Goal: Task Accomplishment & Management: Manage account settings

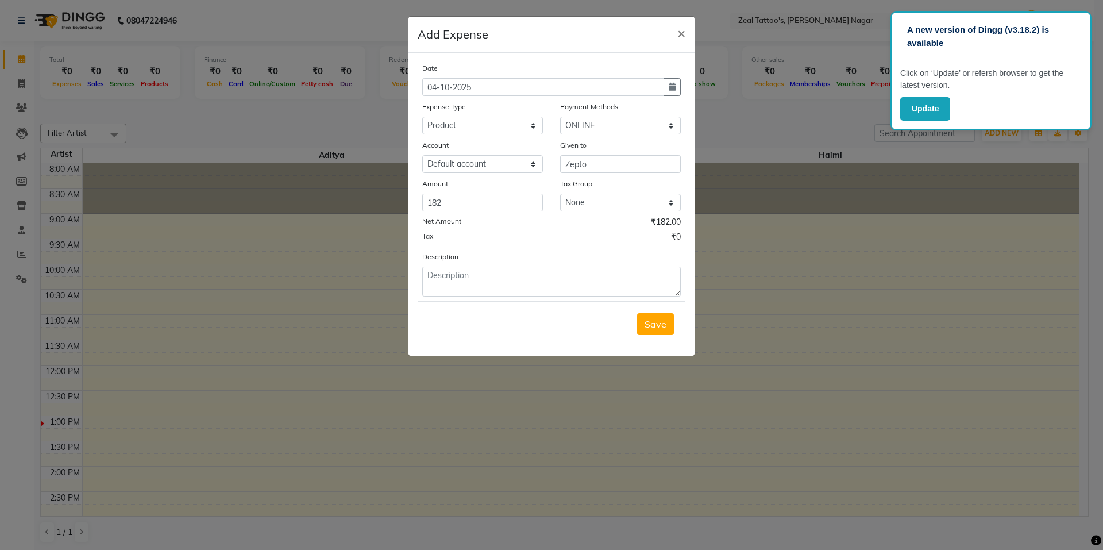
select select "24842"
select select "3"
select select "8072"
drag, startPoint x: 454, startPoint y: 201, endPoint x: 384, endPoint y: 203, distance: 69.5
click at [384, 203] on ngb-modal-window "Add Expense × Date 04-10-2025 Expense Type Select Advance Salary Artist_Travel …" at bounding box center [551, 275] width 1103 height 550
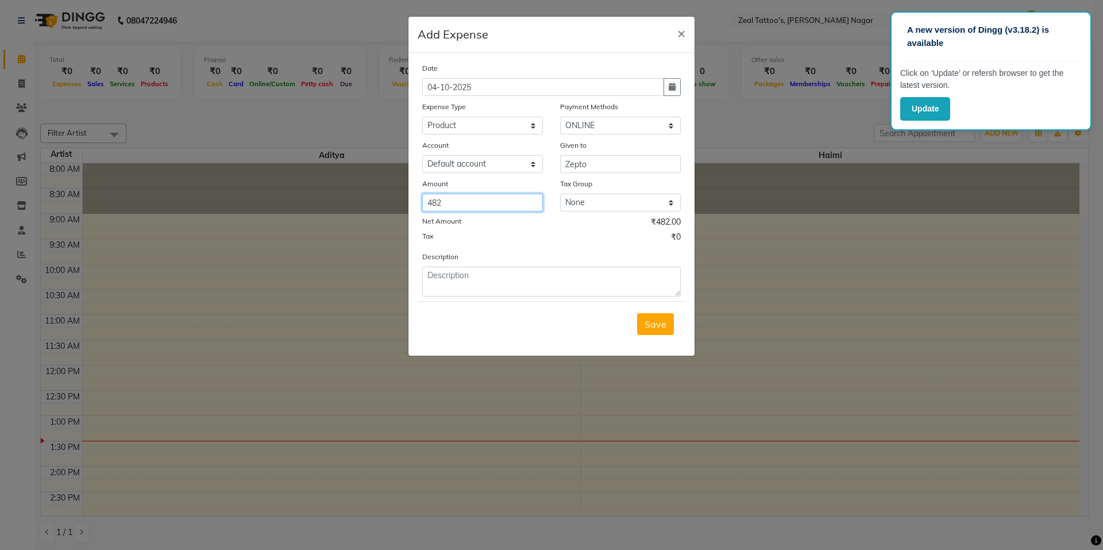
type input "482"
click at [630, 206] on select "None GST 5% GST" at bounding box center [620, 203] width 121 height 18
click at [519, 239] on div "Tax ₹0" at bounding box center [551, 238] width 258 height 15
click at [485, 281] on textarea at bounding box center [551, 282] width 258 height 30
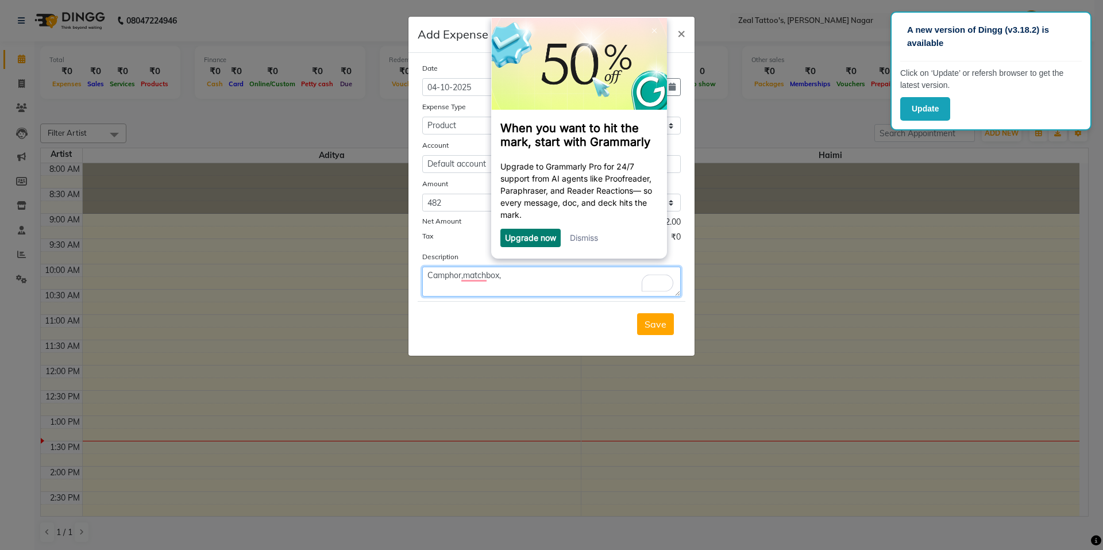
type textarea "Camphor,matchbox,"
click at [594, 240] on link "Dismiss" at bounding box center [584, 238] width 28 height 10
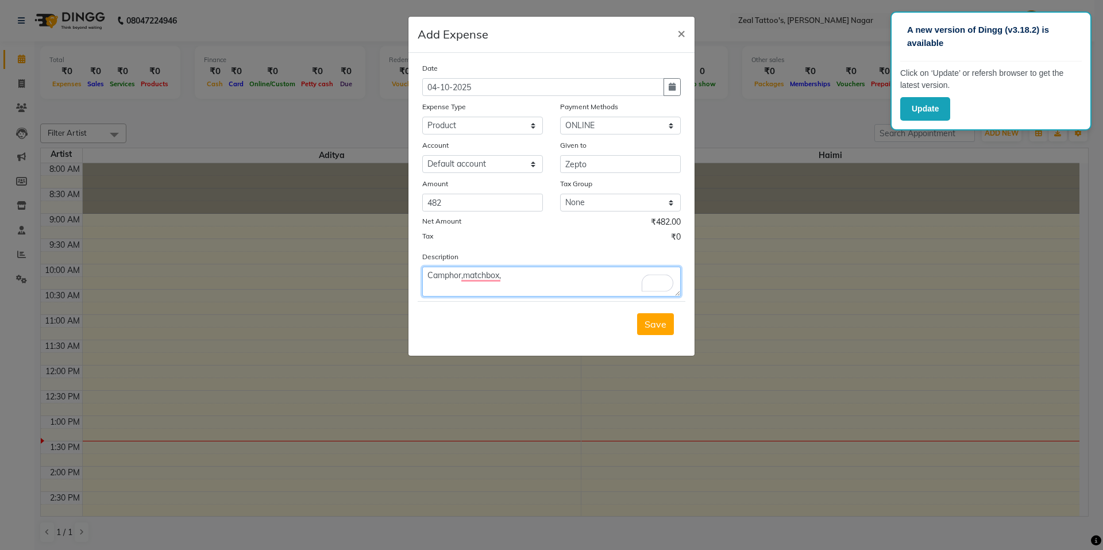
click at [489, 275] on textarea "Camphor,matchbox," at bounding box center [551, 282] width 258 height 30
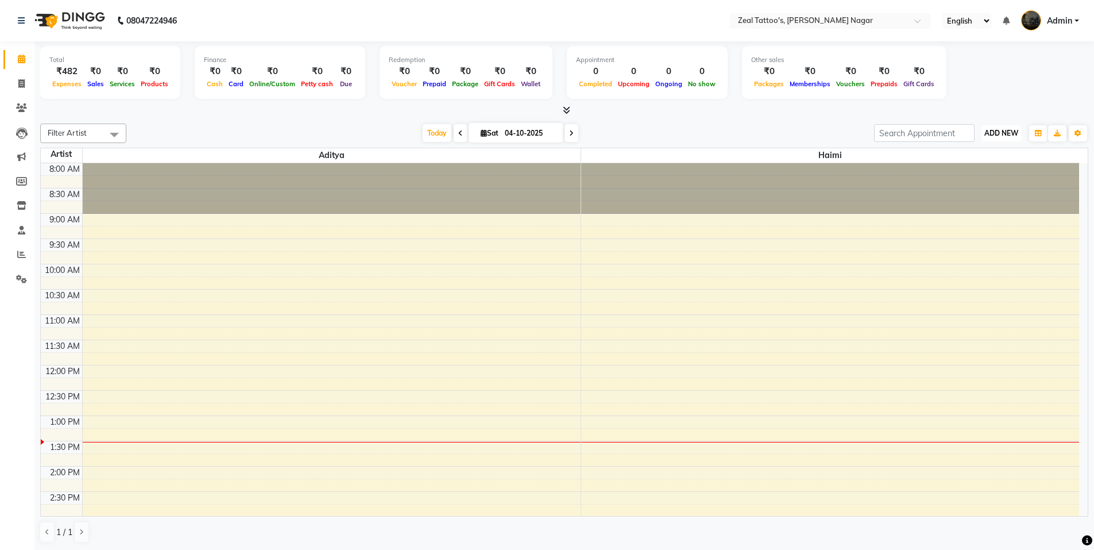
click at [999, 132] on span "ADD NEW" at bounding box center [1001, 133] width 34 height 9
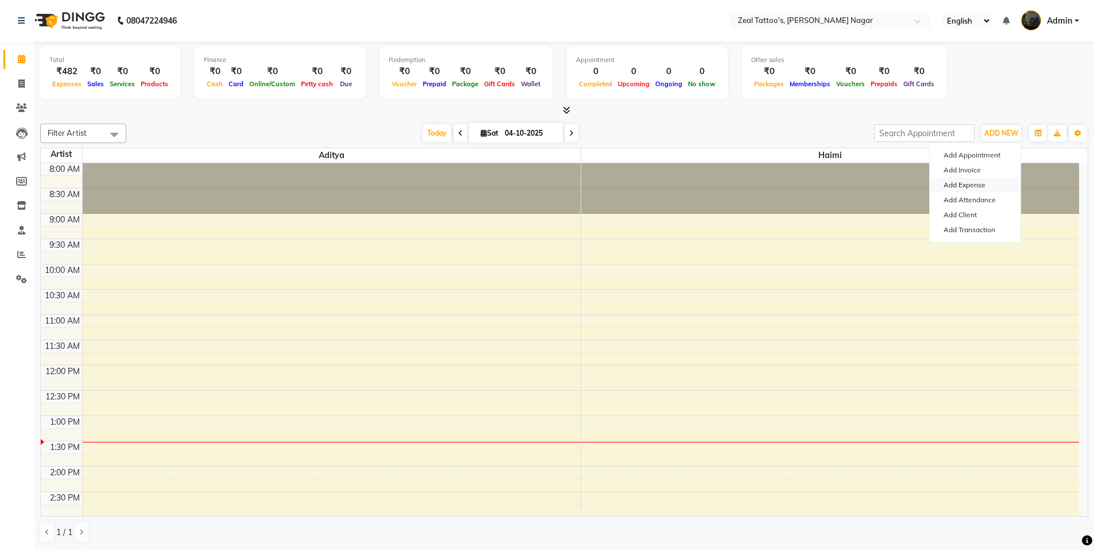
click at [978, 183] on link "Add Expense" at bounding box center [975, 184] width 91 height 15
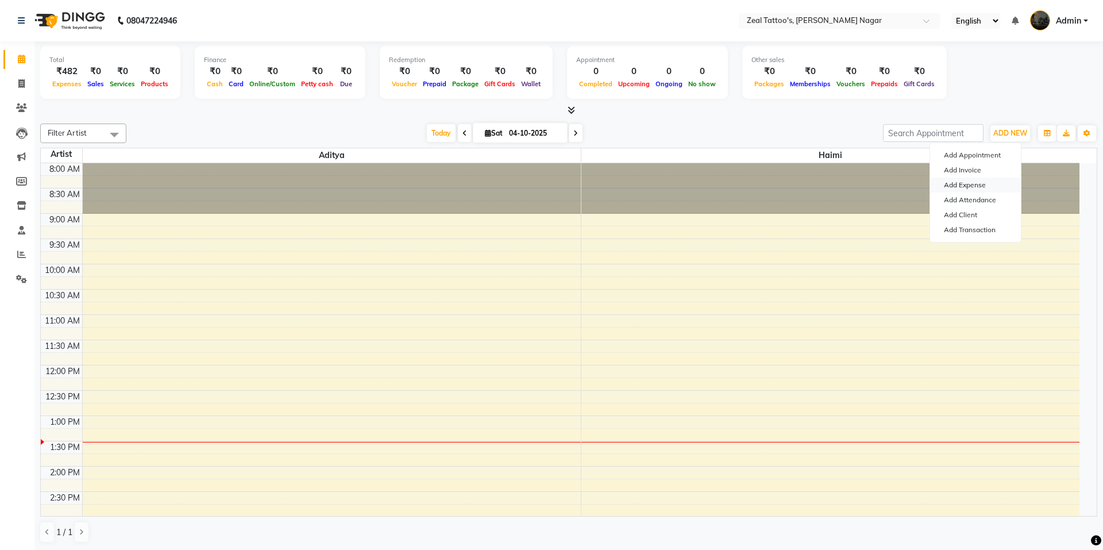
select select "1"
select select "8071"
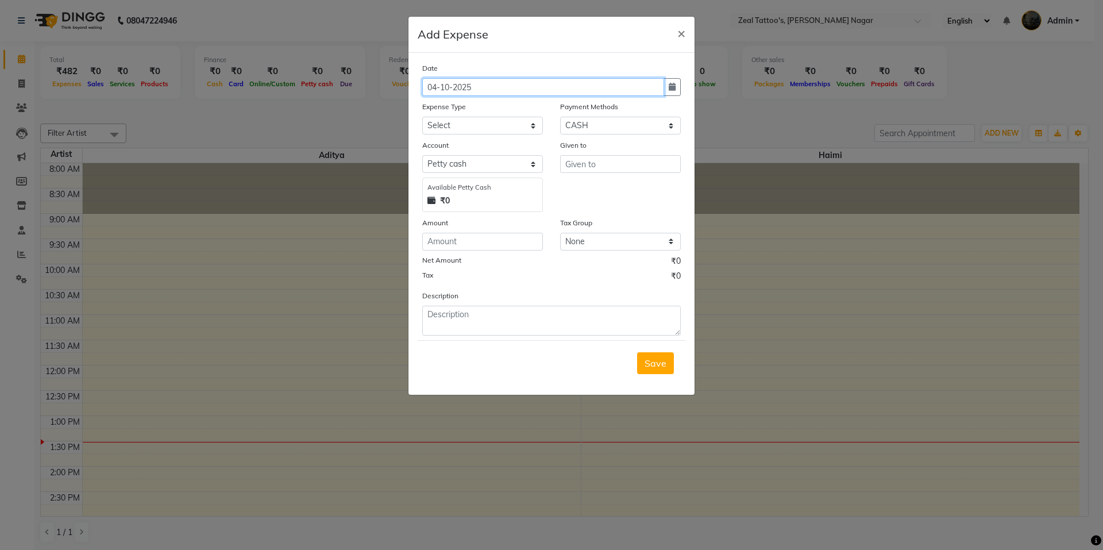
click at [484, 88] on input "04-10-2025" at bounding box center [543, 87] width 242 height 18
click at [669, 86] on icon "button" at bounding box center [672, 87] width 7 height 8
select select "10"
select select "2025"
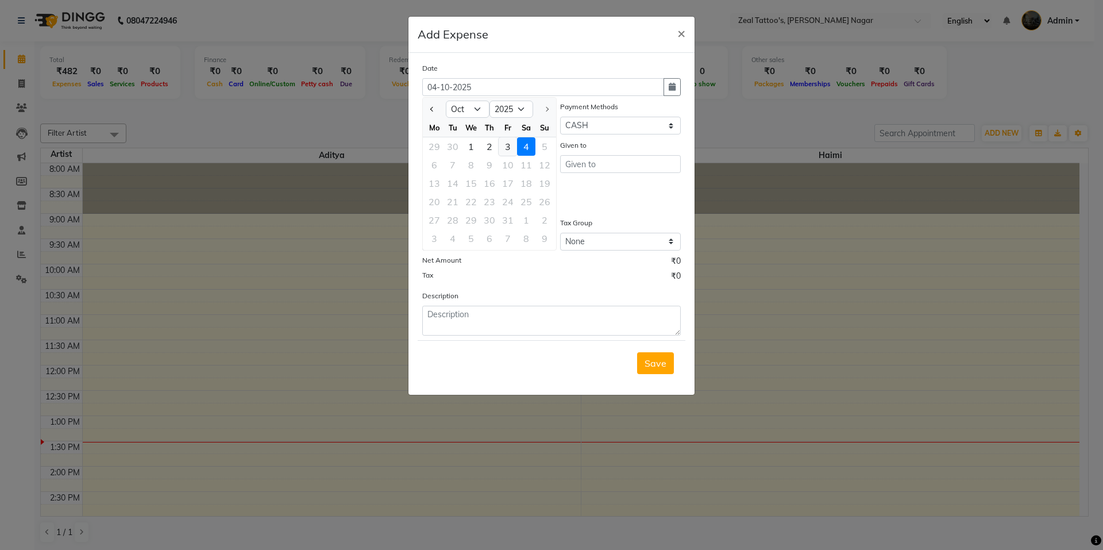
click at [507, 149] on div "3" at bounding box center [508, 146] width 18 height 18
type input "03-10-2025"
click at [543, 64] on div "Date" at bounding box center [551, 70] width 258 height 16
click at [477, 124] on select "Select Advance Salary Artist_Travel Client Snacks Equipment Fuel Incentive Main…" at bounding box center [482, 126] width 121 height 18
select select "24835"
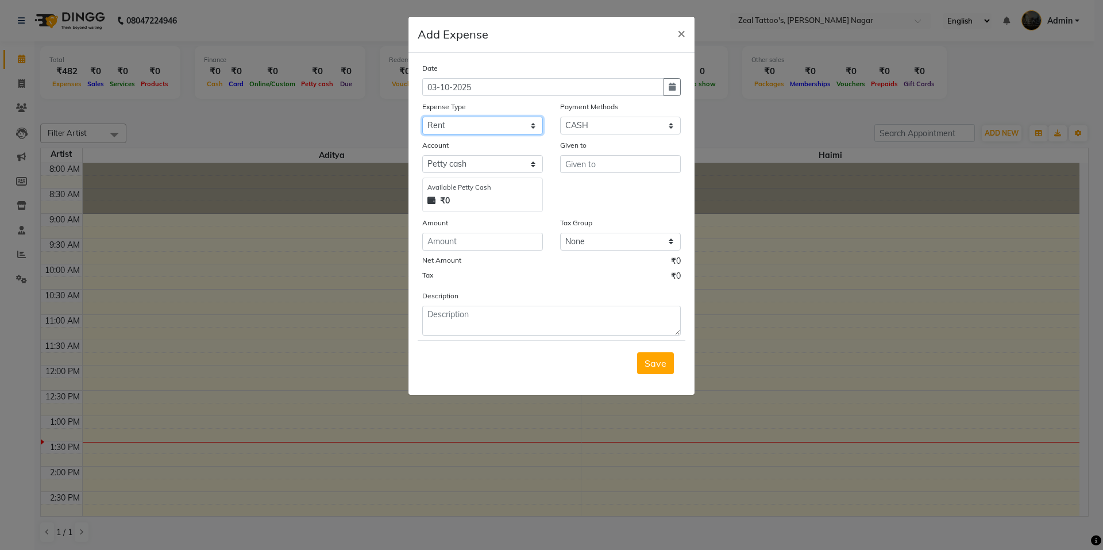
click at [422, 117] on select "Select Advance Salary Artist_Travel Client Snacks Equipment Fuel Incentive Main…" at bounding box center [482, 126] width 121 height 18
click at [472, 164] on select "Select Petty cash Default account" at bounding box center [482, 164] width 121 height 18
select select "8072"
click at [422, 155] on select "Select Petty cash Default account" at bounding box center [482, 164] width 121 height 18
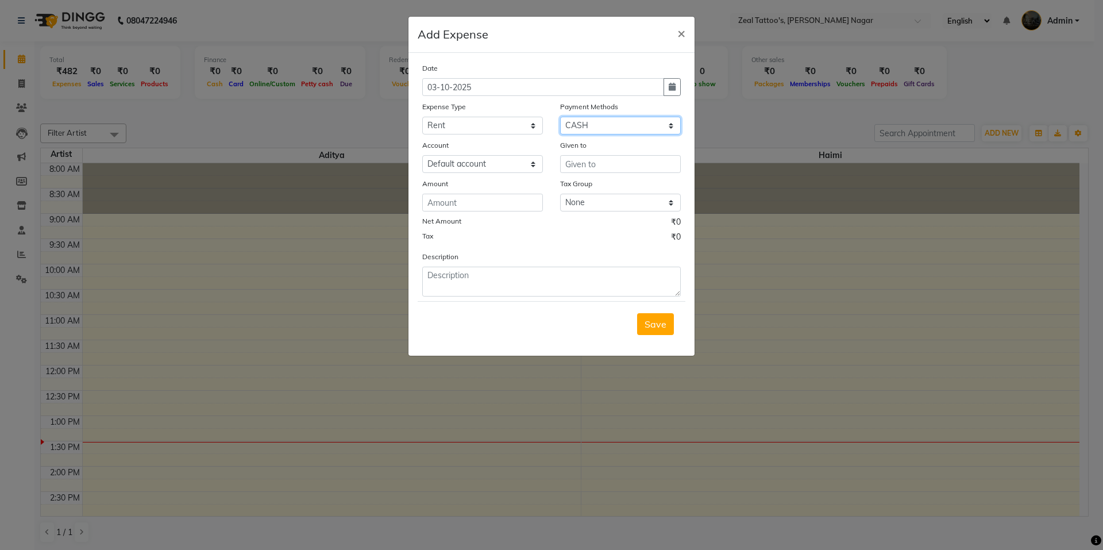
click at [586, 125] on select "Select ONLINE CASH CARD" at bounding box center [620, 126] width 121 height 18
select select "3"
click at [560, 117] on select "Select ONLINE CASH CARD" at bounding box center [620, 126] width 121 height 18
click at [595, 164] on input "text" at bounding box center [620, 164] width 121 height 18
type input "Owner"
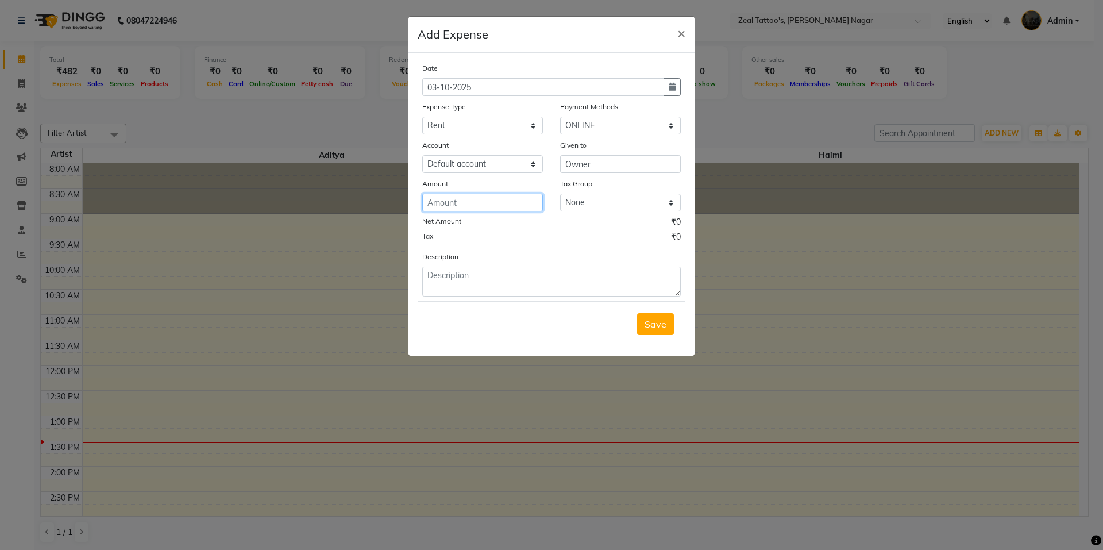
click at [499, 204] on input "number" at bounding box center [482, 203] width 121 height 18
type input "37450"
click at [488, 268] on textarea at bounding box center [551, 282] width 258 height 30
type textarea "Studio Rent"
click at [661, 325] on span "Save" at bounding box center [655, 323] width 22 height 11
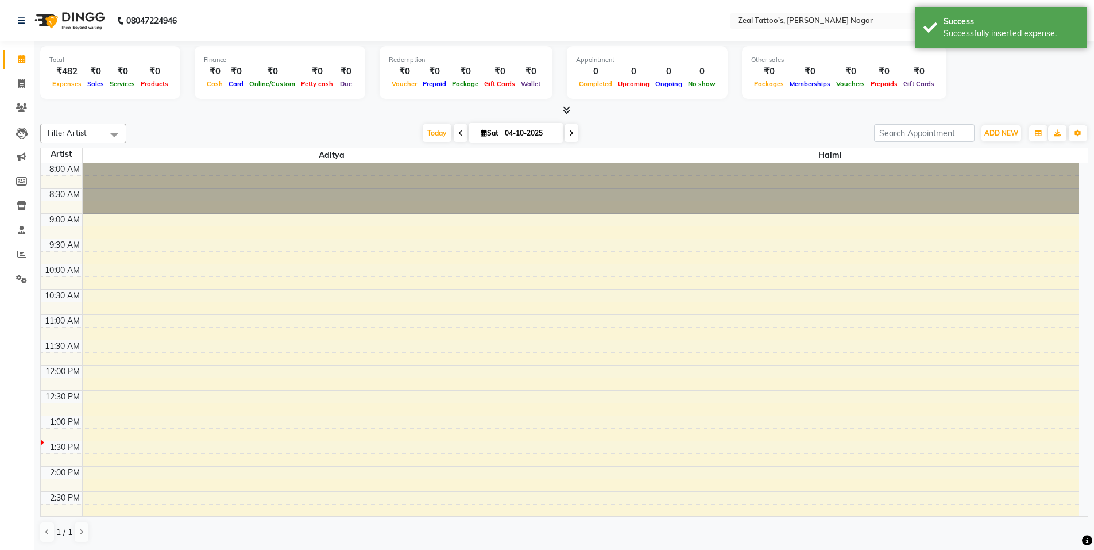
click at [1001, 69] on div "Total ₹482 Expenses ₹0 Sales ₹0 Services ₹0 Products Finance ₹0 Cash ₹0 Card ₹0…" at bounding box center [564, 74] width 1048 height 56
click at [24, 204] on icon at bounding box center [22, 205] width 10 height 9
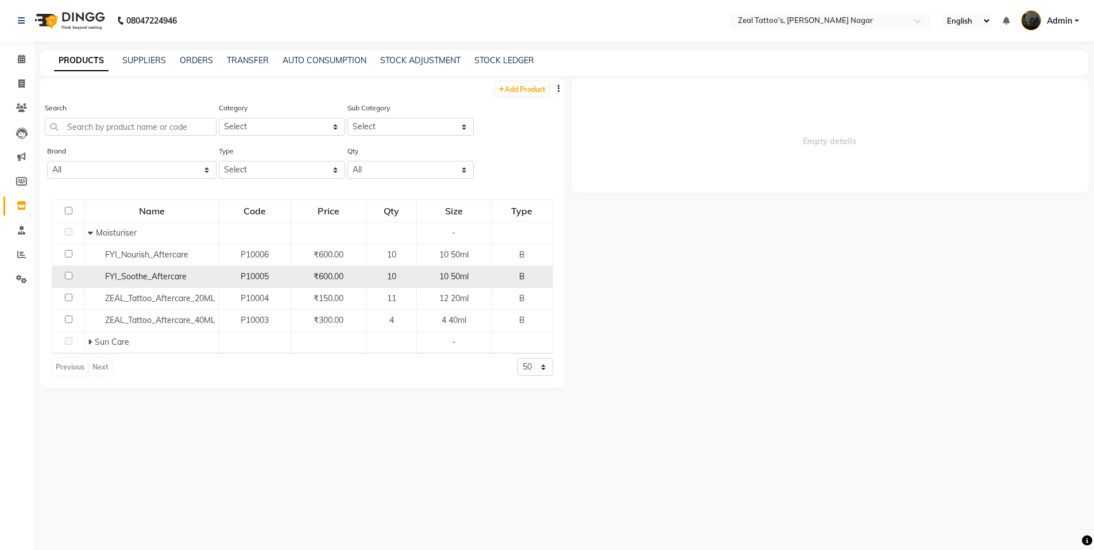
click at [252, 277] on span "P10005" at bounding box center [255, 276] width 28 height 10
select select
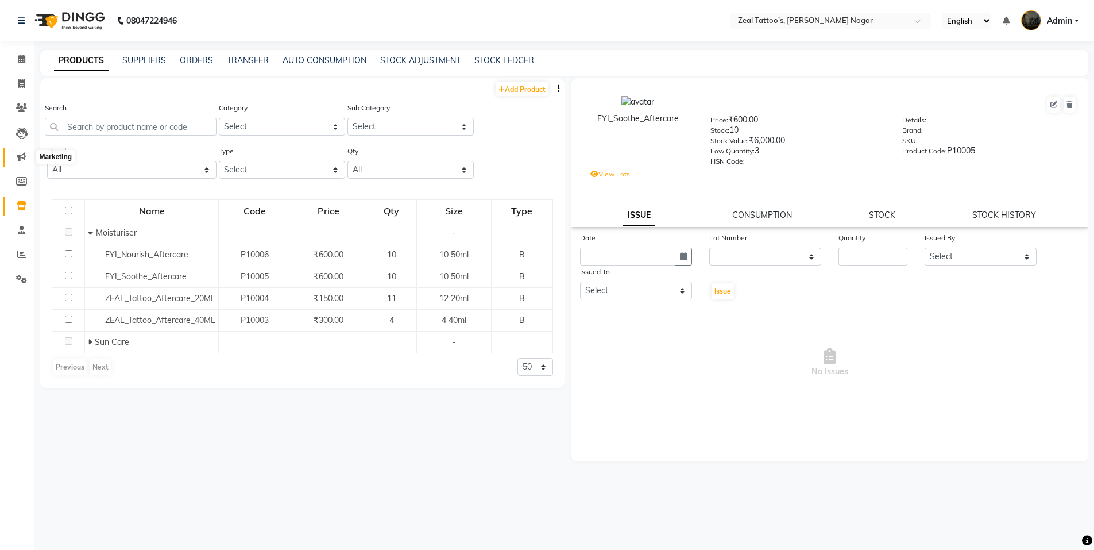
click at [22, 157] on icon at bounding box center [21, 156] width 9 height 9
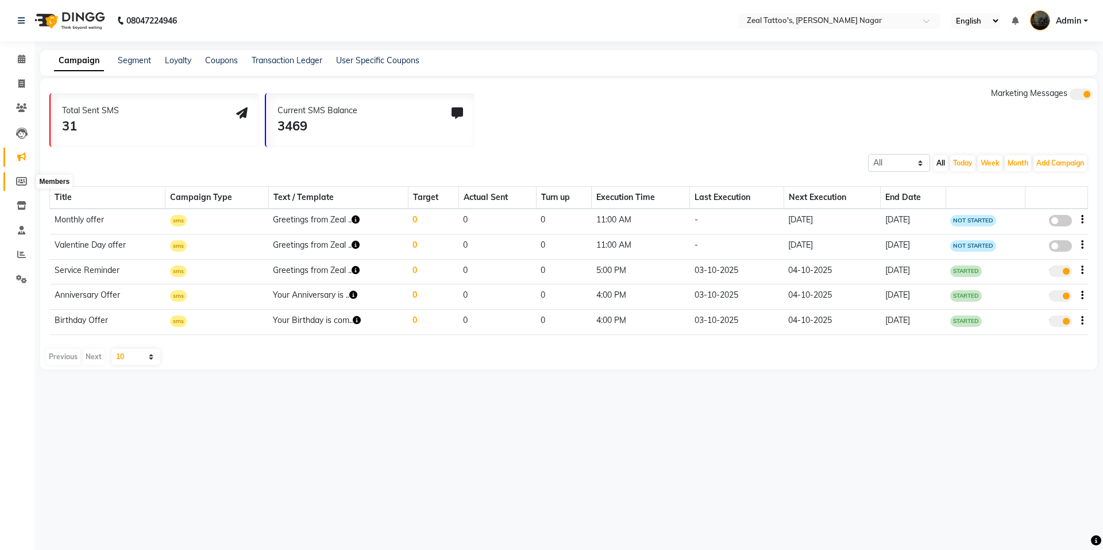
click at [19, 183] on icon at bounding box center [21, 181] width 11 height 9
select select
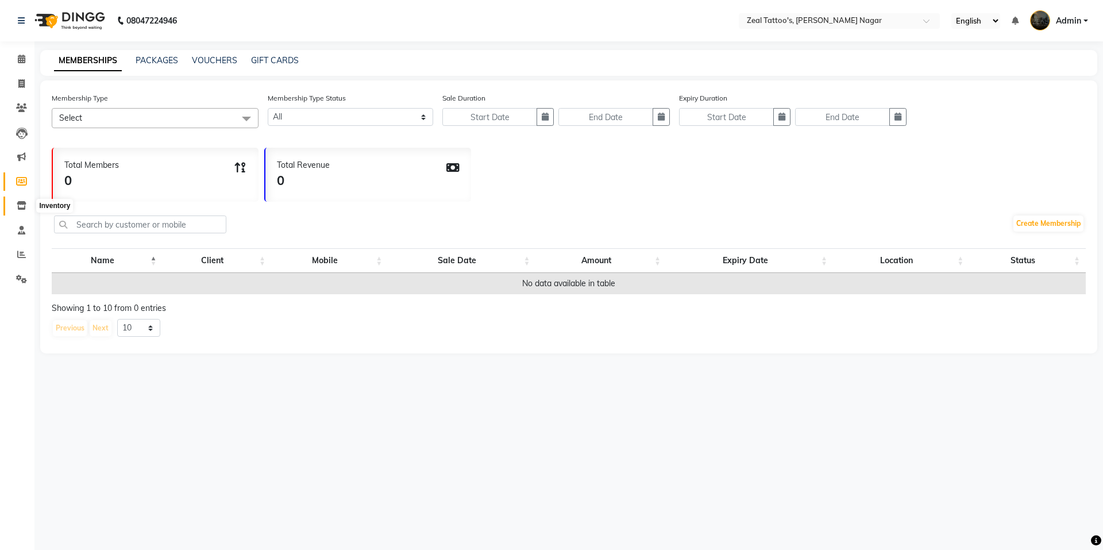
click at [24, 202] on icon at bounding box center [22, 205] width 10 height 9
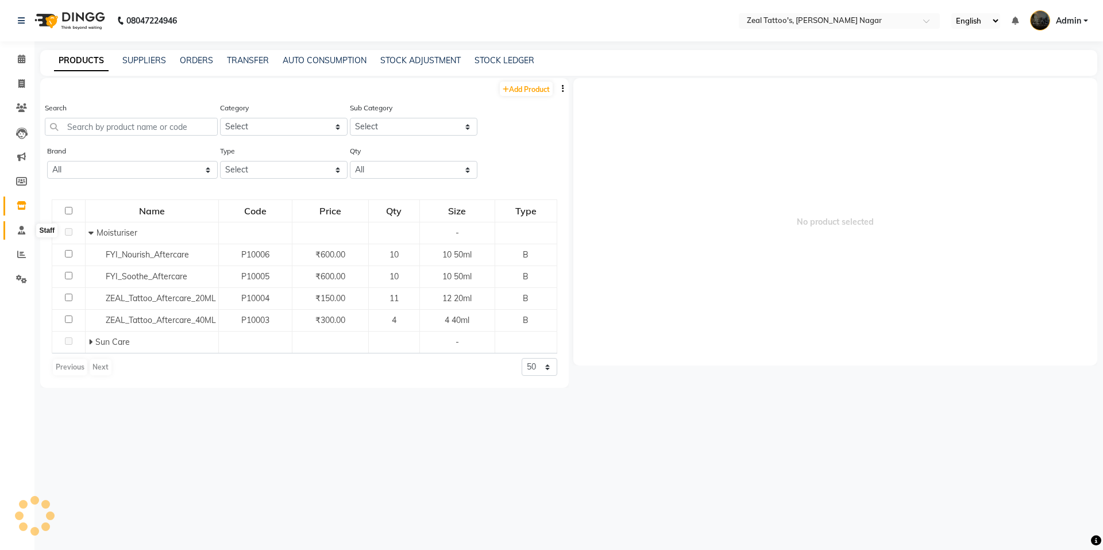
click at [26, 229] on span at bounding box center [21, 230] width 20 height 13
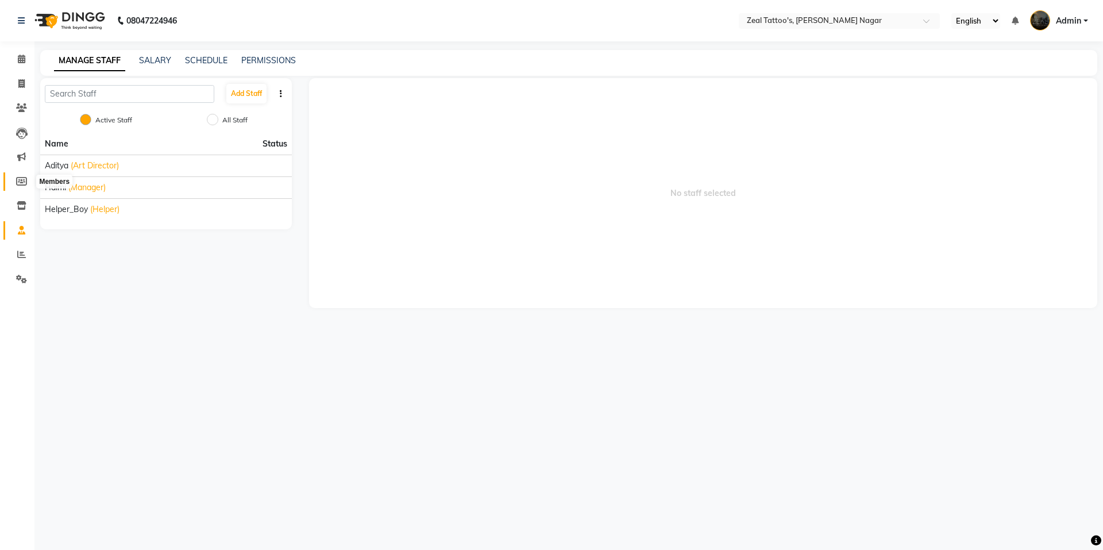
click at [22, 182] on icon at bounding box center [21, 181] width 11 height 9
select select
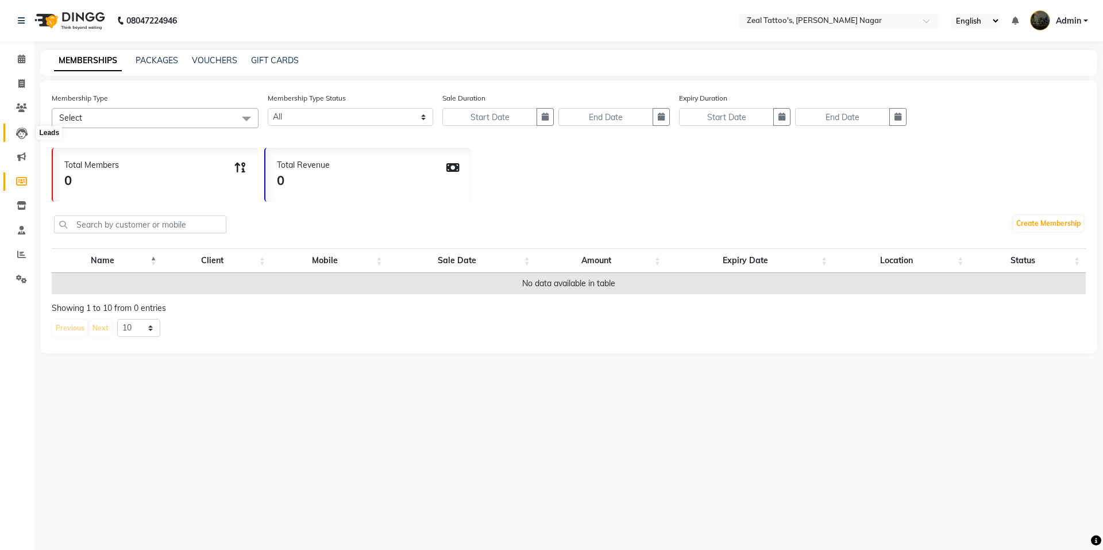
click at [26, 134] on icon at bounding box center [21, 133] width 11 height 11
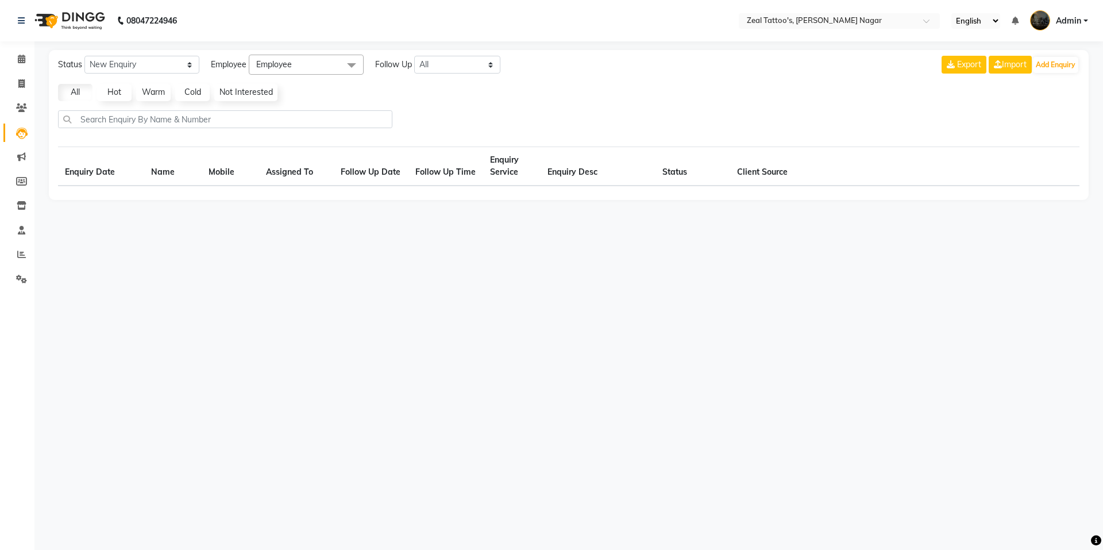
select select "10"
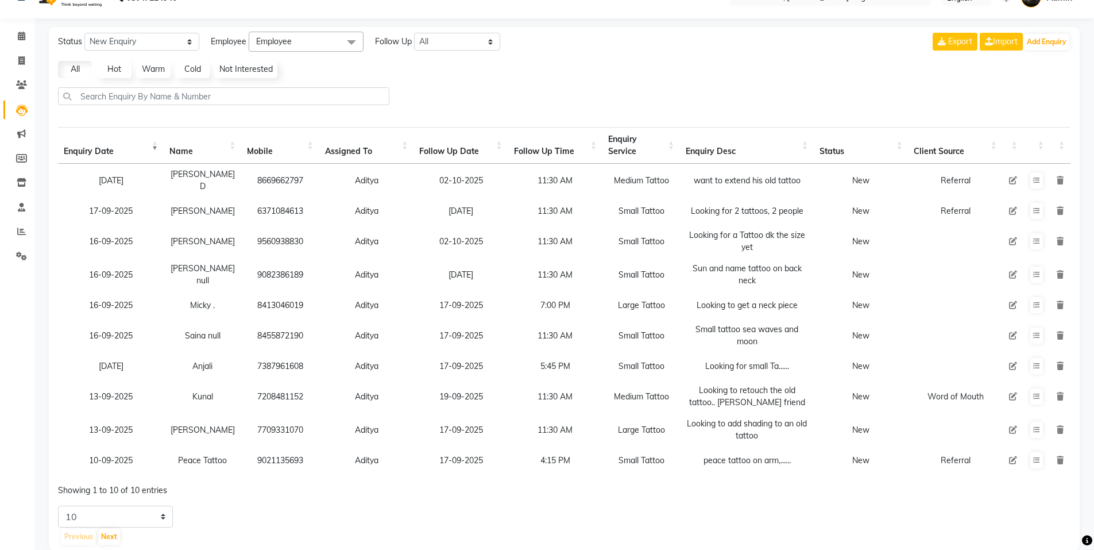
scroll to position [44, 0]
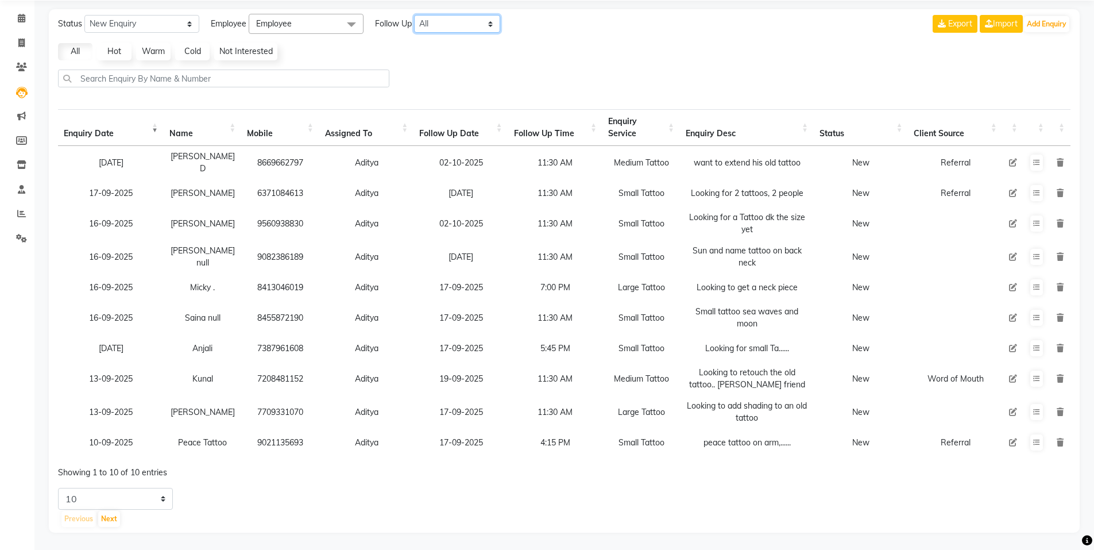
click at [453, 26] on select "All Today Tomorrow This Week This Month Custom" at bounding box center [457, 24] width 86 height 18
click at [415, 15] on select "All Today Tomorrow This Week This Month Custom" at bounding box center [457, 24] width 86 height 18
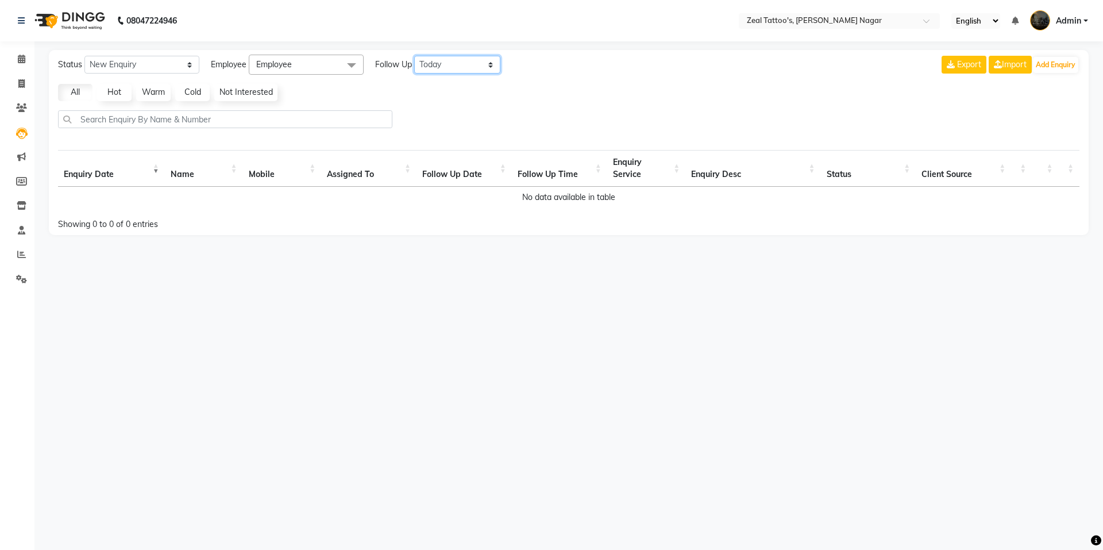
click at [446, 72] on select "All Today Tomorrow This Week This Month Custom" at bounding box center [457, 65] width 86 height 18
click at [415, 56] on select "All Today Tomorrow This Week This Month Custom" at bounding box center [457, 65] width 86 height 18
click at [114, 90] on link "Hot" at bounding box center [114, 92] width 34 height 17
click at [83, 94] on link "All" at bounding box center [75, 92] width 34 height 17
click at [458, 64] on select "All Today Tomorrow This Week This Month Custom" at bounding box center [457, 65] width 86 height 18
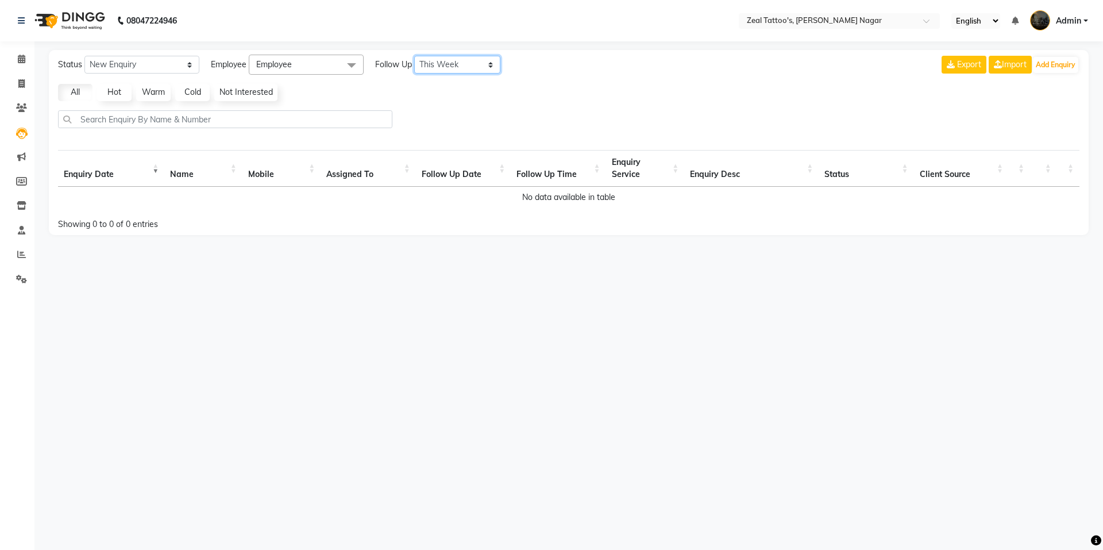
select select "nodate"
click at [415, 56] on select "All Today Tomorrow This Week This Month Custom" at bounding box center [457, 65] width 86 height 18
select select "10"
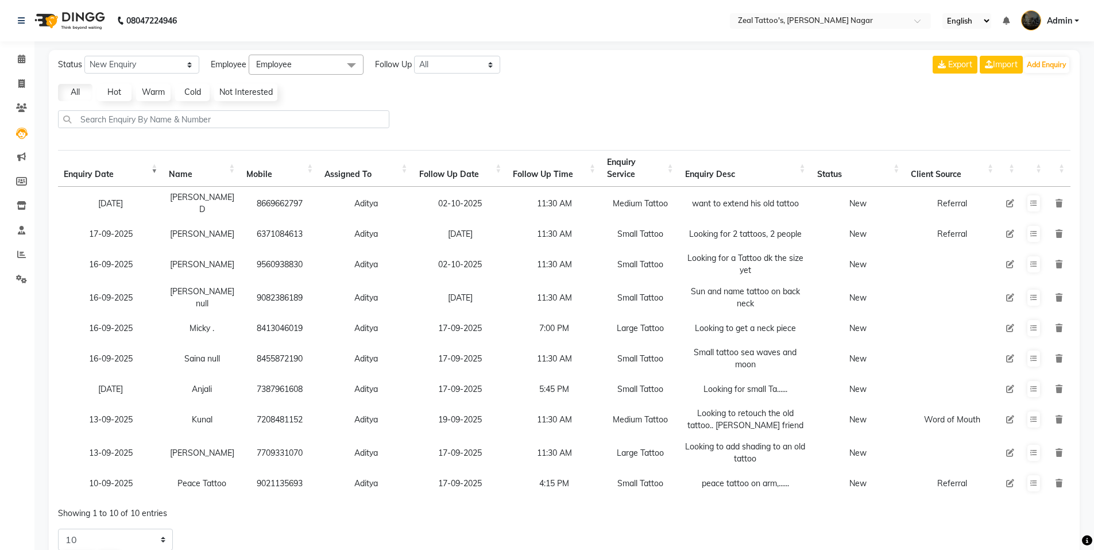
click at [530, 94] on div "All Hot Warm Cold Not Interested" at bounding box center [564, 92] width 1022 height 17
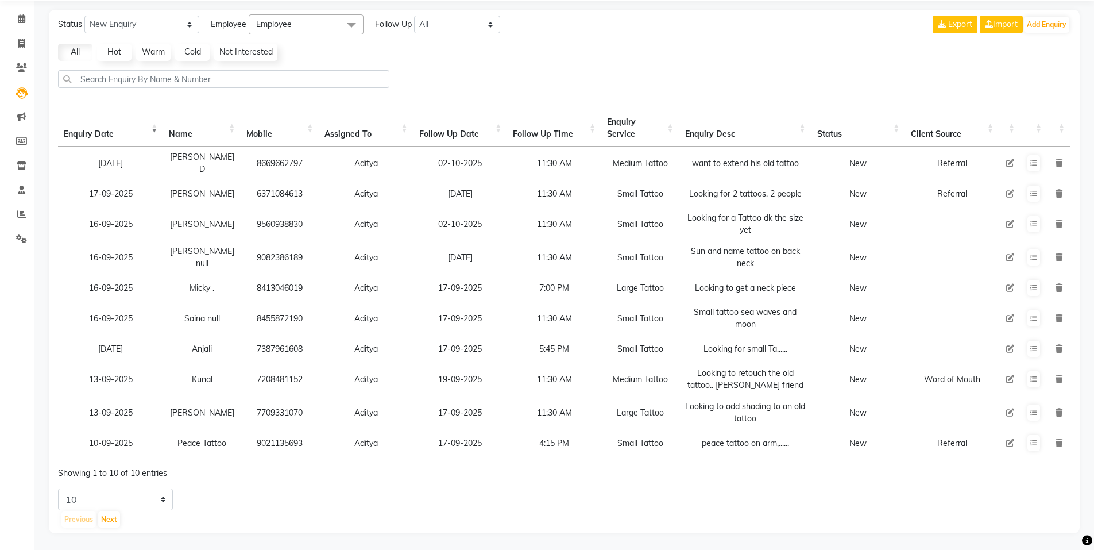
scroll to position [44, 0]
click at [24, 164] on icon at bounding box center [22, 164] width 10 height 9
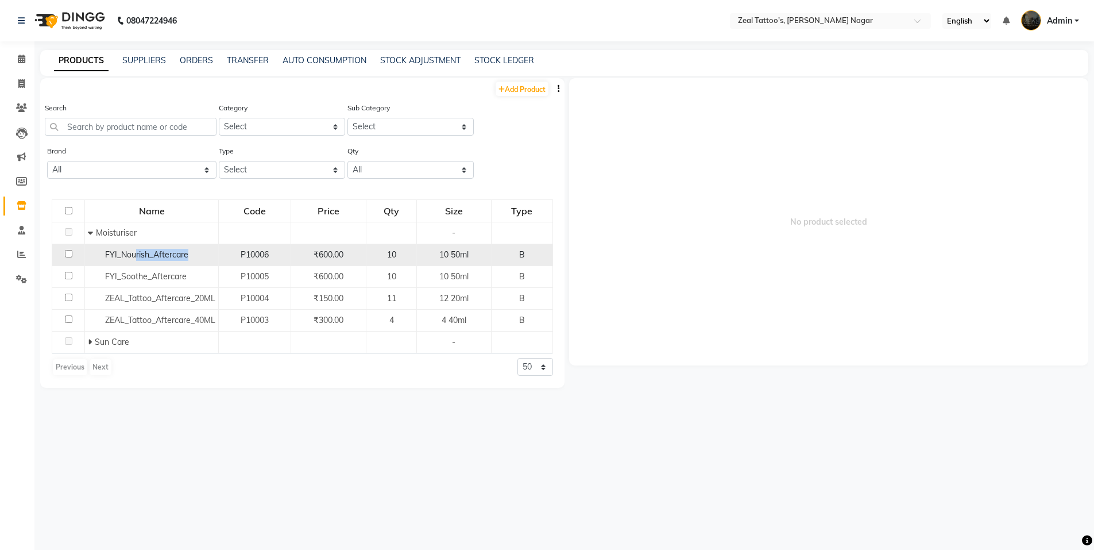
drag, startPoint x: 133, startPoint y: 255, endPoint x: 138, endPoint y: 259, distance: 6.5
click at [191, 252] on div "FYI_Nourish_Aftercare" at bounding box center [152, 255] width 128 height 12
select select
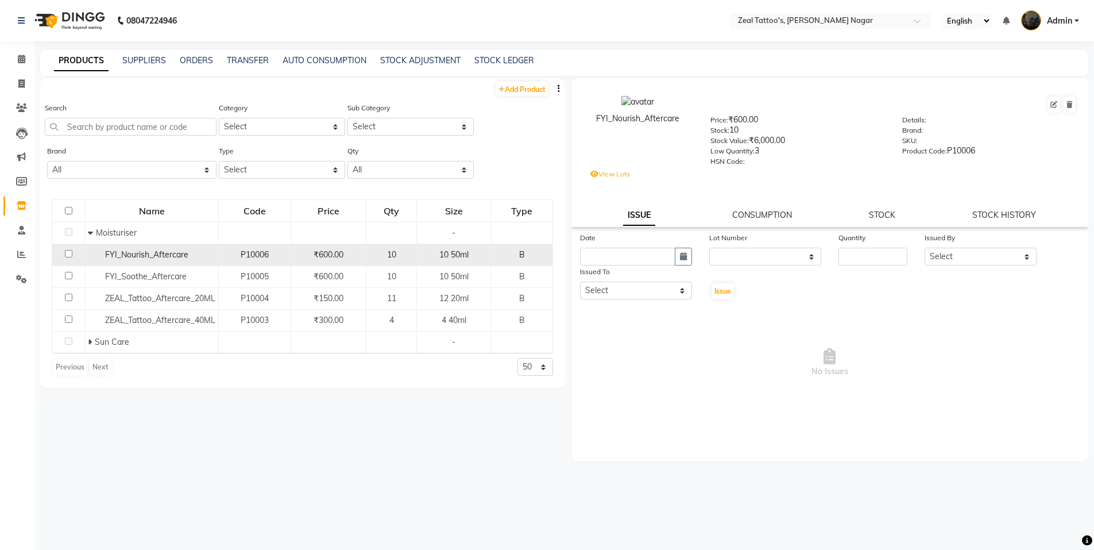
drag, startPoint x: 95, startPoint y: 258, endPoint x: 122, endPoint y: 261, distance: 26.6
click at [99, 257] on div "FYI_Nourish_Aftercare" at bounding box center [152, 255] width 128 height 12
drag, startPoint x: 104, startPoint y: 256, endPoint x: 198, endPoint y: 252, distance: 94.3
click at [198, 252] on div "FYI_Nourish_Aftercare" at bounding box center [152, 255] width 128 height 12
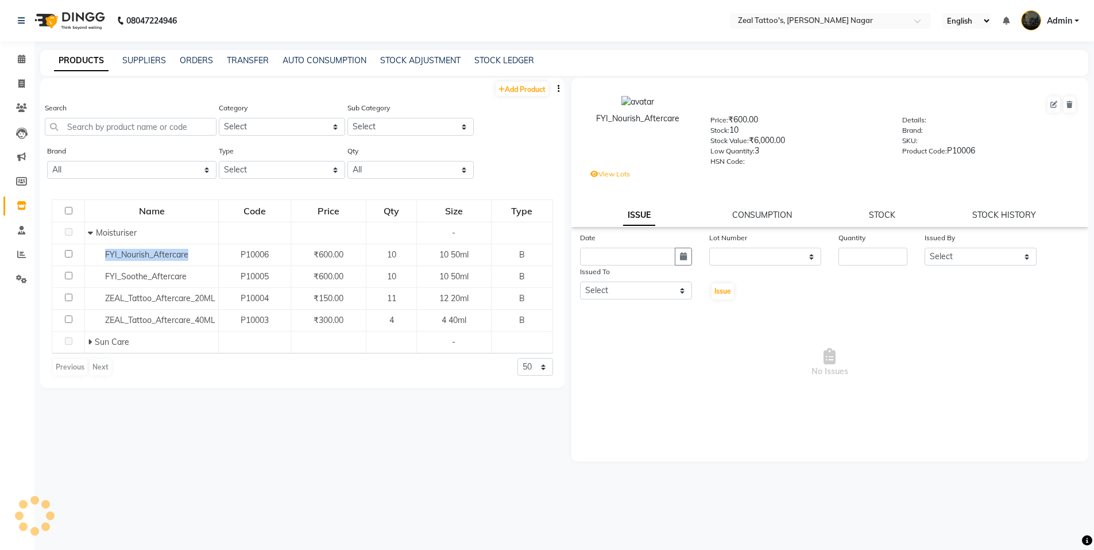
copy span "FYI_Nourish_Aftercare"
click at [517, 91] on link "Add Product" at bounding box center [522, 89] width 53 height 14
select select "true"
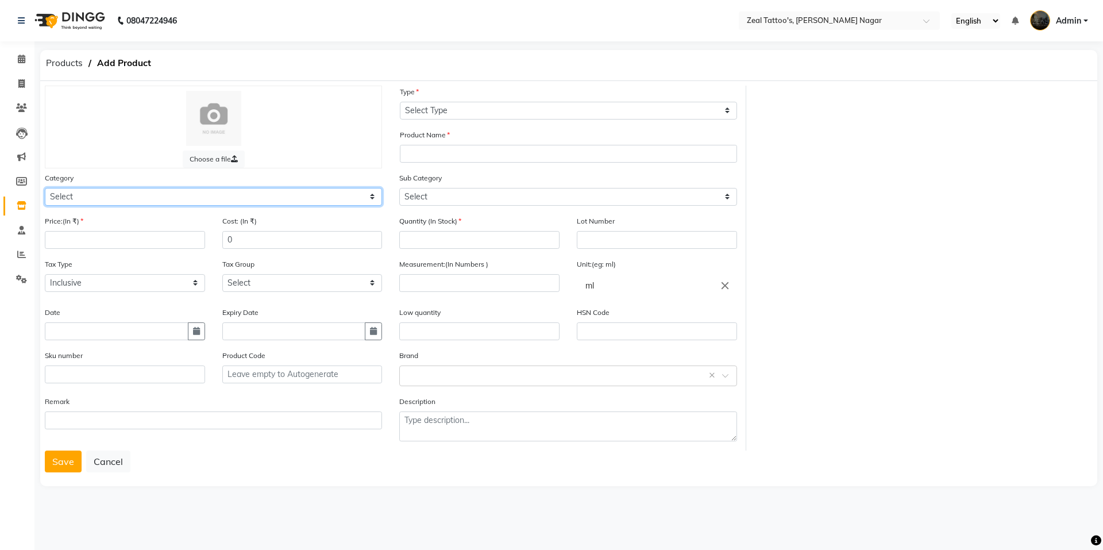
click at [136, 197] on select "Select Hair Skin Makeup Personal Care Appliances Other" at bounding box center [213, 197] width 337 height 18
select select "12150"
click at [45, 188] on select "Select Hair Skin Makeup Personal Care Appliances Other" at bounding box center [213, 197] width 337 height 18
click at [90, 233] on input "number" at bounding box center [125, 240] width 160 height 18
type input "600"
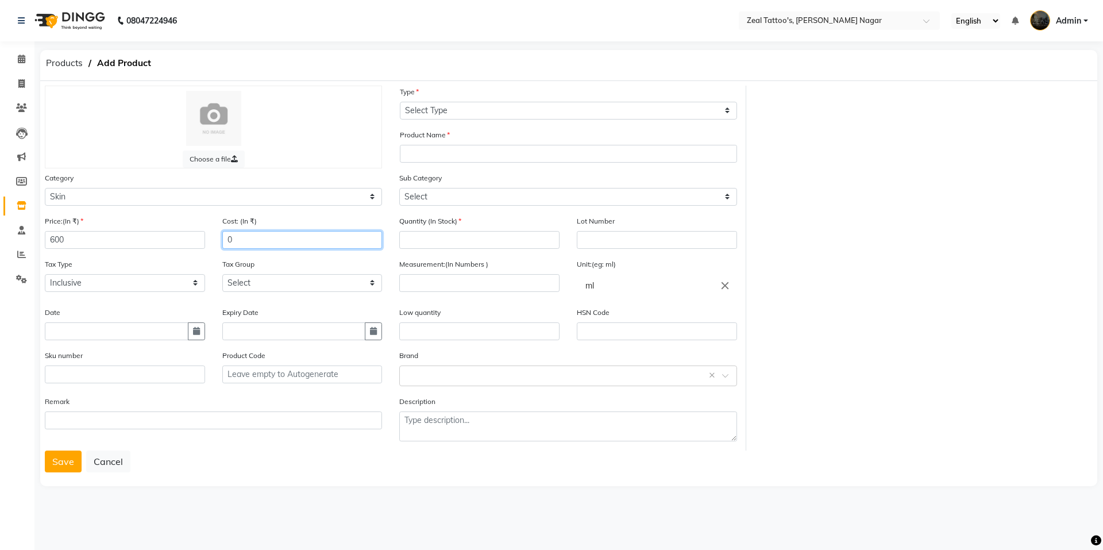
click at [254, 240] on input "0" at bounding box center [302, 240] width 160 height 18
click at [335, 220] on div "Cost: (In ₹) 0" at bounding box center [302, 232] width 160 height 34
click at [107, 256] on div "Price:(In ₹) 600" at bounding box center [124, 236] width 177 height 43
click at [103, 328] on input "text" at bounding box center [117, 331] width 144 height 18
select select "10"
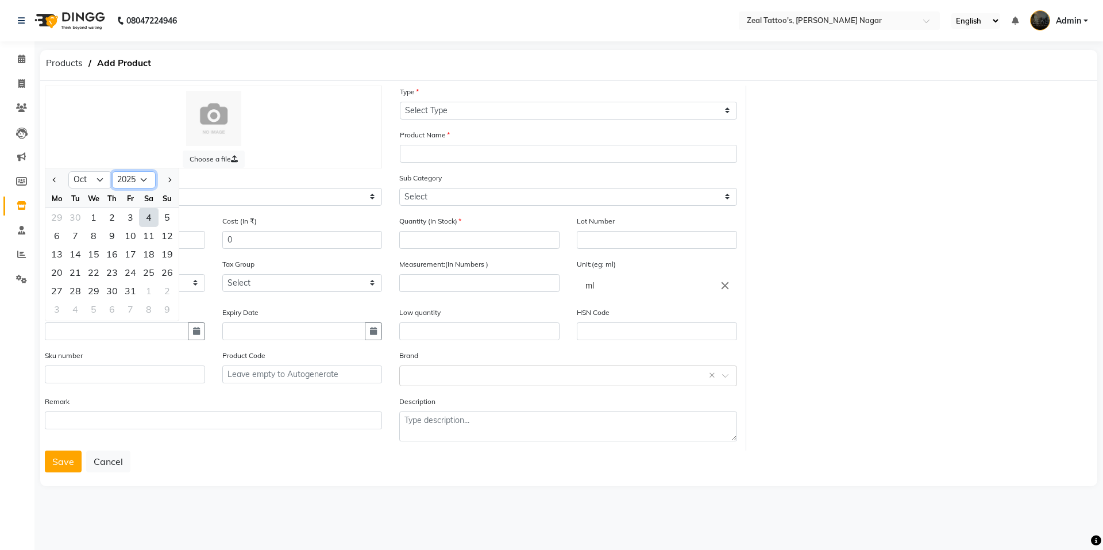
click at [138, 178] on select "2015 2016 2017 2018 2019 2020 2021 2022 2023 2024 2025 2026 2027 2028 2029 2030…" at bounding box center [134, 179] width 44 height 17
select select "2024"
click at [112, 171] on select "2015 2016 2017 2018 2019 2020 2021 2022 2023 2024 2025 2026 2027 2028 2029 2030…" at bounding box center [134, 179] width 44 height 17
click at [158, 352] on div "Sku number" at bounding box center [125, 366] width 160 height 34
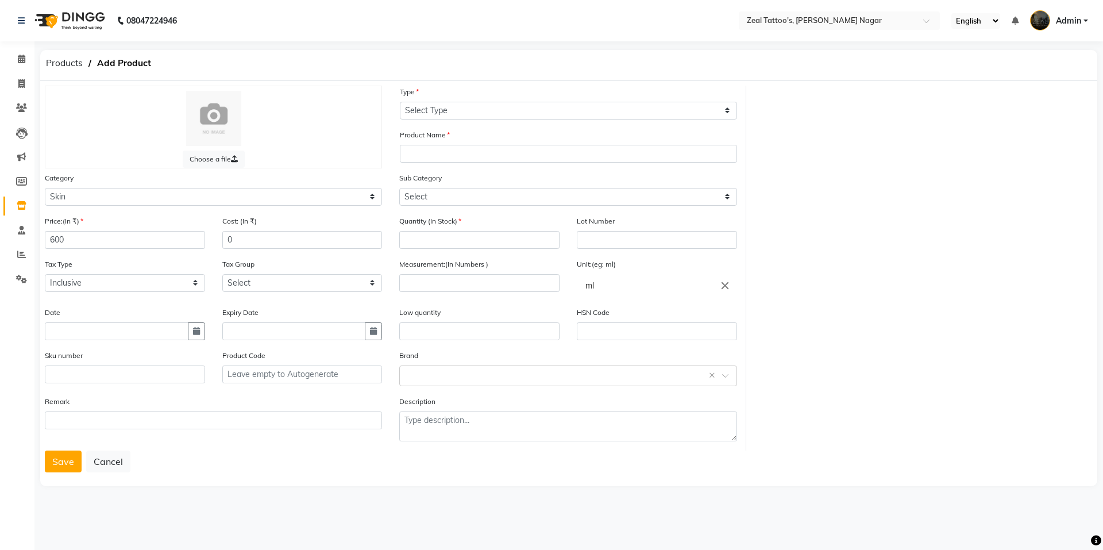
click at [114, 320] on div "Date" at bounding box center [125, 323] width 160 height 34
click at [106, 331] on input "text" at bounding box center [117, 331] width 144 height 18
select select "10"
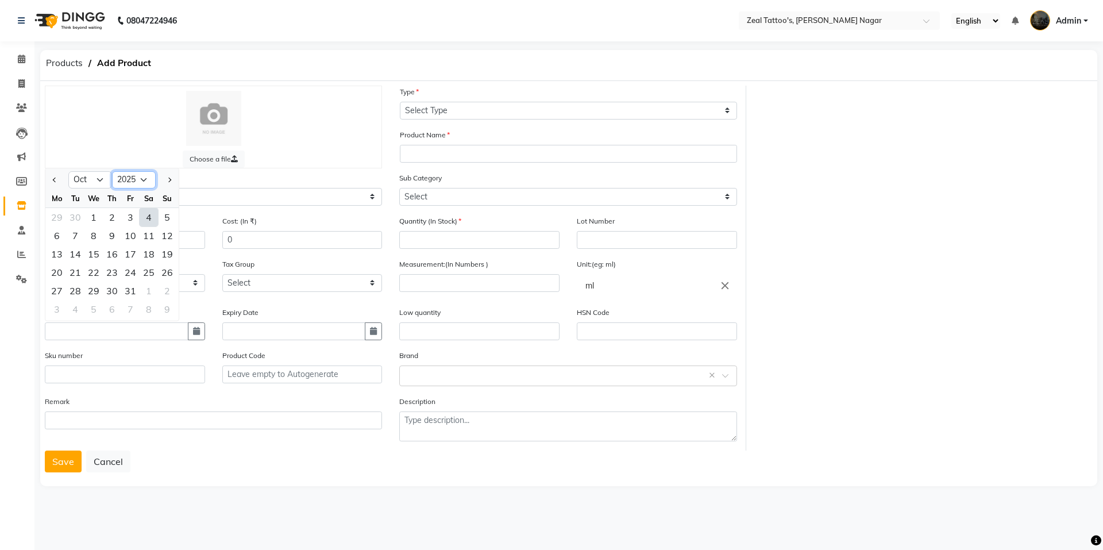
click at [141, 179] on select "2015 2016 2017 2018 2019 2020 2021 2022 2023 2024 2025 2026 2027 2028 2029 2030…" at bounding box center [134, 179] width 44 height 17
select select "2024"
click at [112, 171] on select "2015 2016 2017 2018 2019 2020 2021 2022 2023 2024 2025 2026 2027 2028 2029 2030…" at bounding box center [134, 179] width 44 height 17
click at [80, 218] on div "1" at bounding box center [75, 217] width 18 height 18
type input "01-10-2024"
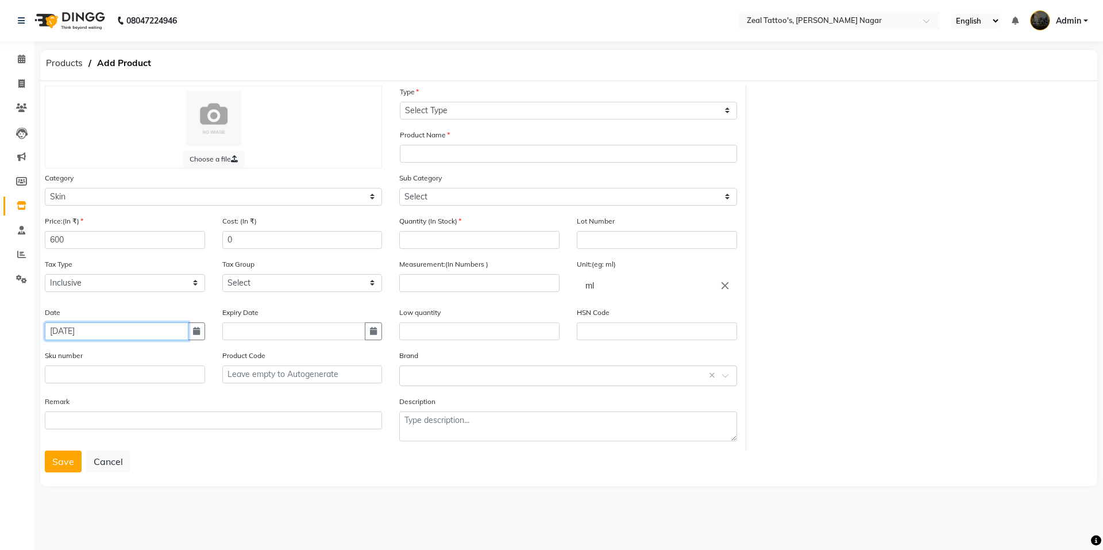
click at [71, 330] on input "01-10-2024" at bounding box center [117, 331] width 144 height 18
select select "10"
select select "2024"
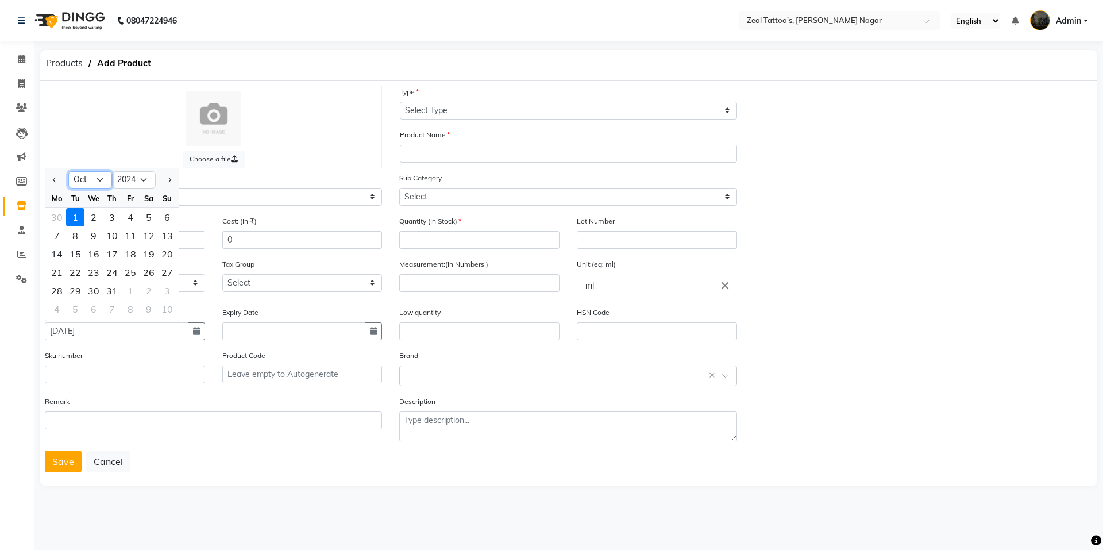
click at [98, 180] on select "Jan Feb Mar Apr May Jun Jul Aug Sep Oct Nov Dec" at bounding box center [90, 179] width 44 height 17
select select "4"
click at [68, 171] on select "Jan Feb Mar Apr May Jun Jul Aug Sep Oct Nov Dec" at bounding box center [90, 179] width 44 height 17
click at [238, 216] on label "Cost: (In ₹)" at bounding box center [239, 221] width 34 height 10
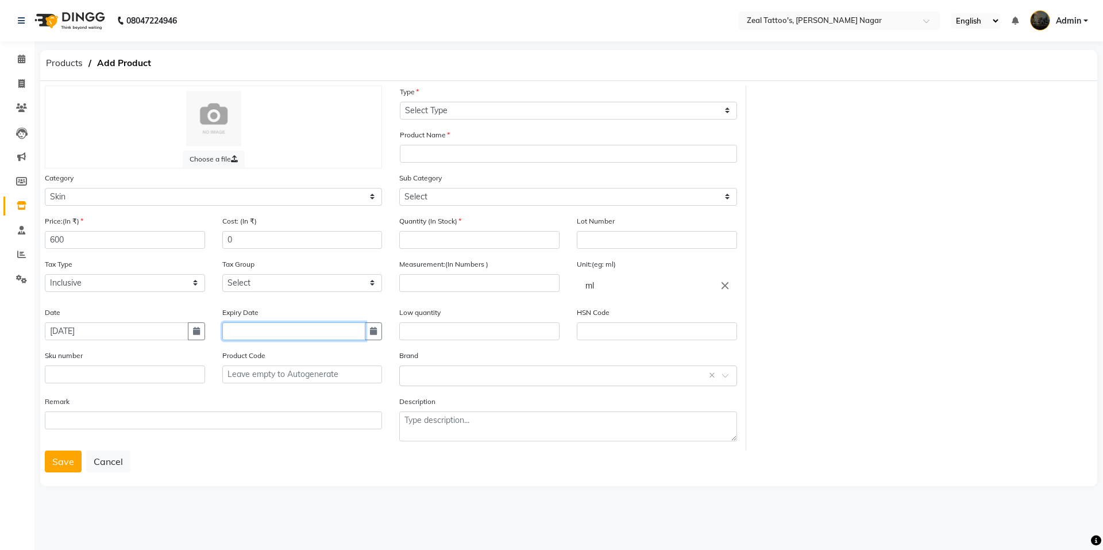
click at [257, 332] on input "text" at bounding box center [294, 331] width 144 height 18
select select "10"
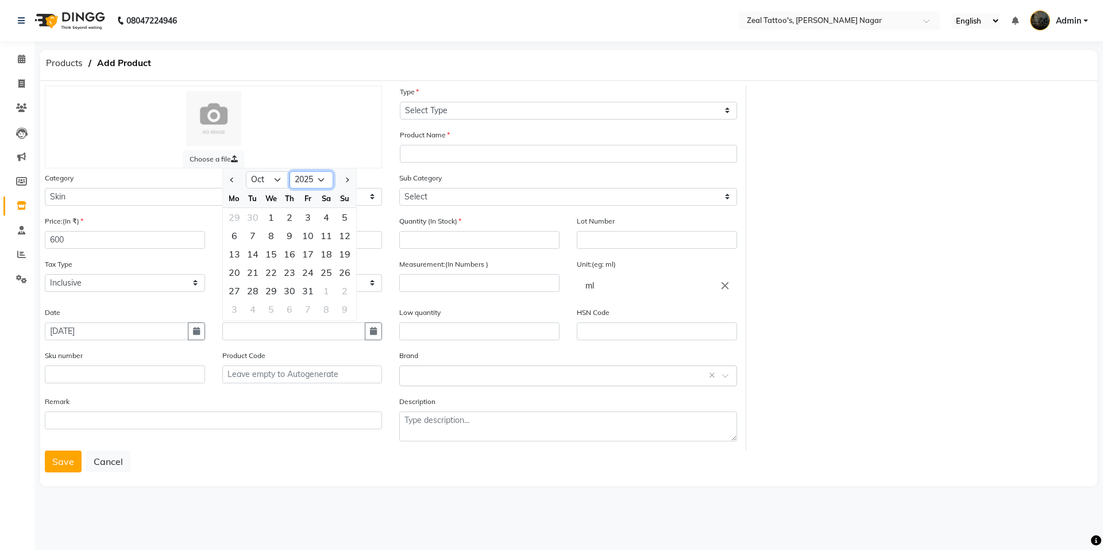
click at [319, 177] on select "2015 2016 2017 2018 2019 2020 2021 2022 2023 2024 2025 2026 2027 2028 2029 2030…" at bounding box center [311, 179] width 44 height 17
select select "2026"
click at [289, 171] on select "2015 2016 2017 2018 2019 2020 2021 2022 2023 2024 2025 2026 2027 2028 2029 2030…" at bounding box center [311, 179] width 44 height 17
click at [327, 288] on div "31" at bounding box center [326, 290] width 18 height 18
type input "31-10-2026"
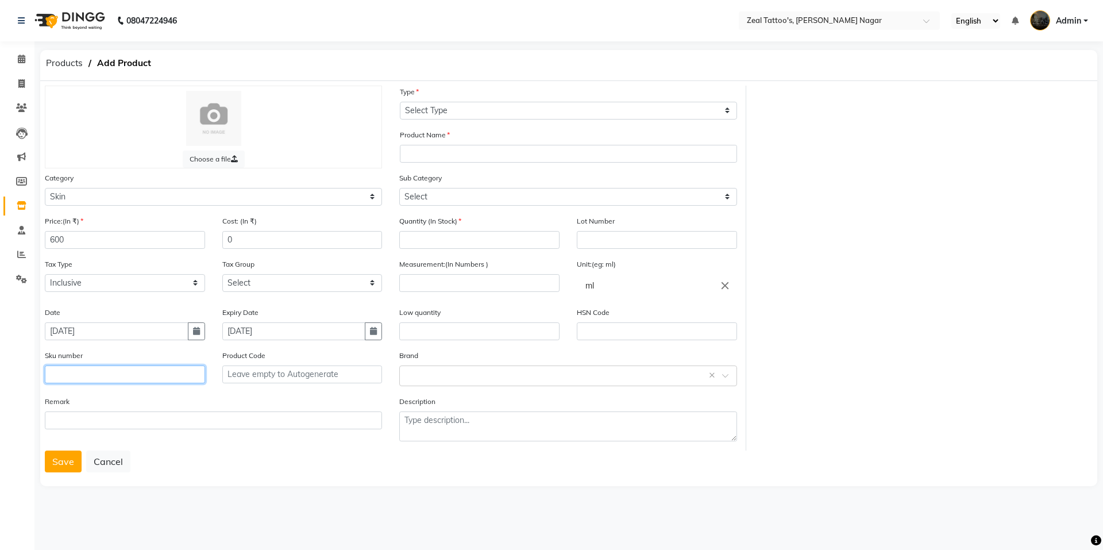
click at [134, 374] on input "text" at bounding box center [125, 374] width 160 height 18
click at [142, 343] on div "Date 01-10-2024" at bounding box center [124, 327] width 177 height 43
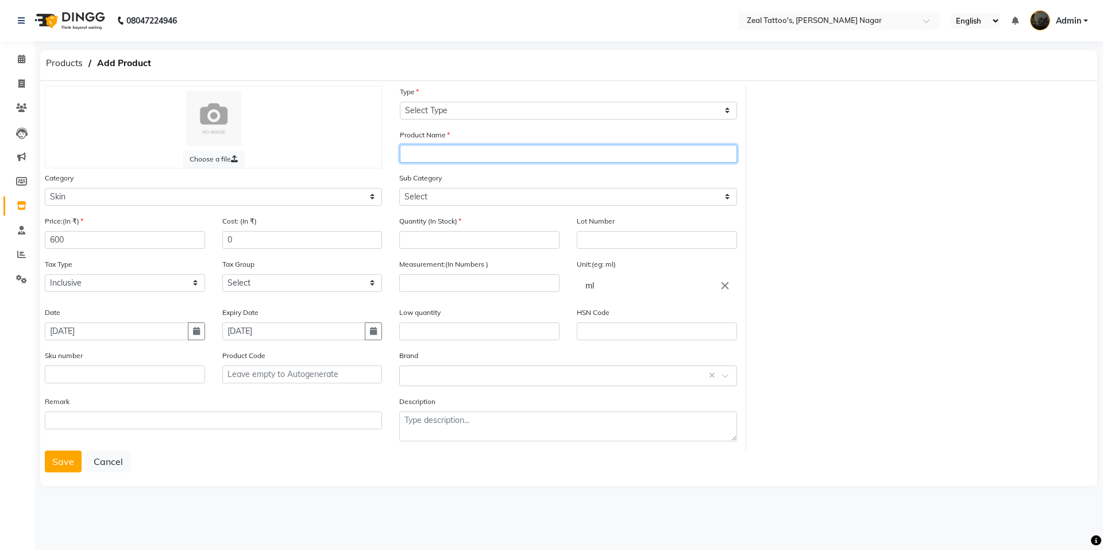
click at [420, 152] on input "text" at bounding box center [568, 154] width 337 height 18
paste input "FYI_Nourish_Aftercare"
click at [499, 154] on input "FYI_Nourish_Aftercare" at bounding box center [568, 154] width 337 height 18
click at [441, 153] on input "FYI_Nourish_Aftercare" at bounding box center [568, 154] width 337 height 18
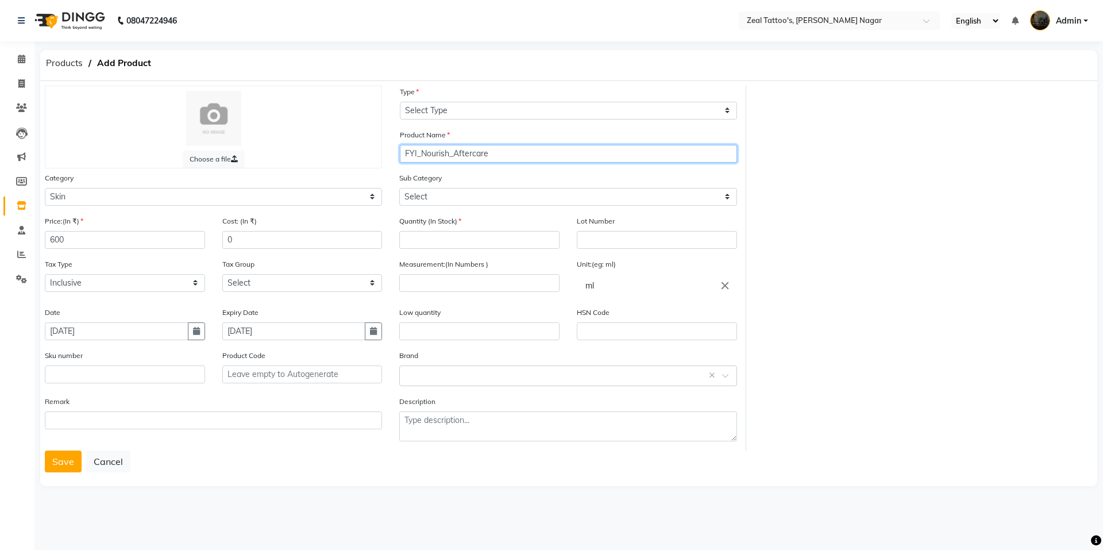
click at [426, 155] on input "FYI_Nourish_Aftercare" at bounding box center [568, 154] width 337 height 18
drag, startPoint x: 447, startPoint y: 153, endPoint x: 421, endPoint y: 155, distance: 26.5
click at [421, 155] on input "FYI_Nourish_Aftercare" at bounding box center [568, 154] width 337 height 18
click at [478, 155] on input "FYI__Aftercare" at bounding box center [568, 154] width 337 height 18
click at [419, 153] on input "FYI__Aftercare" at bounding box center [568, 154] width 337 height 18
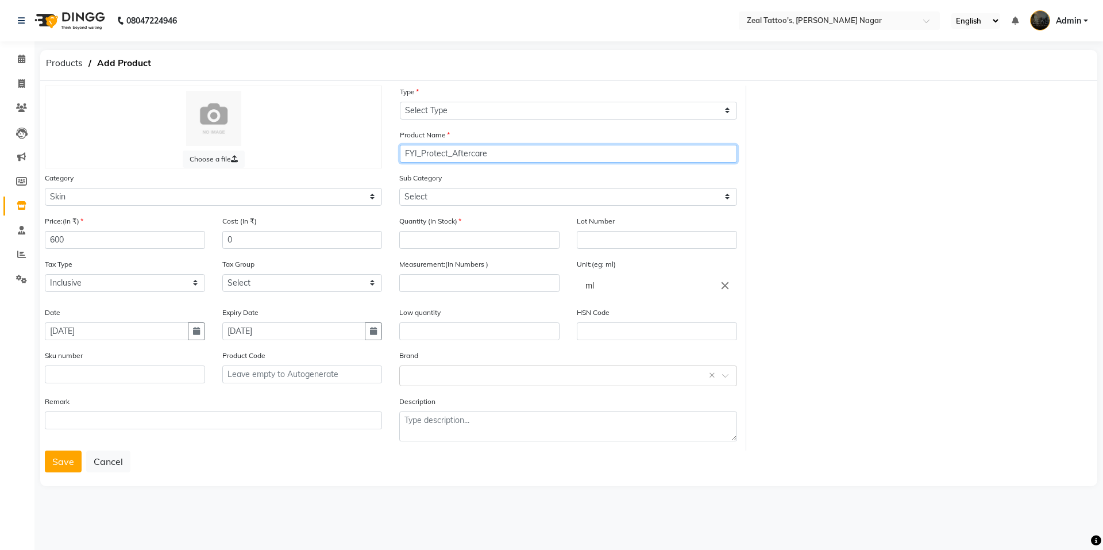
type input "FYI_Protect_Aftercare"
click at [512, 173] on div "Sub Category Select Cleanser Facial Moisturiser Serum Toner Sun Care Masks Lip …" at bounding box center [567, 189] width 337 height 34
drag, startPoint x: 502, startPoint y: 150, endPoint x: 473, endPoint y: 97, distance: 60.6
click at [473, 97] on div "Type Select Type Both Retail Consumable" at bounding box center [568, 103] width 337 height 34
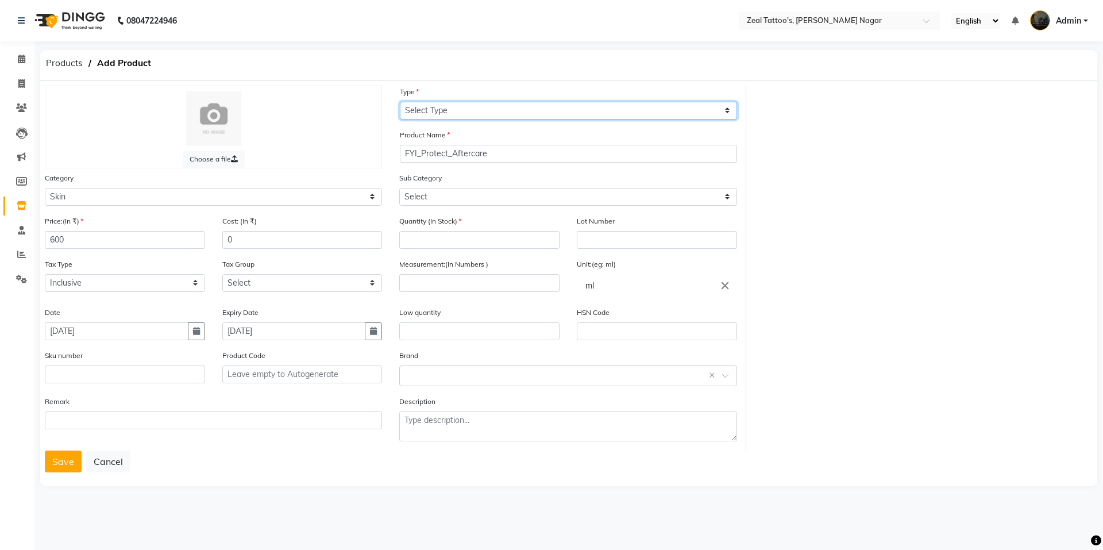
click at [450, 119] on select "Select Type Both Retail Consumable" at bounding box center [568, 111] width 337 height 18
select select "B"
click at [400, 102] on select "Select Type Both Retail Consumable" at bounding box center [568, 111] width 337 height 18
click at [484, 71] on div "Products Add Product" at bounding box center [569, 65] width 1074 height 31
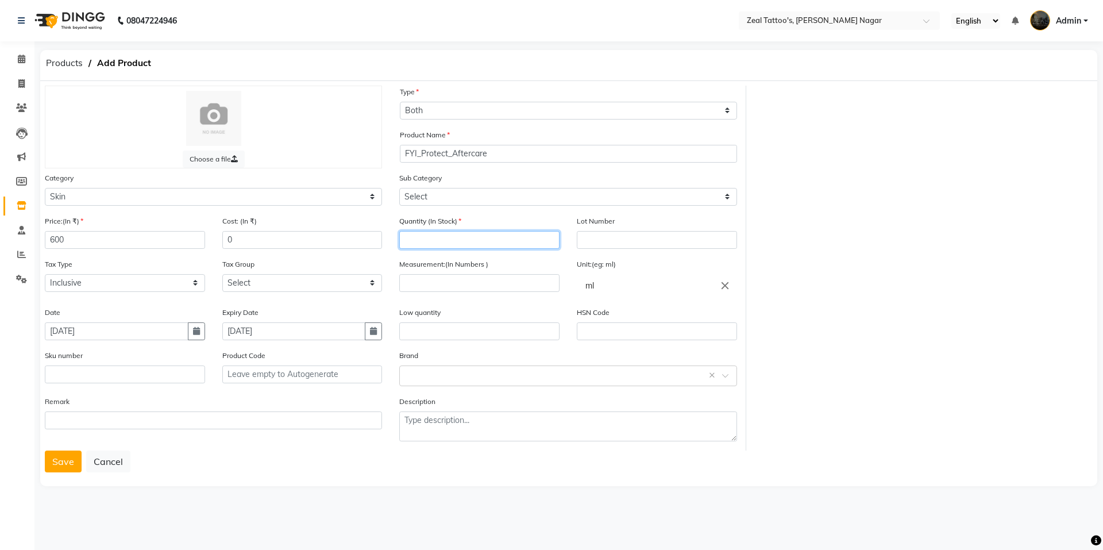
click at [453, 234] on input "number" at bounding box center [479, 240] width 160 height 18
type input "3"
click at [470, 264] on label "Measurement:(In Numbers )" at bounding box center [443, 264] width 89 height 10
click at [477, 285] on input "number" at bounding box center [479, 283] width 160 height 18
type input "50"
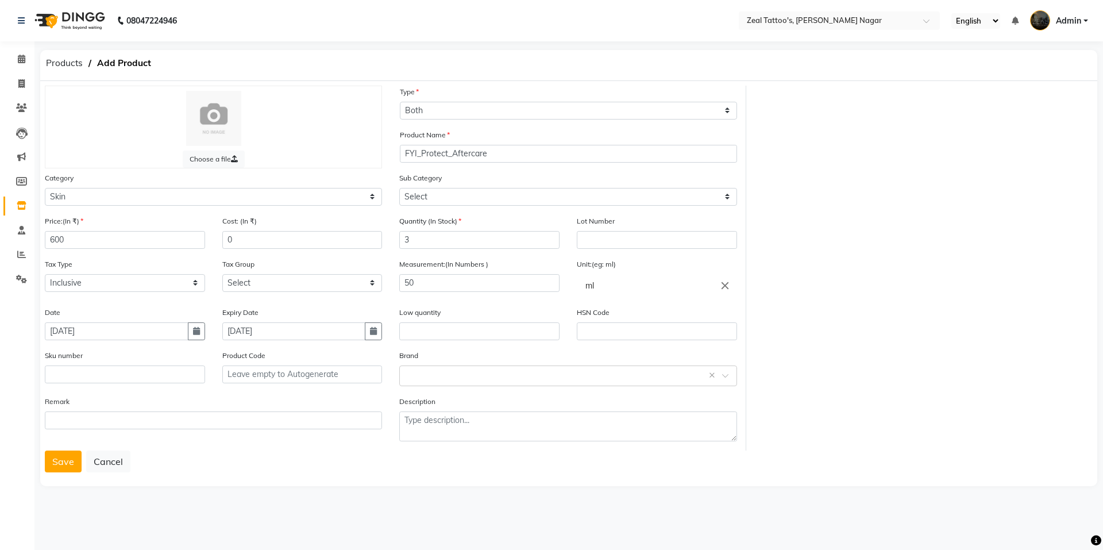
click at [492, 298] on div "Measurement:(In Numbers ) 50" at bounding box center [479, 282] width 177 height 48
click at [634, 287] on input "ml" at bounding box center [657, 285] width 160 height 23
click at [526, 303] on div at bounding box center [551, 275] width 1103 height 550
click at [459, 327] on input "text" at bounding box center [479, 331] width 160 height 18
type input "2"
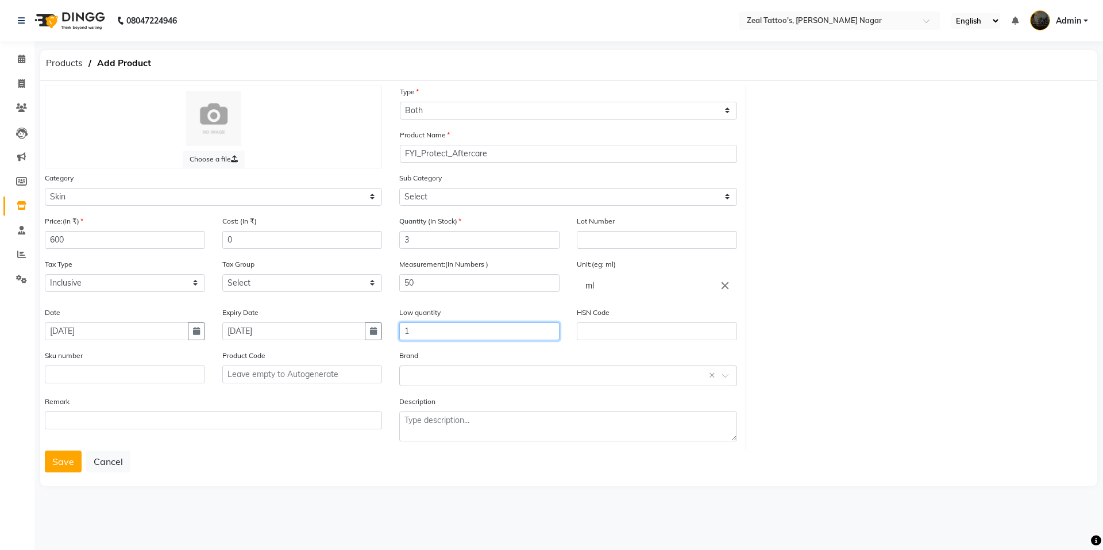
type input "1"
click at [477, 348] on div "Low quantity 1" at bounding box center [479, 327] width 177 height 43
click at [455, 369] on input "text" at bounding box center [557, 375] width 302 height 12
click at [476, 352] on div "Brand Select brand or add custom brand ×" at bounding box center [567, 367] width 337 height 37
click at [120, 399] on div "Remark" at bounding box center [213, 412] width 337 height 34
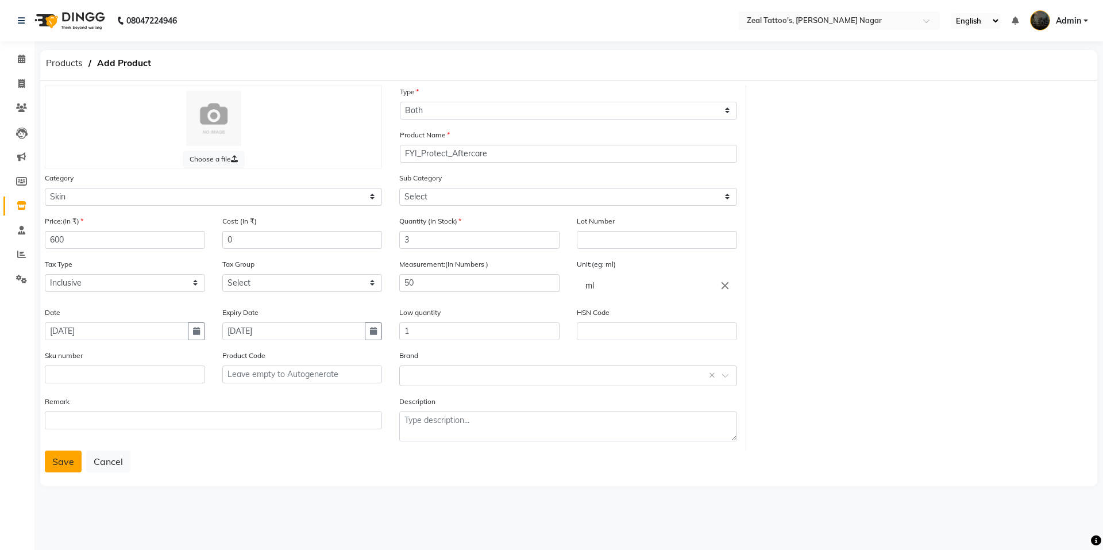
click at [67, 455] on button "Save" at bounding box center [63, 461] width 37 height 22
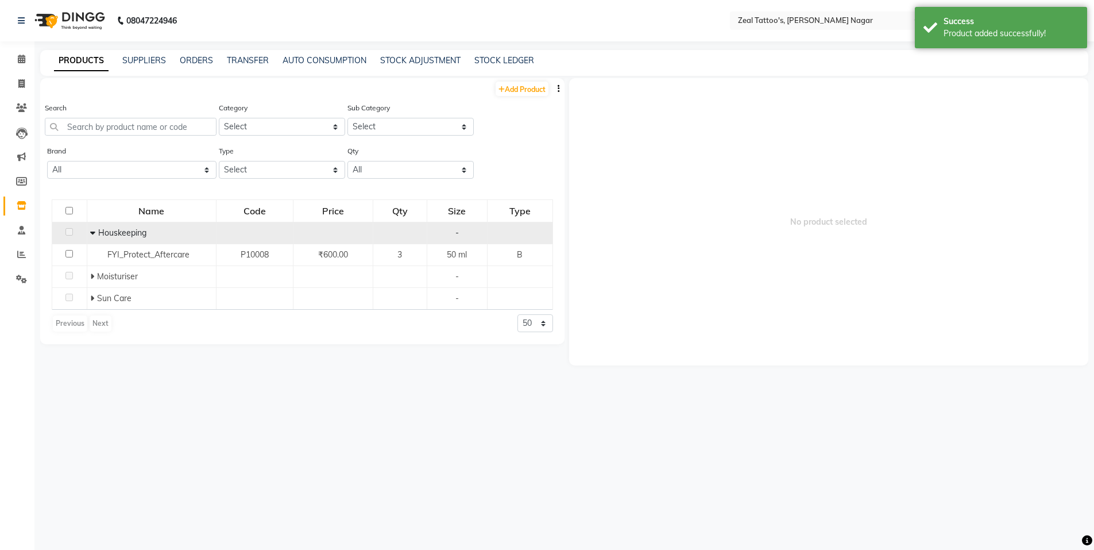
click at [128, 231] on span "Houskeeping" at bounding box center [122, 232] width 48 height 10
click at [418, 233] on td at bounding box center [399, 233] width 53 height 22
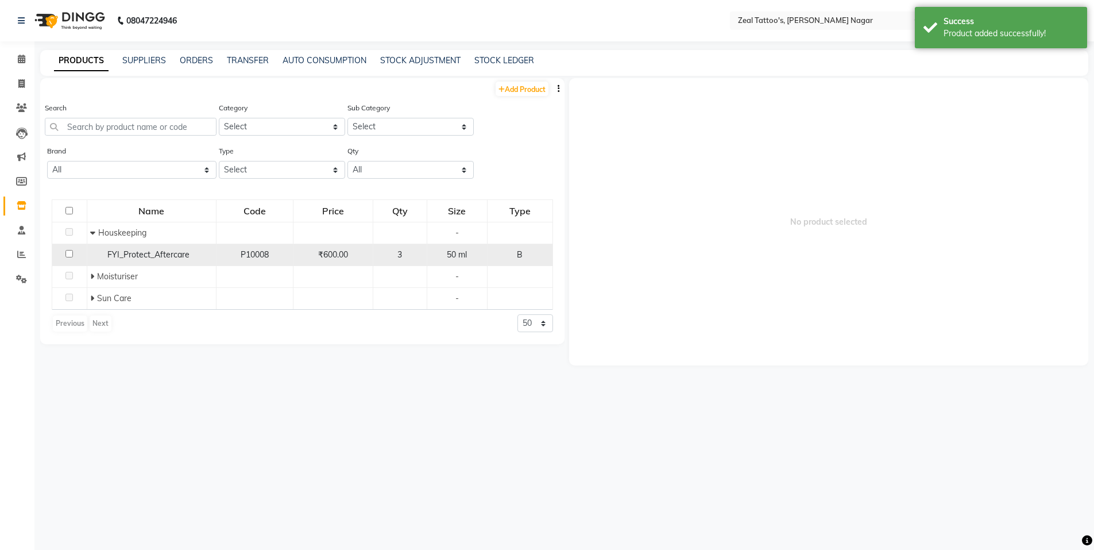
click at [354, 255] on div "₹600.00" at bounding box center [333, 255] width 71 height 12
select select
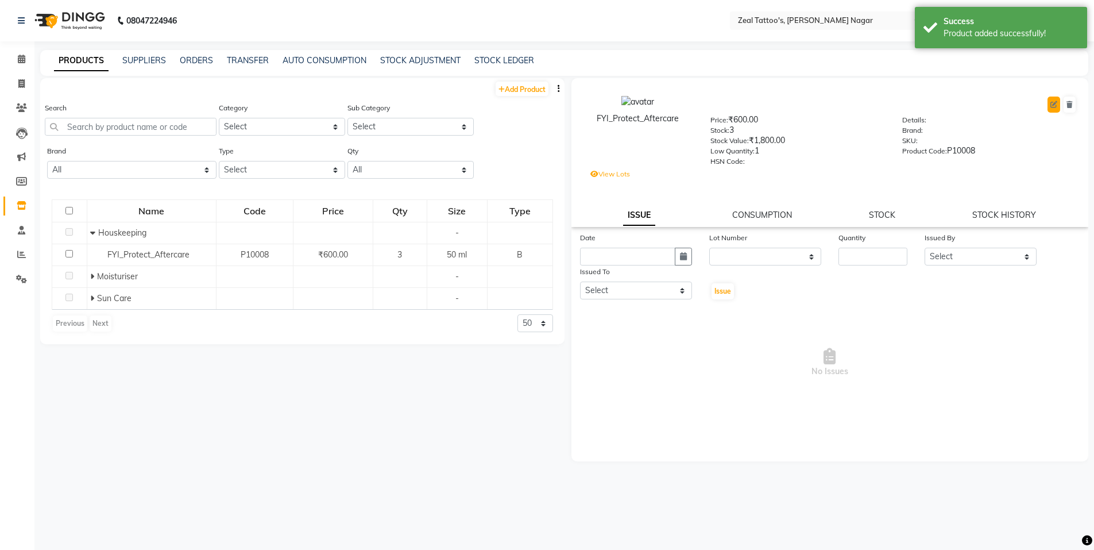
click at [1056, 104] on icon at bounding box center [1054, 104] width 7 height 7
select select "B"
select select "12000"
select select "true"
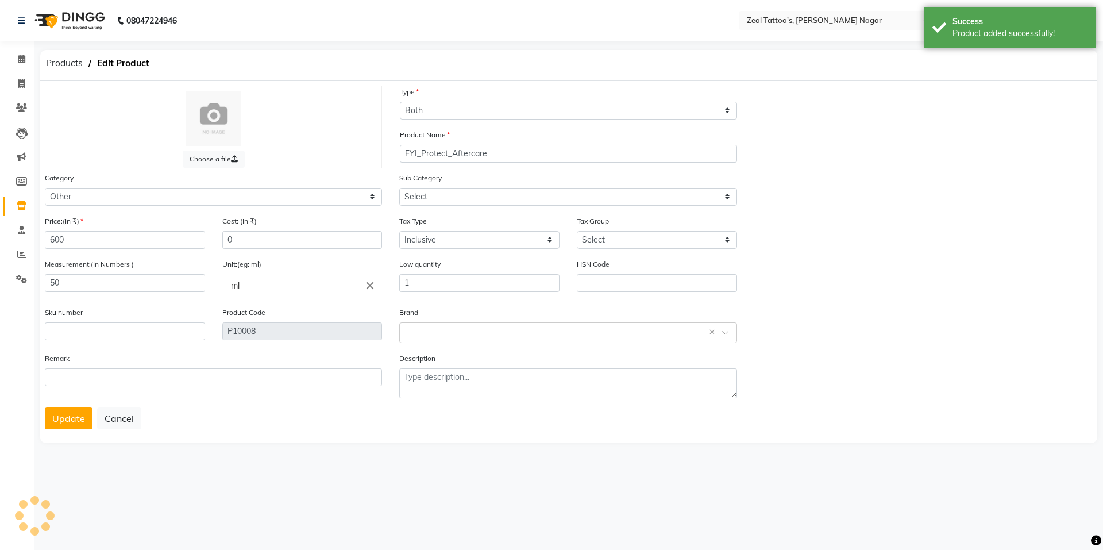
select select "12001"
click at [114, 196] on select "Select Hair Skin Makeup Personal Care Appliances Other" at bounding box center [213, 197] width 337 height 18
select select "12150"
click at [45, 188] on select "Select Hair Skin Makeup Personal Care Appliances Other" at bounding box center [213, 197] width 337 height 18
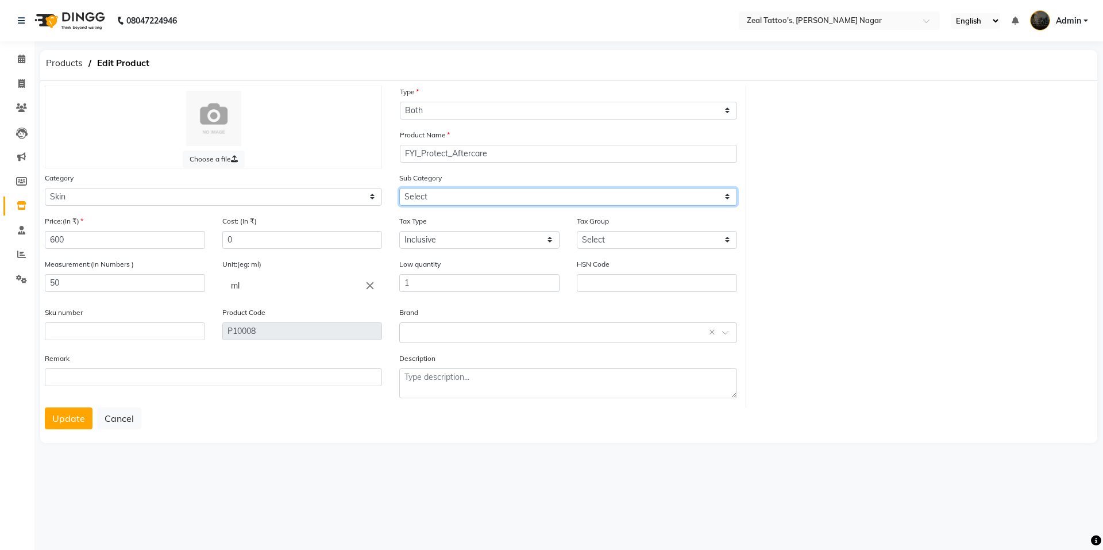
click at [460, 192] on select "Select Cleanser Facial Moisturiser Serum Toner Sun Care Masks Lip Care Eye Care…" at bounding box center [567, 197] width 337 height 18
select select "12153"
click at [399, 188] on select "Select Cleanser Facial Moisturiser Serum Toner Sun Care Masks Lip Care Eye Care…" at bounding box center [567, 197] width 337 height 18
click at [65, 411] on button "Update" at bounding box center [69, 418] width 48 height 22
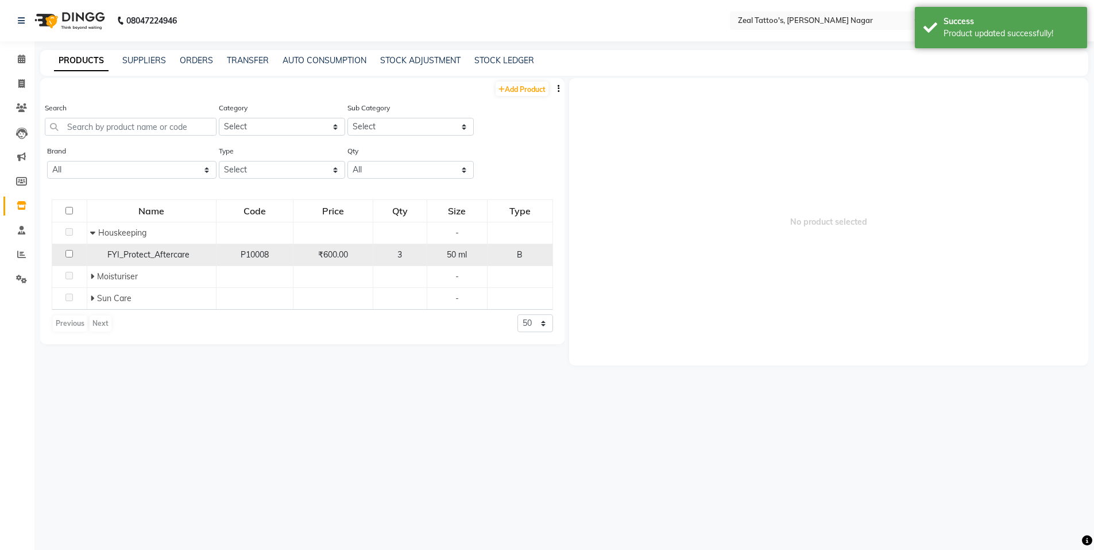
click at [203, 256] on div "FYI_Protect_Aftercare" at bounding box center [151, 255] width 123 height 12
select select
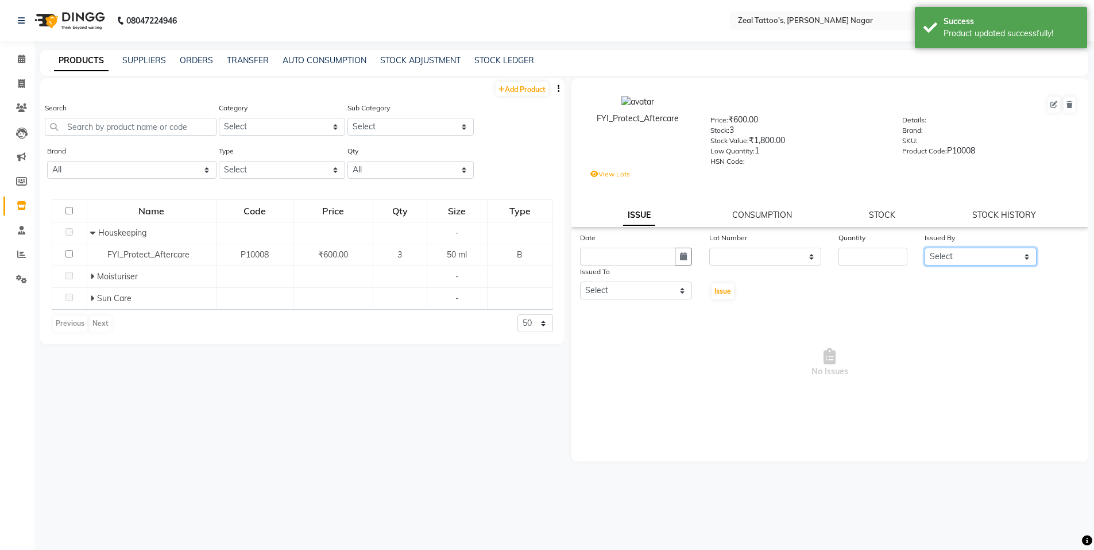
click at [940, 254] on select "Select Aditya Haimi Helper_Boy" at bounding box center [981, 257] width 112 height 18
click at [895, 289] on div "Date Lot Number None / 2026-10-31 Quantity Issued By Select Aditya Haimi Helper…" at bounding box center [830, 265] width 518 height 69
click at [654, 291] on select "Select Aditya Haimi Helper_Boy" at bounding box center [636, 290] width 112 height 18
click at [763, 293] on div "Date Lot Number None / 2026-10-31 Quantity Issued By Select Aditya Haimi Helper…" at bounding box center [830, 265] width 518 height 69
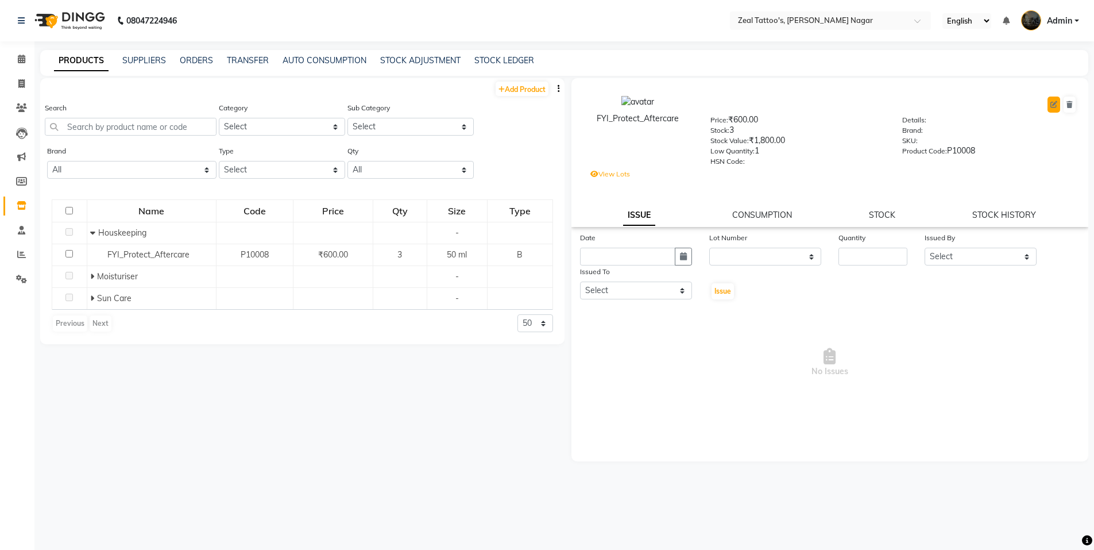
click at [1058, 99] on button at bounding box center [1054, 104] width 13 height 16
select select "B"
select select "true"
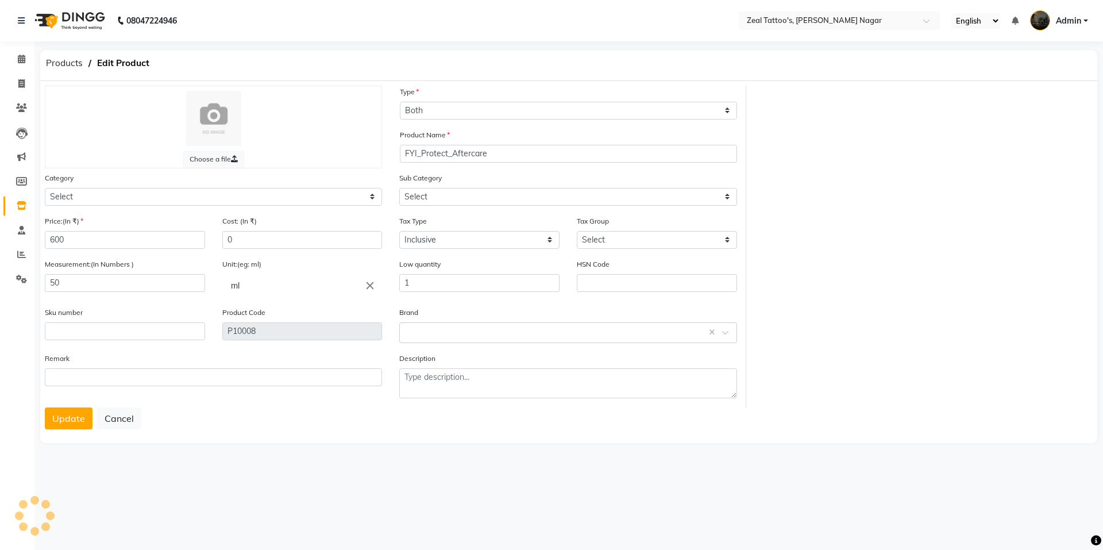
select select "12150"
select select "12153"
click at [443, 195] on select "Select Cleanser Facial Moisturiser Serum Toner Sun Care Masks Lip Care Eye Care…" at bounding box center [567, 197] width 337 height 18
click at [399, 188] on select "Select Cleanser Facial Moisturiser Serum Toner Sun Care Masks Lip Care Eye Care…" at bounding box center [567, 197] width 337 height 18
click at [104, 200] on select "Select Hair Skin Makeup Personal Care Appliances Other" at bounding box center [213, 197] width 337 height 18
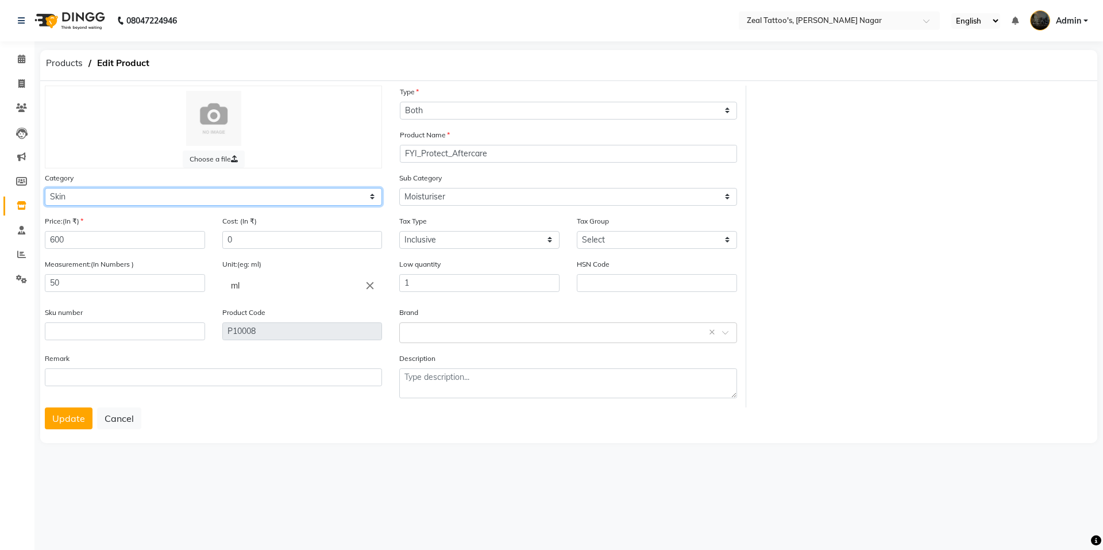
select select "12100"
click at [45, 188] on select "Select Hair Skin Makeup Personal Care Appliances Other" at bounding box center [213, 197] width 337 height 18
select select
drag, startPoint x: 102, startPoint y: 193, endPoint x: 94, endPoint y: 202, distance: 11.8
click at [102, 193] on select "Select Hair Skin Makeup Personal Care Appliances Other" at bounding box center [213, 197] width 337 height 18
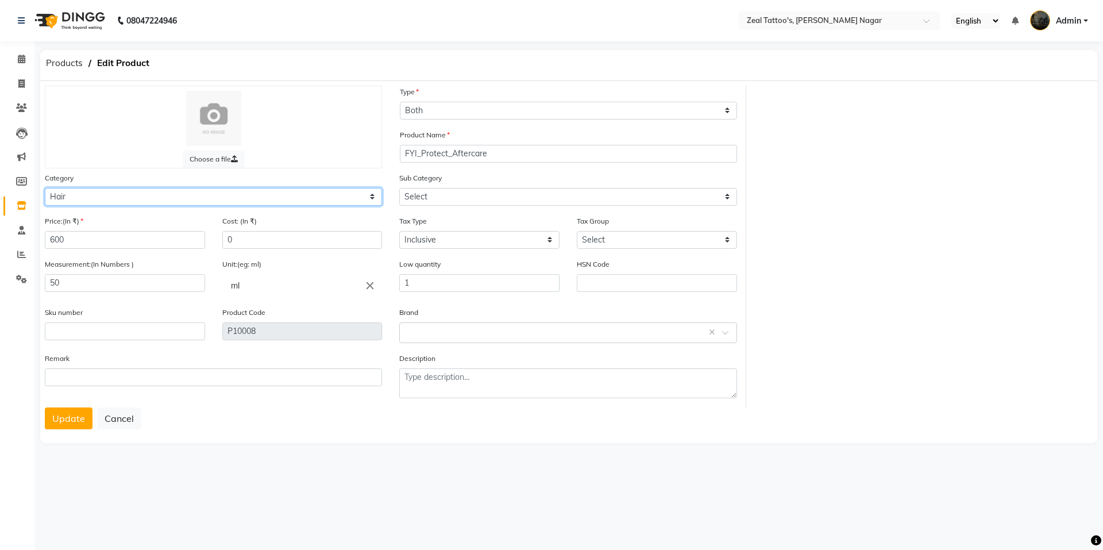
select select "12150"
click at [45, 188] on select "Select Hair Skin Makeup Personal Care Appliances Other" at bounding box center [213, 197] width 337 height 18
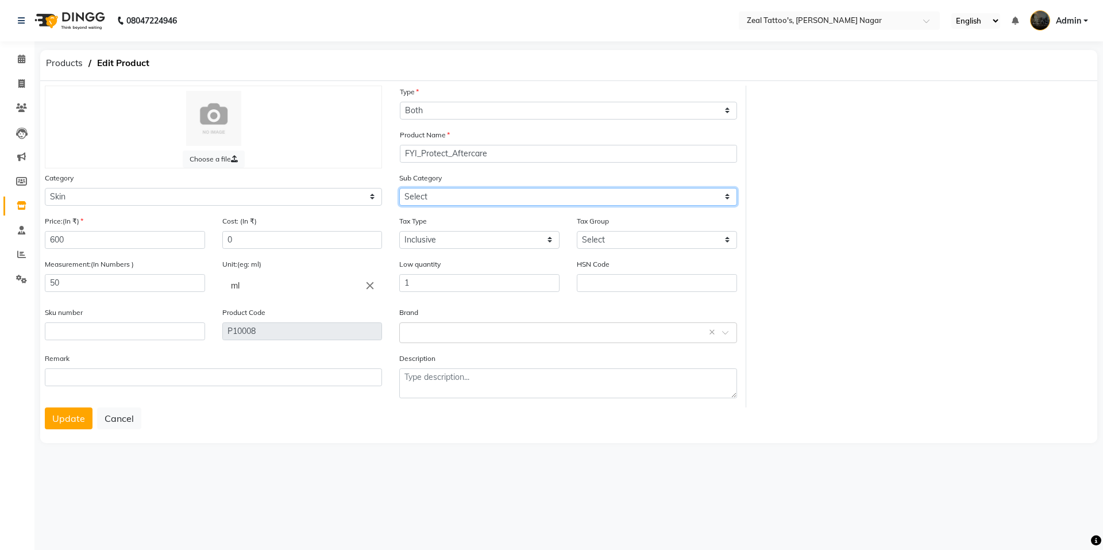
click at [446, 194] on select "Select Cleanser Facial Moisturiser Serum Toner Sun Care Masks Lip Care Eye Care…" at bounding box center [567, 197] width 337 height 18
select select "12153"
click at [399, 188] on select "Select Cleanser Facial Moisturiser Serum Toner Sun Care Masks Lip Care Eye Care…" at bounding box center [567, 197] width 337 height 18
click at [79, 418] on button "Update" at bounding box center [69, 418] width 48 height 22
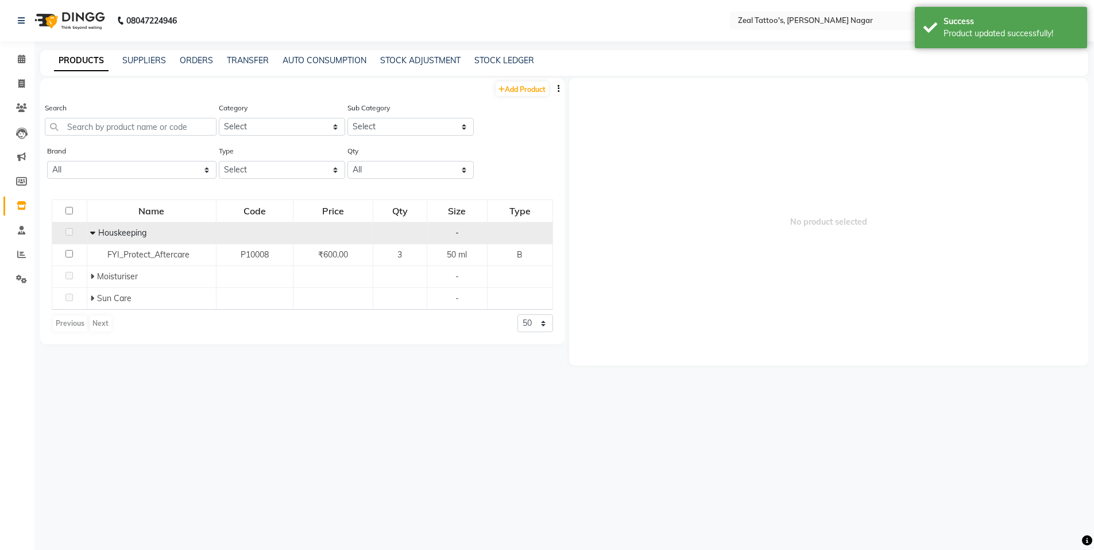
click at [98, 230] on span "Houskeeping" at bounding box center [122, 232] width 48 height 10
click at [92, 234] on icon at bounding box center [92, 233] width 5 height 8
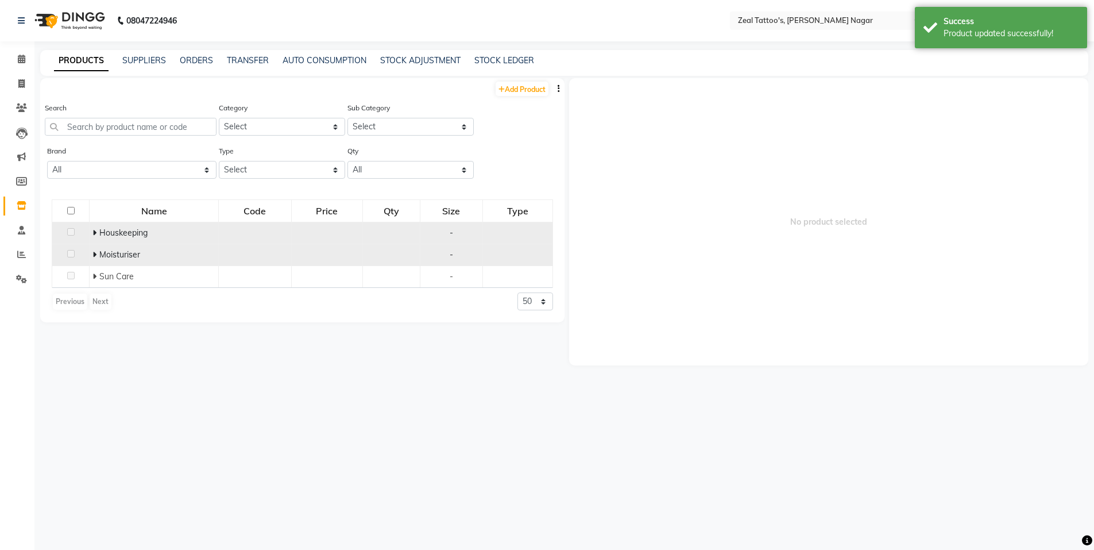
click at [101, 250] on span "Moisturiser" at bounding box center [119, 254] width 41 height 10
click at [96, 256] on icon at bounding box center [94, 254] width 4 height 8
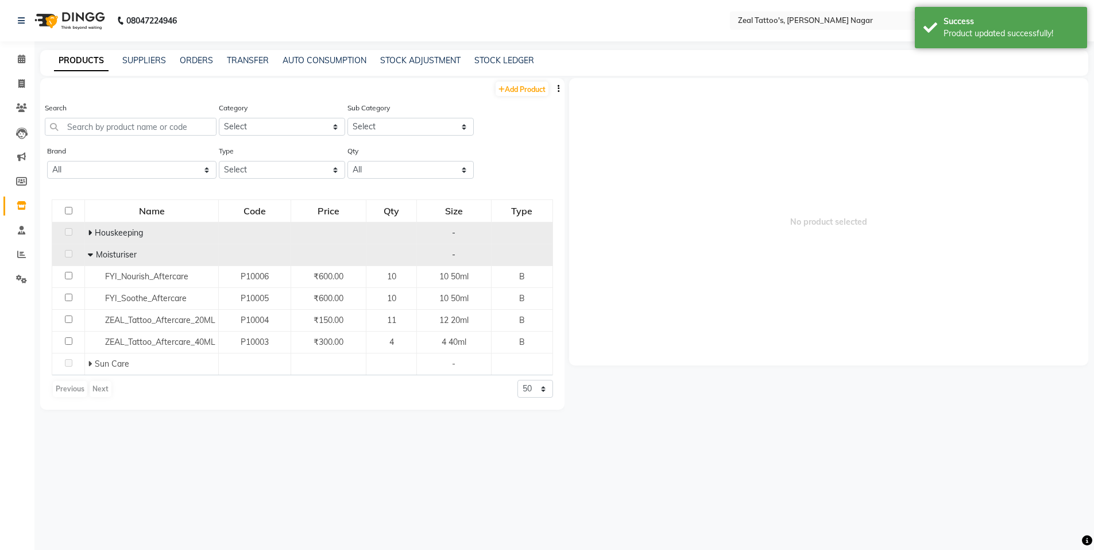
click at [156, 259] on div "Moisturiser" at bounding box center [152, 255] width 128 height 12
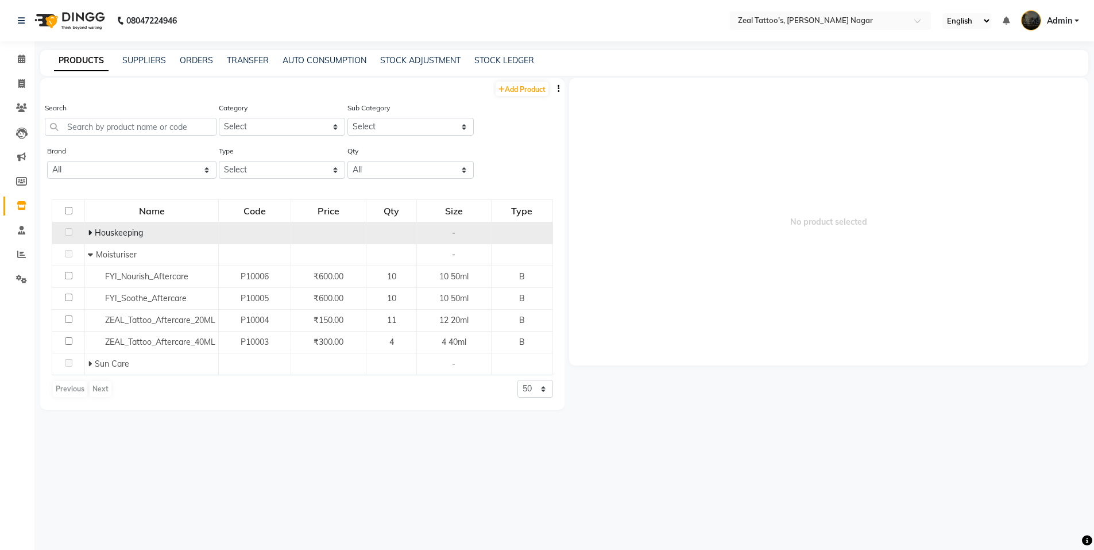
click at [149, 241] on td "Houskeeping" at bounding box center [152, 233] width 134 height 22
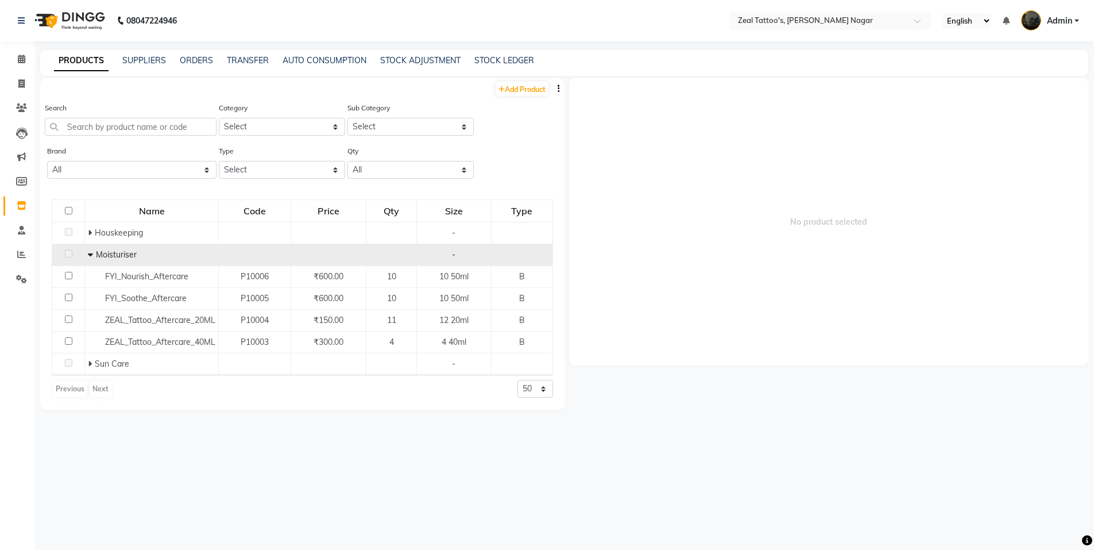
click at [148, 256] on div "Moisturiser" at bounding box center [152, 255] width 128 height 12
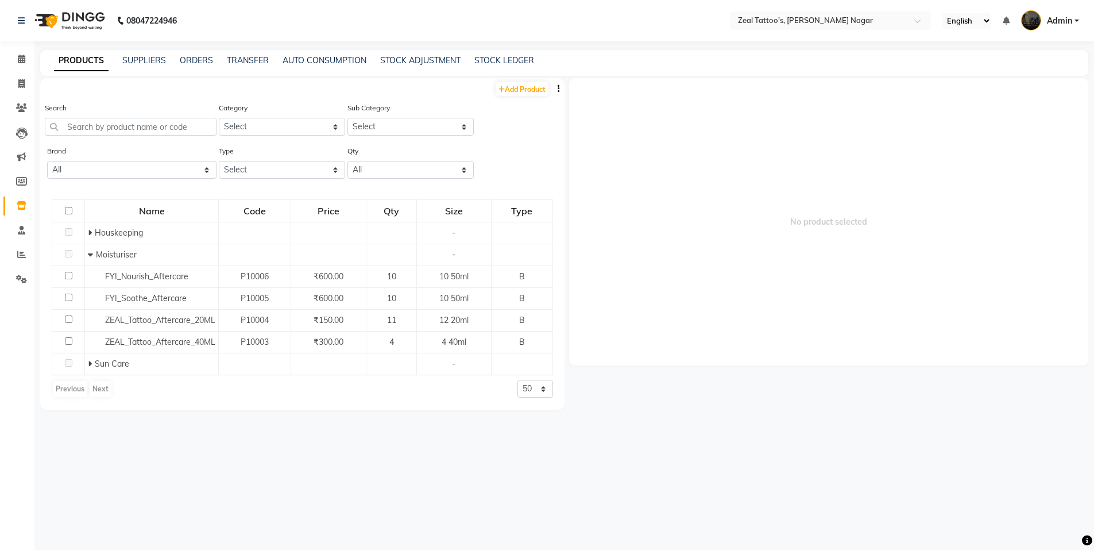
click at [142, 235] on span "Houskeeping" at bounding box center [119, 232] width 48 height 10
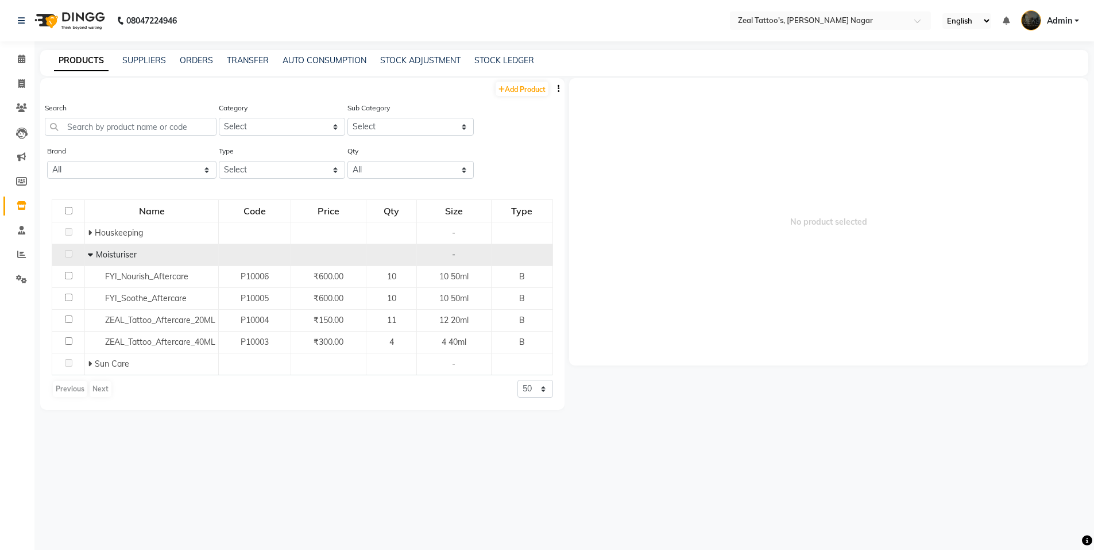
click at [91, 251] on icon at bounding box center [90, 254] width 5 height 8
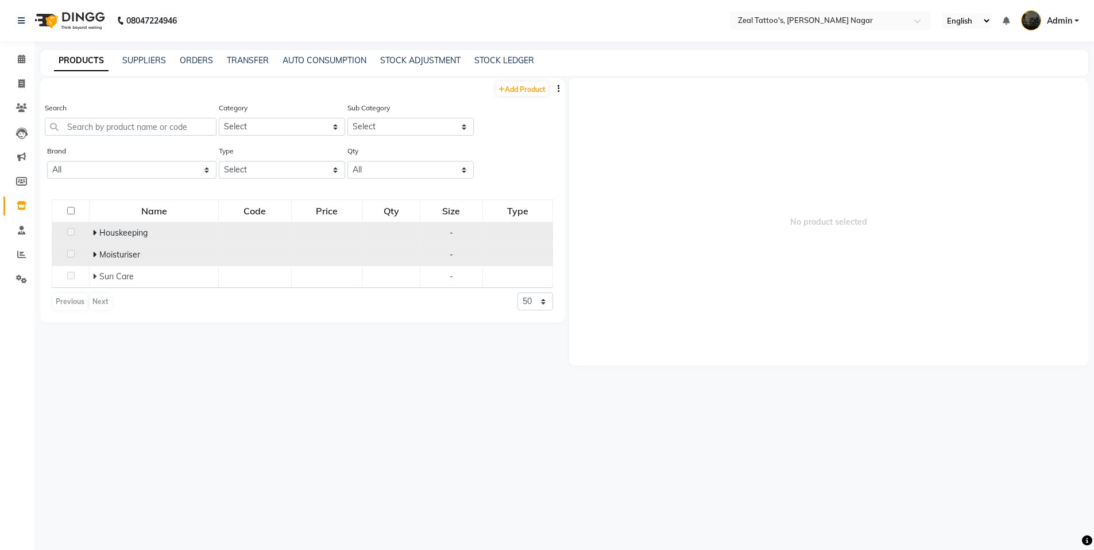
click at [97, 233] on span at bounding box center [95, 232] width 7 height 10
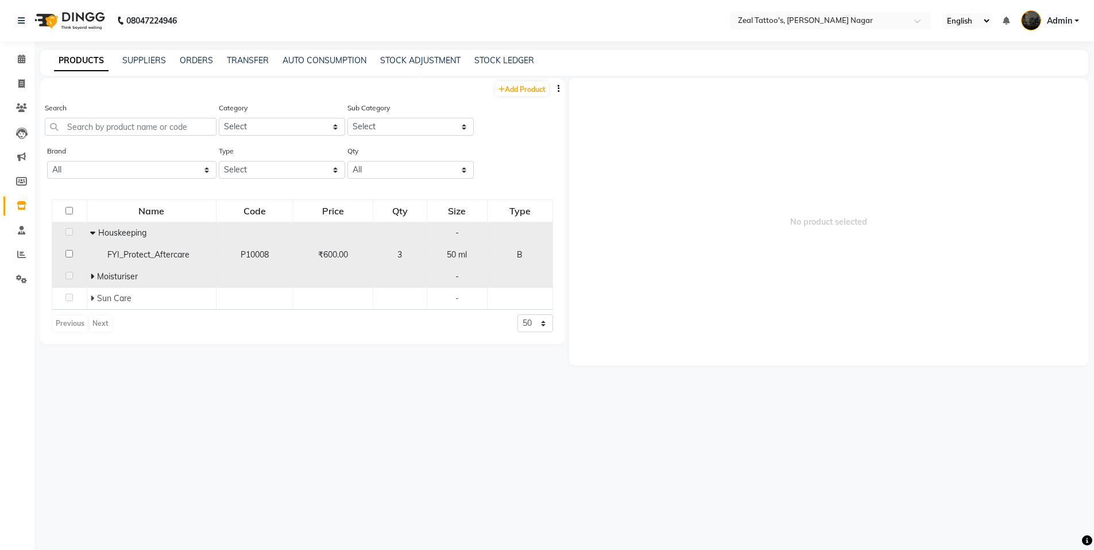
click at [74, 254] on td at bounding box center [69, 255] width 35 height 22
click at [68, 254] on input "checkbox" at bounding box center [68, 253] width 7 height 7
checkbox input "true"
select select
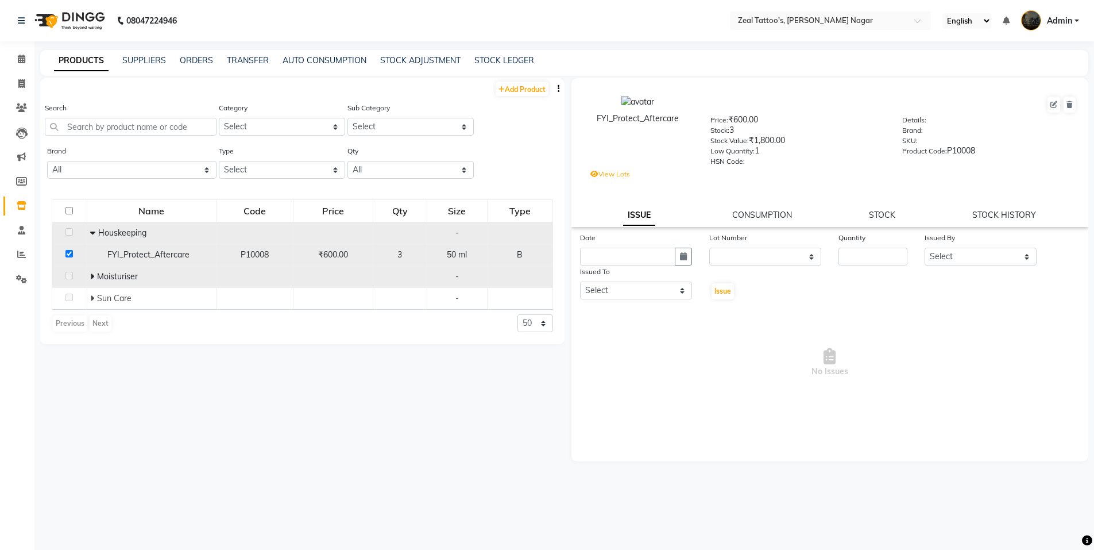
click at [277, 255] on div "P10008" at bounding box center [254, 255] width 67 height 12
click at [1056, 102] on icon at bounding box center [1054, 104] width 7 height 7
select select "B"
select select "12150"
select select "true"
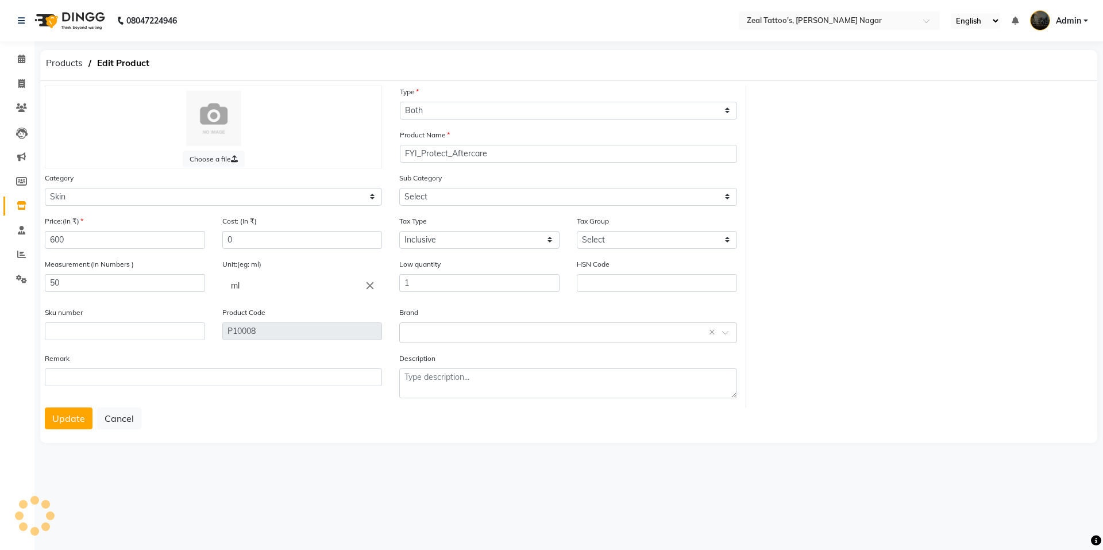
select select "12153"
click at [116, 198] on select "Select Hair Skin Makeup Personal Care Appliances Other" at bounding box center [213, 197] width 337 height 18
click at [45, 188] on select "Select Hair Skin Makeup Personal Care Appliances Other" at bounding box center [213, 197] width 337 height 18
click at [607, 238] on select "Select GST 5% GST" at bounding box center [657, 240] width 160 height 18
click at [650, 217] on div "Tax Group Select GST 5% GST" at bounding box center [657, 232] width 160 height 34
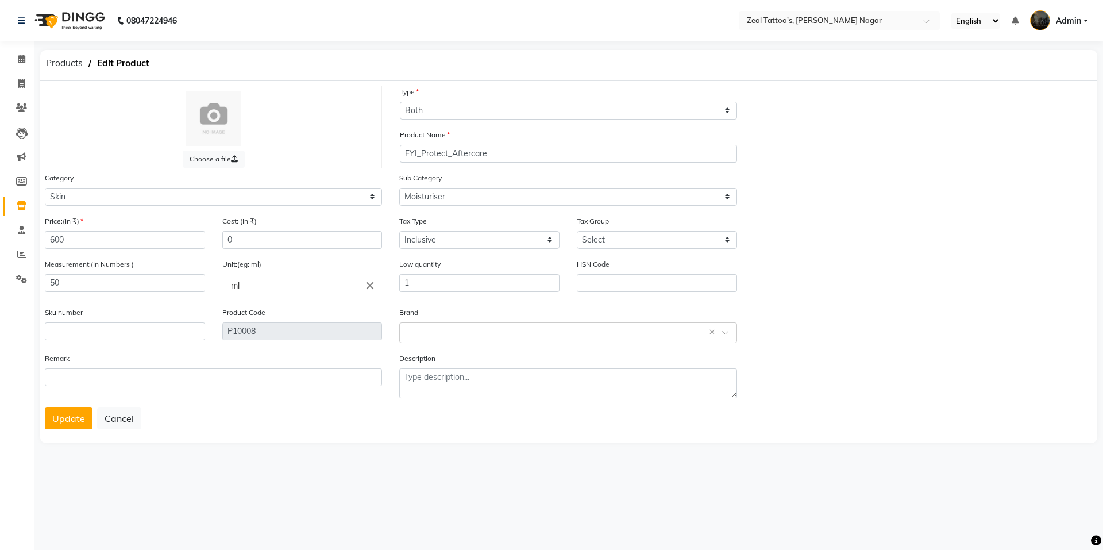
click at [61, 415] on button "Update" at bounding box center [69, 418] width 48 height 22
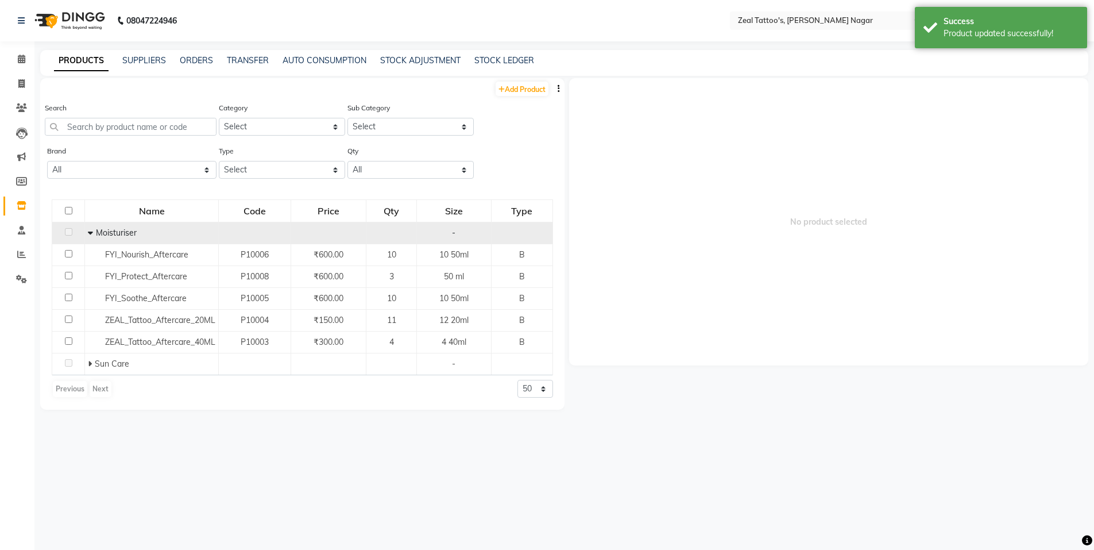
click at [187, 231] on div "Moisturiser" at bounding box center [152, 233] width 128 height 12
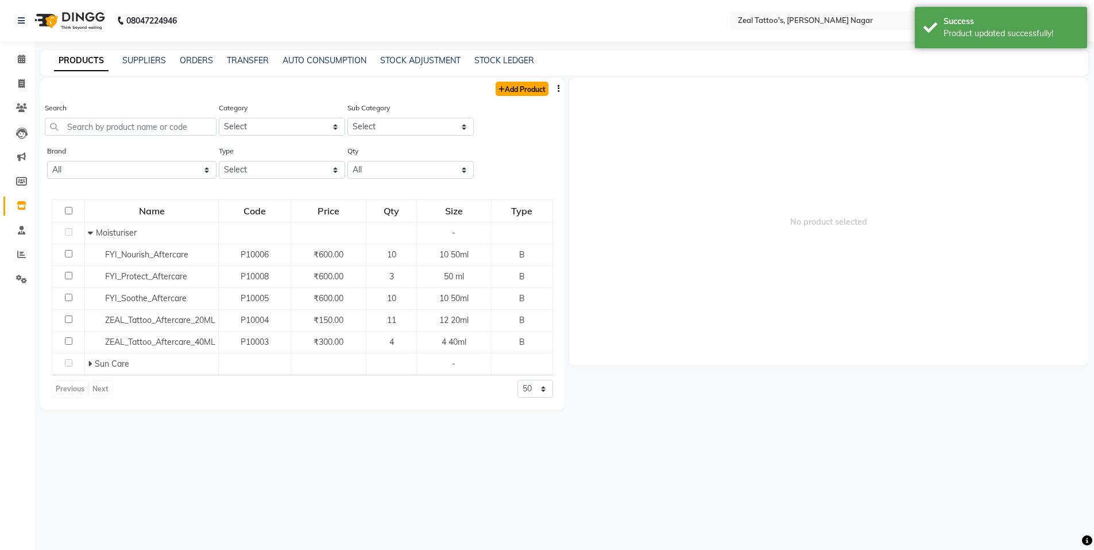
click at [516, 95] on link "Add Product" at bounding box center [522, 89] width 53 height 14
select select "true"
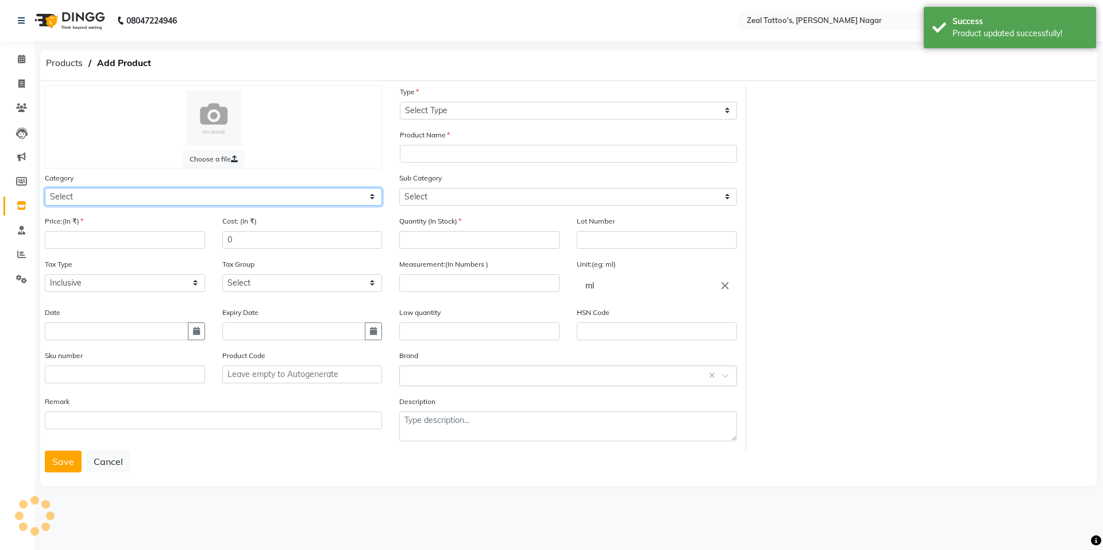
click at [117, 190] on select "Select Hair Skin Makeup Personal Care Appliances Other" at bounding box center [213, 197] width 337 height 18
select select "12150"
click at [45, 188] on select "Select Hair Skin Makeup Personal Care Appliances Other" at bounding box center [213, 197] width 337 height 18
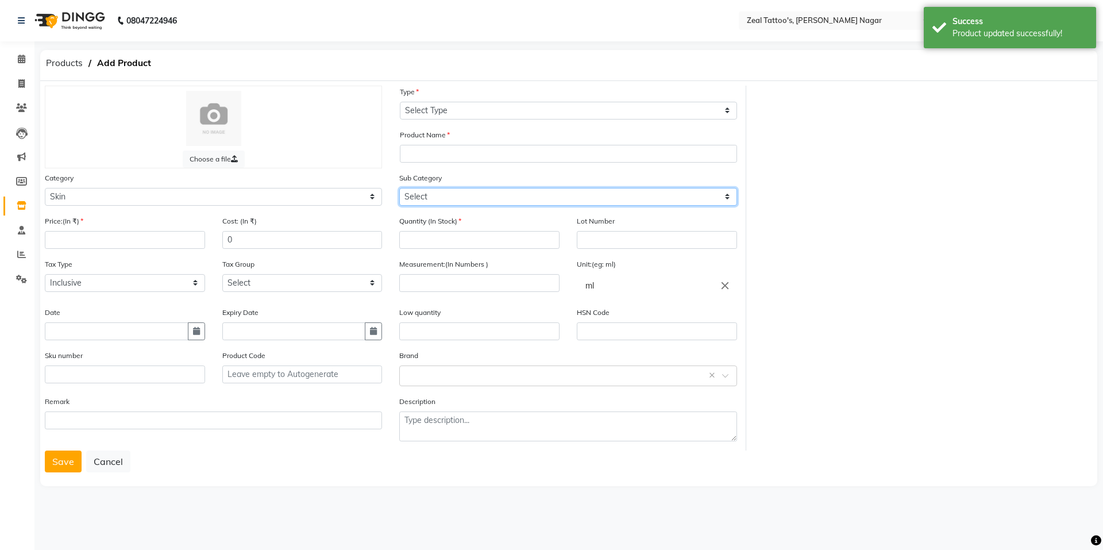
click at [446, 197] on select "Select Cleanser Facial Moisturiser Serum Toner Sun Care Masks Lip Care Eye Care…" at bounding box center [567, 197] width 337 height 18
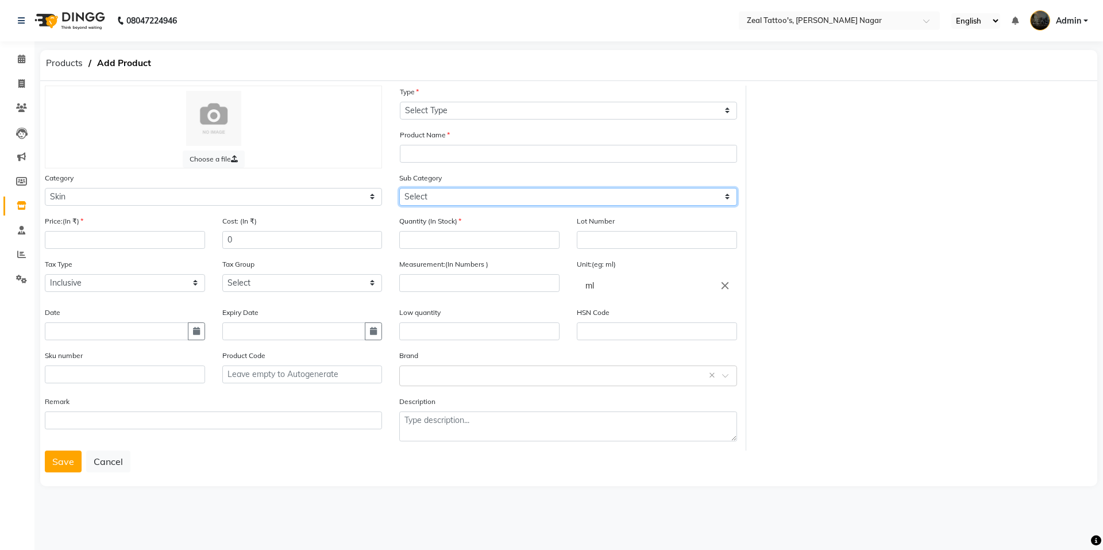
select select "12153"
click at [399, 188] on select "Select Cleanser Facial Moisturiser Serum Toner Sun Care Masks Lip Care Eye Care…" at bounding box center [567, 197] width 337 height 18
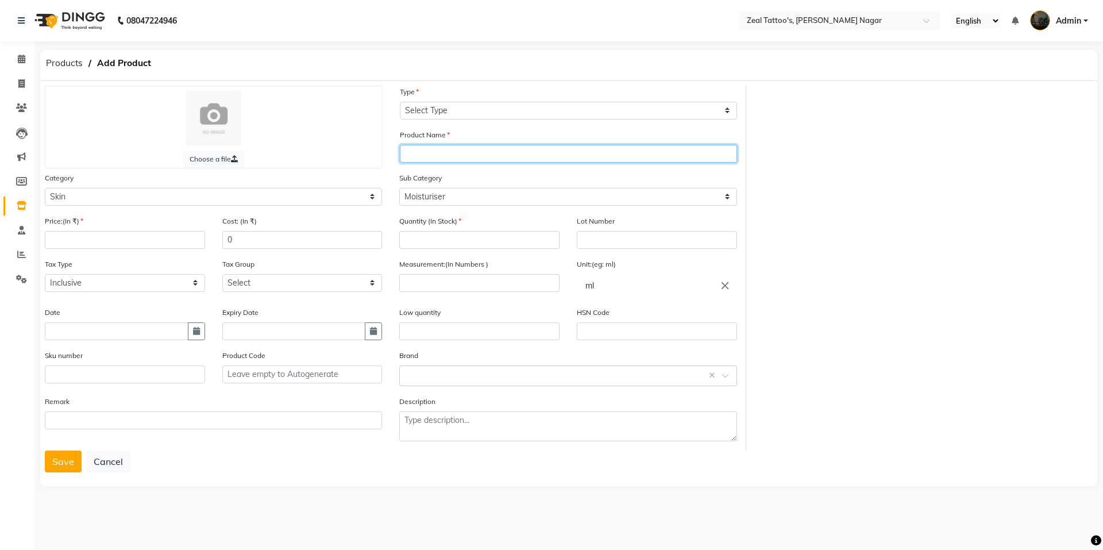
click at [434, 153] on input "text" at bounding box center [568, 154] width 337 height 18
paste input "FYI_Nourish_Aftercare"
drag, startPoint x: 447, startPoint y: 153, endPoint x: 421, endPoint y: 153, distance: 26.4
click at [421, 153] on input "FYI_Nourish_Aftercare" at bounding box center [568, 154] width 337 height 18
type input "FYI_Cleanse_Aftercare"
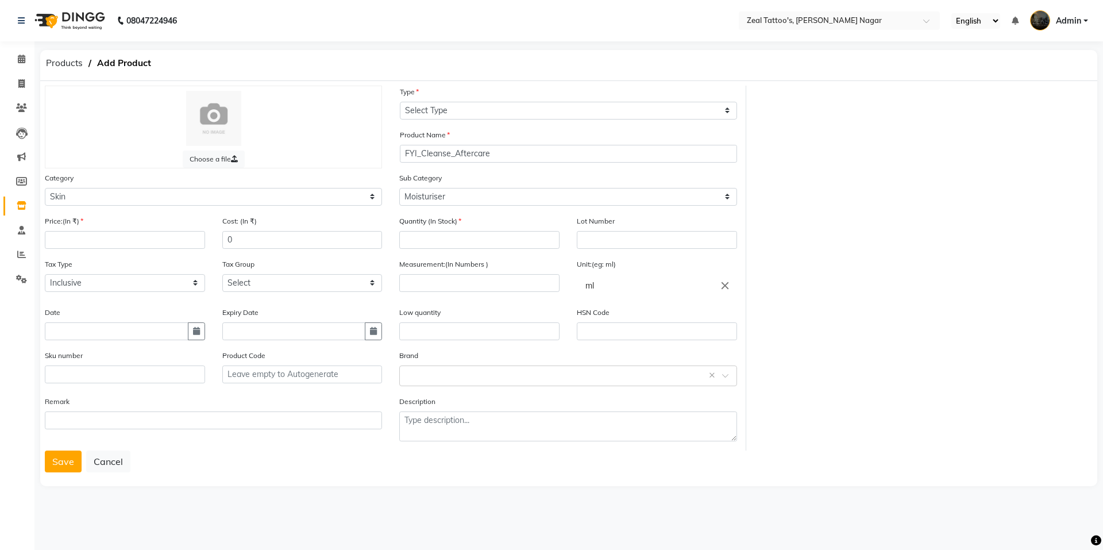
drag, startPoint x: 471, startPoint y: 126, endPoint x: 481, endPoint y: 137, distance: 15.0
click at [472, 126] on div "Type Select Type Both Retail Consumable" at bounding box center [568, 107] width 354 height 43
click at [458, 110] on select "Select Type Both Retail Consumable" at bounding box center [568, 111] width 337 height 18
select select "B"
click at [400, 102] on select "Select Type Both Retail Consumable" at bounding box center [568, 111] width 337 height 18
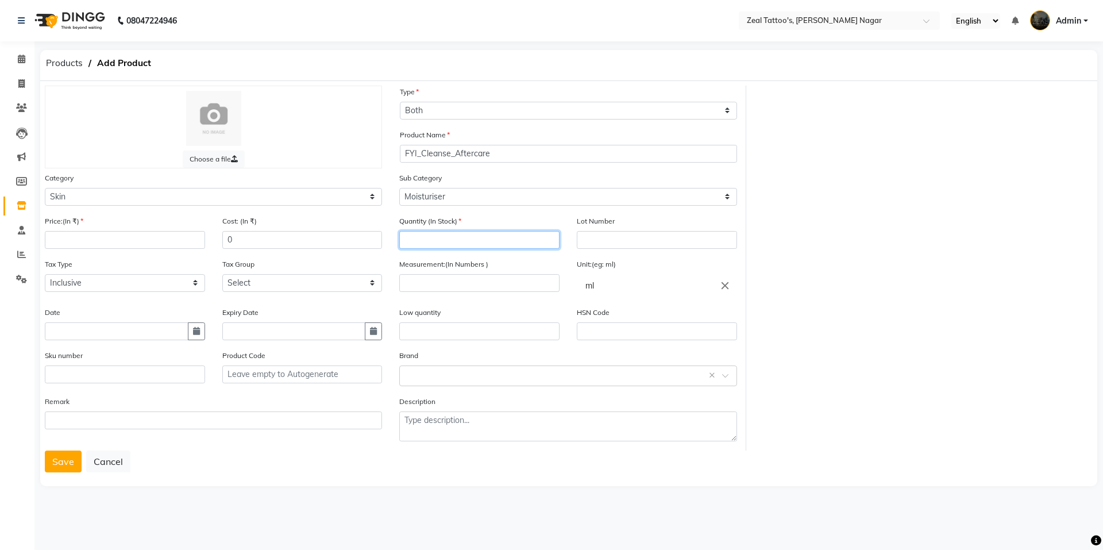
click at [433, 246] on input "number" at bounding box center [479, 240] width 160 height 18
type input "3"
click at [539, 213] on div "Sub Category Select Cleanser Facial Moisturiser Serum Toner Sun Care Masks Lip …" at bounding box center [568, 193] width 354 height 43
click at [466, 285] on input "number" at bounding box center [479, 283] width 160 height 18
type input "50"
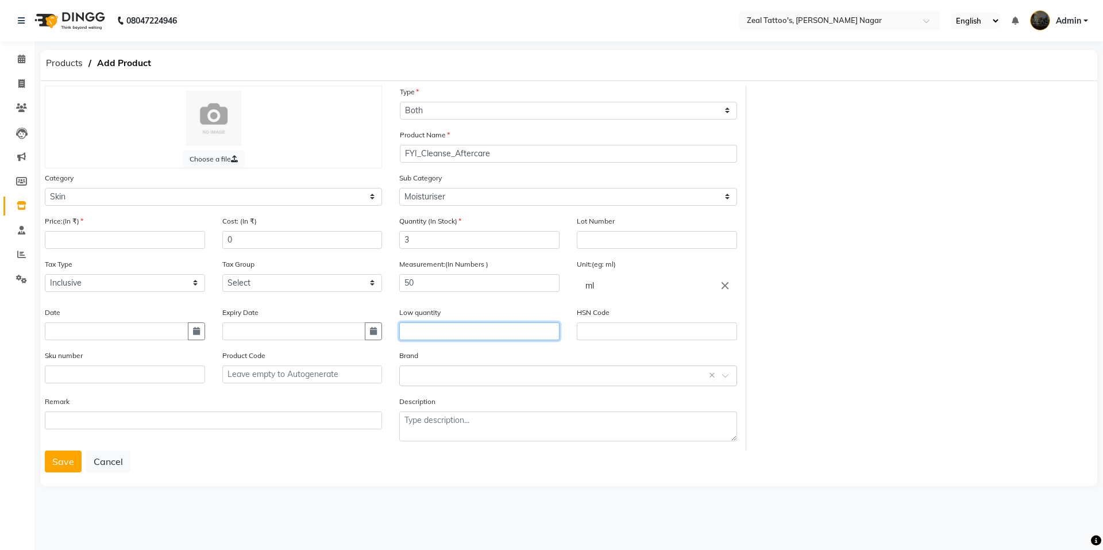
click at [437, 323] on input "text" at bounding box center [479, 331] width 160 height 18
type input "1"
click at [459, 349] on div "Brand Select brand or add custom brand ×" at bounding box center [567, 367] width 337 height 37
click at [100, 330] on input "text" at bounding box center [117, 331] width 144 height 18
select select "10"
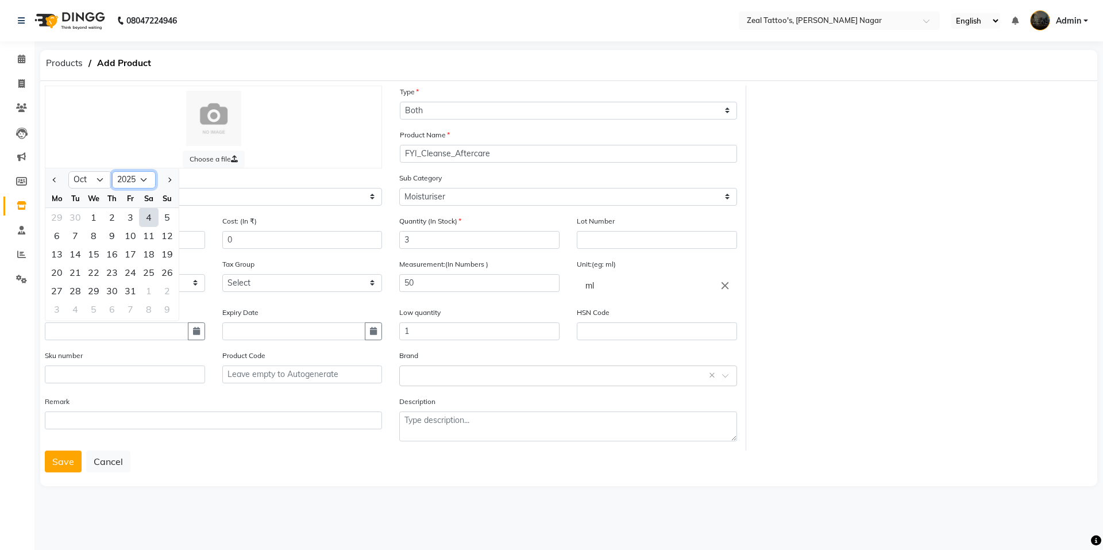
click at [141, 182] on select "2015 2016 2017 2018 2019 2020 2021 2022 2023 2024 2025 2026 2027 2028 2029 2030…" at bounding box center [134, 179] width 44 height 17
select select "2024"
click at [112, 171] on select "2015 2016 2017 2018 2019 2020 2021 2022 2023 2024 2025 2026 2027 2028 2029 2030…" at bounding box center [134, 179] width 44 height 17
click at [101, 181] on select "Jan Feb Mar Apr May Jun Jul Aug Sep Oct Nov Dec" at bounding box center [90, 179] width 44 height 17
select select "4"
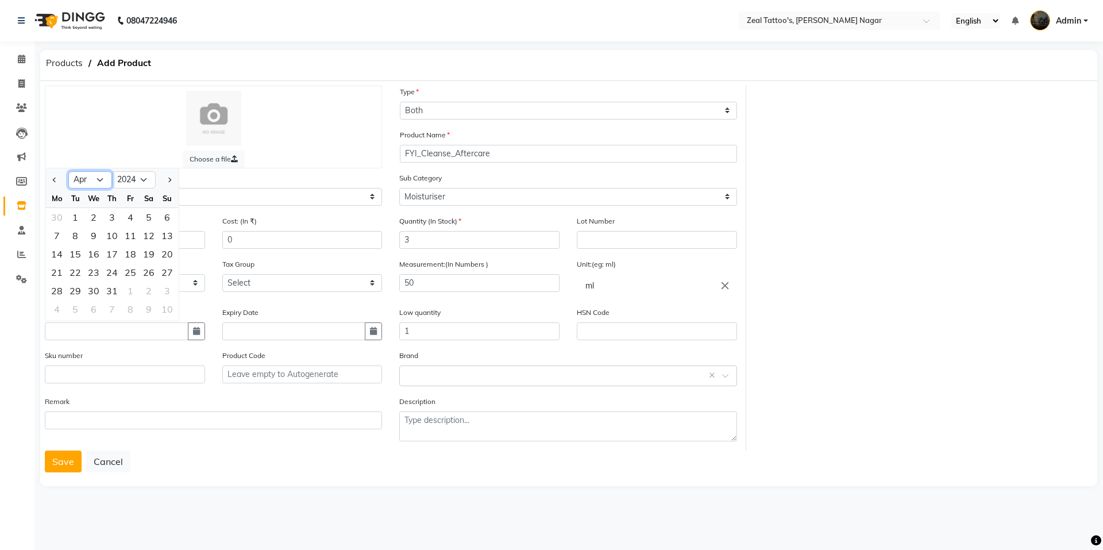
click at [68, 171] on select "Jan Feb Mar Apr May Jun Jul Aug Sep Oct Nov Dec" at bounding box center [90, 179] width 44 height 17
click at [61, 216] on div "1" at bounding box center [57, 217] width 18 height 18
type input "01-04-2024"
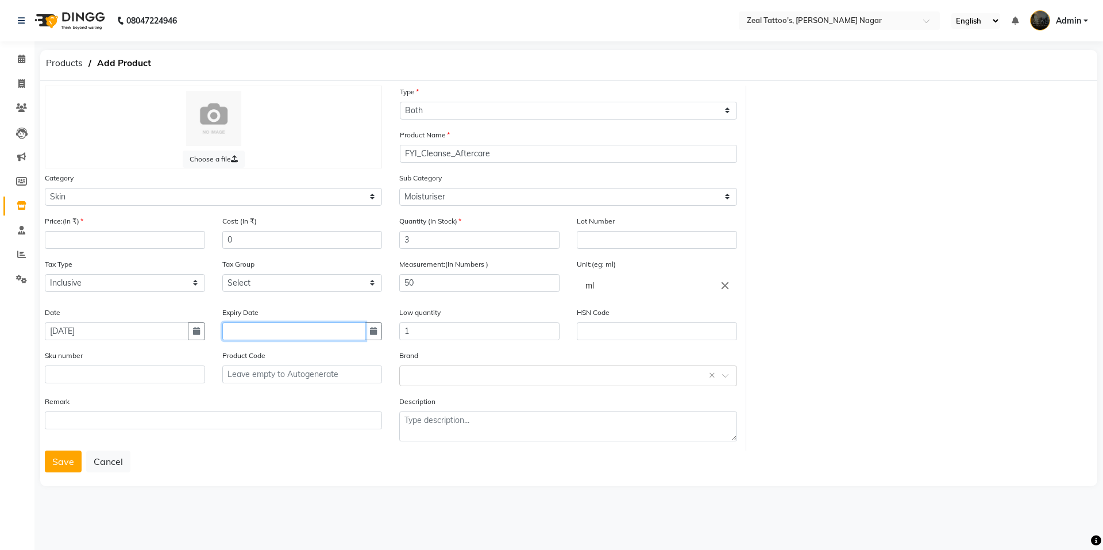
drag, startPoint x: 256, startPoint y: 330, endPoint x: 285, endPoint y: 337, distance: 29.4
click at [257, 330] on input "text" at bounding box center [294, 331] width 144 height 18
select select "10"
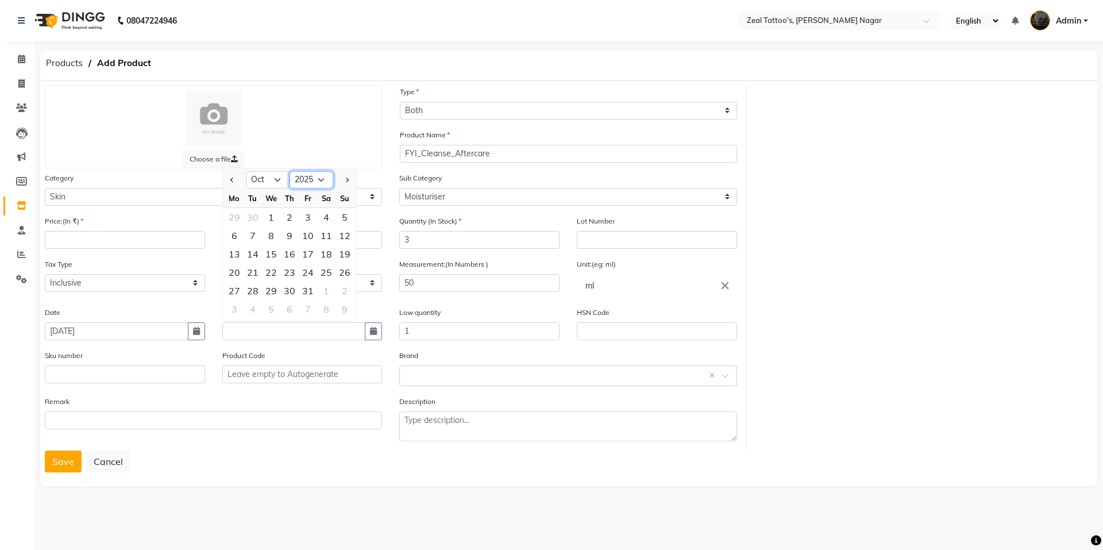
click at [327, 177] on select "2015 2016 2017 2018 2019 2020 2021 2022 2023 2024 2025 2026 2027 2028 2029 2030…" at bounding box center [311, 179] width 44 height 17
select select "2026"
click at [289, 171] on select "2015 2016 2017 2018 2019 2020 2021 2022 2023 2024 2025 2026 2027 2028 2029 2030…" at bounding box center [311, 179] width 44 height 17
click at [281, 181] on select "Jan Feb Mar Apr May Jun Jul Aug Sep Oct Nov Dec" at bounding box center [268, 179] width 44 height 17
select select "12"
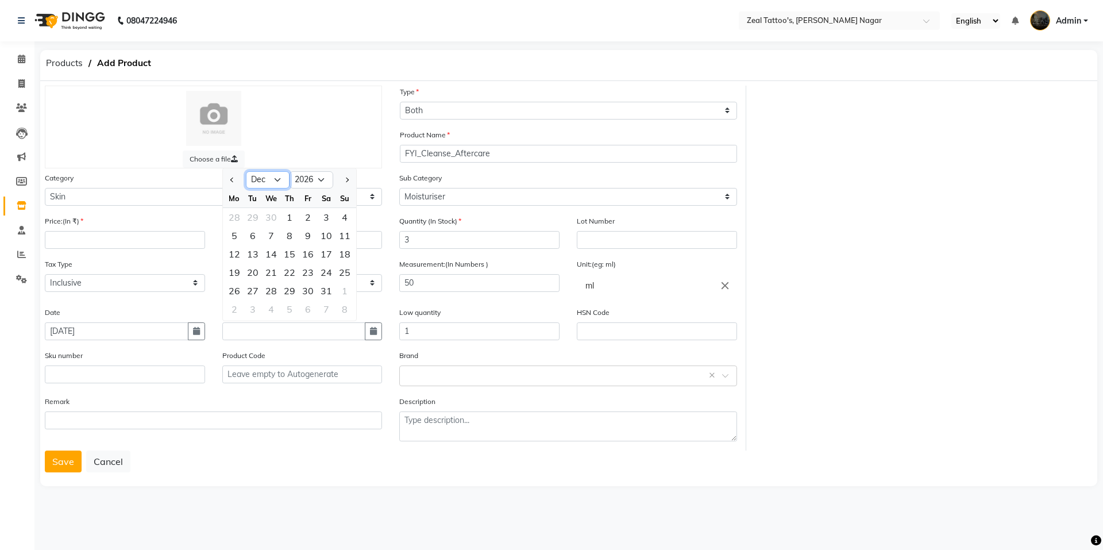
click at [246, 171] on select "Jan Feb Mar Apr May Jun Jul Aug Sep Oct Nov Dec" at bounding box center [268, 179] width 44 height 17
click at [288, 290] on div "31" at bounding box center [289, 290] width 18 height 18
type input "31-12-2026"
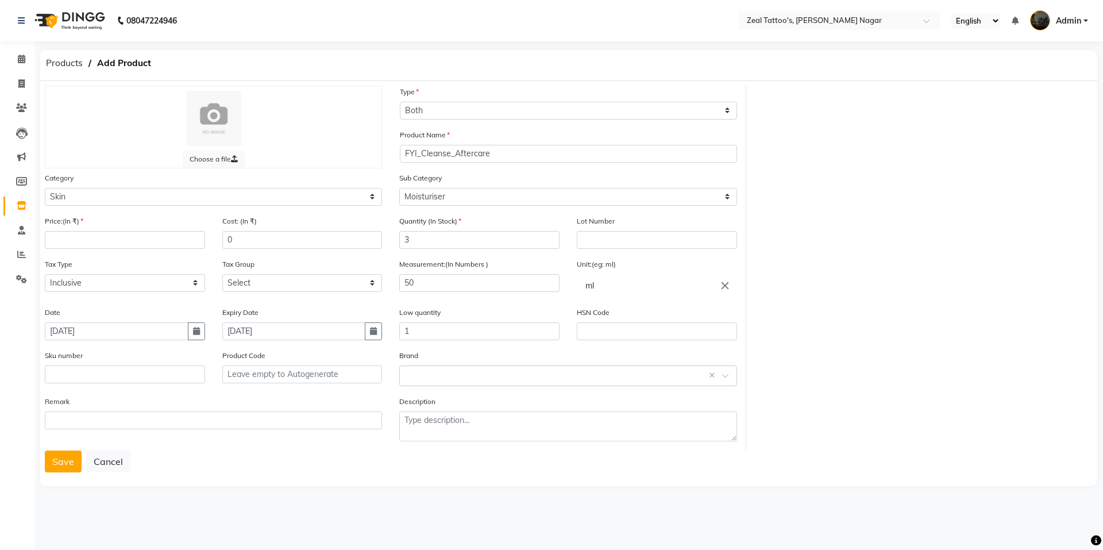
click at [239, 393] on div "Sku number Product Code" at bounding box center [213, 372] width 354 height 46
click at [94, 243] on input "number" at bounding box center [125, 240] width 160 height 18
type input "4"
type input "500"
click at [294, 207] on div "Category Select Hair Skin Makeup Personal Care Appliances Other" at bounding box center [213, 193] width 354 height 43
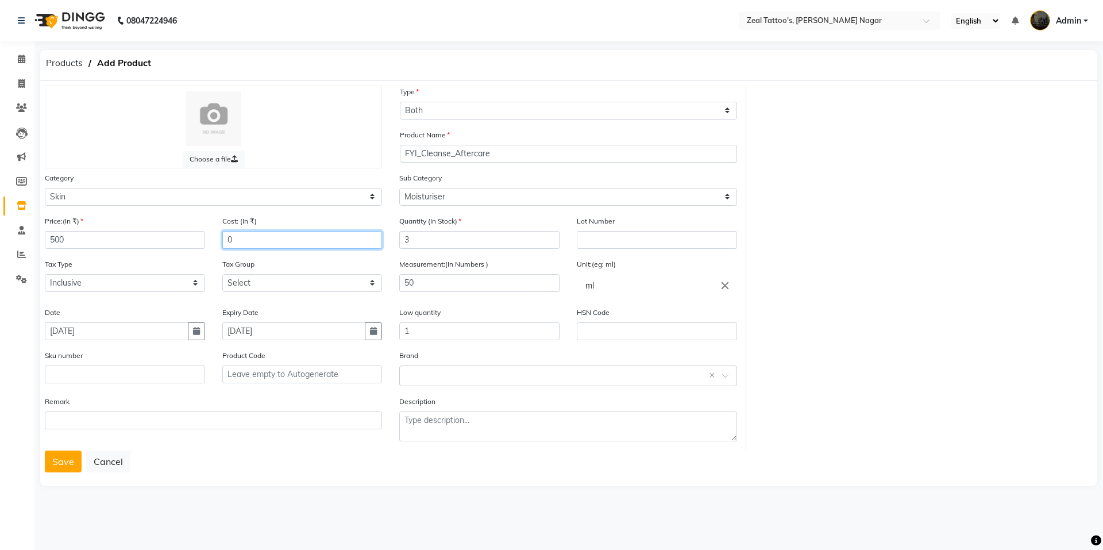
drag, startPoint x: 248, startPoint y: 242, endPoint x: 194, endPoint y: 236, distance: 54.4
click at [194, 236] on div "Price:(In ₹) 500 Cost: (In ₹) 0" at bounding box center [213, 236] width 354 height 43
type input "500"
click at [195, 214] on div "Category Select Hair Skin Makeup Personal Care Appliances Other" at bounding box center [213, 193] width 354 height 43
click at [122, 276] on select "Select Inclusive Exclusive" at bounding box center [125, 283] width 160 height 18
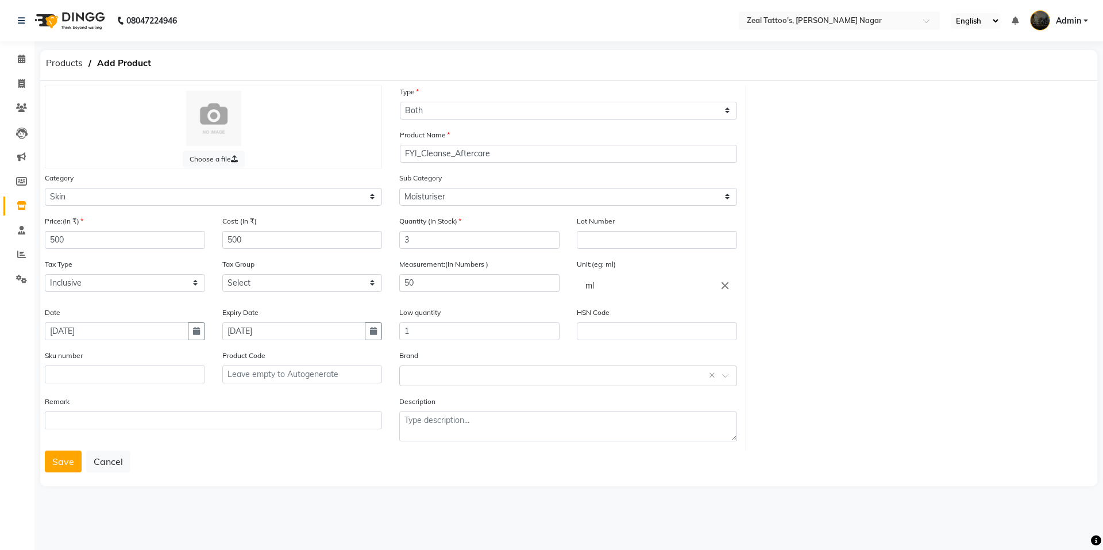
click at [129, 263] on div "Tax Type Select Inclusive Exclusive" at bounding box center [125, 275] width 160 height 34
click at [56, 461] on button "Save" at bounding box center [63, 461] width 37 height 22
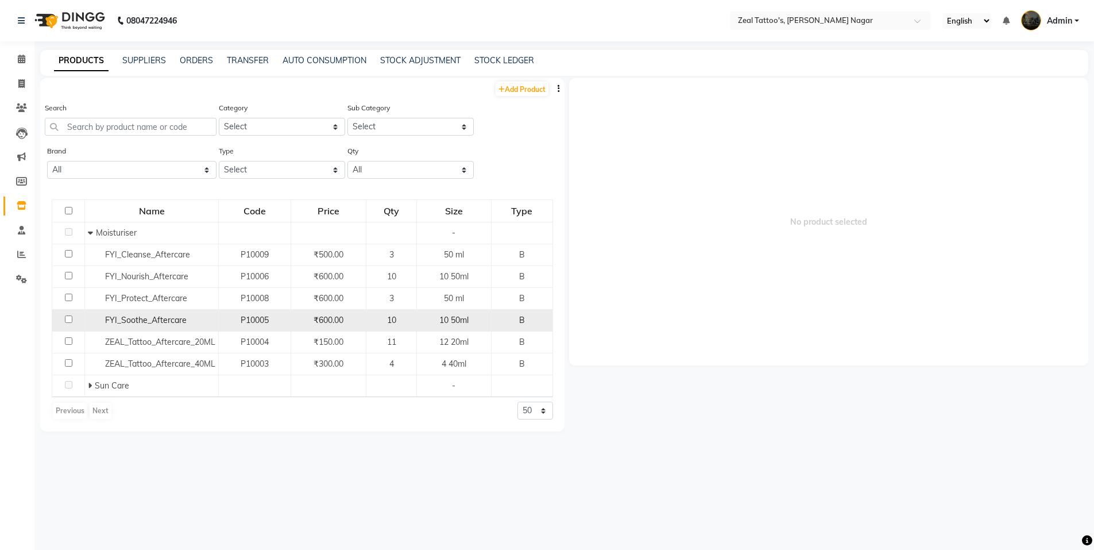
click at [467, 322] on span "10 50ml" at bounding box center [453, 320] width 29 height 10
select select
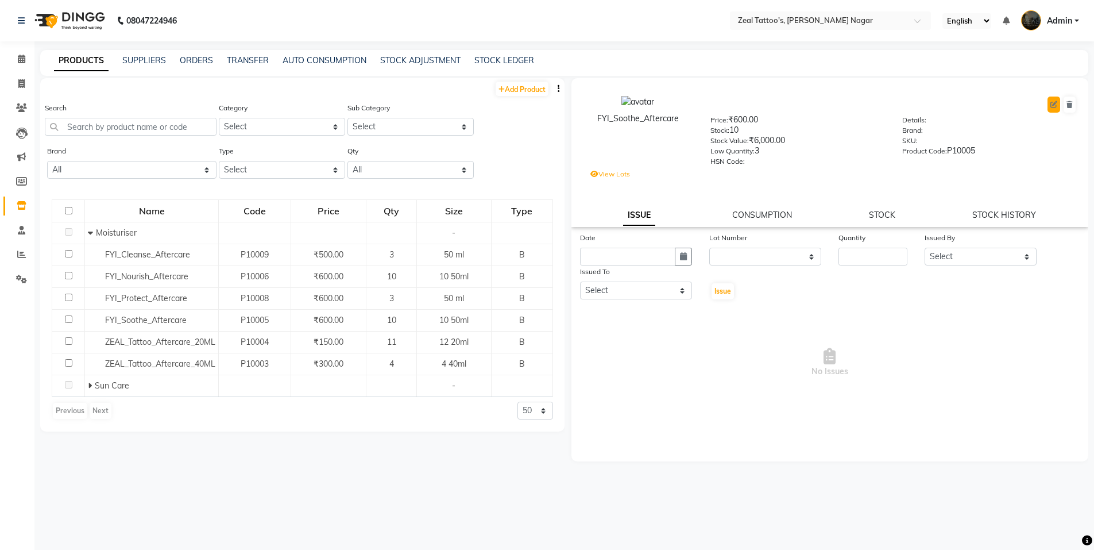
click at [1054, 106] on icon at bounding box center [1054, 104] width 7 height 7
select select "B"
select select "12150"
select select "true"
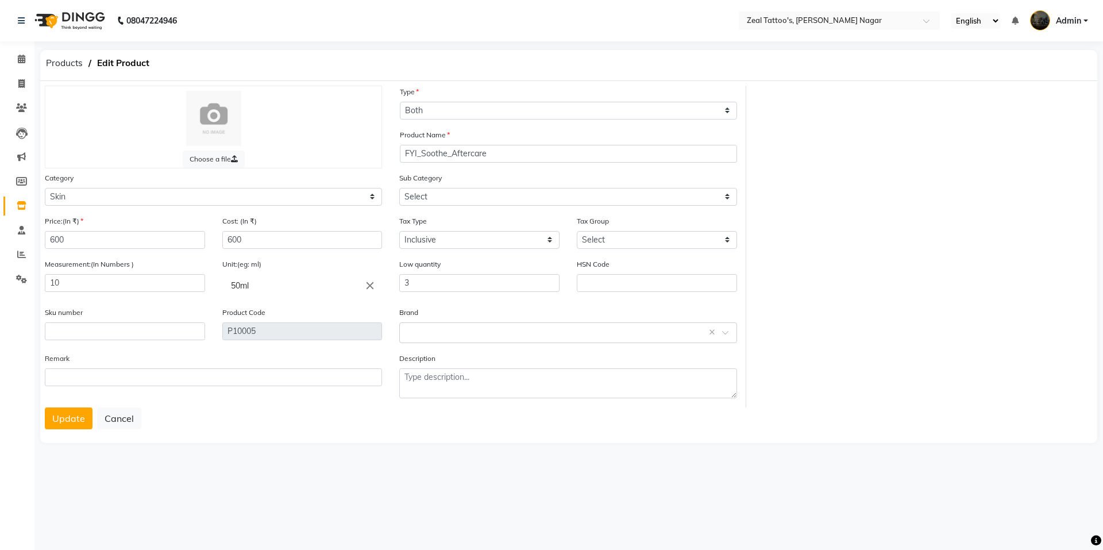
select select "12153"
drag, startPoint x: 67, startPoint y: 282, endPoint x: 24, endPoint y: 283, distance: 43.1
click at [24, 283] on app-home "08047224946 Select Location × Zeal Tattoo's, Viman Nagar English ENGLISH Españo…" at bounding box center [551, 231] width 1103 height 462
click at [130, 299] on div "Measurement:(In Numbers )" at bounding box center [124, 282] width 177 height 48
click at [59, 420] on button "Update" at bounding box center [69, 418] width 48 height 22
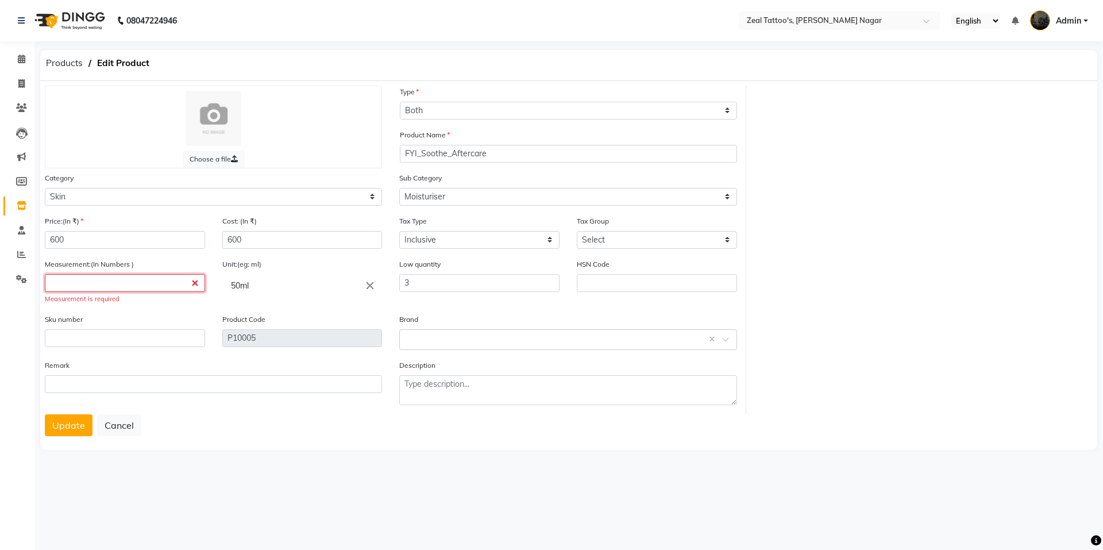
click at [83, 287] on input "number" at bounding box center [125, 283] width 160 height 18
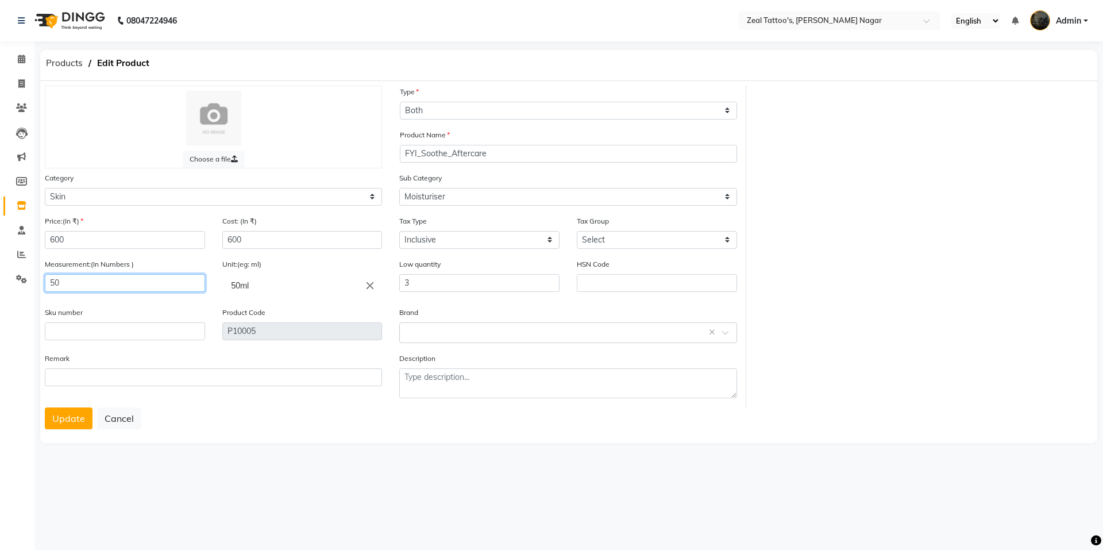
type input "50"
click at [254, 281] on input "50ml" at bounding box center [302, 285] width 160 height 23
click at [376, 287] on icon "close" at bounding box center [370, 285] width 13 height 13
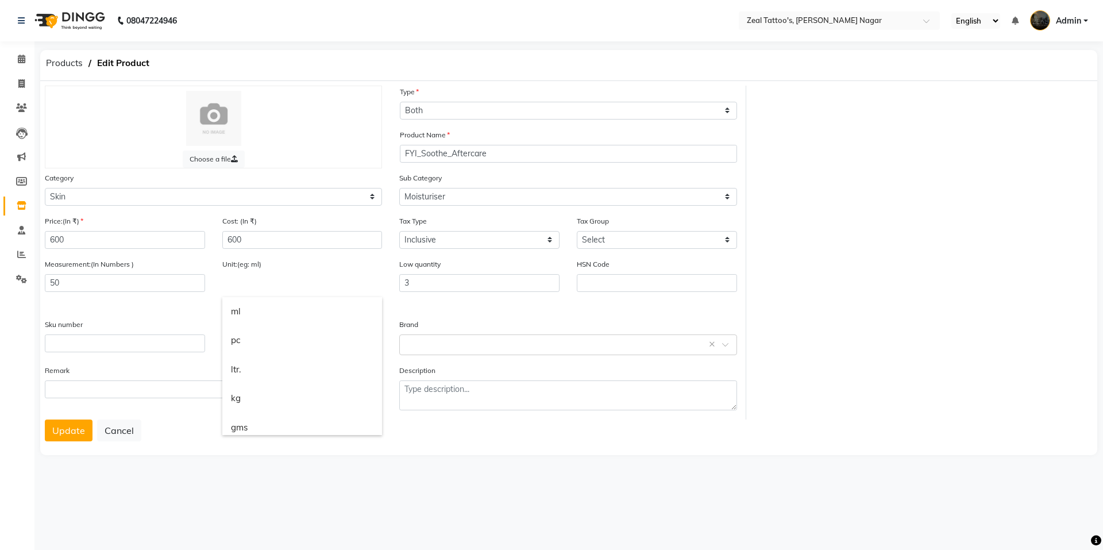
click at [254, 315] on link "ml" at bounding box center [302, 311] width 160 height 29
type input "ml"
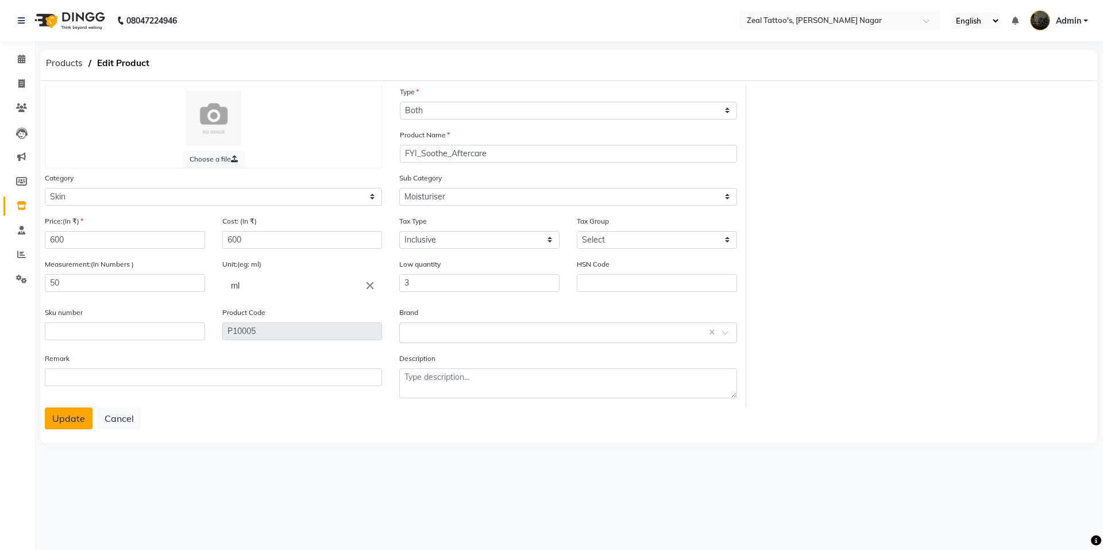
click at [63, 418] on button "Update" at bounding box center [69, 418] width 48 height 22
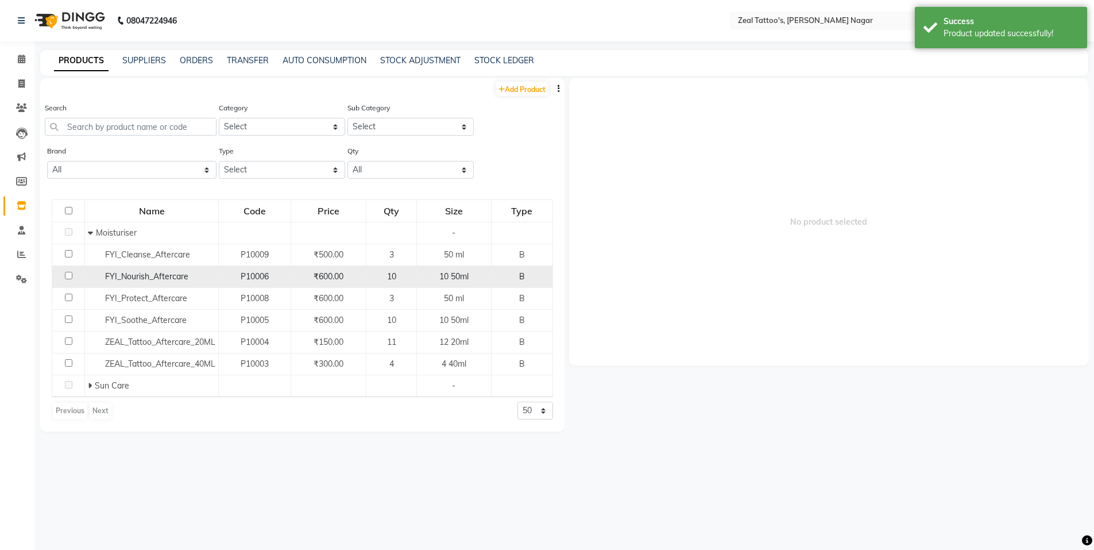
click at [465, 279] on span "10 50ml" at bounding box center [453, 276] width 29 height 10
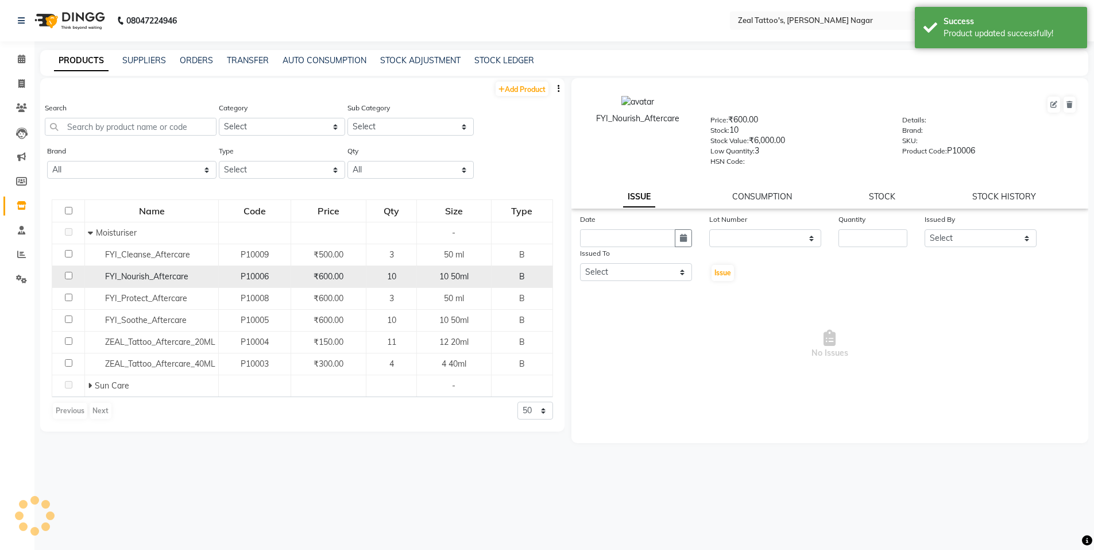
select select
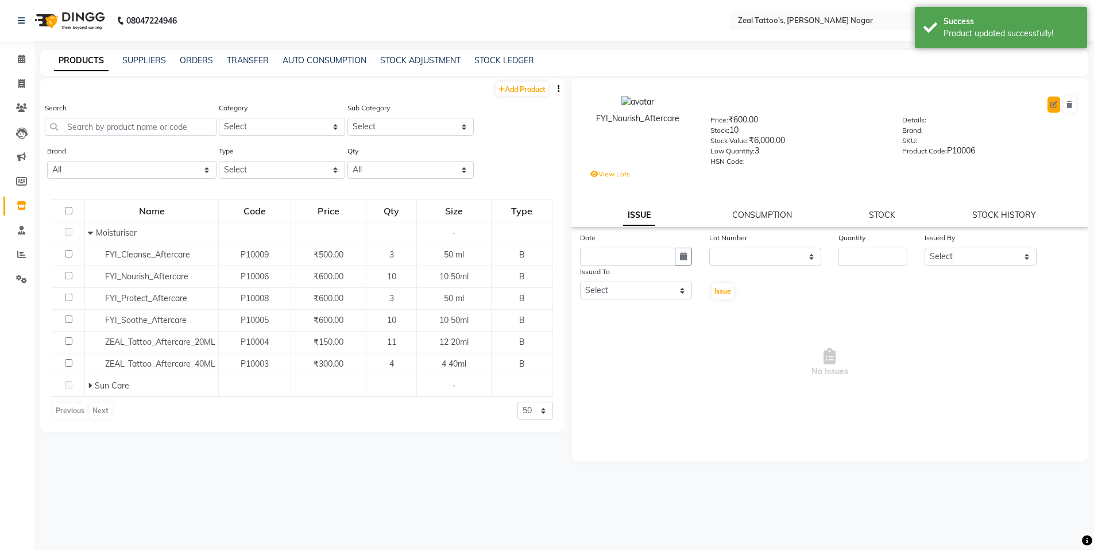
click at [1049, 105] on button at bounding box center [1054, 104] width 13 height 16
select select "B"
select select "12150"
select select "12153"
select select "true"
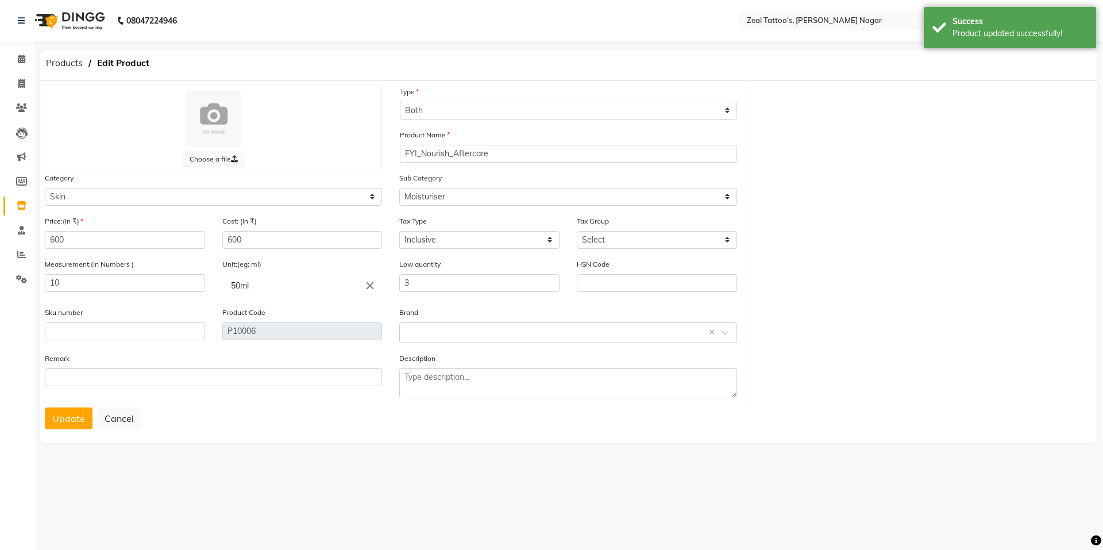
click at [368, 284] on icon "close" at bounding box center [370, 285] width 13 height 13
click at [245, 333] on link "ml" at bounding box center [302, 334] width 160 height 29
type input "ml"
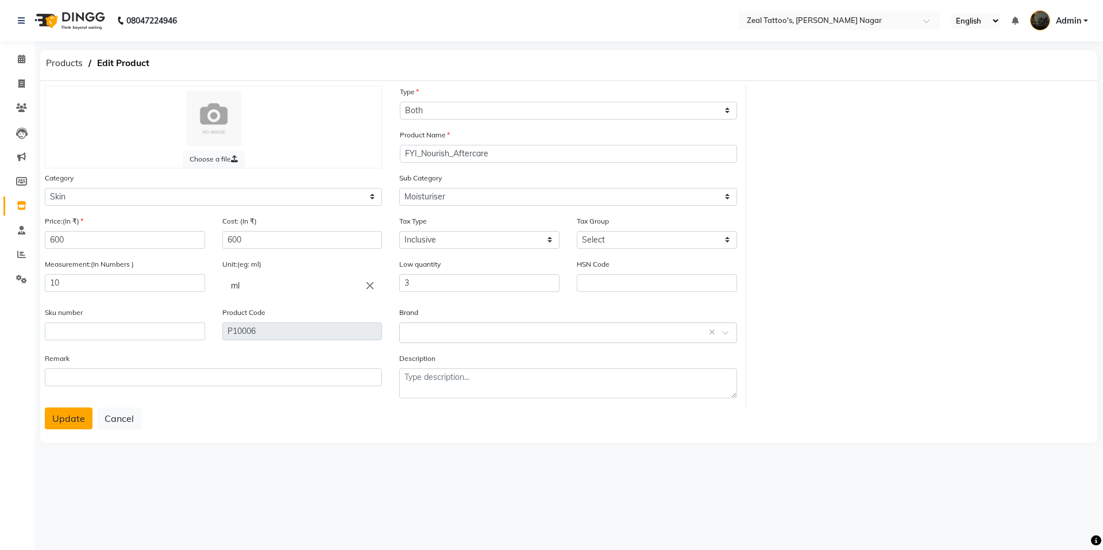
click at [71, 419] on button "Update" at bounding box center [69, 418] width 48 height 22
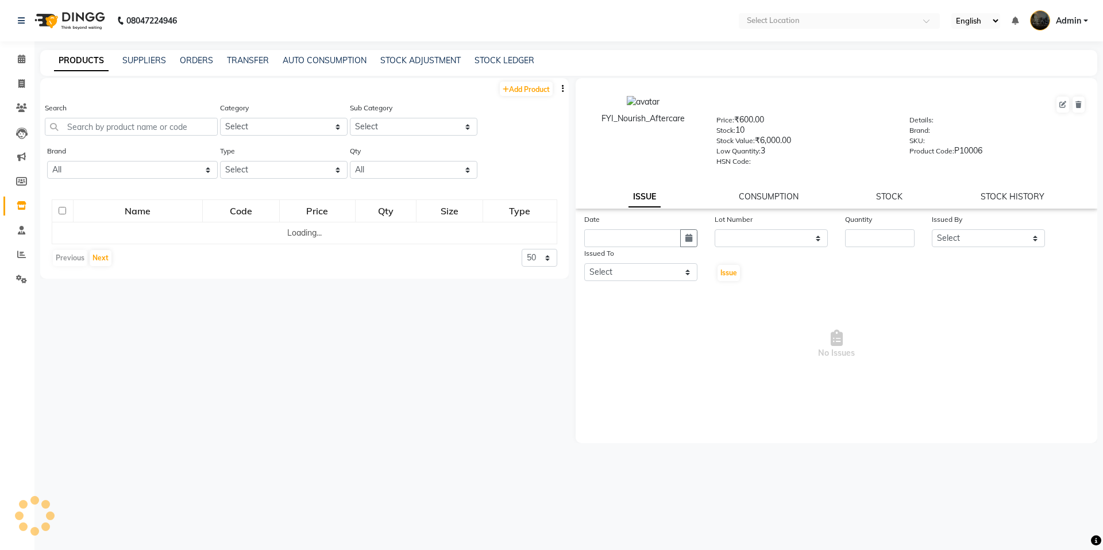
select select
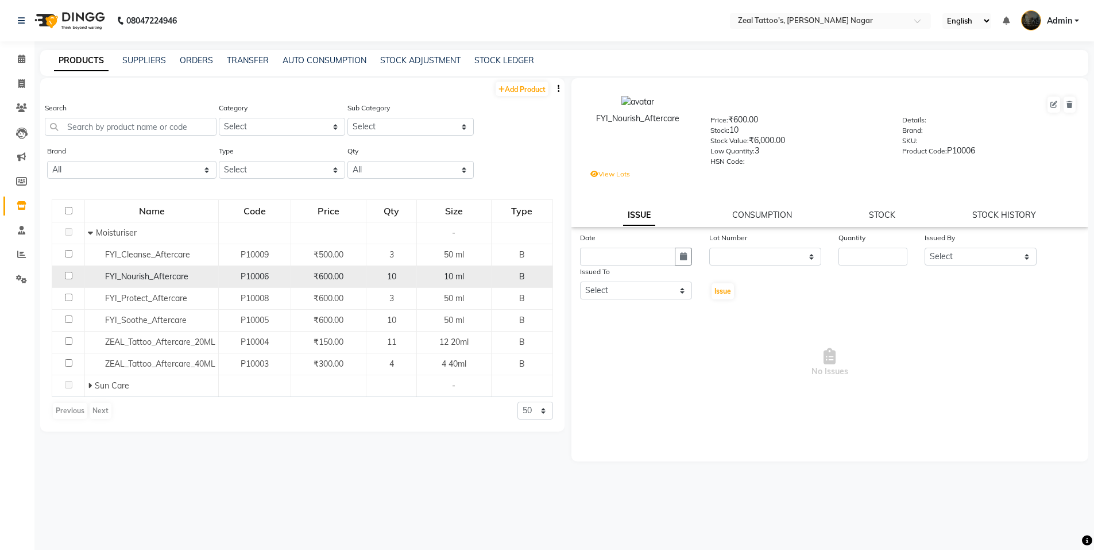
click at [455, 274] on span "10 ml" at bounding box center [454, 276] width 20 height 10
select select
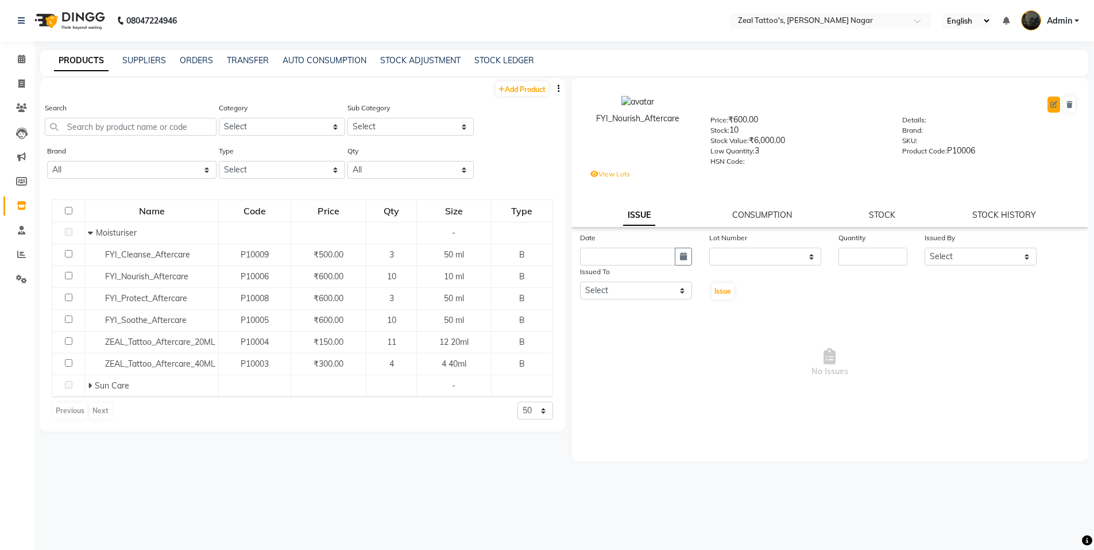
click at [1051, 100] on button at bounding box center [1054, 104] width 13 height 16
select select "B"
select select "12150"
select select "true"
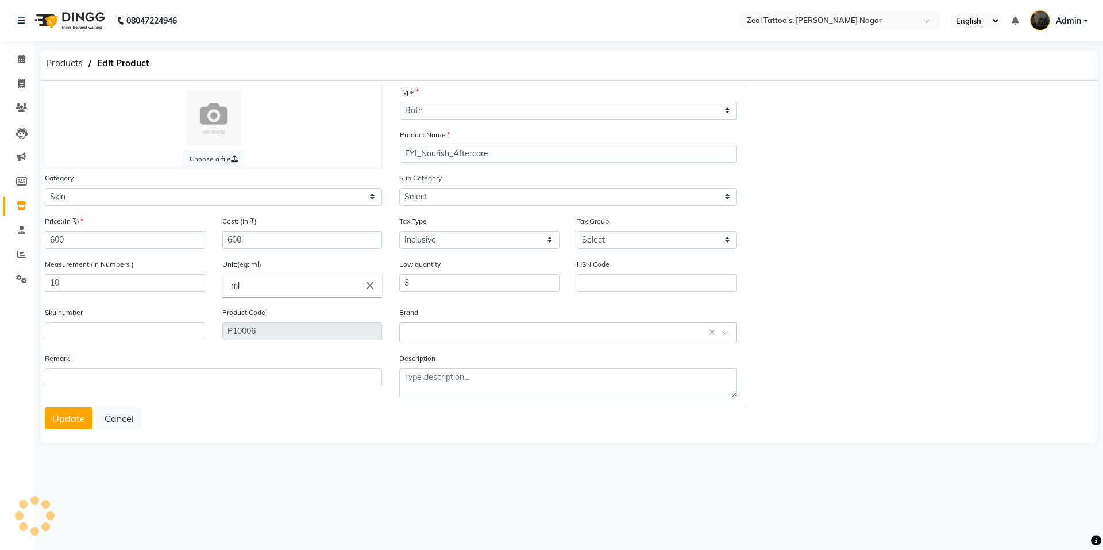
select select "12153"
drag, startPoint x: 107, startPoint y: 284, endPoint x: 33, endPoint y: 284, distance: 74.7
click at [33, 284] on app-home "08047224946 Select Location × Zeal Tattoo's, Viman Nagar English ENGLISH Españo…" at bounding box center [551, 231] width 1103 height 462
type input "50"
click at [59, 413] on button "Update" at bounding box center [69, 418] width 48 height 22
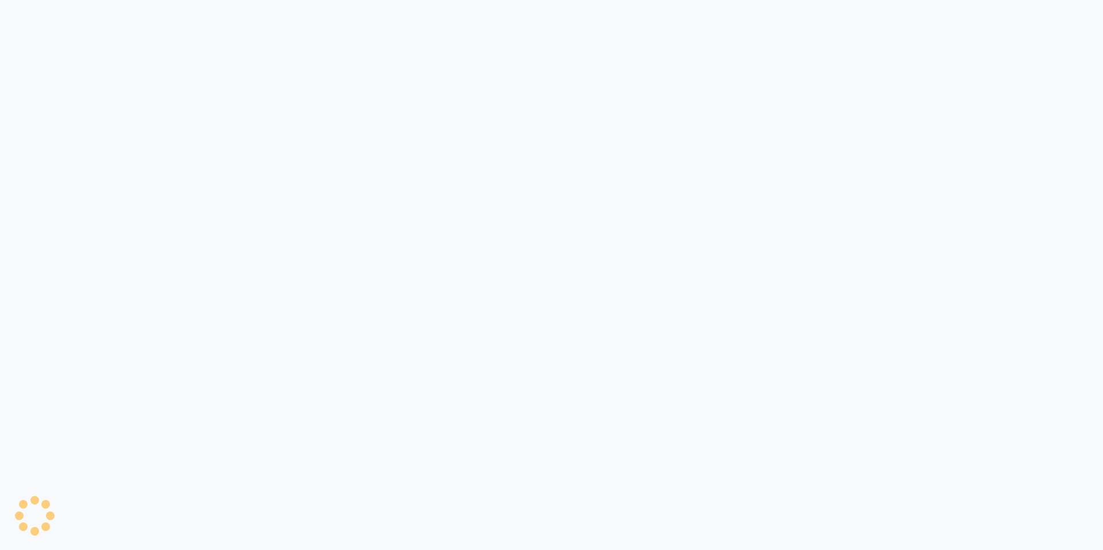
select select
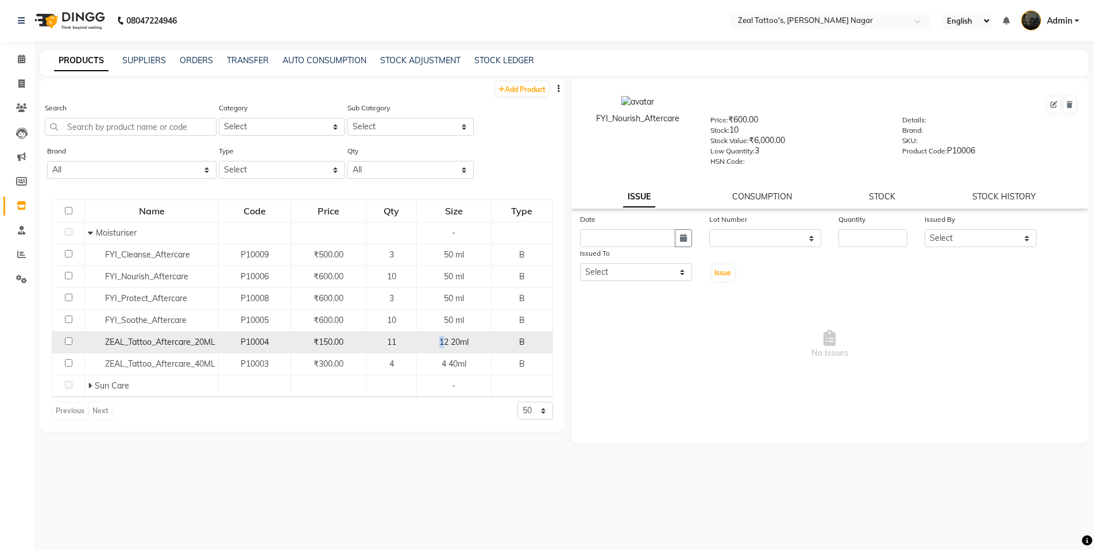
click at [444, 345] on span "12 20ml" at bounding box center [453, 342] width 29 height 10
select select
click at [472, 343] on div "12 20ml" at bounding box center [454, 342] width 65 height 12
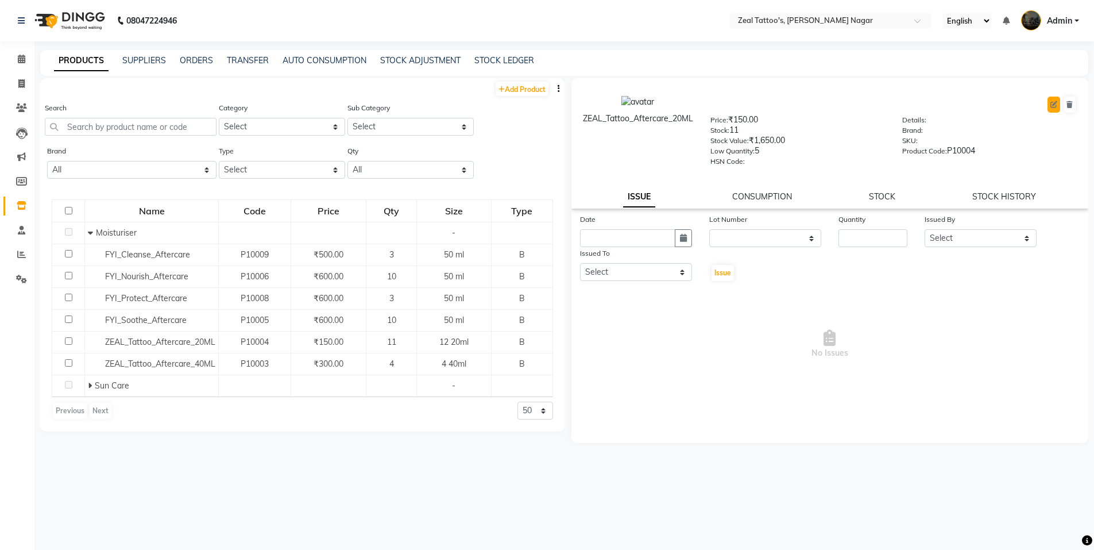
click at [1051, 104] on icon at bounding box center [1054, 104] width 7 height 7
select select "true"
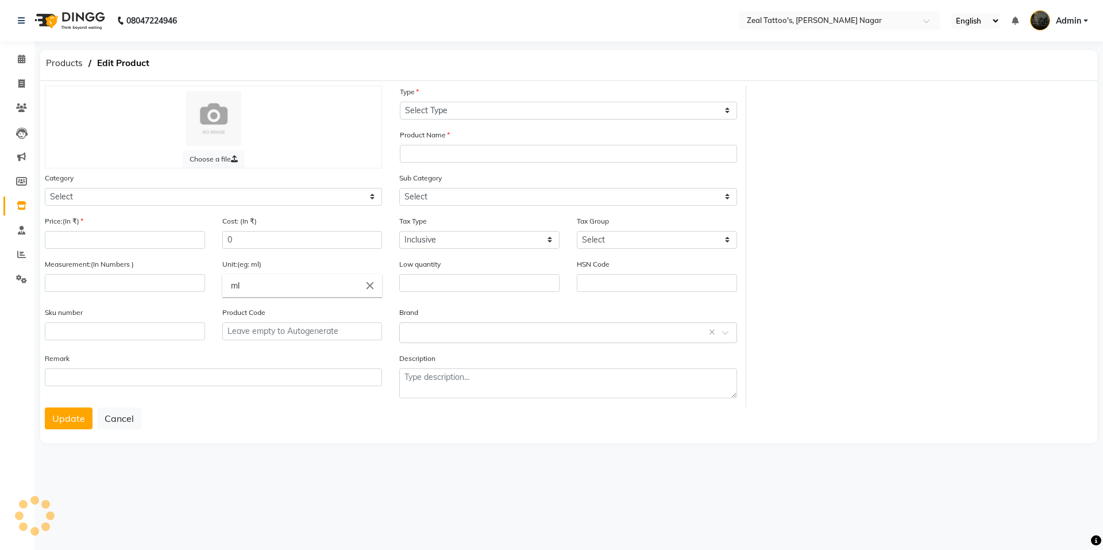
select select "B"
type input "ZEAL_Tattoo_Aftercare_20ML"
select select
type input "150"
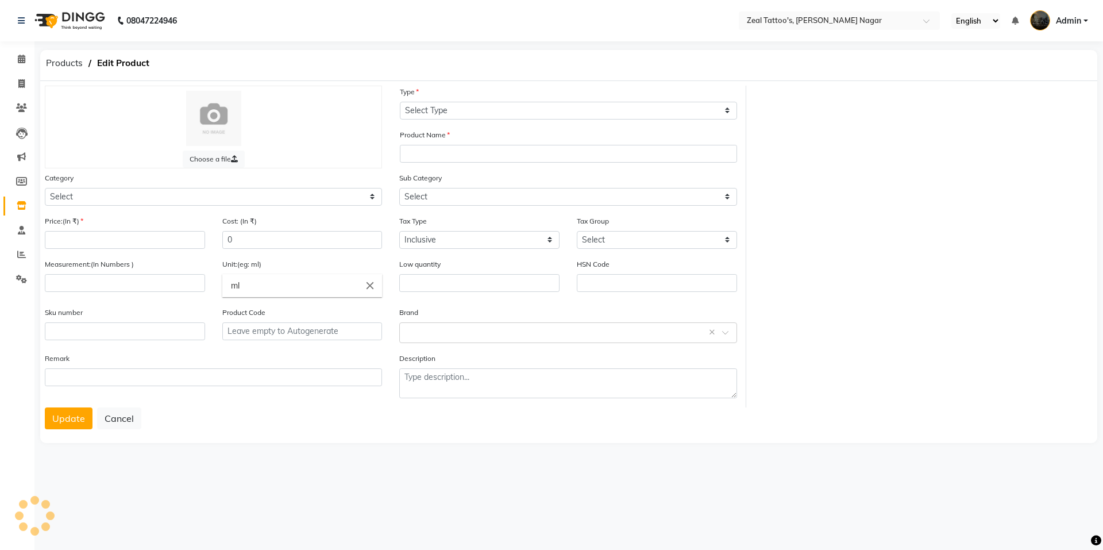
type input "12"
type input "20ml"
type input "5"
type input "P10004"
select select "12150"
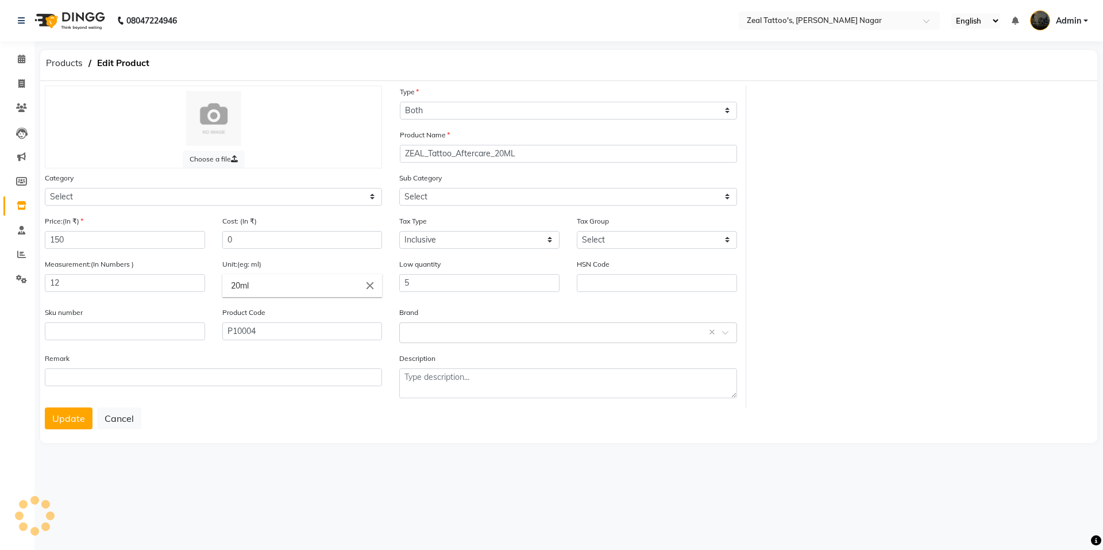
select select "12153"
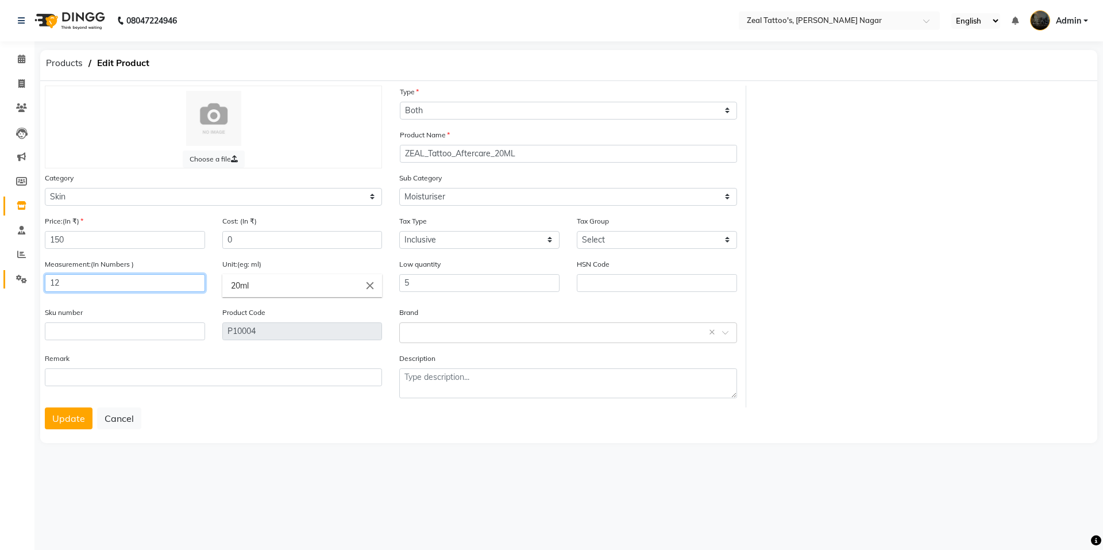
drag, startPoint x: 72, startPoint y: 280, endPoint x: 30, endPoint y: 283, distance: 42.0
click at [30, 283] on app-home "08047224946 Select Location × Zeal Tattoo's, Viman Nagar English ENGLISH Españo…" at bounding box center [551, 231] width 1103 height 462
type input "20"
click at [298, 281] on input "20ml" at bounding box center [302, 285] width 160 height 23
drag, startPoint x: 372, startPoint y: 284, endPoint x: 325, endPoint y: 292, distance: 47.9
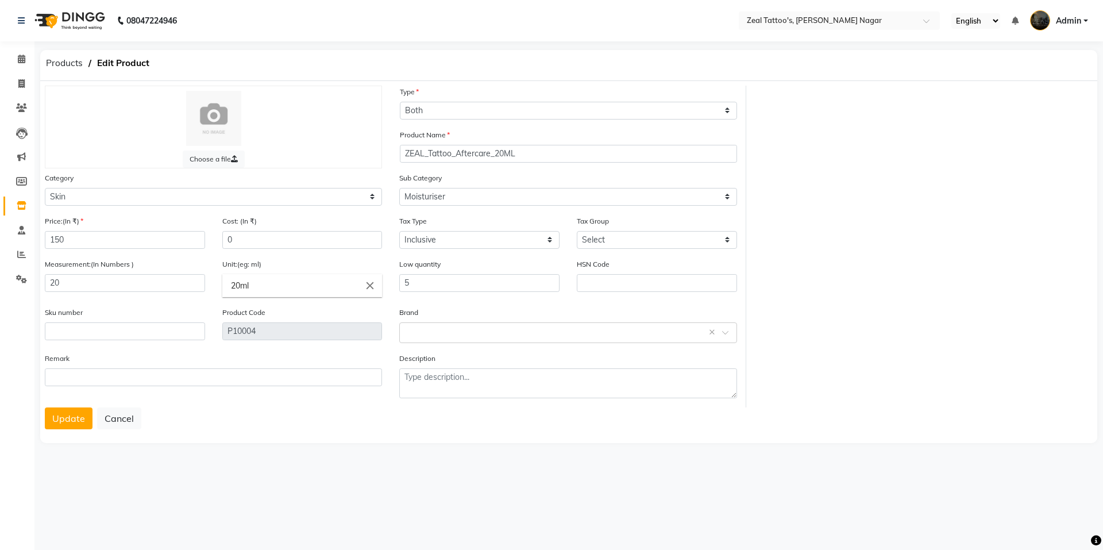
click at [372, 284] on icon "close" at bounding box center [370, 285] width 13 height 13
click at [245, 337] on link "ml" at bounding box center [302, 334] width 160 height 29
type input "ml"
click at [56, 424] on button "Update" at bounding box center [69, 418] width 48 height 22
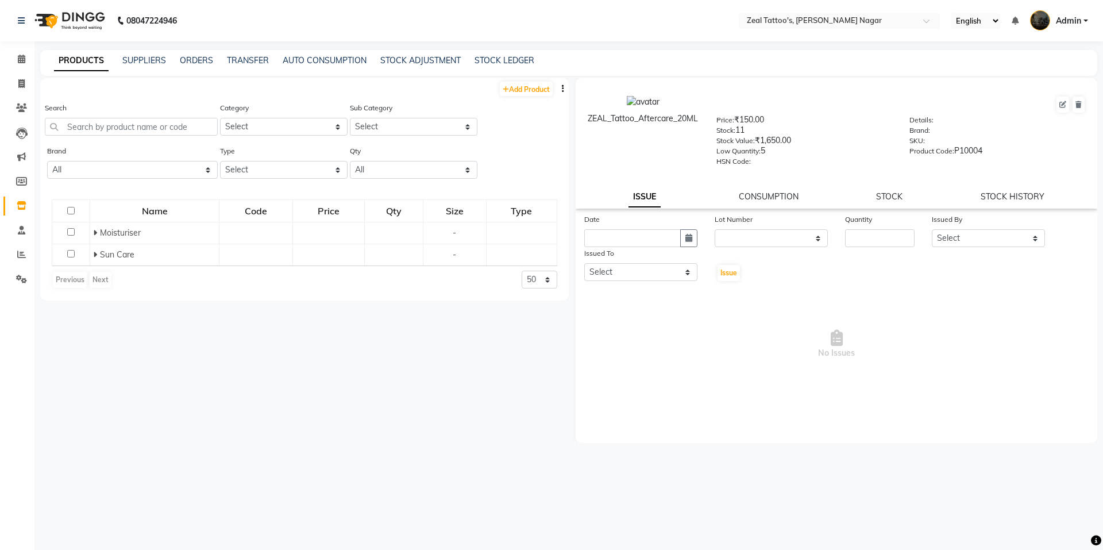
select select
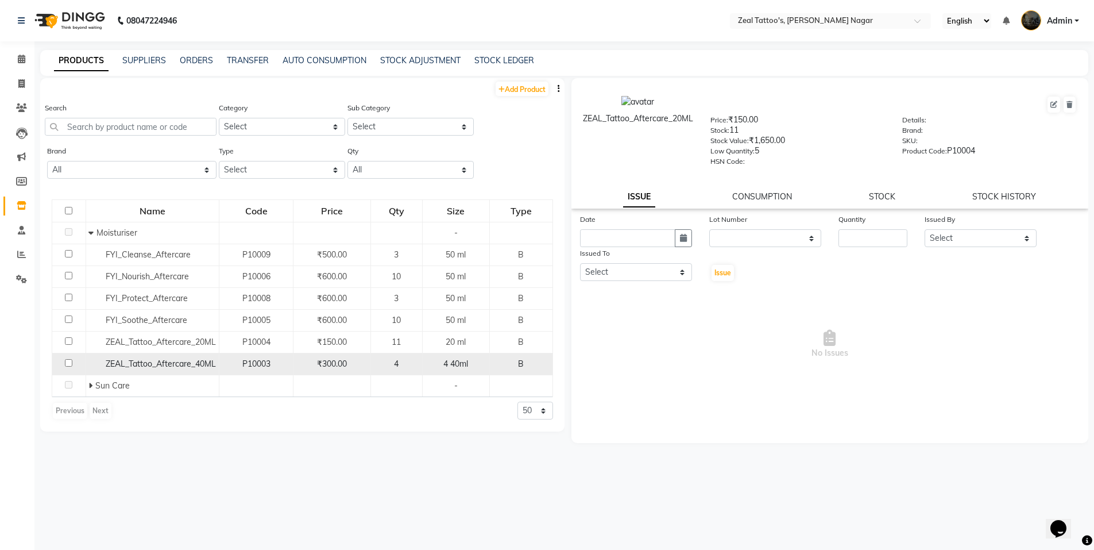
click at [456, 364] on span "4 40ml" at bounding box center [455, 363] width 25 height 10
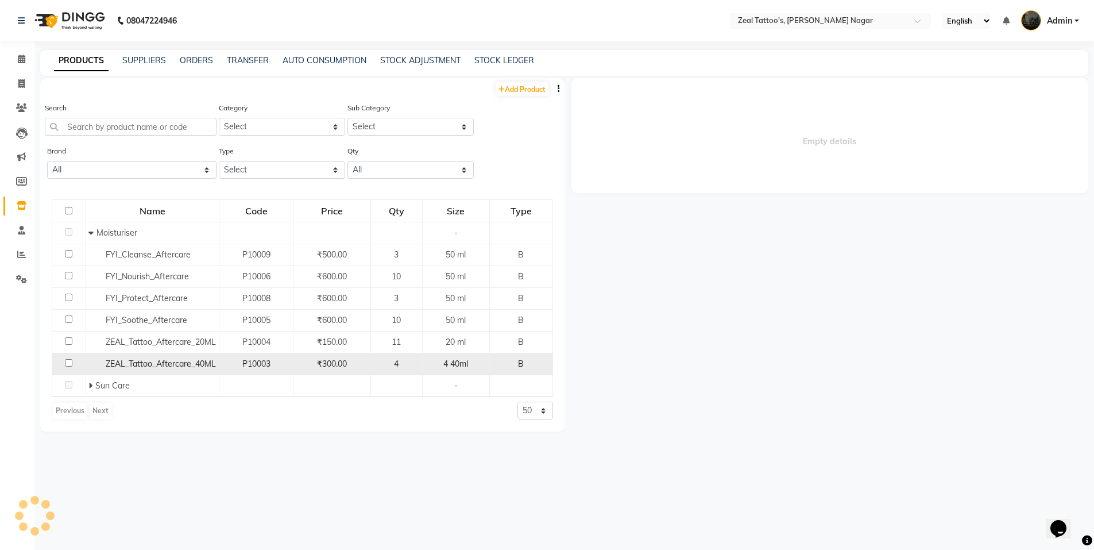
select select
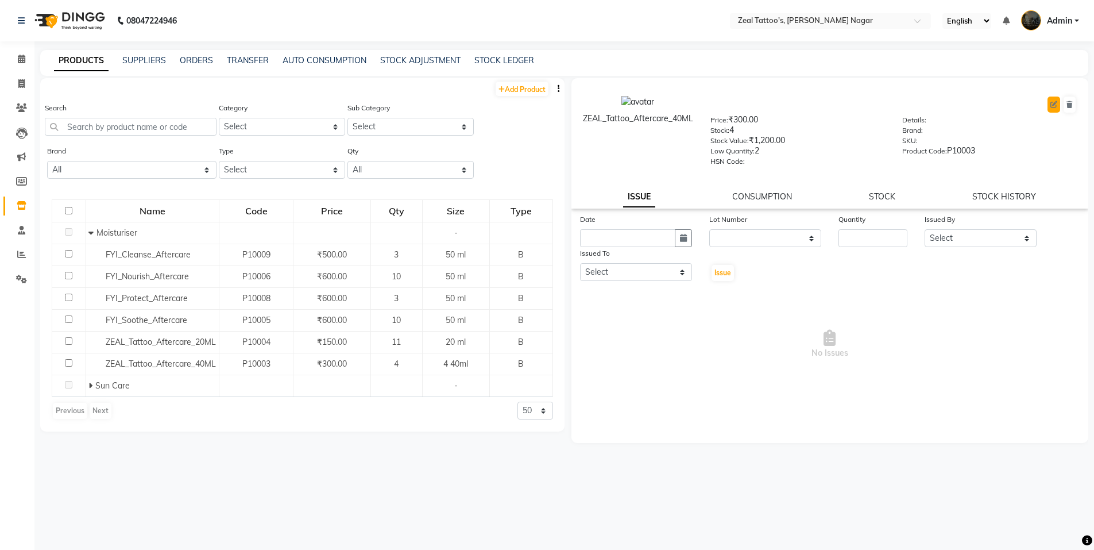
click at [1052, 109] on button at bounding box center [1054, 104] width 13 height 16
select select "B"
select select "true"
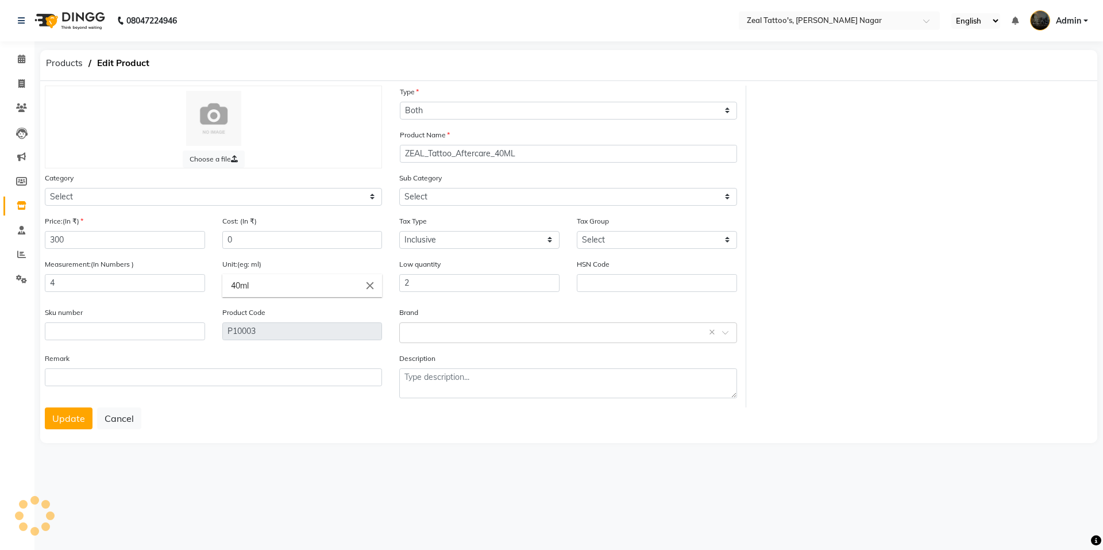
select select "12150"
select select "12153"
drag, startPoint x: 49, startPoint y: 287, endPoint x: 33, endPoint y: 287, distance: 15.5
click at [33, 287] on app-home "08047224946 Select Location × Zeal Tattoo's, [PERSON_NAME] Nagar English ENGLIS…" at bounding box center [551, 231] width 1103 height 462
type input "40"
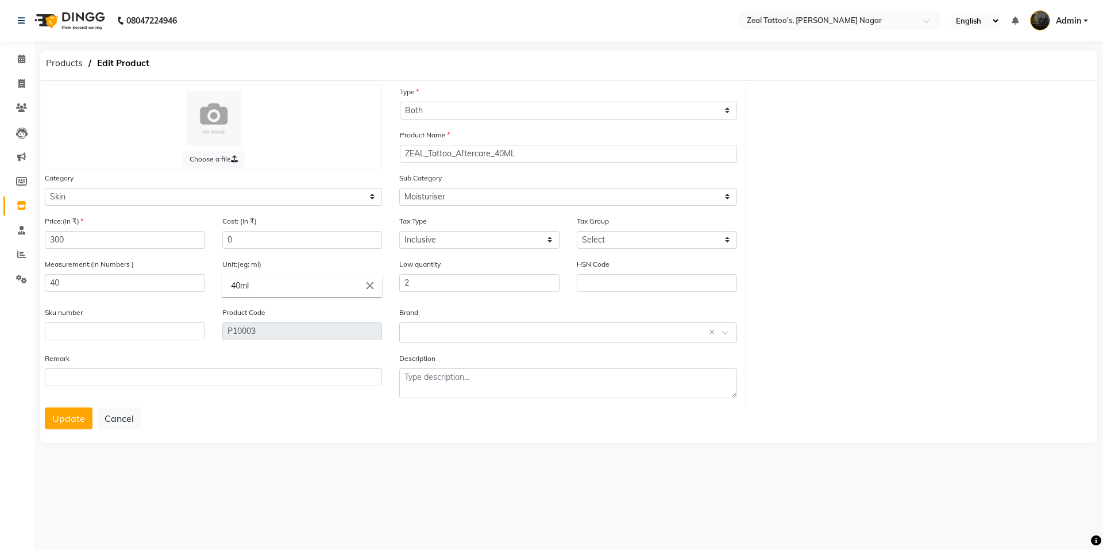
drag, startPoint x: 301, startPoint y: 288, endPoint x: 382, endPoint y: 287, distance: 81.0
click at [303, 288] on input "40ml" at bounding box center [302, 285] width 160 height 23
click at [370, 284] on icon "close" at bounding box center [370, 285] width 13 height 13
click at [246, 327] on link "ml" at bounding box center [302, 334] width 160 height 29
type input "ml"
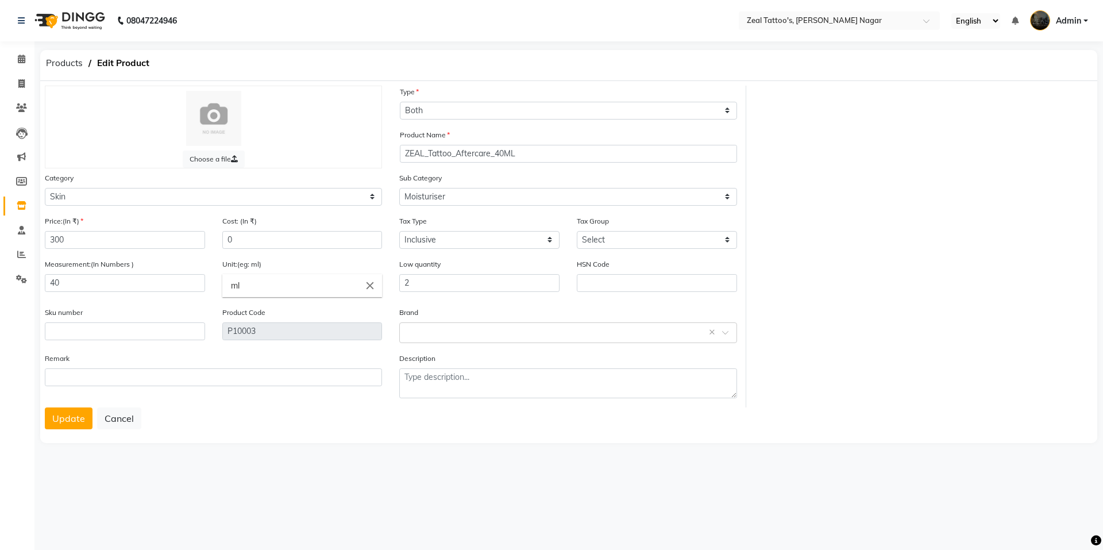
click at [65, 416] on button "Update" at bounding box center [69, 418] width 48 height 22
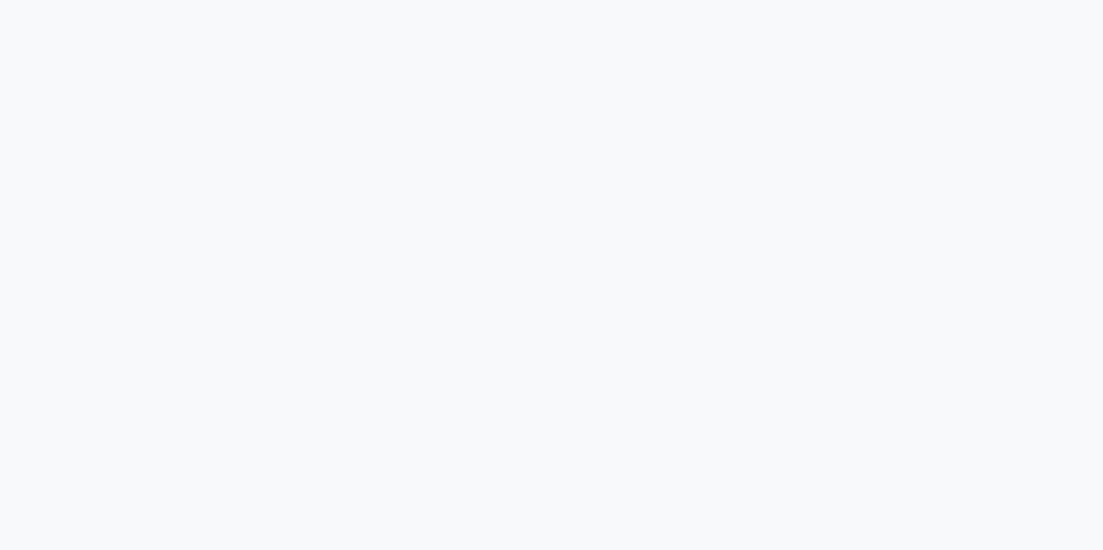
select select
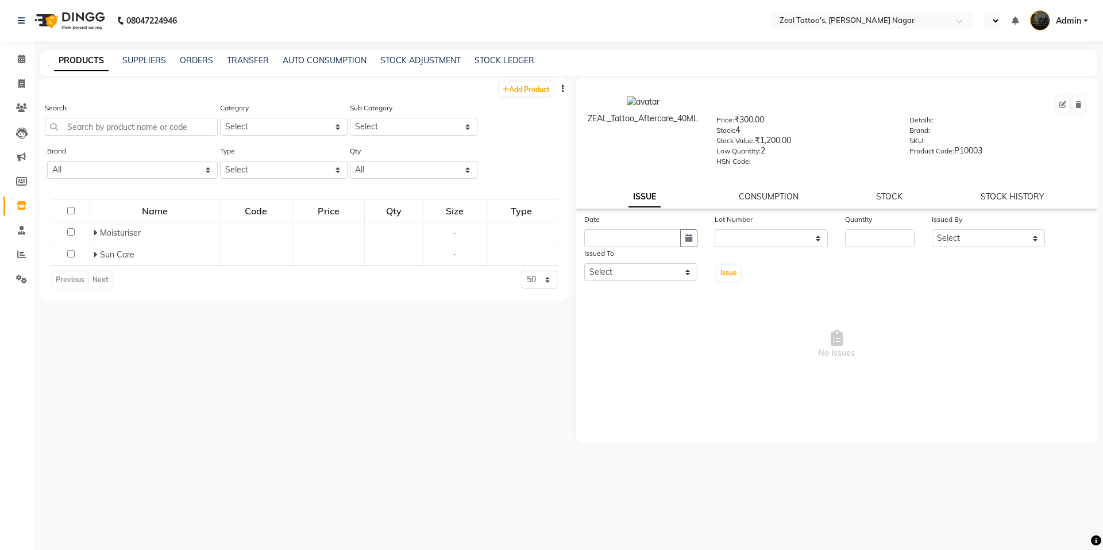
select select "en"
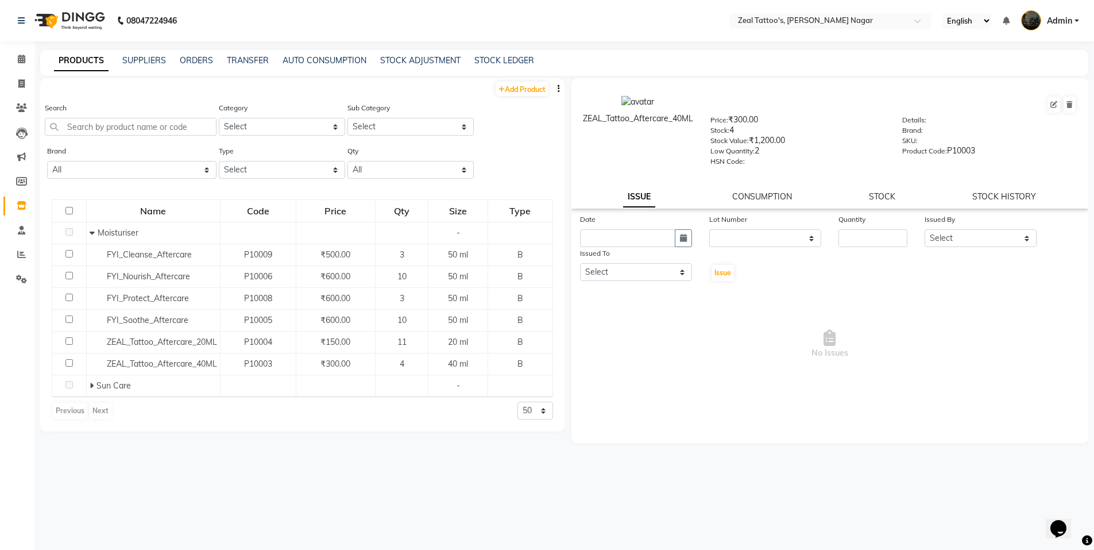
click at [319, 459] on div "Add Product Search Category Select Hair Skin Makeup Personal Care Appliances Ot…" at bounding box center [302, 309] width 524 height 462
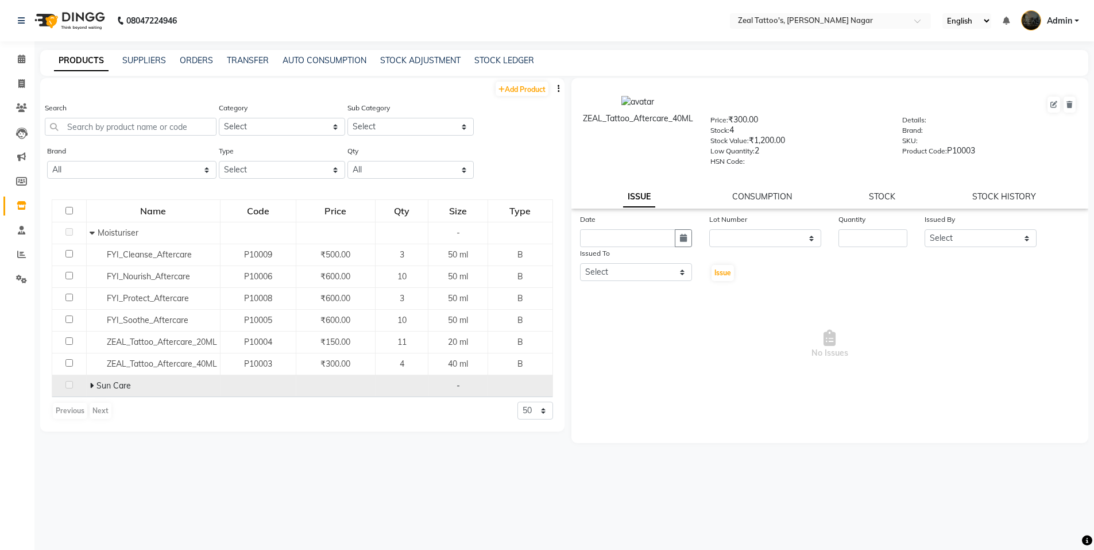
click at [92, 386] on icon at bounding box center [92, 385] width 4 height 8
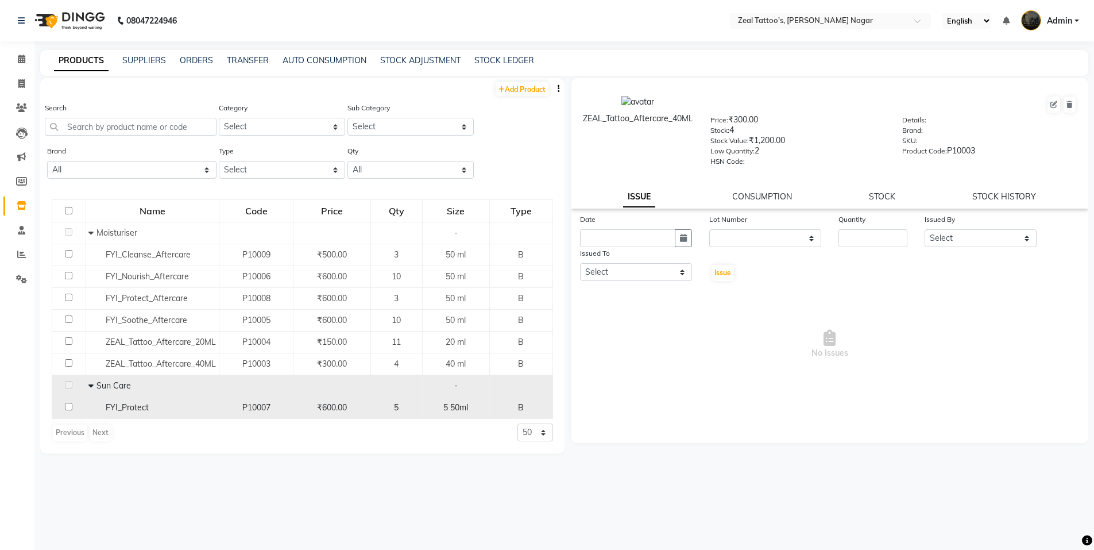
click at [326, 408] on span "₹600.00" at bounding box center [332, 407] width 30 height 10
select select
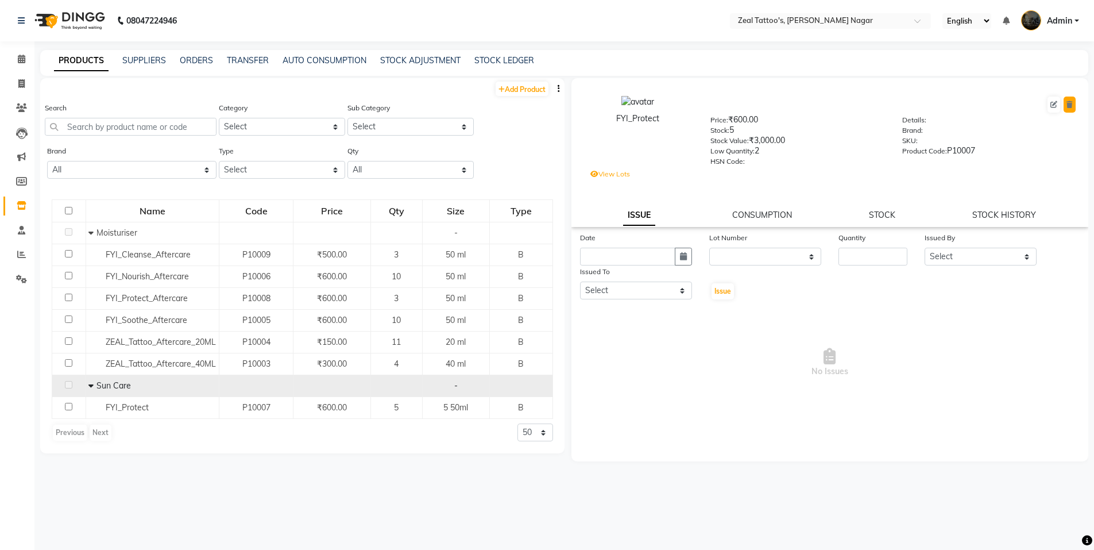
click at [1068, 104] on icon at bounding box center [1070, 104] width 6 height 7
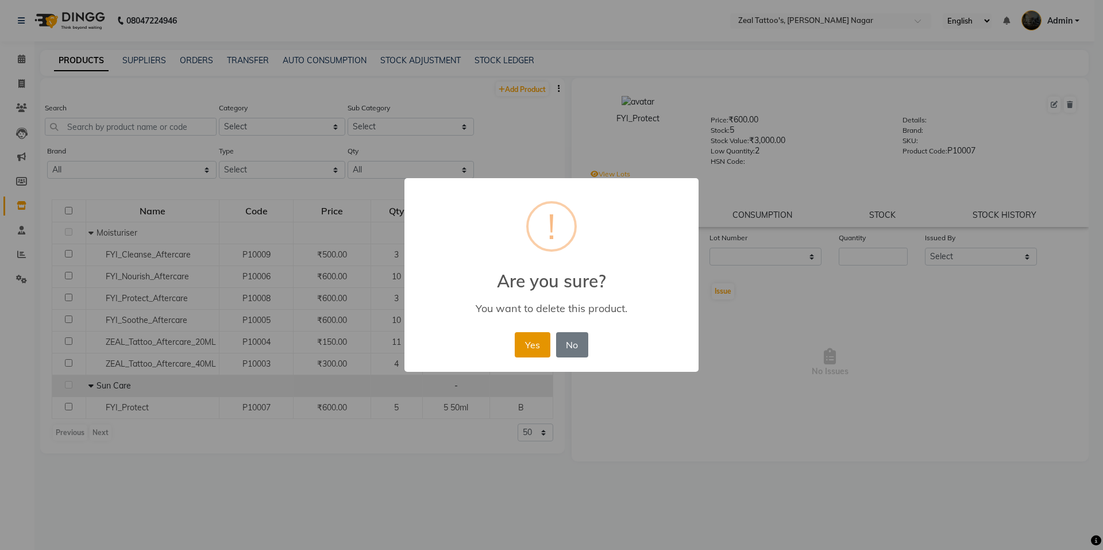
click at [528, 339] on button "Yes" at bounding box center [532, 344] width 35 height 25
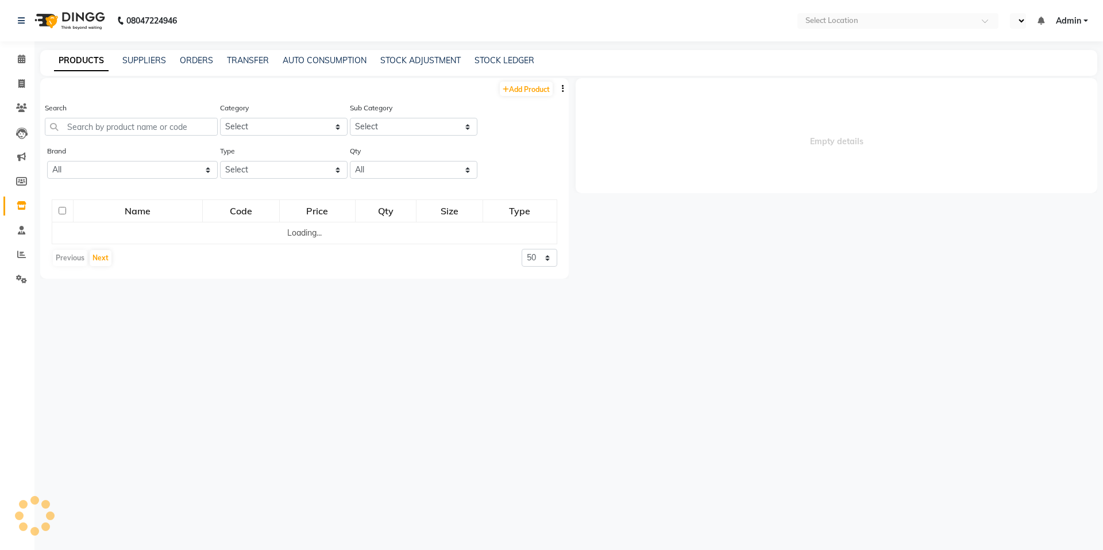
select select "en"
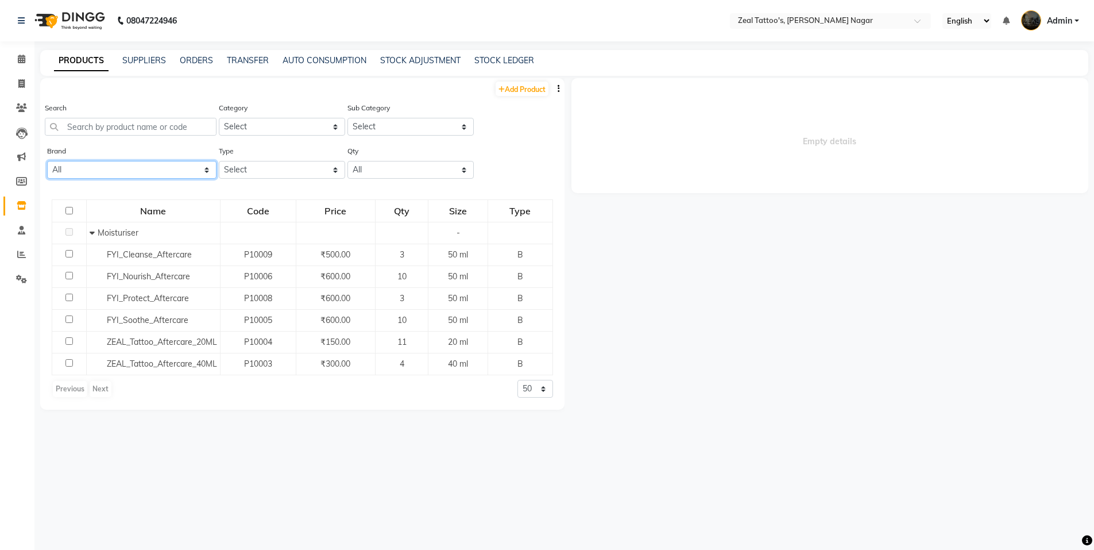
click at [89, 174] on select "All" at bounding box center [131, 170] width 169 height 18
click at [106, 150] on div "Brand All" at bounding box center [131, 162] width 169 height 34
click at [22, 20] on icon at bounding box center [21, 21] width 7 height 8
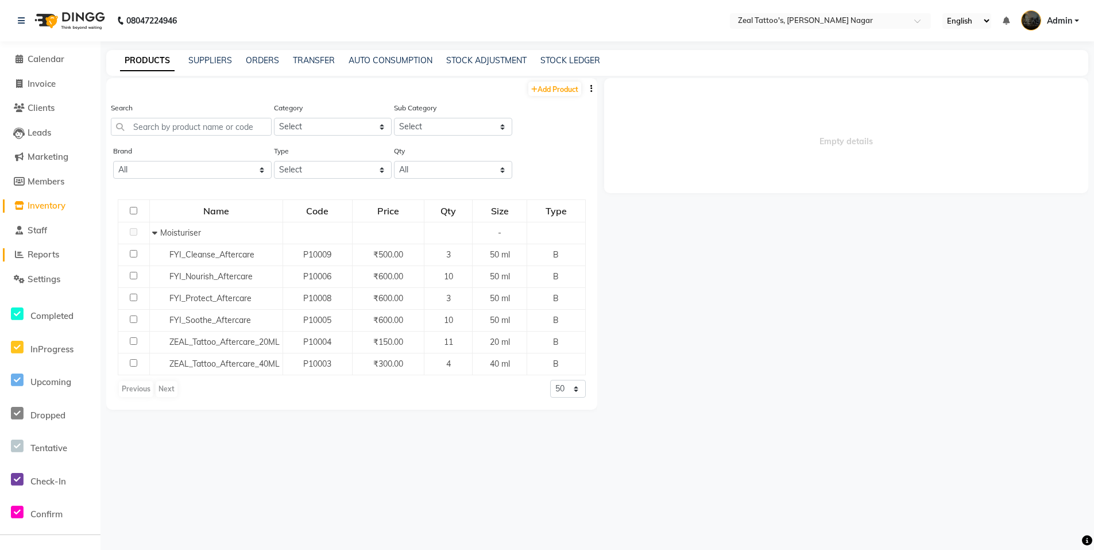
click at [52, 256] on span "Reports" at bounding box center [44, 254] width 32 height 11
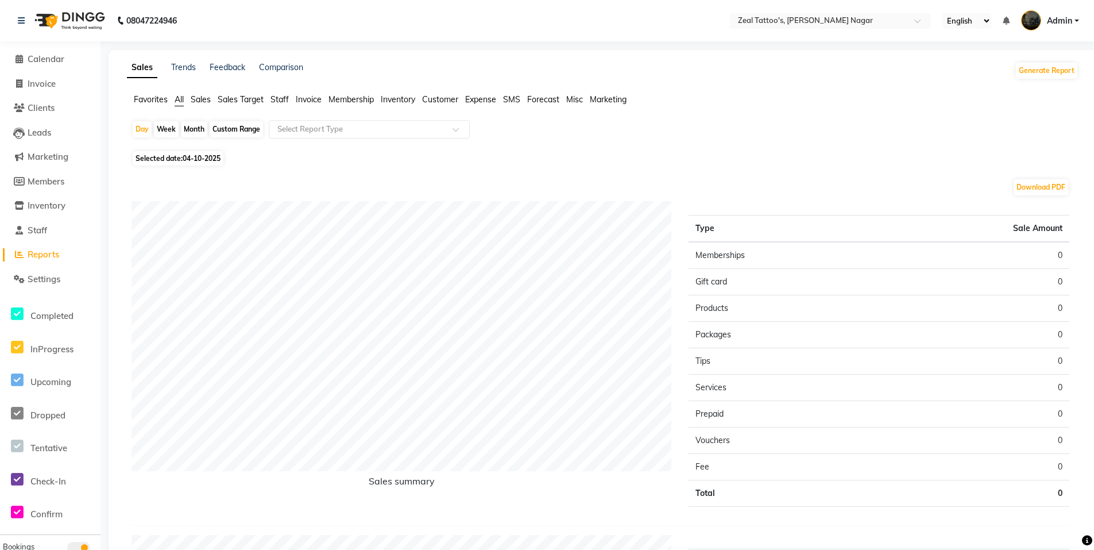
click at [195, 129] on div "Month" at bounding box center [194, 129] width 26 height 16
select select "10"
select select "2025"
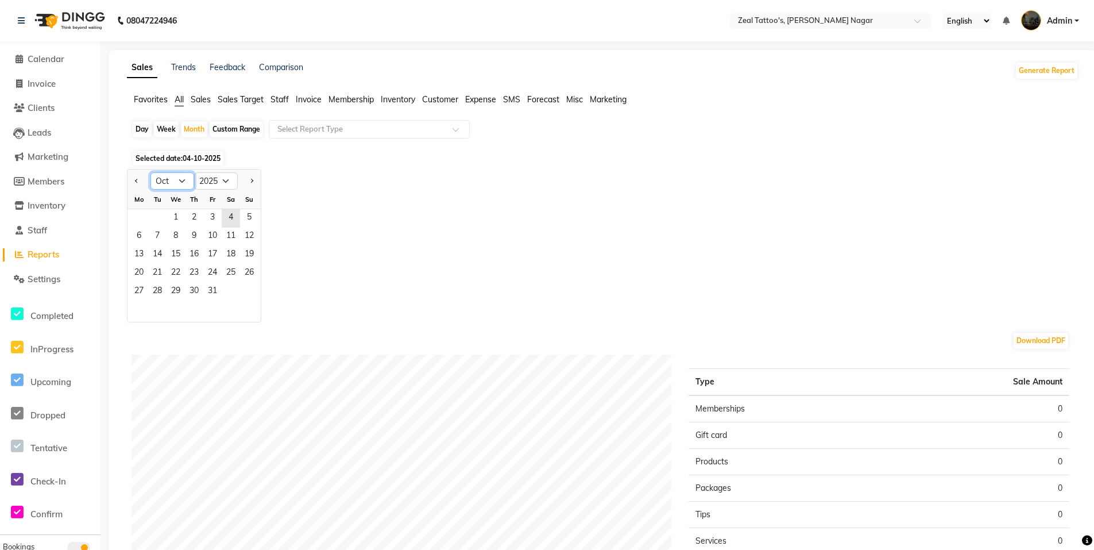
click at [184, 180] on select "Jan Feb Mar Apr May Jun Jul Aug Sep Oct Nov Dec" at bounding box center [172, 180] width 44 height 17
select select "9"
click at [150, 172] on select "Jan Feb Mar Apr May Jun Jul Aug Sep Oct Nov Dec" at bounding box center [172, 180] width 44 height 17
click at [143, 214] on span "1" at bounding box center [139, 218] width 18 height 18
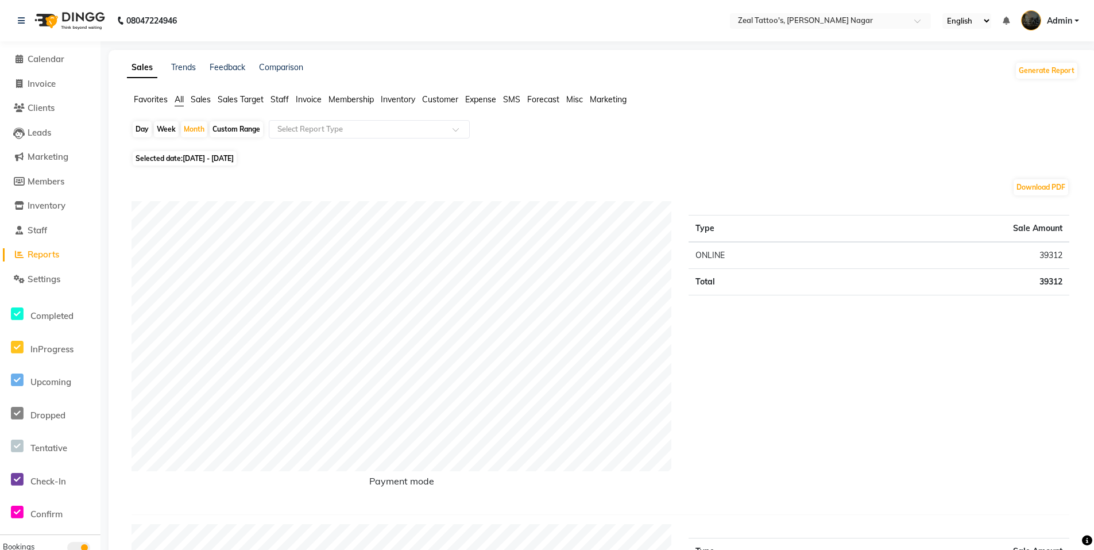
click at [47, 255] on span "Reports" at bounding box center [44, 254] width 32 height 11
click at [49, 51] on li "Calendar" at bounding box center [50, 59] width 101 height 25
click at [48, 56] on span "Calendar" at bounding box center [46, 58] width 37 height 11
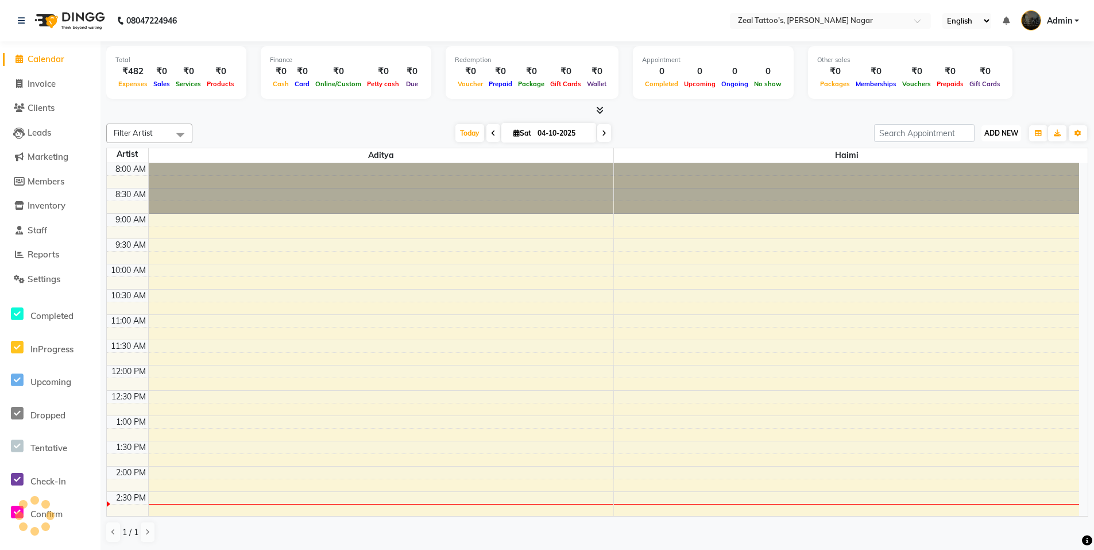
click at [1006, 129] on span "ADD NEW" at bounding box center [1001, 133] width 34 height 9
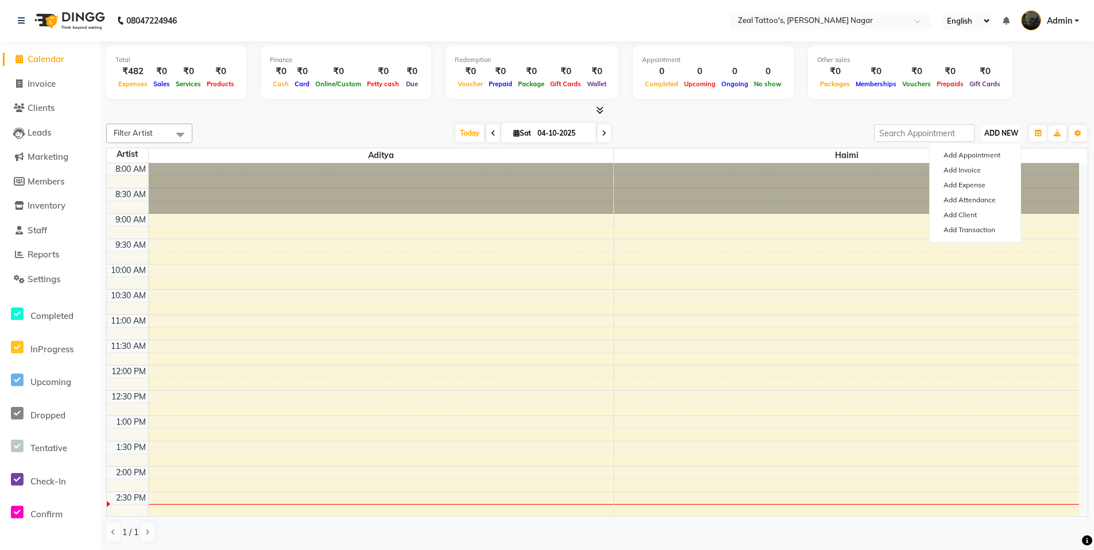
click at [993, 135] on span "ADD NEW" at bounding box center [1001, 133] width 34 height 9
click at [1001, 133] on span "ADD NEW" at bounding box center [1001, 133] width 34 height 9
click at [989, 169] on link "Add Invoice" at bounding box center [975, 170] width 91 height 15
select select "service"
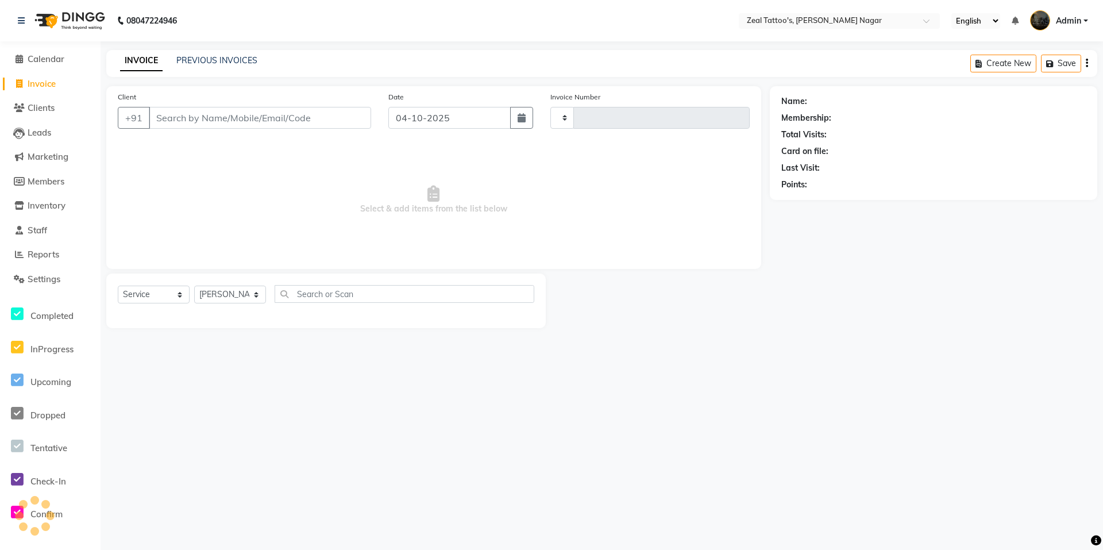
type input "0012"
select select "8768"
click at [283, 115] on input "Client" at bounding box center [260, 118] width 222 height 22
click at [232, 122] on input "om" at bounding box center [260, 118] width 222 height 22
drag, startPoint x: 226, startPoint y: 119, endPoint x: 137, endPoint y: 122, distance: 89.1
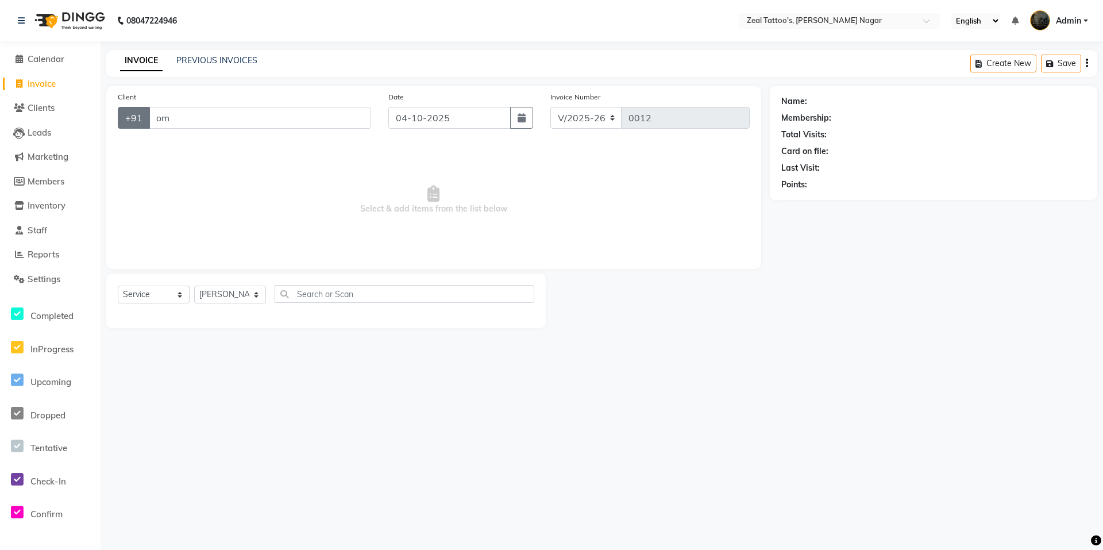
click at [136, 121] on div "+91 om" at bounding box center [244, 118] width 253 height 22
type input "7276828053"
click at [352, 114] on span "Add Client" at bounding box center [341, 117] width 45 height 11
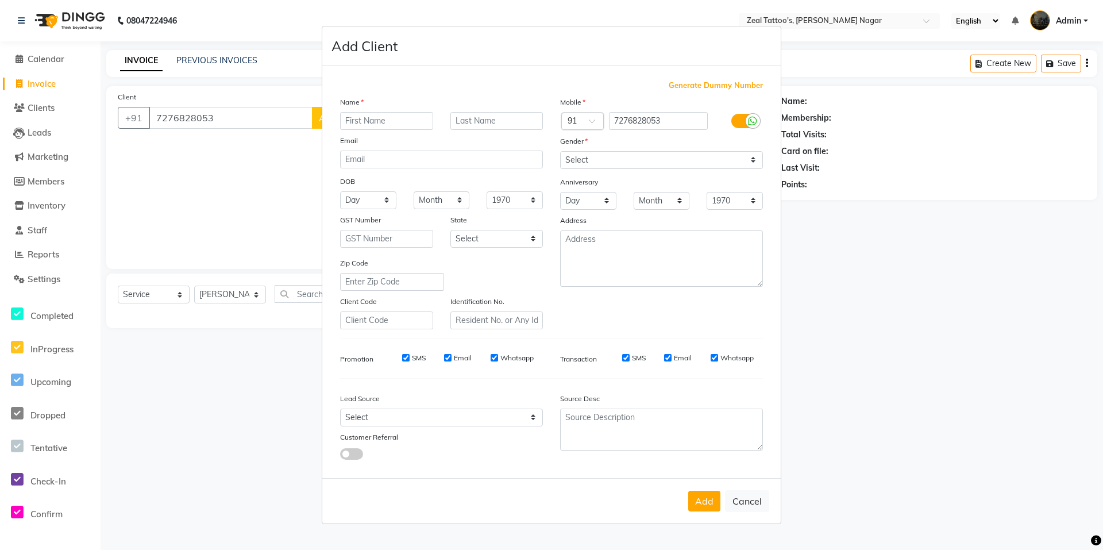
click at [383, 119] on input "text" at bounding box center [386, 121] width 93 height 18
drag, startPoint x: 400, startPoint y: 118, endPoint x: 363, endPoint y: 119, distance: 37.4
click at [363, 119] on input "Om Sudrik" at bounding box center [386, 121] width 93 height 18
type input "Om Arvind"
click at [484, 122] on input "text" at bounding box center [496, 121] width 93 height 18
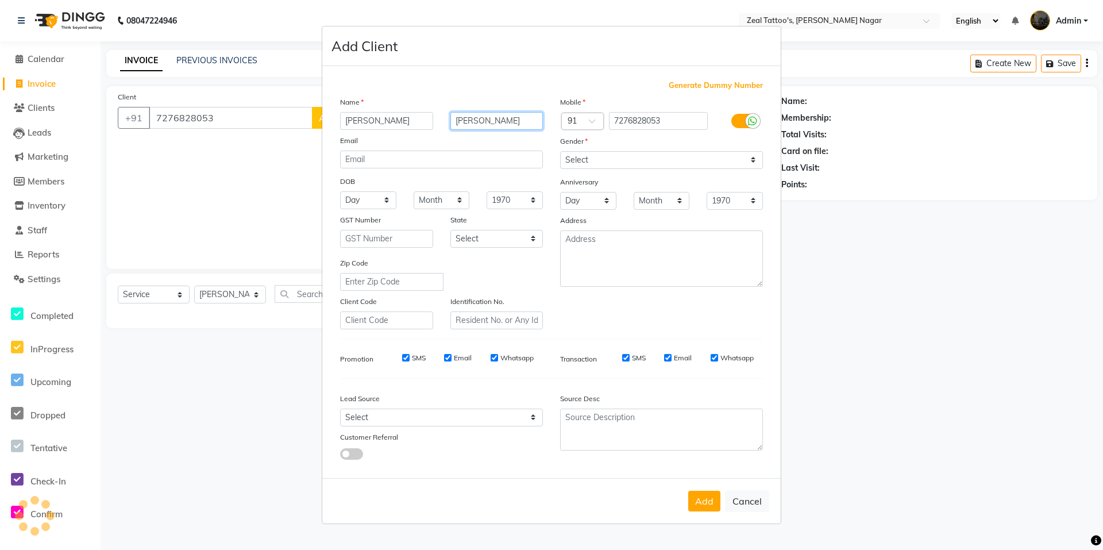
type input "Sudrik"
click at [489, 143] on div "Email" at bounding box center [441, 142] width 220 height 16
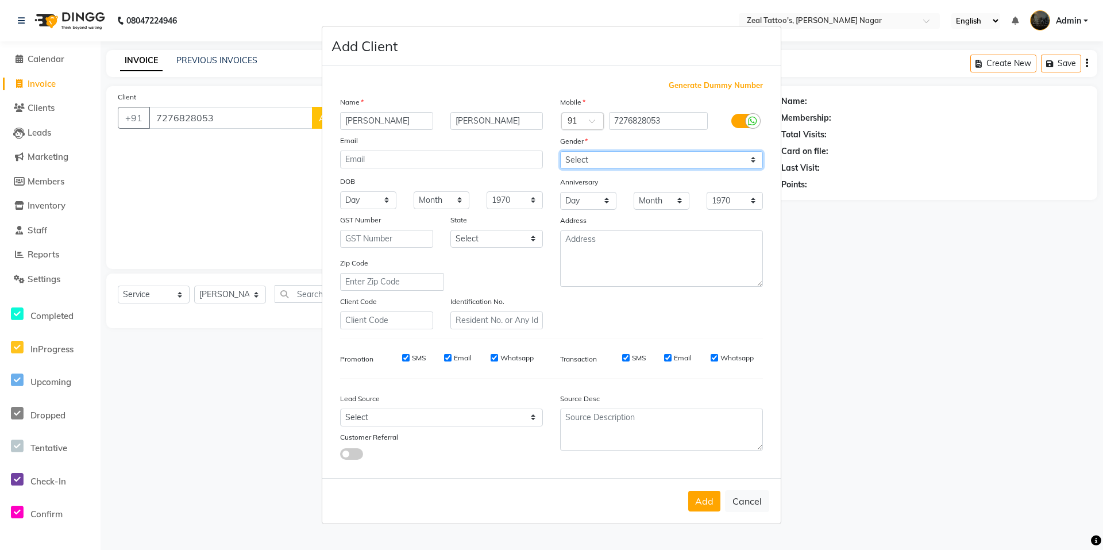
click at [597, 163] on select "Select Male Female Other Prefer Not To Say" at bounding box center [661, 160] width 203 height 18
select select "male"
click at [560, 151] on select "Select Male Female Other Prefer Not To Say" at bounding box center [661, 160] width 203 height 18
click at [399, 148] on div "Email" at bounding box center [441, 142] width 220 height 16
click at [397, 164] on input "email" at bounding box center [441, 159] width 203 height 18
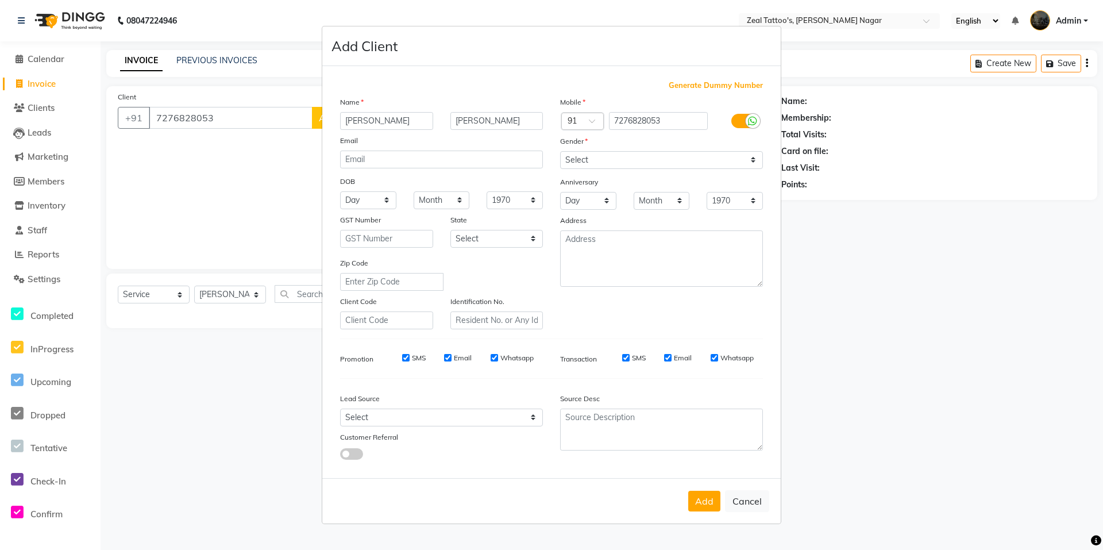
click at [451, 135] on div "Email" at bounding box center [441, 142] width 220 height 16
click at [467, 419] on select "Select Walk-in Referral Internet Friend Word of Mouth Advertisement Facebook Ju…" at bounding box center [441, 417] width 203 height 18
click at [451, 479] on div "Add Cancel" at bounding box center [551, 500] width 458 height 45
click at [706, 502] on button "Add" at bounding box center [704, 501] width 32 height 21
select select
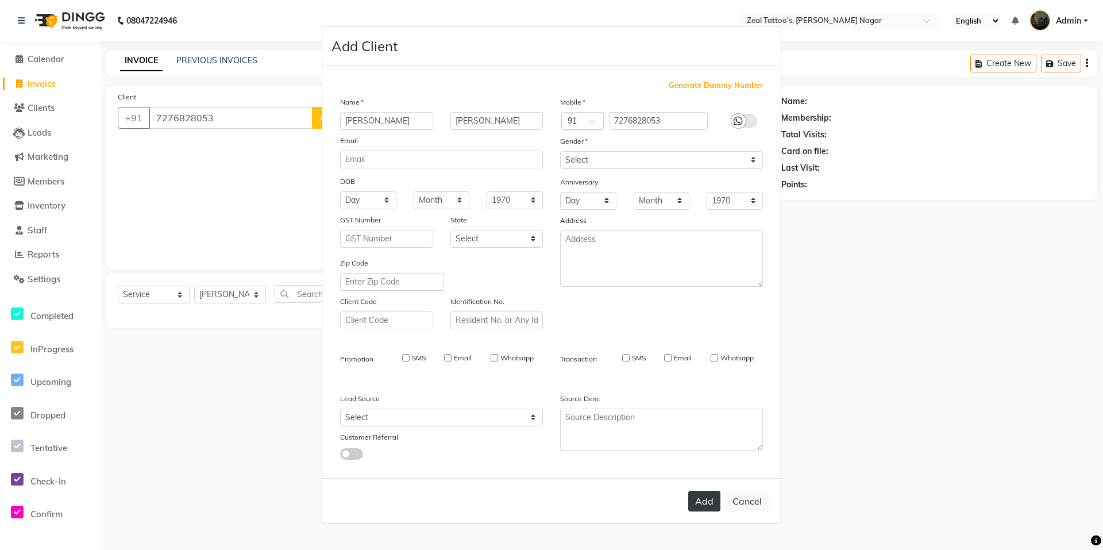
select select
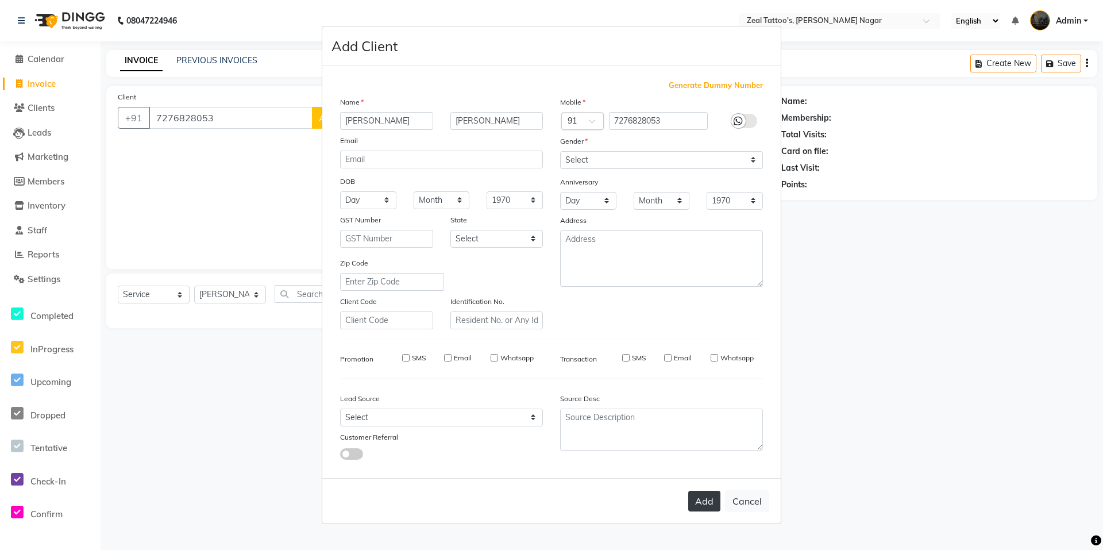
select select
checkbox input "false"
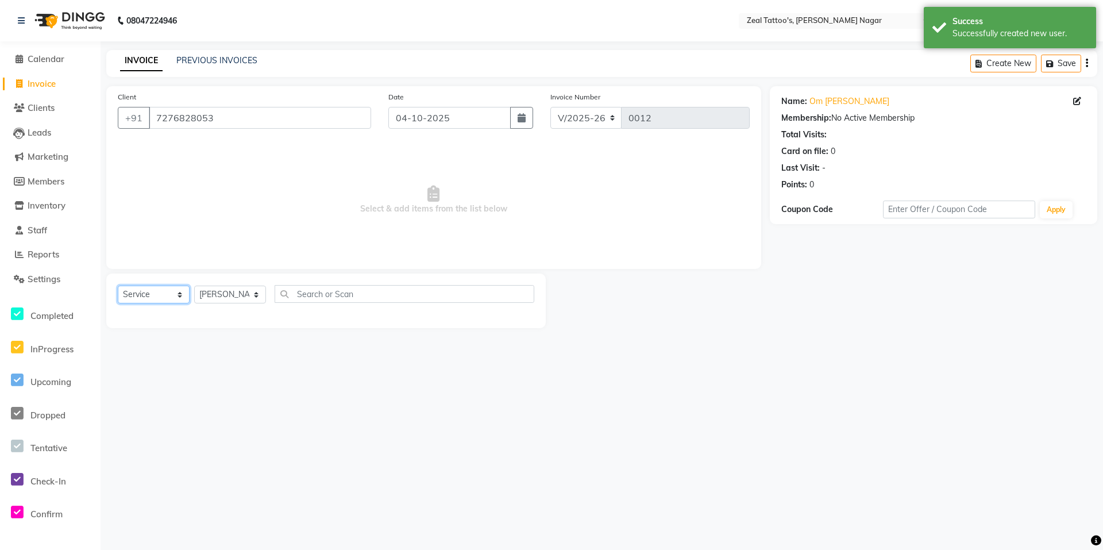
click at [165, 295] on select "Select Service Product Membership Package Voucher Prepaid Gift Card" at bounding box center [154, 294] width 72 height 18
click at [118, 285] on select "Select Service Product Membership Package Voucher Prepaid Gift Card" at bounding box center [154, 294] width 72 height 18
click at [222, 298] on select "Select Artist Aditya Haimi Helper_Boy" at bounding box center [230, 294] width 72 height 18
click at [132, 296] on select "Select Service Product Membership Package Voucher Prepaid Gift Card" at bounding box center [154, 294] width 72 height 18
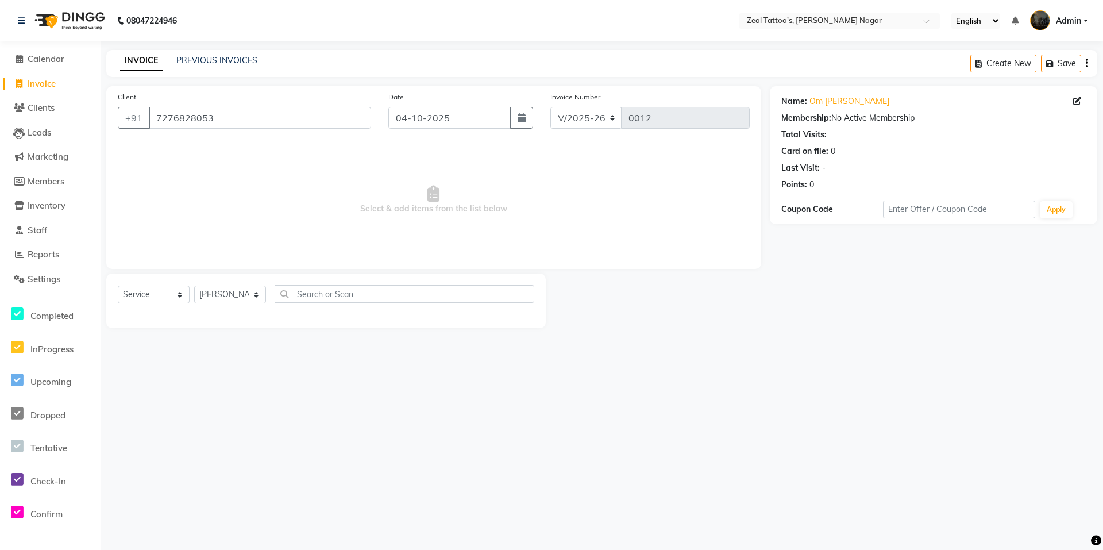
click at [327, 342] on main "INVOICE PREVIOUS INVOICES Create New Save Client +91 7276828053 Date 04-10-2025…" at bounding box center [602, 197] width 1002 height 295
click at [155, 295] on select "Select Service Product Membership Package Voucher Prepaid Gift Card" at bounding box center [154, 294] width 72 height 18
click at [223, 219] on span "Select & add items from the list below" at bounding box center [434, 199] width 632 height 115
click at [530, 115] on button "button" at bounding box center [521, 118] width 23 height 22
select select "10"
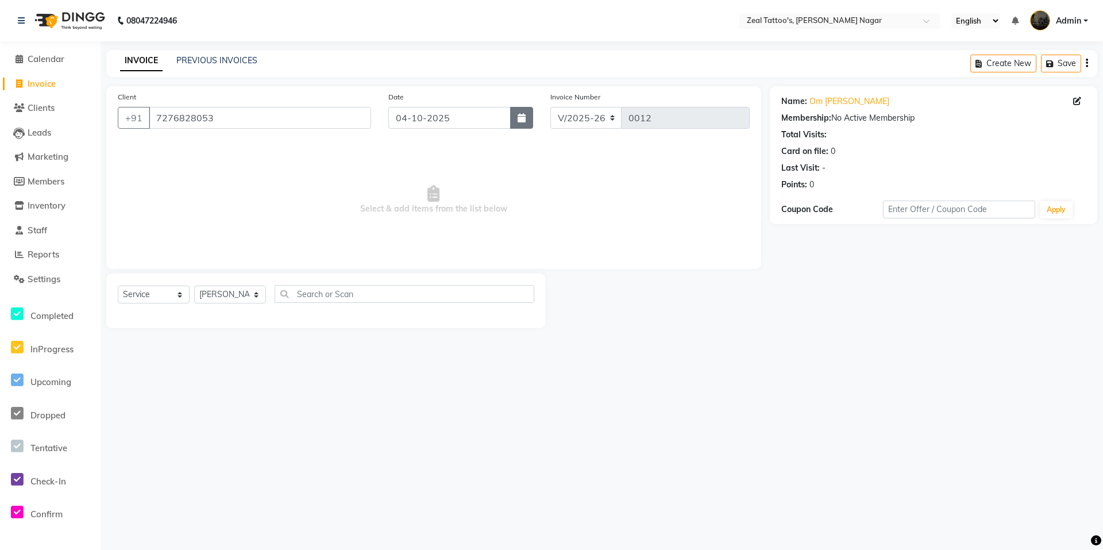
select select "2025"
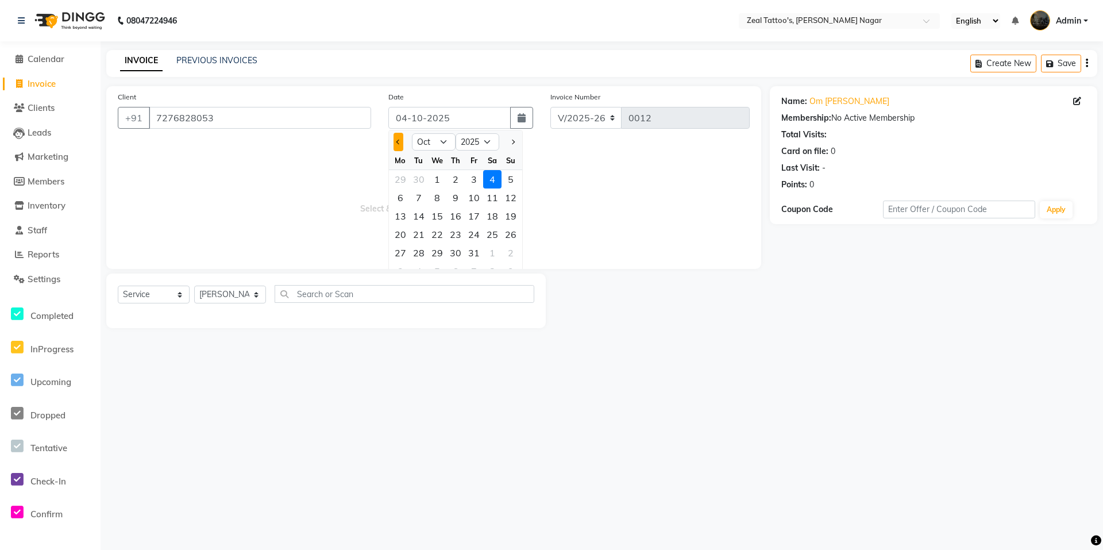
click at [396, 141] on button "Previous month" at bounding box center [398, 142] width 10 height 18
select select "9"
click at [496, 216] on div "20" at bounding box center [492, 216] width 18 height 18
type input "20-09-2025"
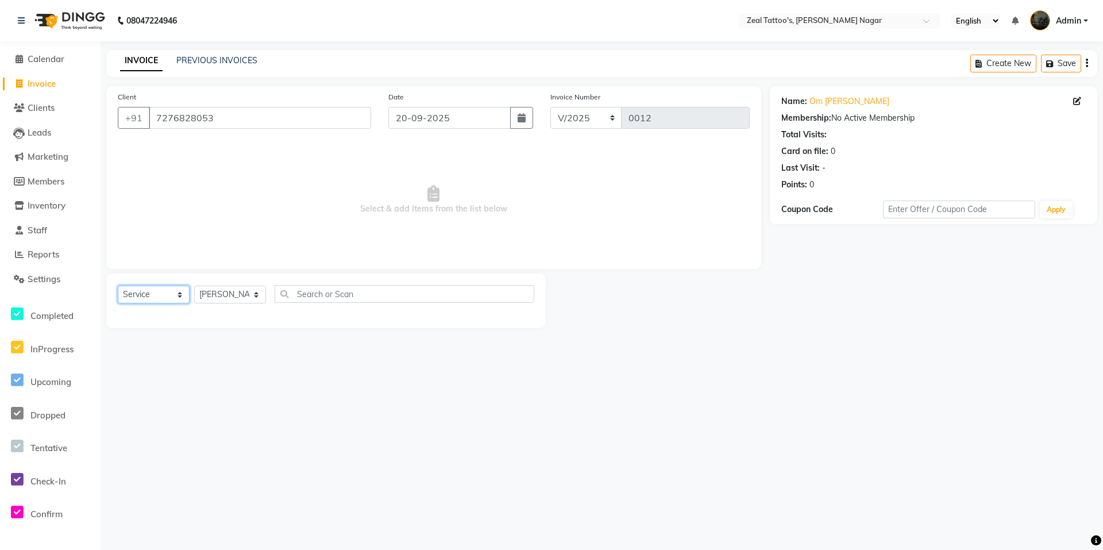
click at [157, 298] on select "Select Service Product Membership Package Voucher Prepaid Gift Card" at bounding box center [154, 294] width 72 height 18
click at [118, 285] on select "Select Service Product Membership Package Voucher Prepaid Gift Card" at bounding box center [154, 294] width 72 height 18
click at [231, 288] on select "Select Artist Aditya Haimi Helper_Boy" at bounding box center [230, 294] width 72 height 18
select select "89526"
click at [194, 285] on select "Select Artist Aditya Haimi Helper_Boy" at bounding box center [230, 294] width 72 height 18
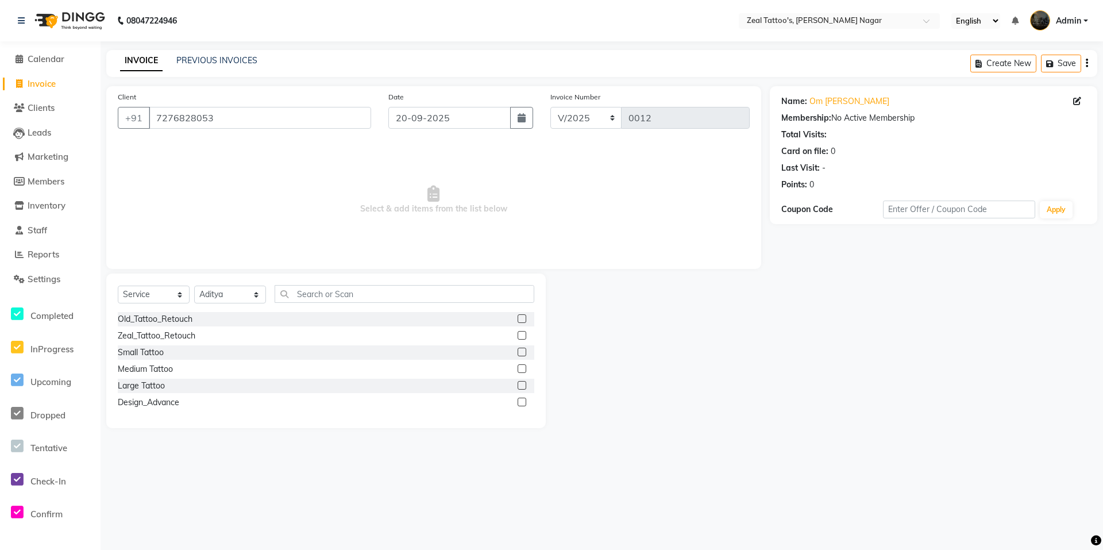
click at [181, 404] on div "Design_Advance" at bounding box center [326, 402] width 416 height 14
click at [516, 405] on div "Design_Advance" at bounding box center [326, 402] width 416 height 14
click at [520, 404] on label at bounding box center [522, 401] width 9 height 9
click at [520, 404] on input "checkbox" at bounding box center [521, 402] width 7 height 7
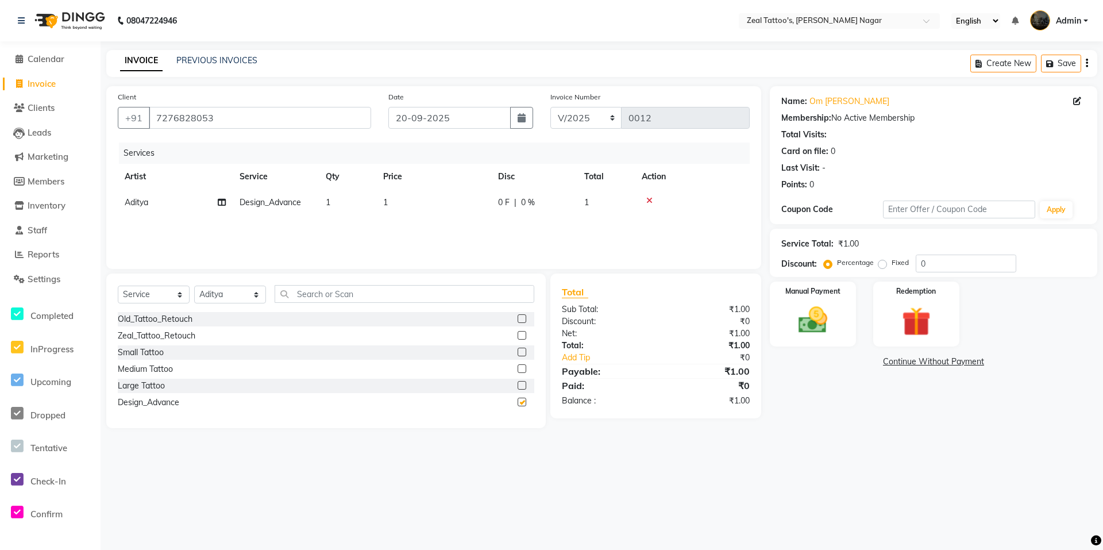
checkbox input "false"
click at [334, 203] on td "1" at bounding box center [347, 203] width 57 height 26
drag, startPoint x: 459, startPoint y: 204, endPoint x: 448, endPoint y: 204, distance: 11.5
click at [431, 203] on td "1" at bounding box center [487, 212] width 115 height 44
type input "12000"
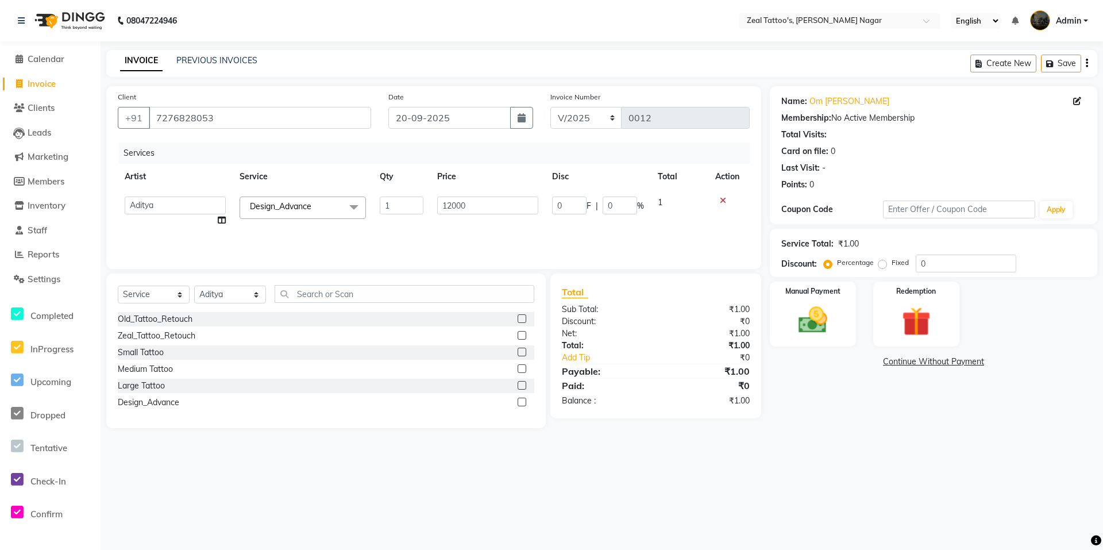
click at [540, 241] on div "Services Artist Service Qty Price Disc Total Action Aditya Haimi Helper_Boy Des…" at bounding box center [434, 199] width 632 height 115
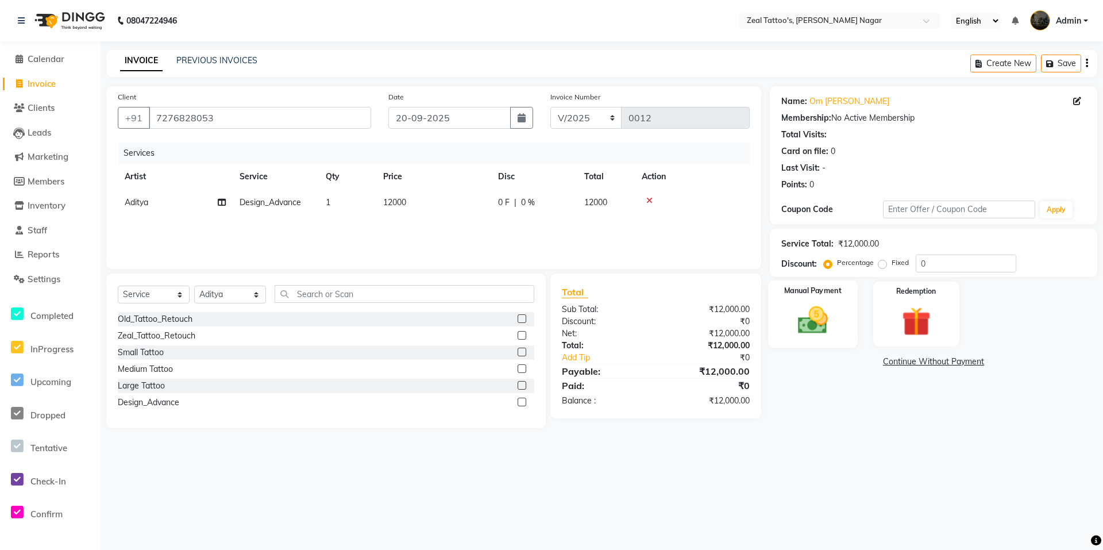
click at [812, 318] on img at bounding box center [812, 320] width 49 height 35
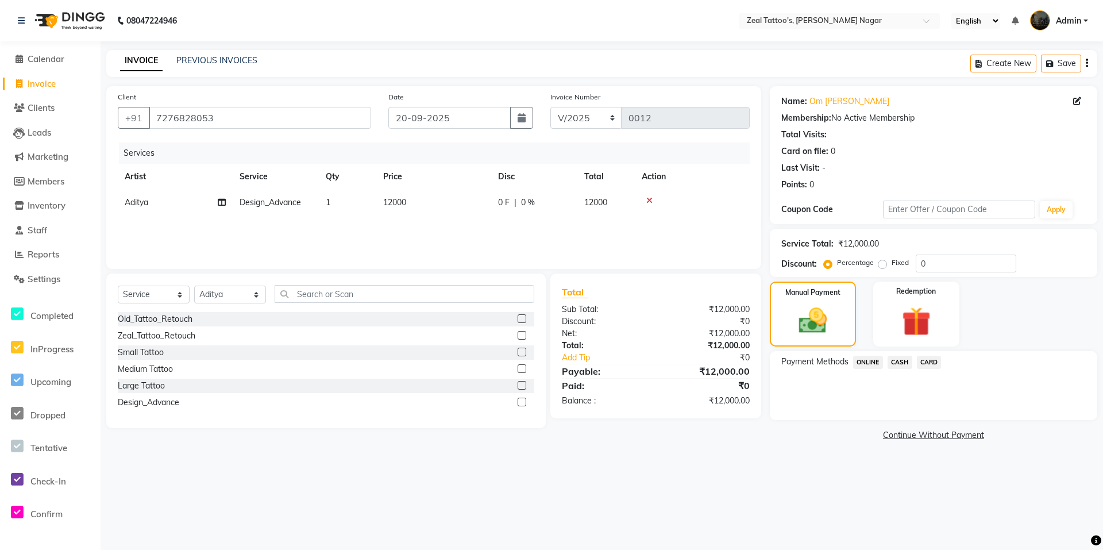
click at [870, 362] on span "ONLINE" at bounding box center [868, 362] width 30 height 13
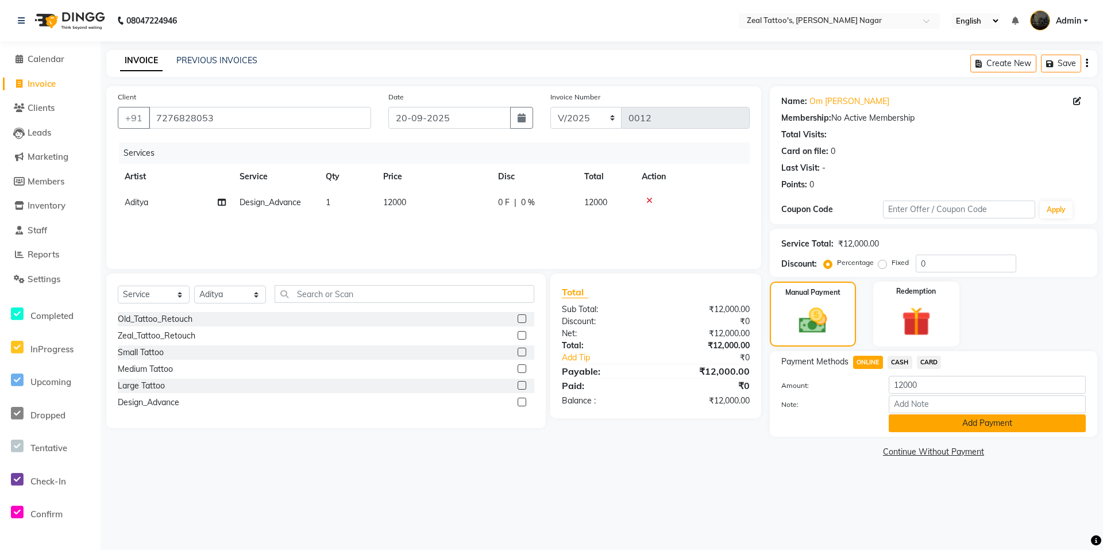
click at [954, 420] on button "Add Payment" at bounding box center [987, 423] width 197 height 18
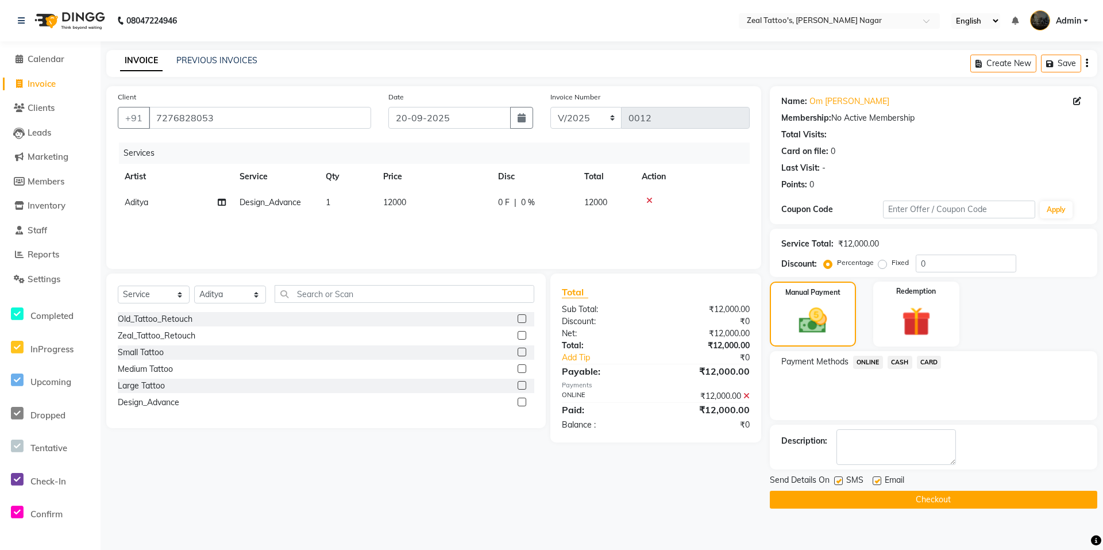
click at [894, 500] on button "Checkout" at bounding box center [933, 500] width 327 height 18
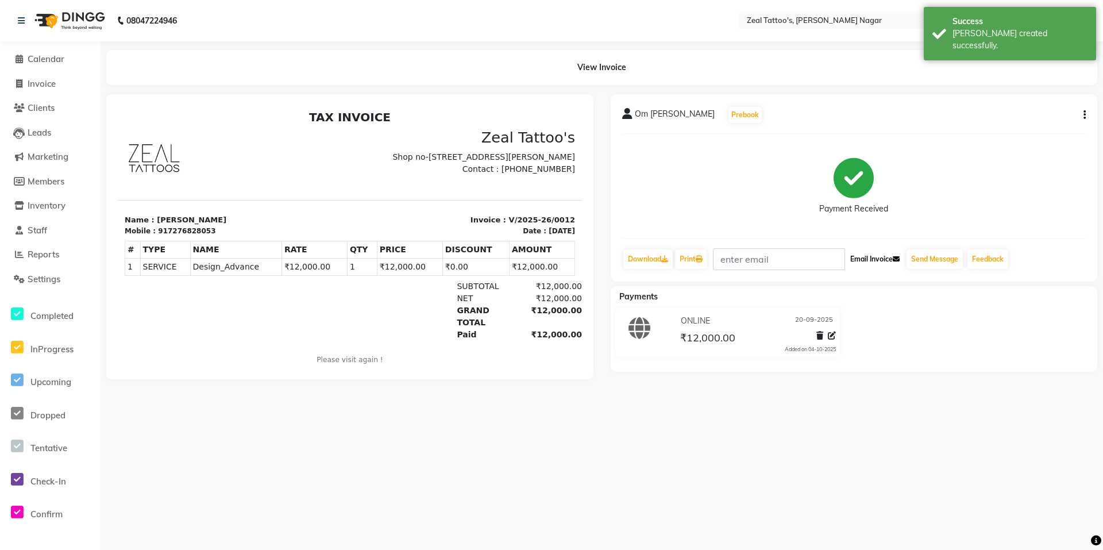
click at [899, 261] on icon at bounding box center [896, 259] width 7 height 7
click at [937, 259] on button "Send Message" at bounding box center [934, 259] width 56 height 20
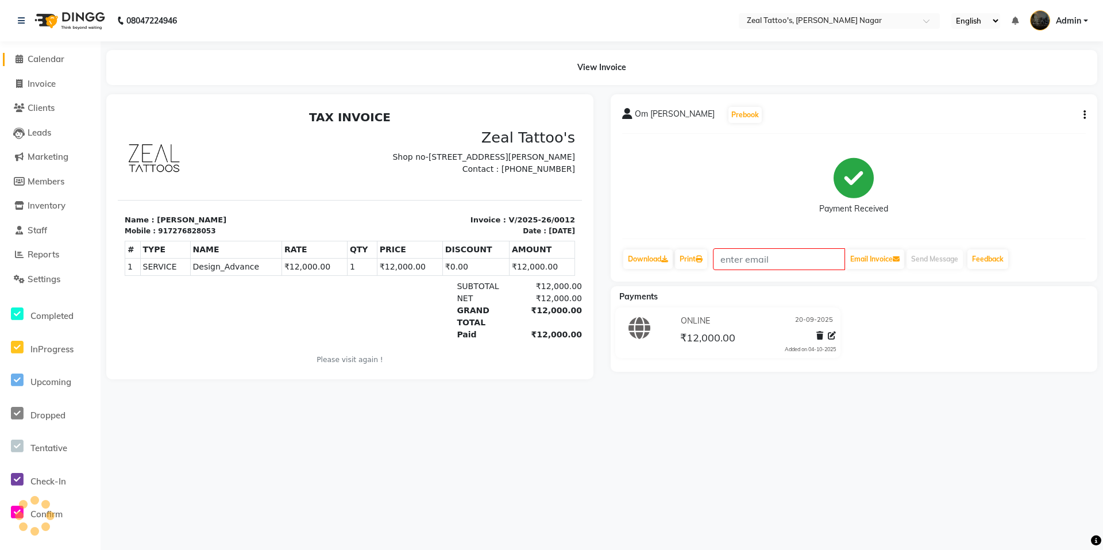
click at [25, 58] on span at bounding box center [18, 59] width 17 height 13
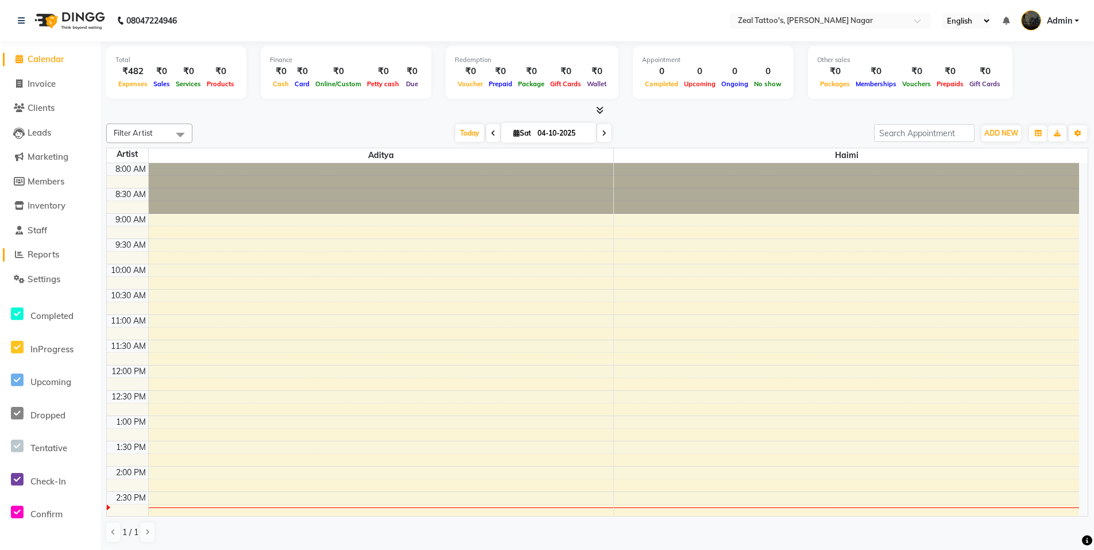
click at [51, 250] on span "Reports" at bounding box center [44, 254] width 32 height 11
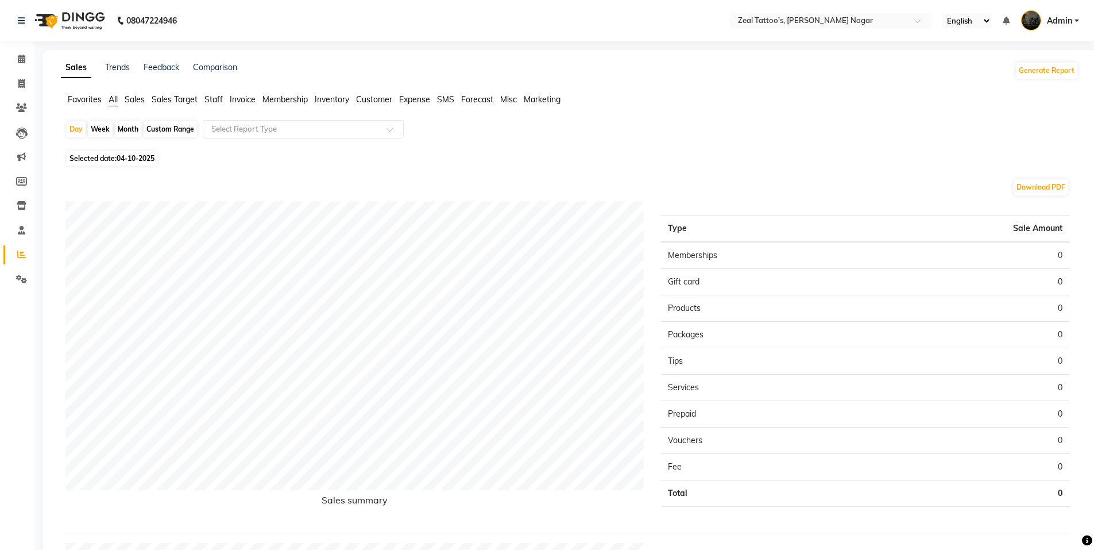
click at [130, 129] on div "Month" at bounding box center [128, 129] width 26 height 16
select select "10"
select select "2025"
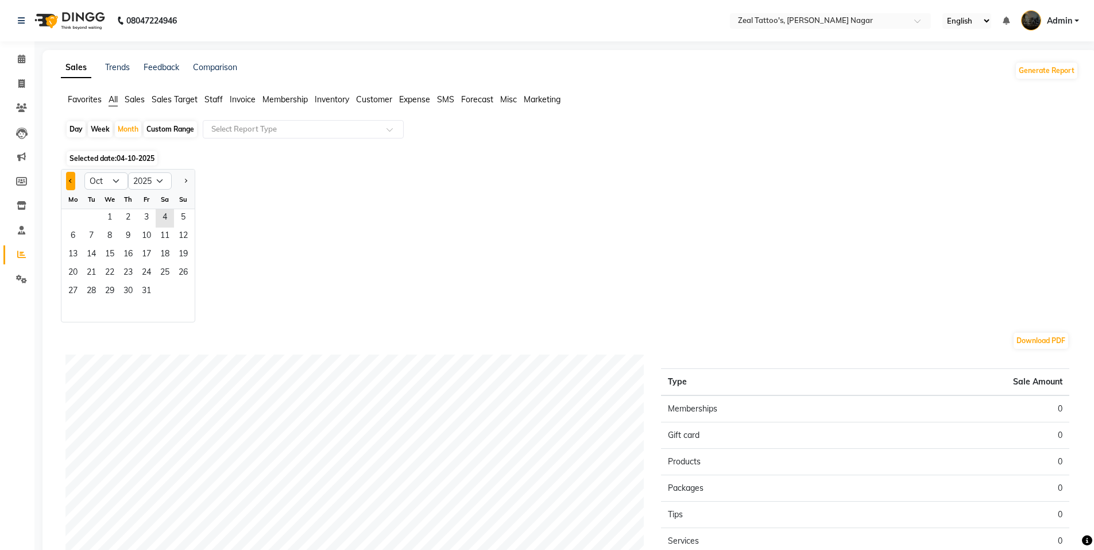
click at [67, 179] on button "Previous month" at bounding box center [70, 181] width 9 height 18
select select "9"
click at [77, 215] on span "1" at bounding box center [73, 218] width 18 height 18
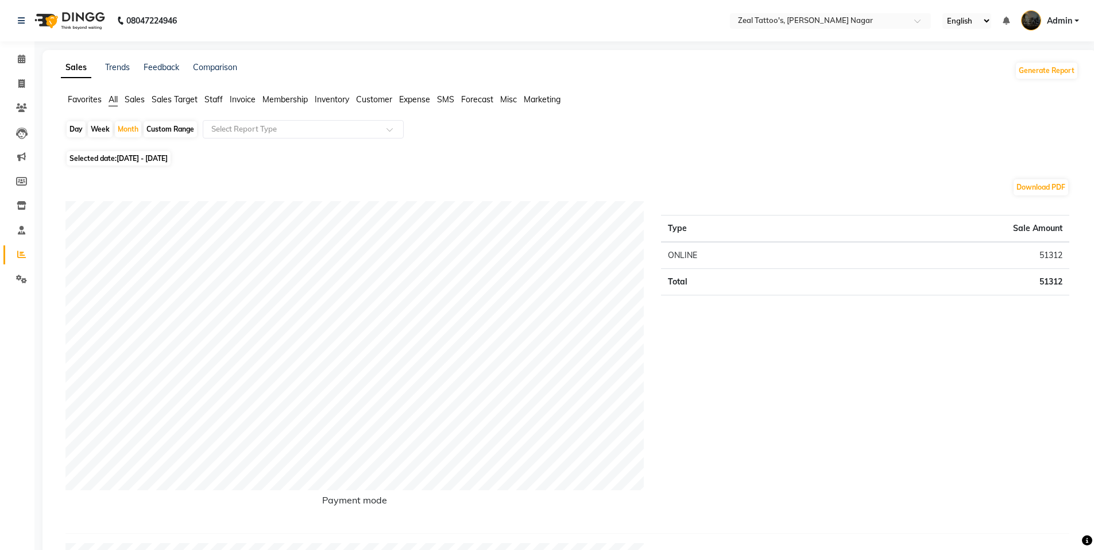
click at [134, 99] on span "Sales" at bounding box center [135, 99] width 20 height 10
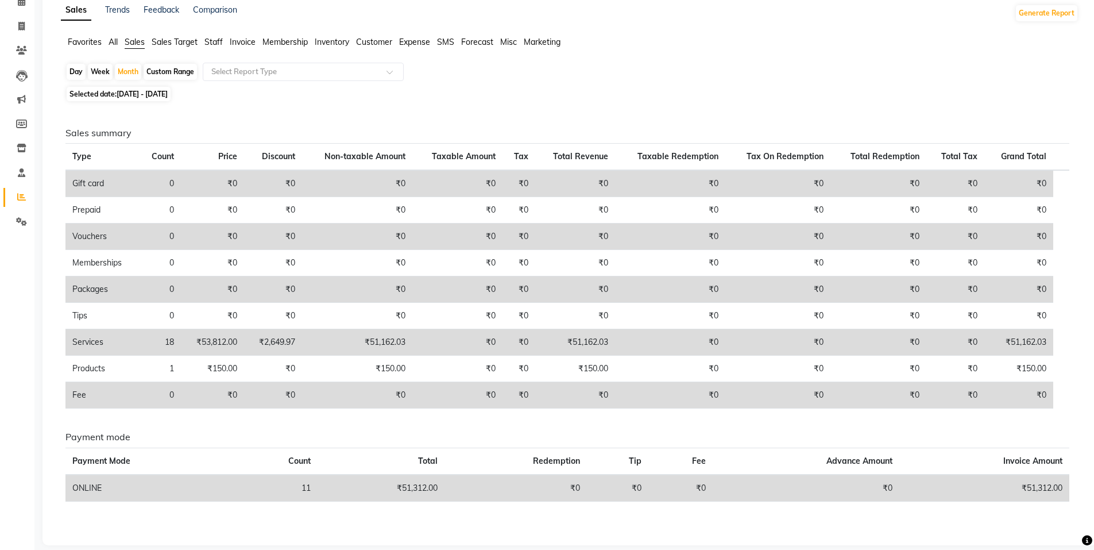
scroll to position [70, 0]
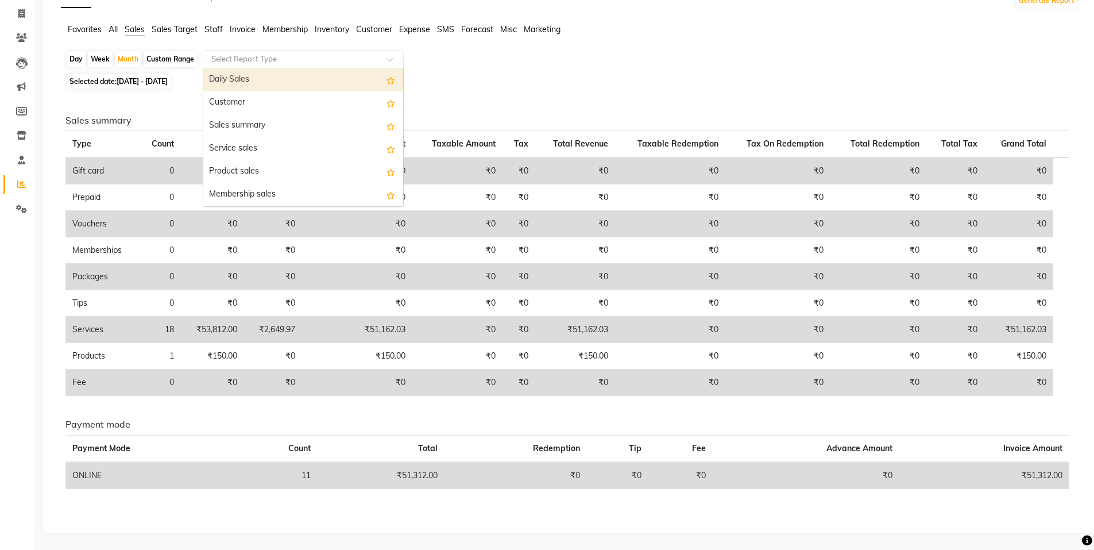
click at [263, 56] on input "text" at bounding box center [291, 58] width 165 height 11
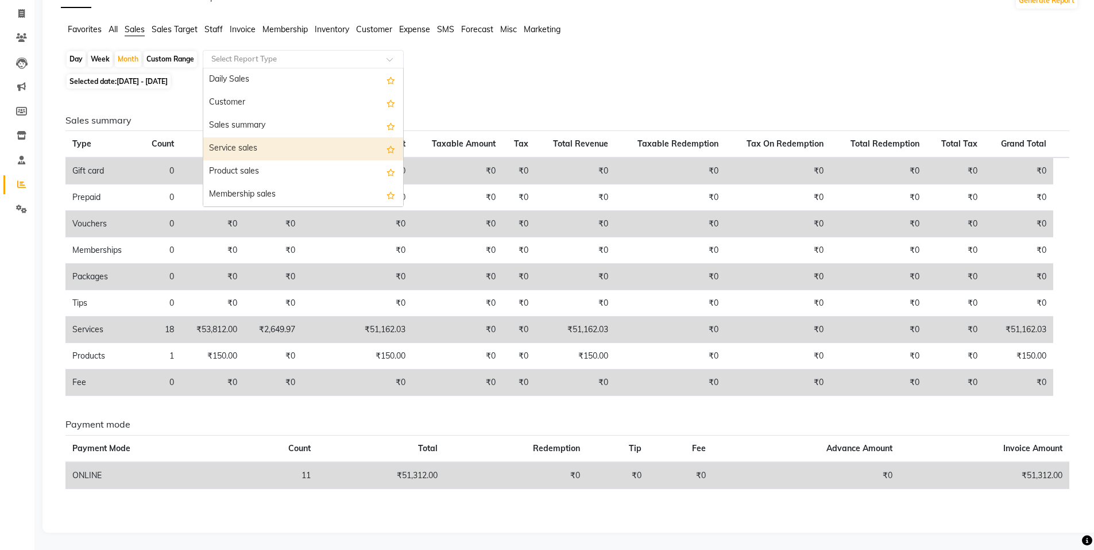
click at [265, 148] on div "Service sales" at bounding box center [303, 148] width 200 height 23
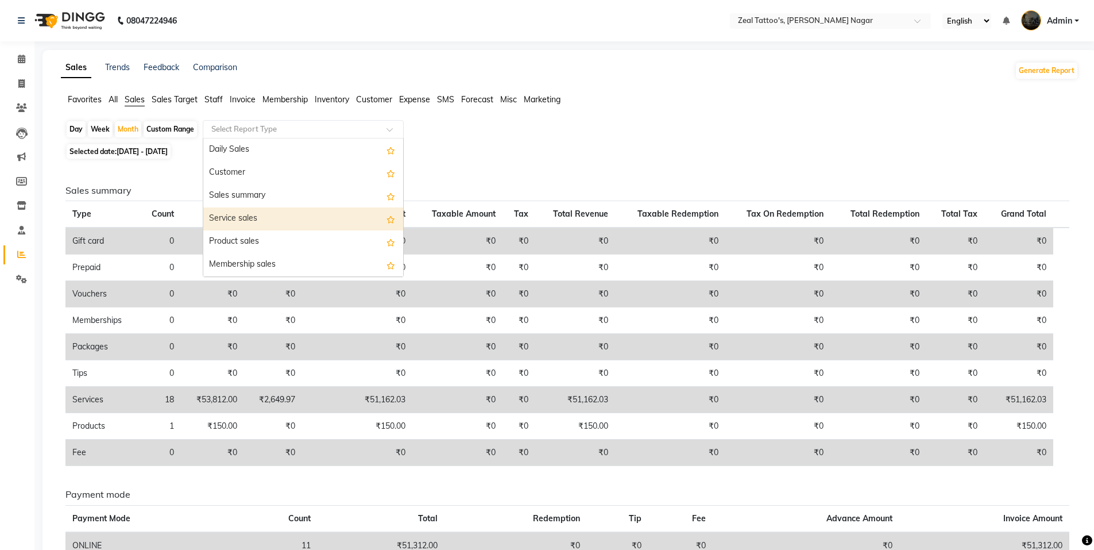
select select "full_report"
select select "csv"
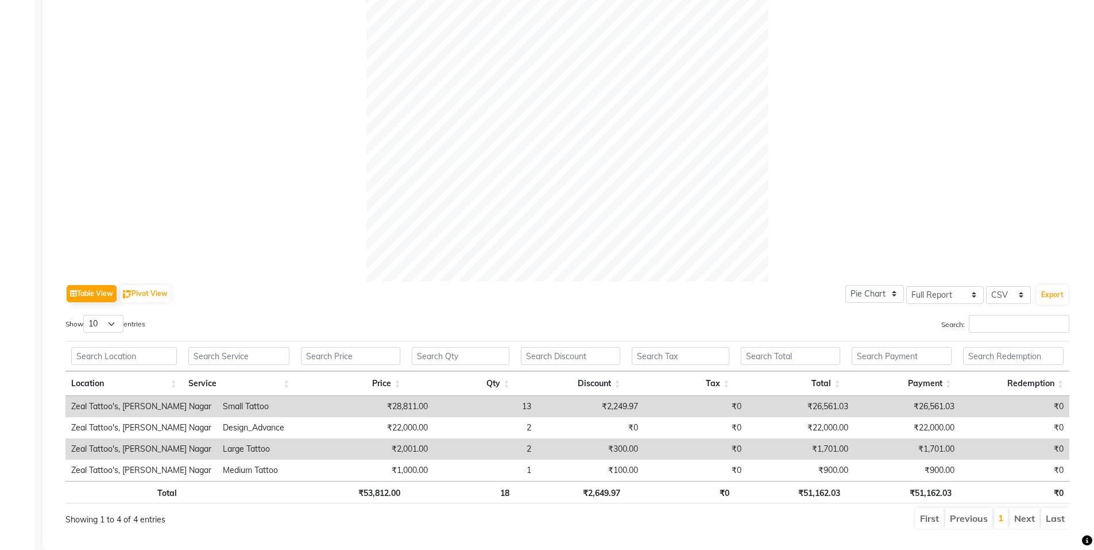
scroll to position [332, 0]
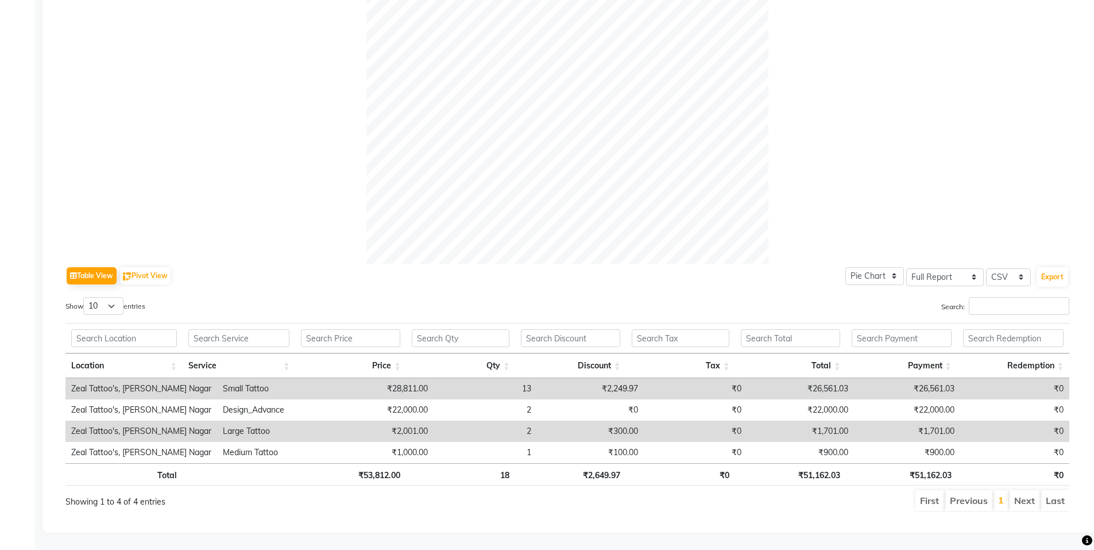
click at [251, 422] on td "Large Tattoo" at bounding box center [272, 430] width 110 height 21
click at [327, 424] on td "₹2,001.00" at bounding box center [380, 430] width 107 height 21
click at [327, 420] on td "₹2,001.00" at bounding box center [380, 430] width 107 height 21
drag, startPoint x: 319, startPoint y: 419, endPoint x: 287, endPoint y: 422, distance: 32.3
click at [287, 422] on td "Large Tattoo" at bounding box center [272, 430] width 110 height 21
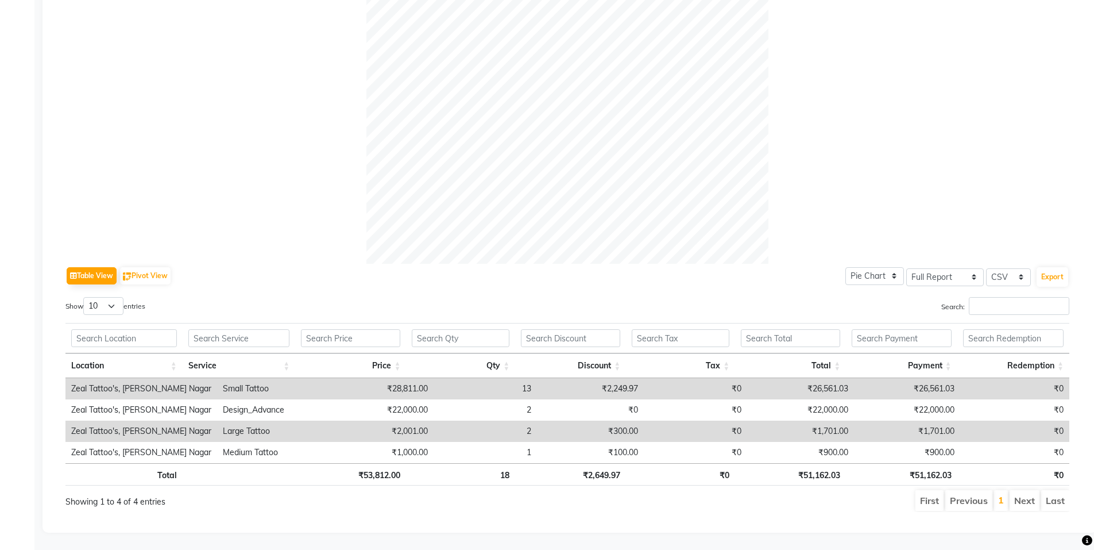
click at [1052, 420] on td "₹0" at bounding box center [1014, 430] width 109 height 21
click at [941, 424] on td "₹1,701.00" at bounding box center [907, 430] width 107 height 21
click at [1002, 421] on td "₹0" at bounding box center [1014, 430] width 109 height 21
click at [119, 422] on td "Zeal Tattoo's, [PERSON_NAME] Nagar" at bounding box center [141, 430] width 152 height 21
click at [217, 420] on td "Large Tattoo" at bounding box center [272, 430] width 110 height 21
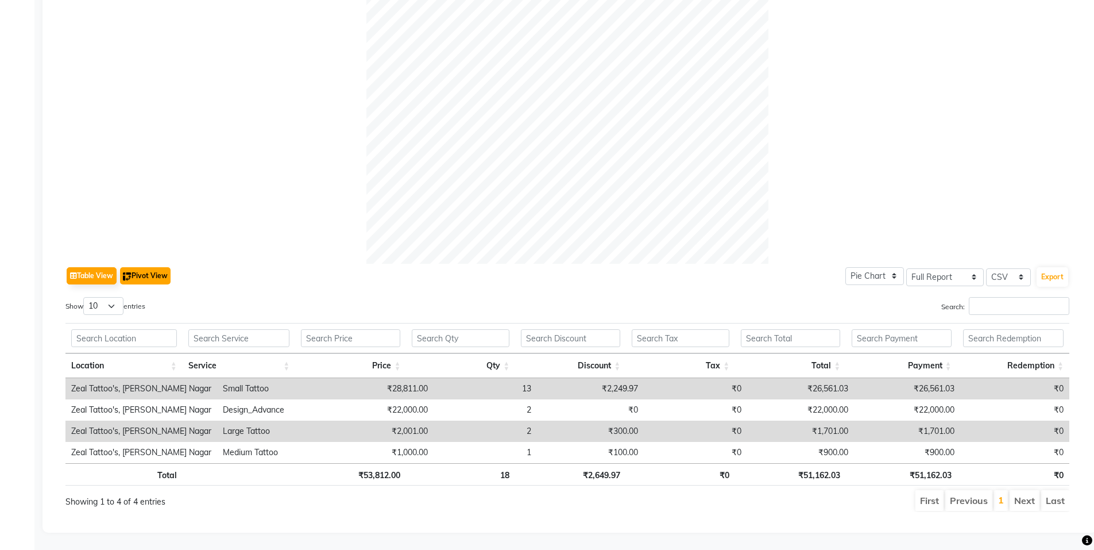
click at [132, 272] on img "button" at bounding box center [127, 276] width 9 height 9
select select "full_report"
select select "csv"
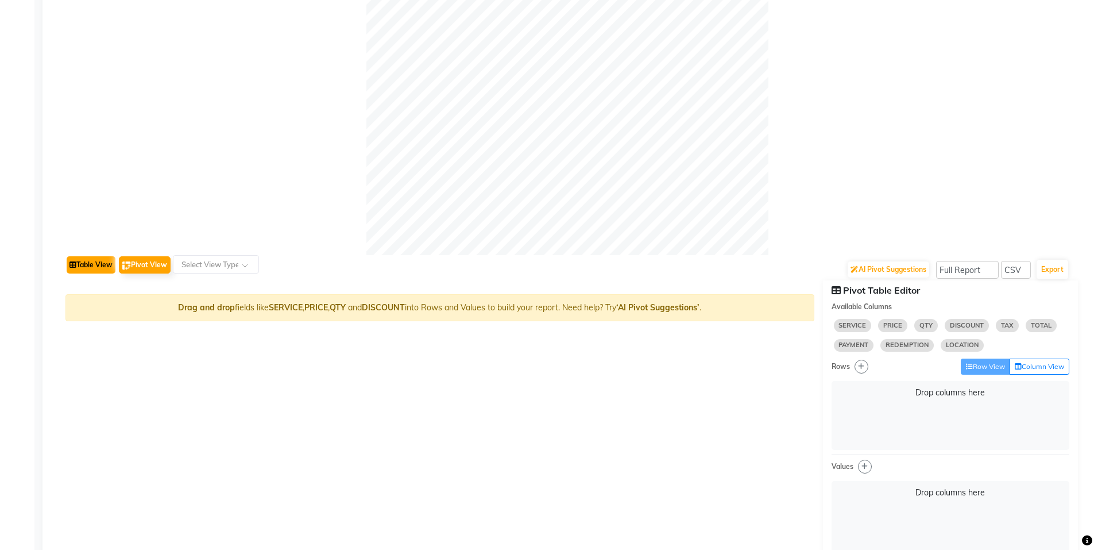
click at [95, 266] on button "Table View" at bounding box center [91, 264] width 49 height 17
select select "full_report"
select select "csv"
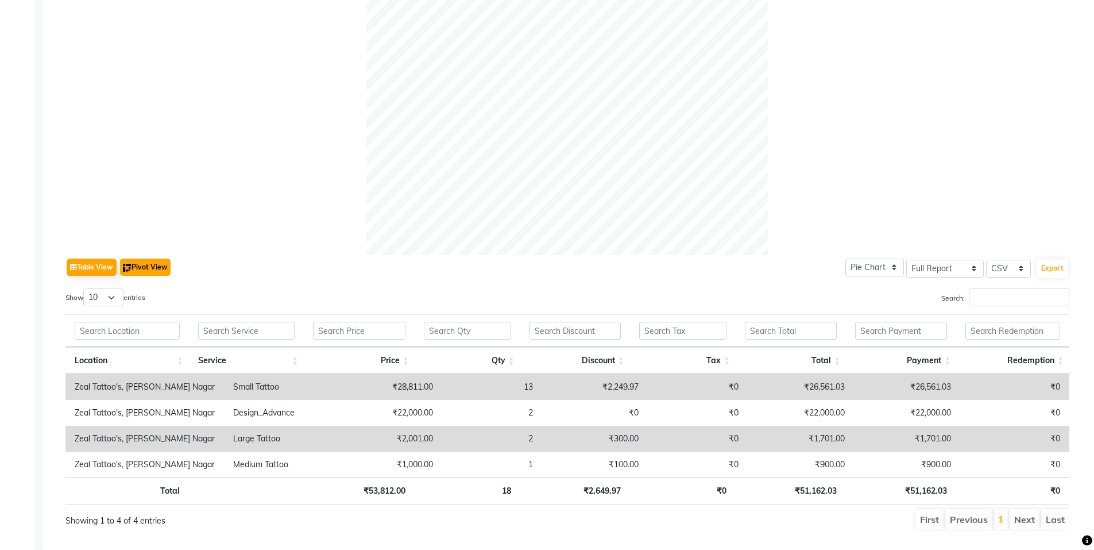
click at [144, 264] on button "Pivot View" at bounding box center [145, 266] width 51 height 17
select select "full_report"
select select "csv"
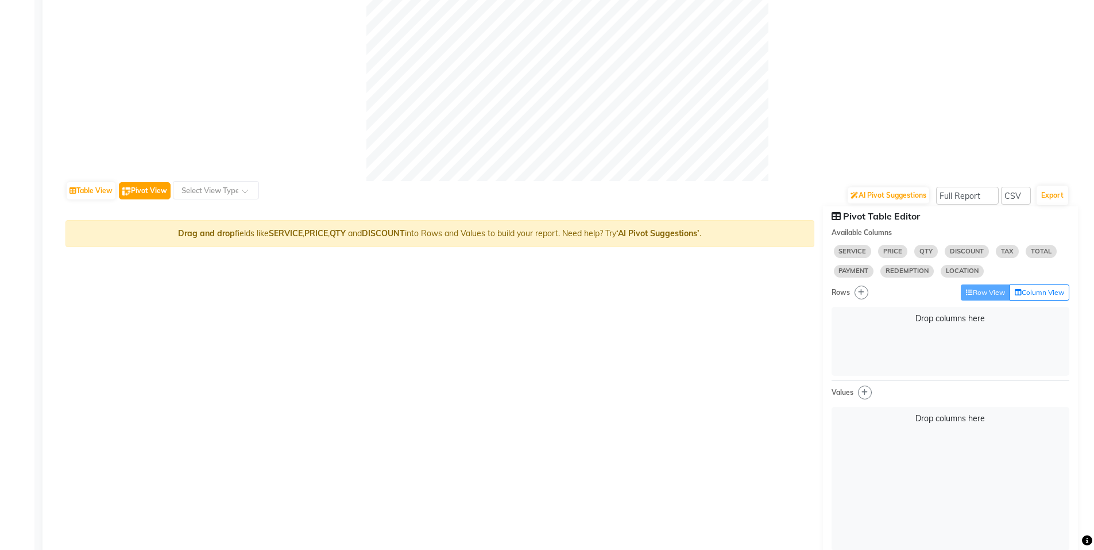
scroll to position [389, 0]
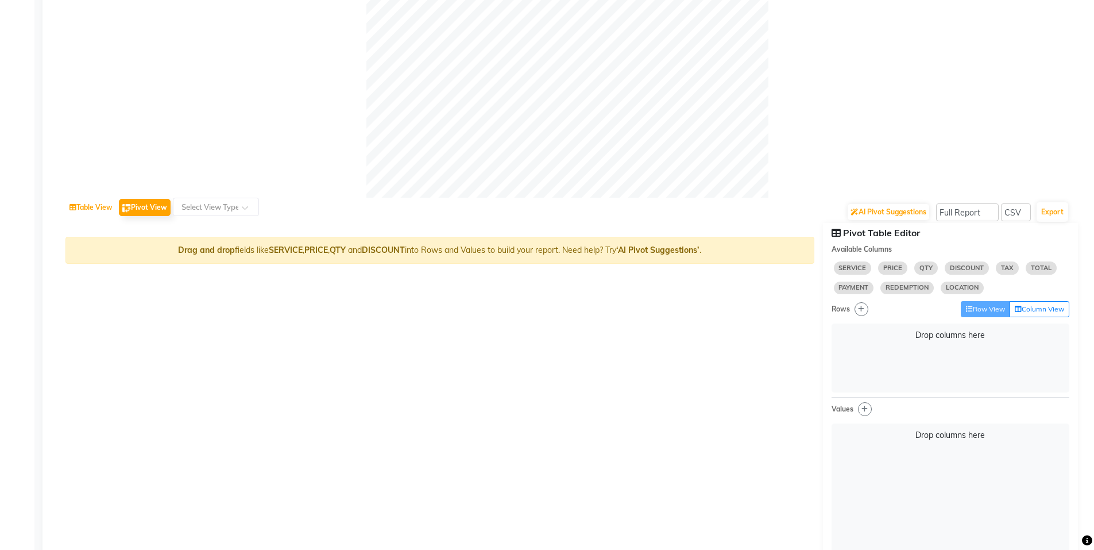
click at [101, 207] on button "Table View" at bounding box center [91, 207] width 49 height 17
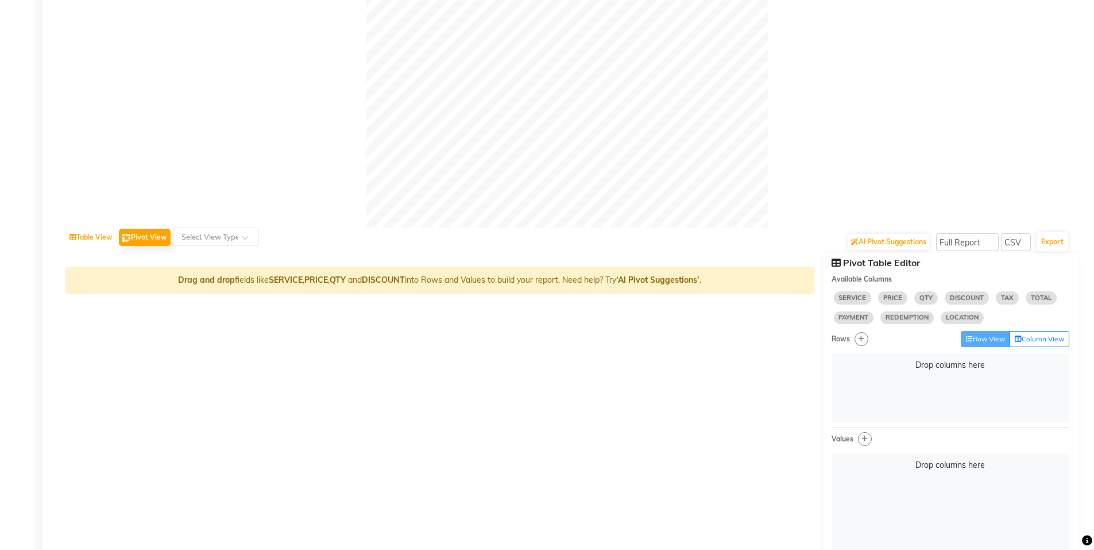
select select "full_report"
select select "csv"
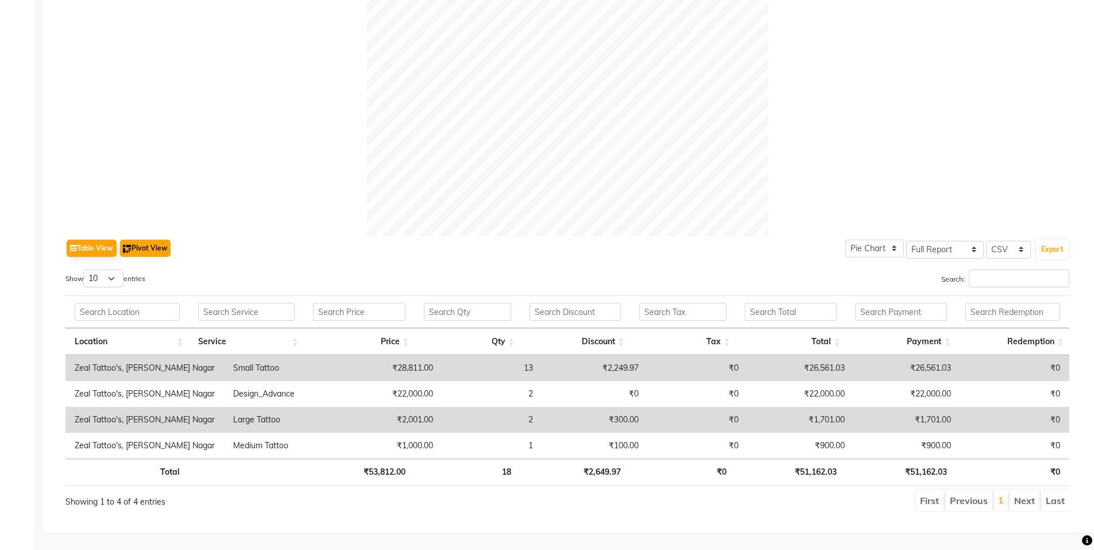
click at [140, 240] on button "Pivot View" at bounding box center [145, 248] width 51 height 17
select select "full_report"
select select "csv"
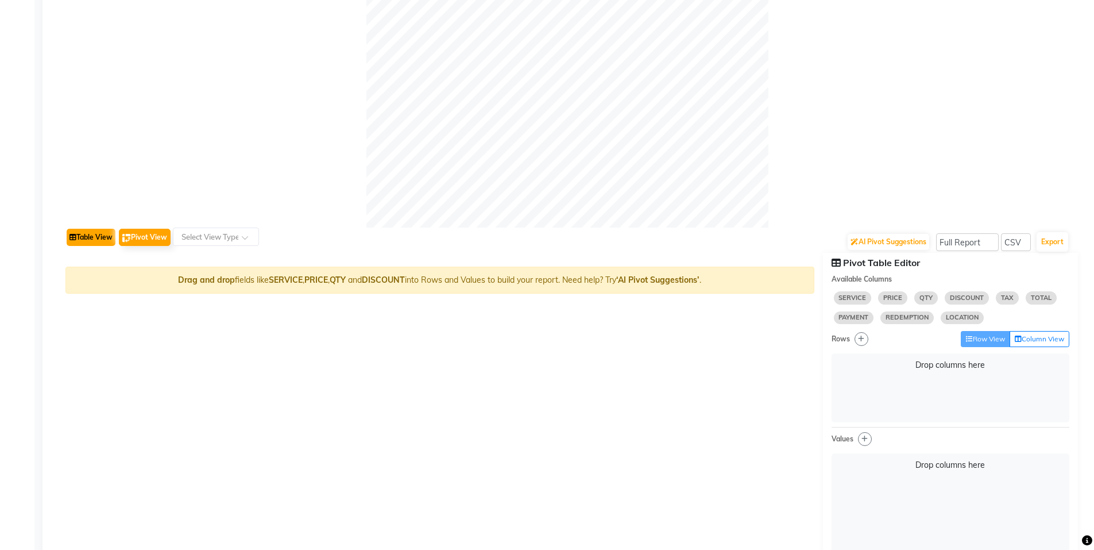
click at [94, 238] on button "Table View" at bounding box center [91, 237] width 49 height 17
select select "full_report"
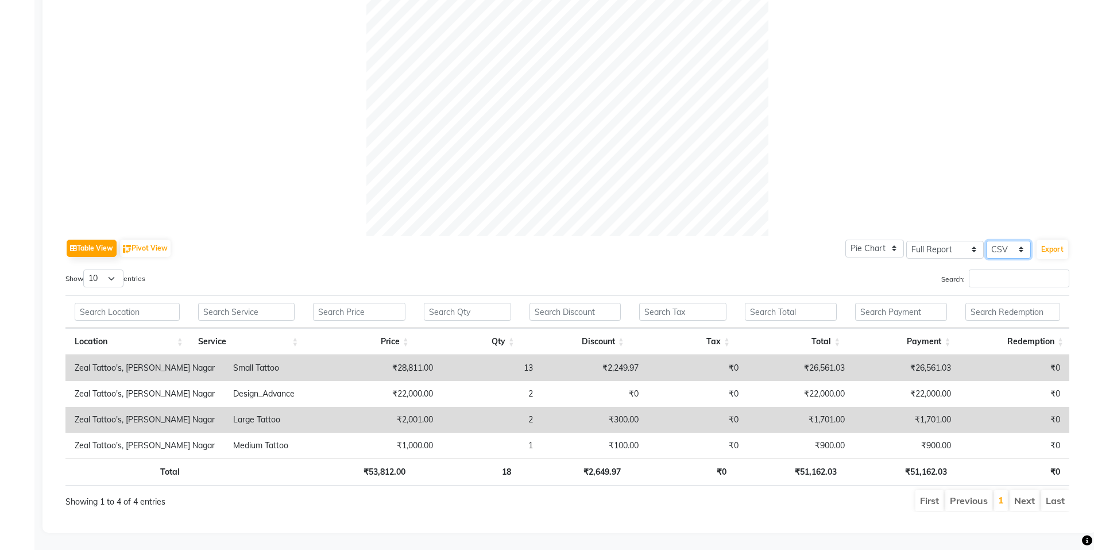
click at [1021, 241] on select "Select CSV PDF" at bounding box center [1008, 250] width 45 height 18
click at [986, 241] on select "Select CSV PDF" at bounding box center [1008, 250] width 45 height 18
click at [1015, 242] on select "Select CSV PDF" at bounding box center [1008, 250] width 45 height 18
select select "csv"
click at [986, 241] on select "Select CSV PDF" at bounding box center [1008, 250] width 45 height 18
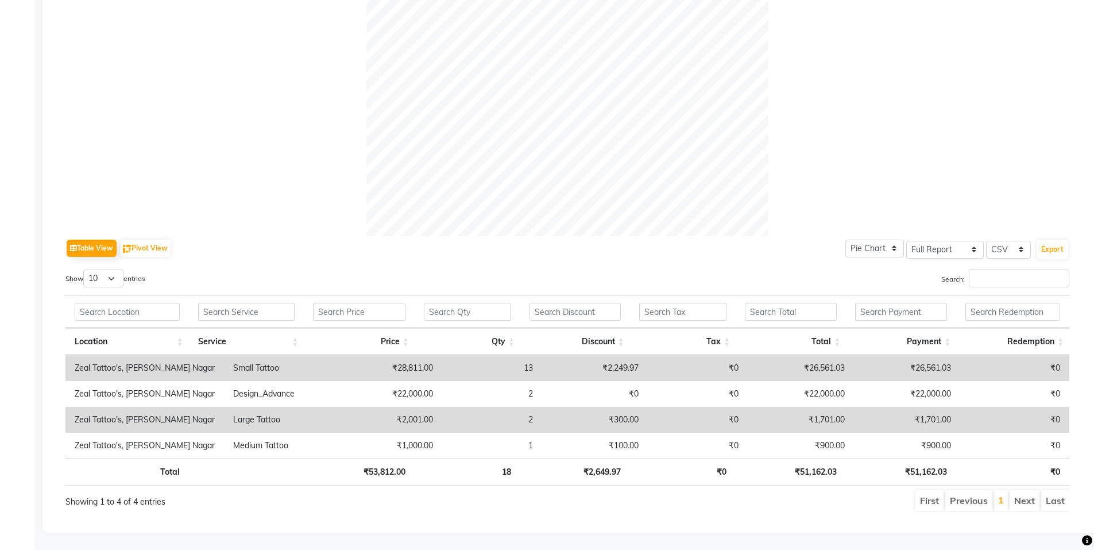
click at [1025, 495] on li "Next" at bounding box center [1025, 500] width 30 height 21
click at [1004, 494] on link "1" at bounding box center [1001, 499] width 6 height 11
click at [926, 517] on div "Table View Pivot View Pie Chart Bar Chart Select Full Report Filtered Report Se…" at bounding box center [567, 166] width 1022 height 710
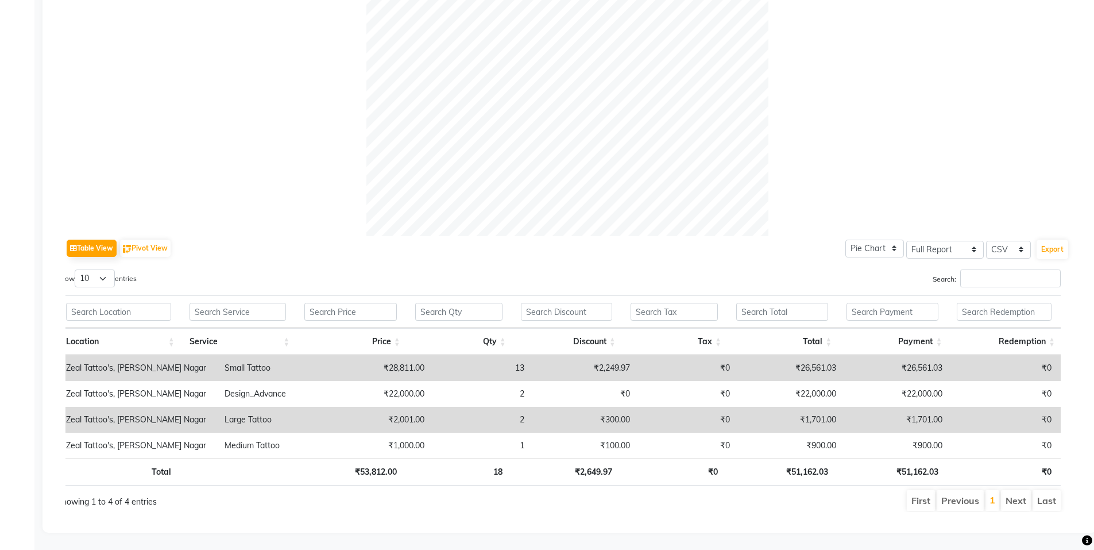
scroll to position [0, 0]
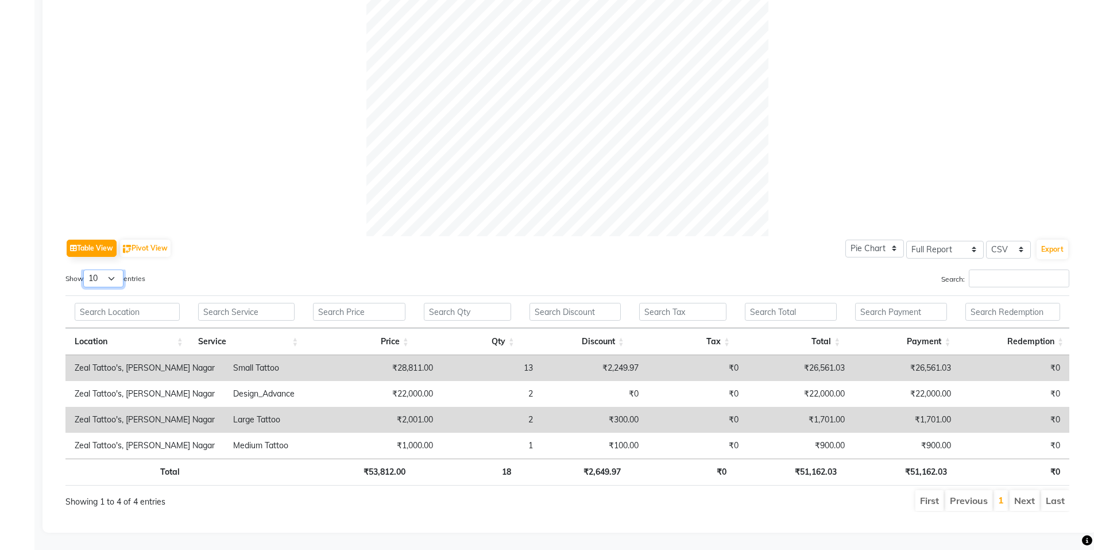
click at [114, 272] on select "10 25 50 100" at bounding box center [103, 278] width 40 height 18
click at [214, 248] on div "Table View Pivot View Pie Chart Bar Chart Select Full Report Filtered Report Se…" at bounding box center [567, 248] width 1004 height 24
click at [109, 269] on select "10 25 50 100" at bounding box center [103, 278] width 40 height 18
select select "50"
click at [85, 269] on select "10 25 50 100" at bounding box center [103, 278] width 40 height 18
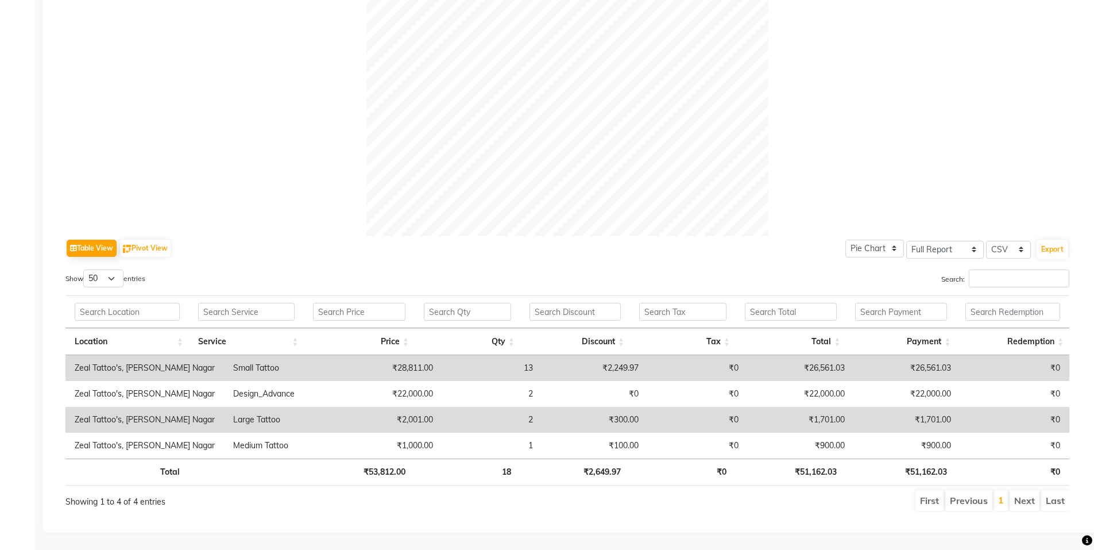
click at [190, 250] on div "Table View Pivot View Pie Chart Bar Chart Select Full Report Filtered Report Se…" at bounding box center [567, 248] width 1004 height 24
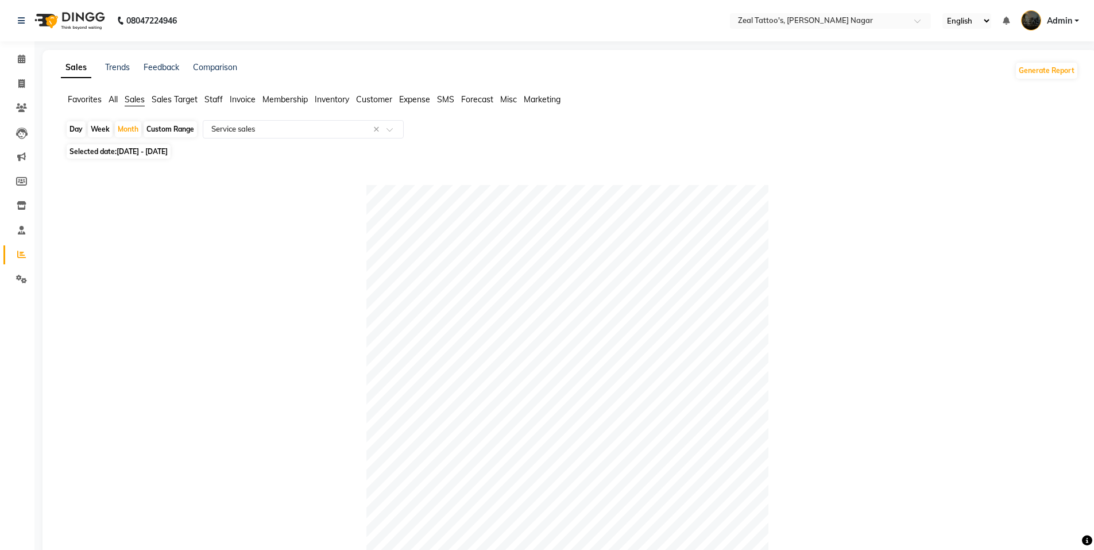
click at [178, 100] on span "Sales Target" at bounding box center [175, 99] width 46 height 10
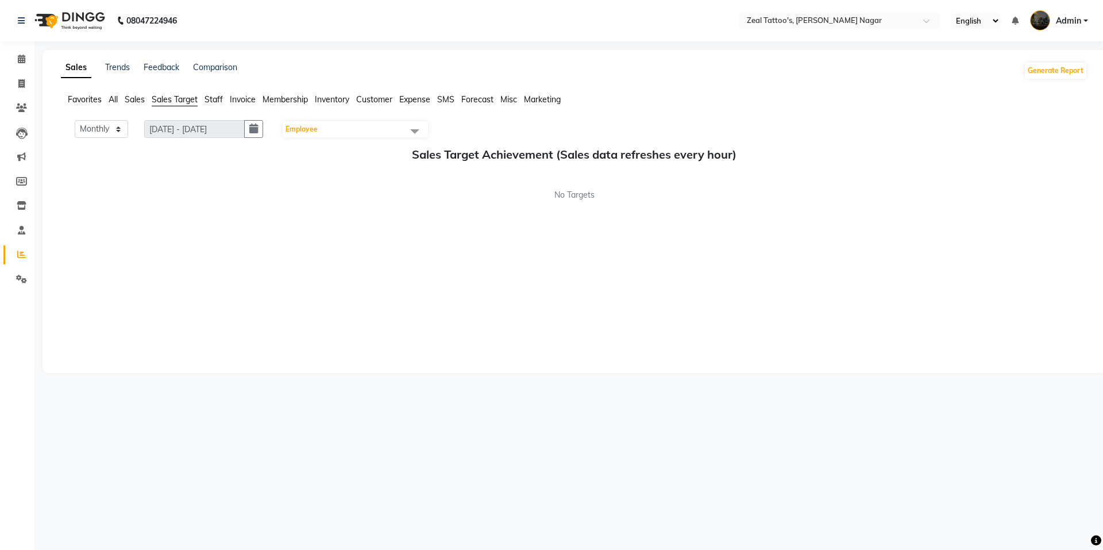
click at [230, 98] on span "Invoice" at bounding box center [243, 99] width 26 height 10
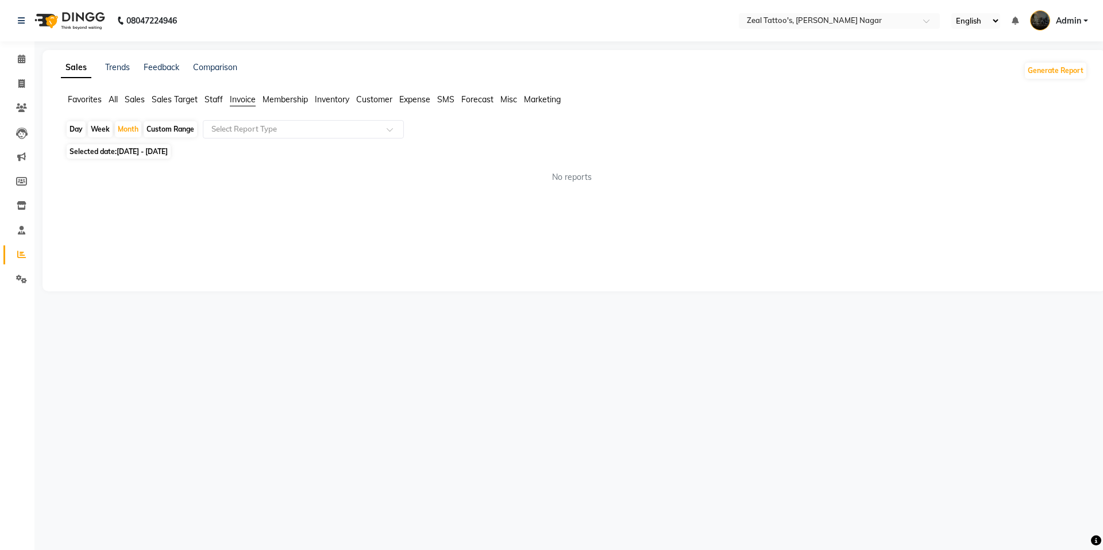
click at [217, 102] on span "Staff" at bounding box center [213, 99] width 18 height 10
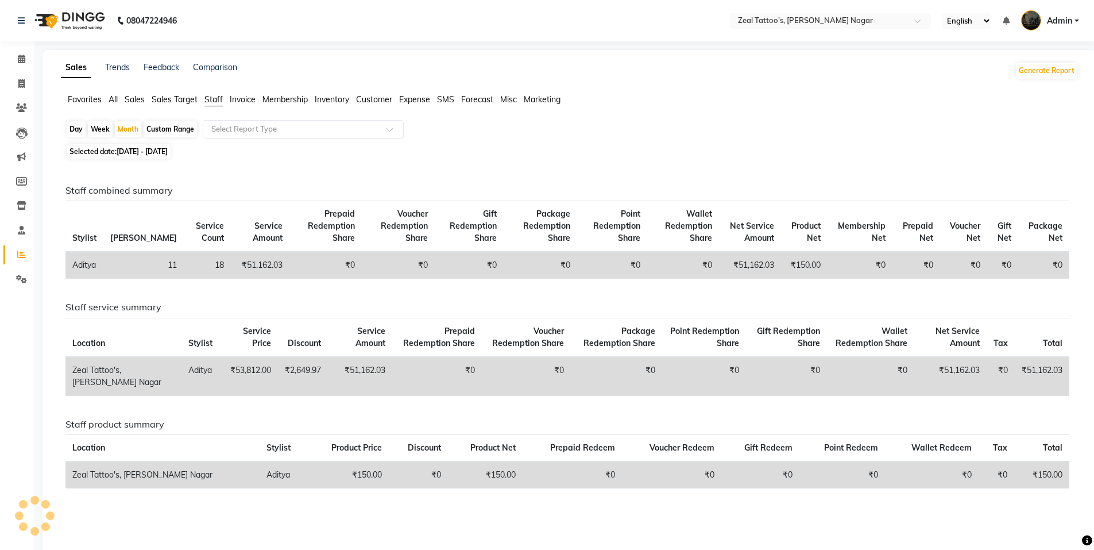
click at [242, 103] on span "Invoice" at bounding box center [243, 99] width 26 height 10
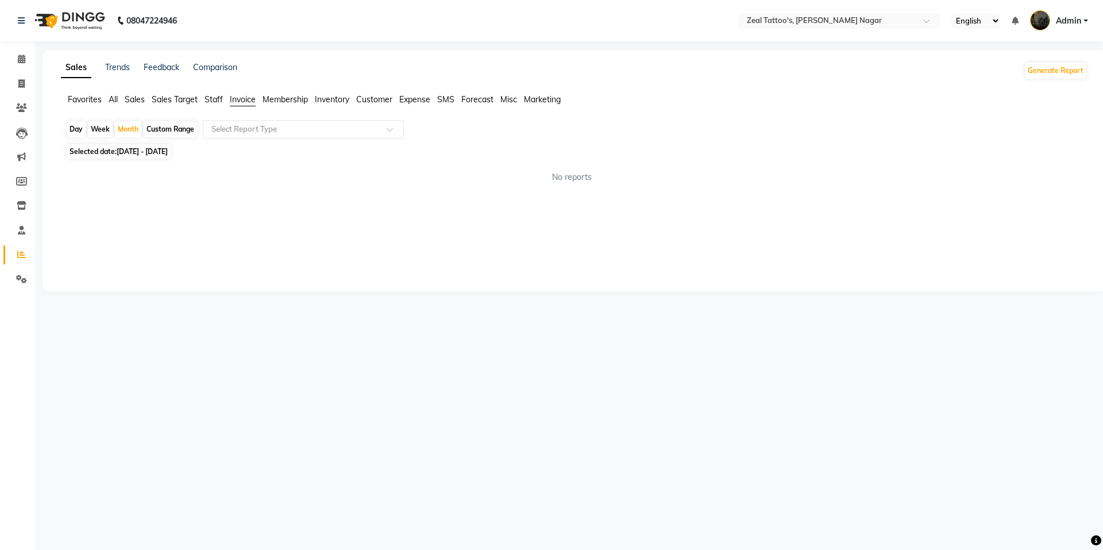
click at [271, 100] on span "Membership" at bounding box center [284, 99] width 45 height 10
click at [211, 100] on span "Staff" at bounding box center [213, 99] width 18 height 10
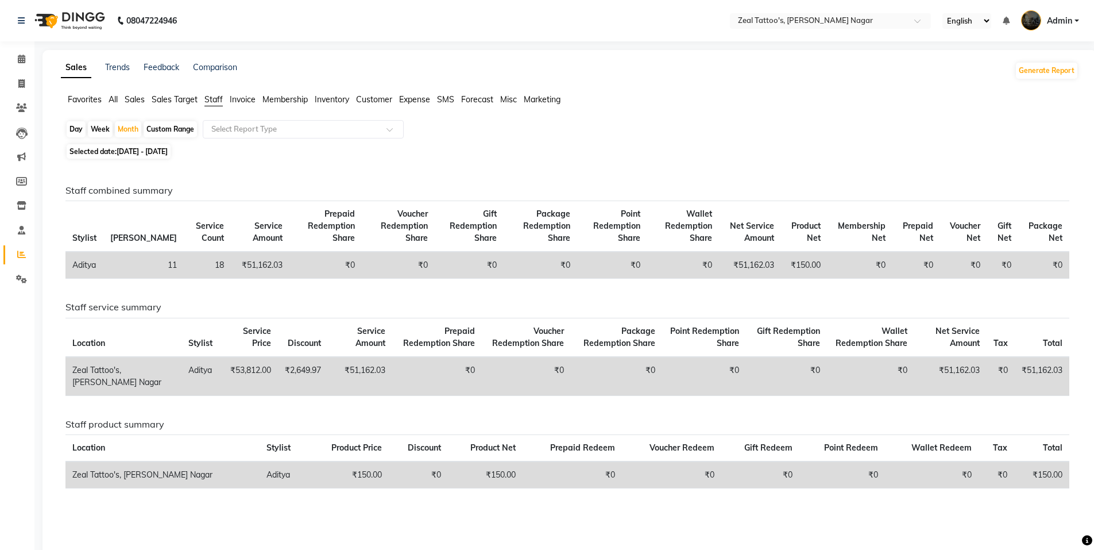
click at [291, 96] on span "Membership" at bounding box center [284, 99] width 45 height 10
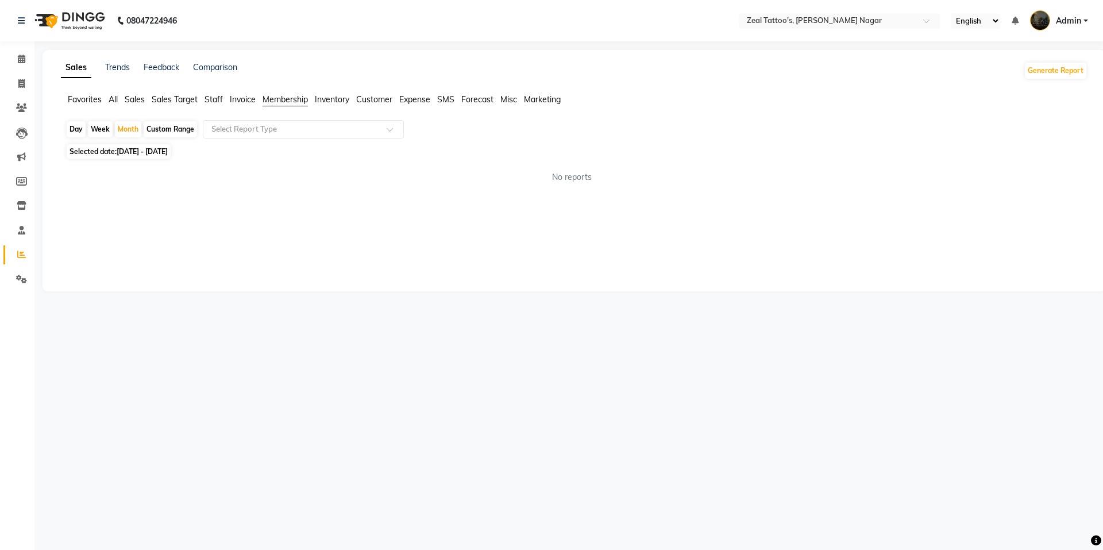
click at [325, 97] on span "Inventory" at bounding box center [332, 99] width 34 height 10
click at [377, 99] on span "Customer" at bounding box center [374, 99] width 36 height 10
click at [426, 98] on span "Expense" at bounding box center [414, 99] width 31 height 10
click at [133, 101] on span "Sales" at bounding box center [135, 99] width 20 height 10
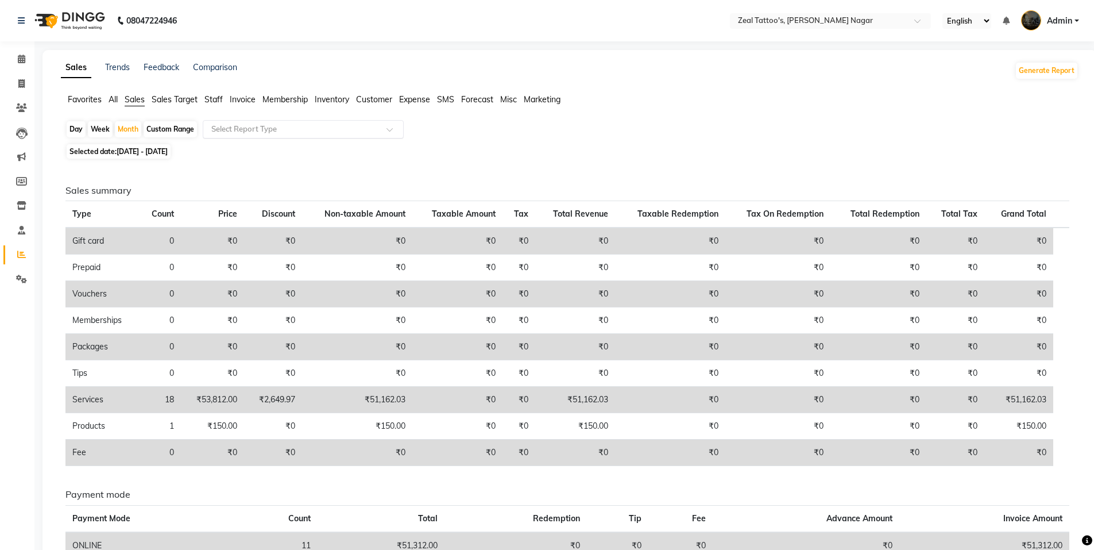
click at [244, 128] on input "text" at bounding box center [291, 128] width 165 height 11
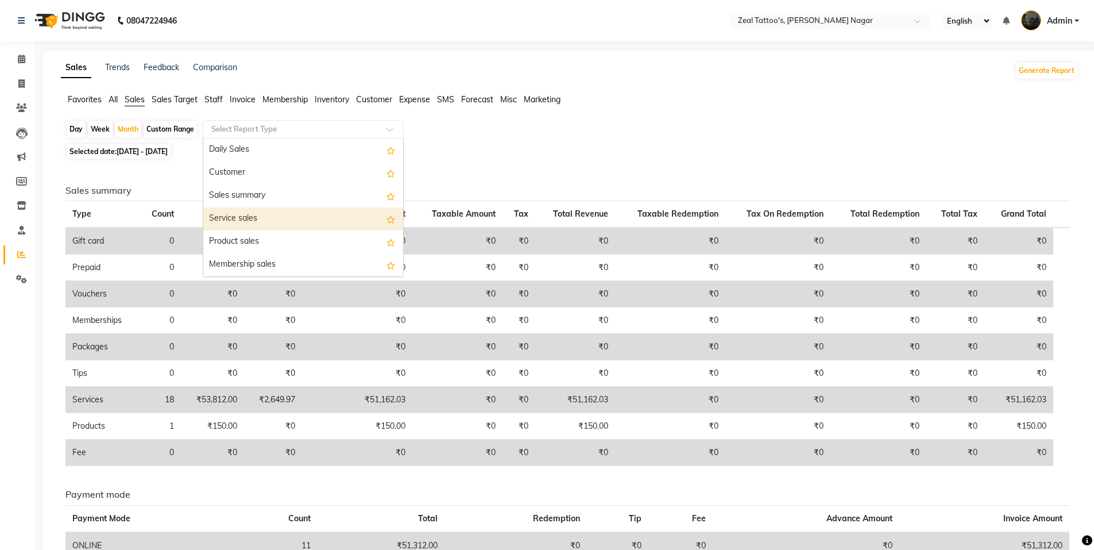
click at [254, 216] on div "Service sales" at bounding box center [303, 218] width 200 height 23
select select "full_report"
select select "csv"
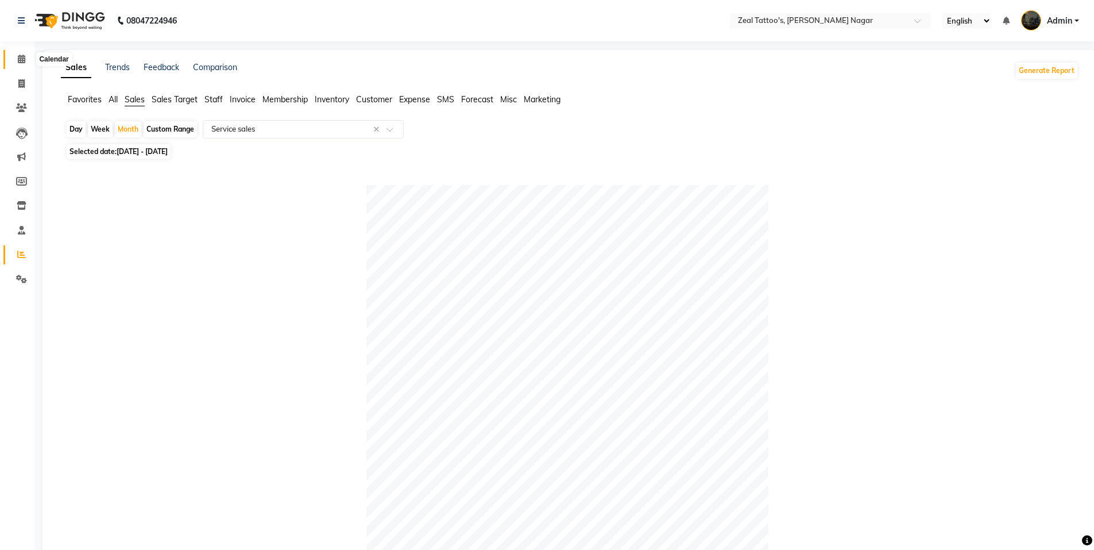
click at [22, 62] on icon at bounding box center [21, 59] width 7 height 9
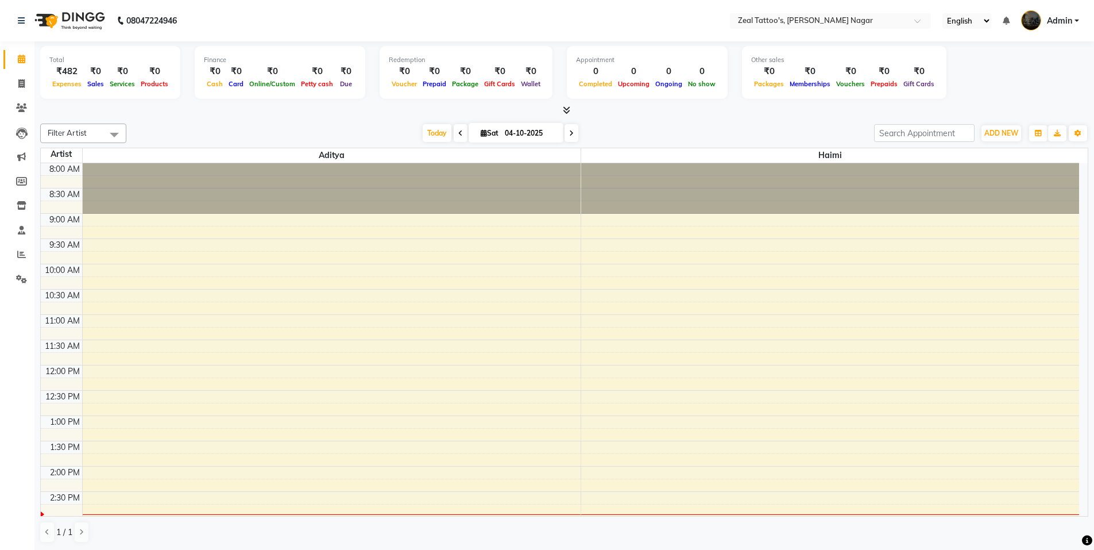
click at [458, 133] on icon at bounding box center [460, 133] width 5 height 7
type input "03-10-2025"
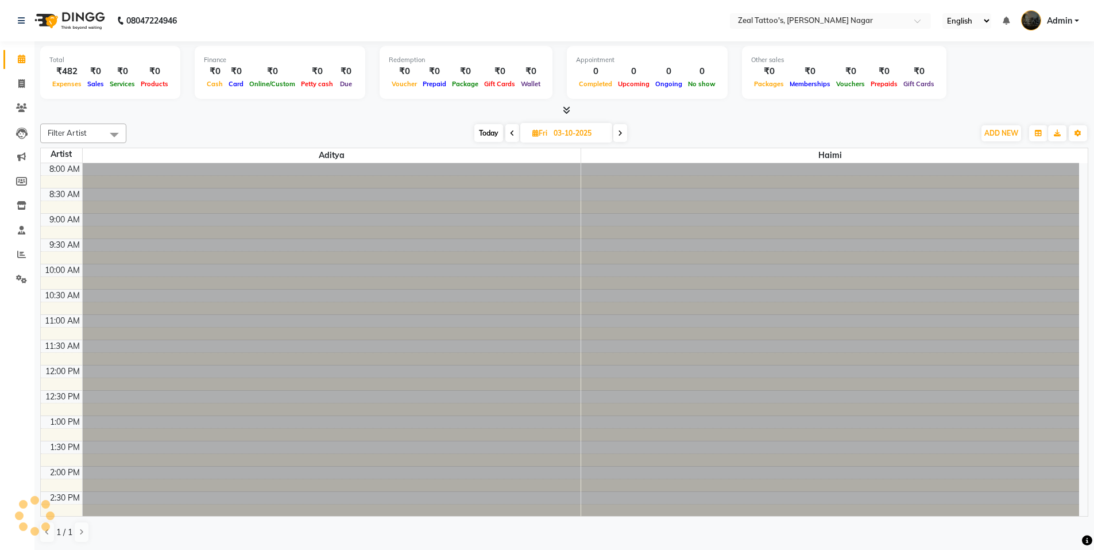
scroll to position [304, 0]
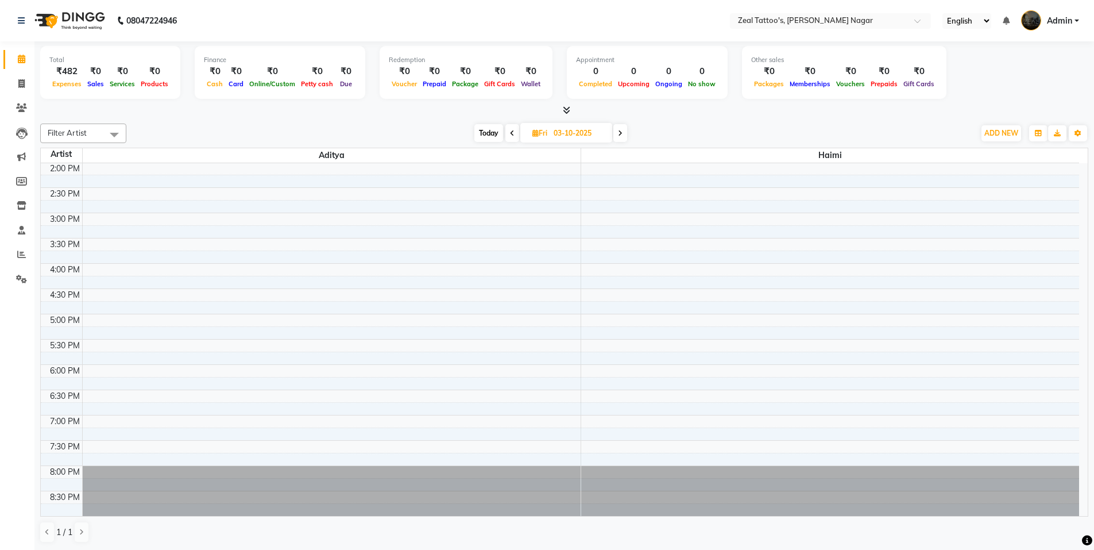
click at [574, 132] on input "03-10-2025" at bounding box center [578, 133] width 57 height 17
select select "10"
select select "2025"
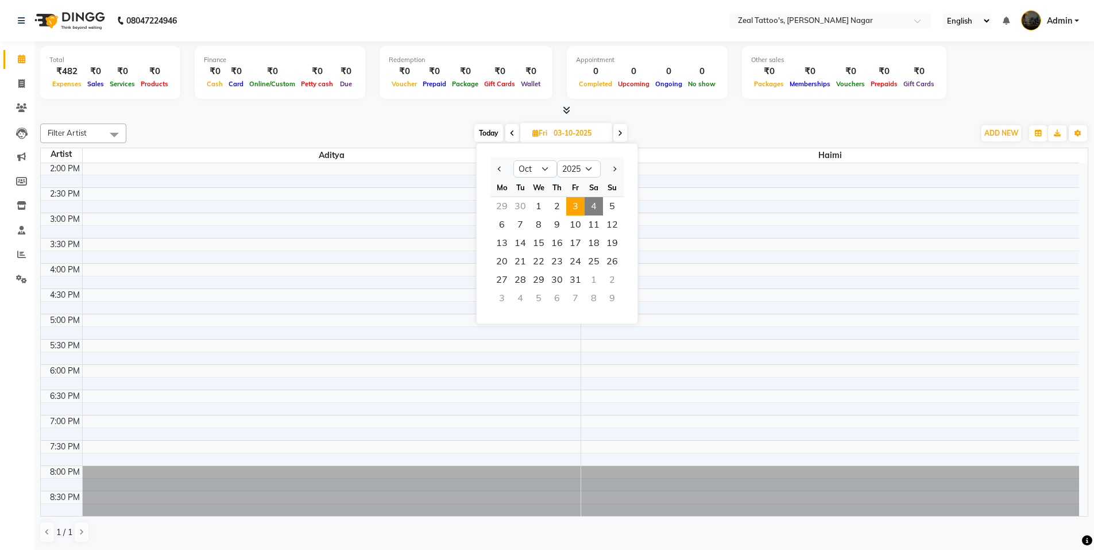
click at [505, 166] on div at bounding box center [502, 169] width 23 height 18
click at [497, 167] on button "Previous month" at bounding box center [500, 169] width 10 height 18
select select "9"
click at [504, 207] on span "1" at bounding box center [502, 206] width 18 height 18
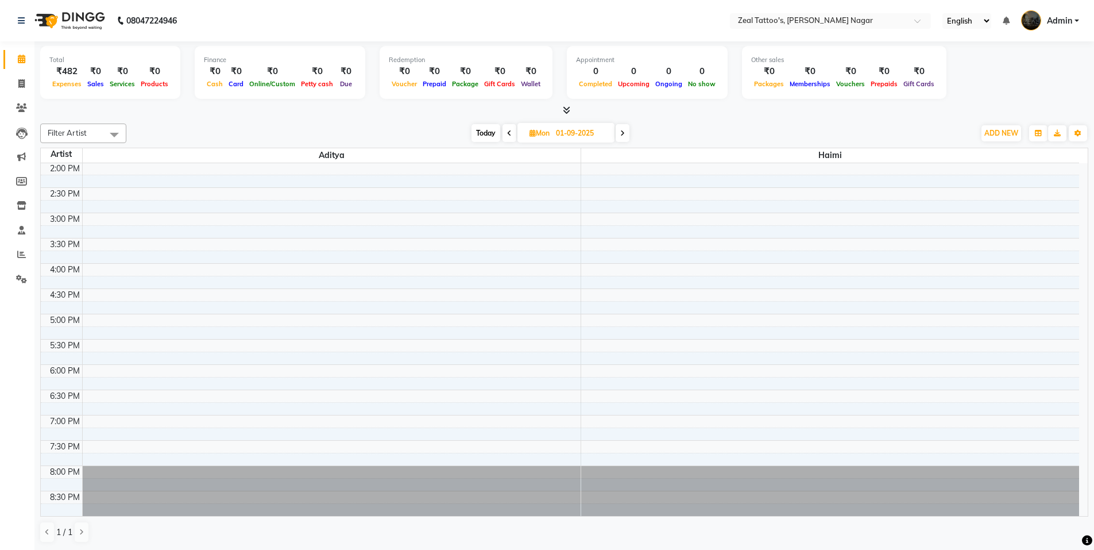
scroll to position [1, 0]
click at [624, 134] on icon at bounding box center [622, 132] width 5 height 7
click at [624, 134] on span at bounding box center [622, 132] width 14 height 18
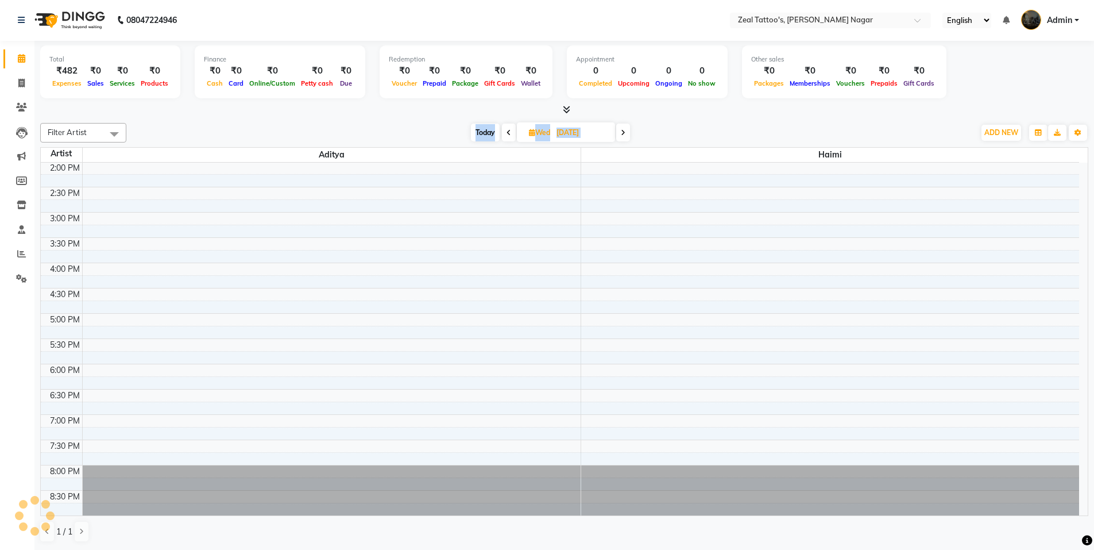
click at [624, 134] on icon at bounding box center [623, 132] width 5 height 7
click at [624, 134] on icon at bounding box center [622, 132] width 5 height 7
click at [624, 134] on span at bounding box center [620, 132] width 14 height 18
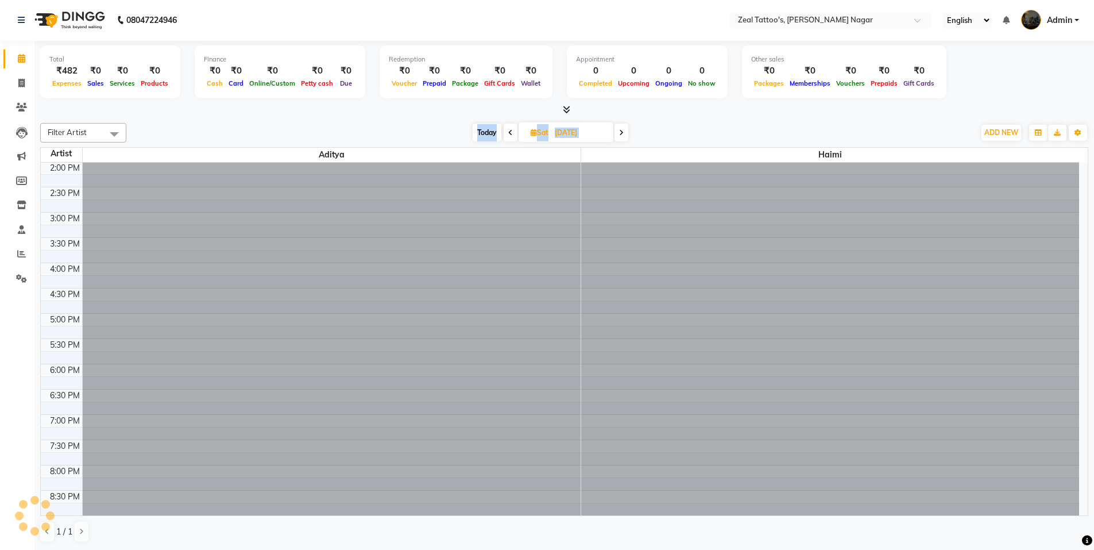
scroll to position [304, 0]
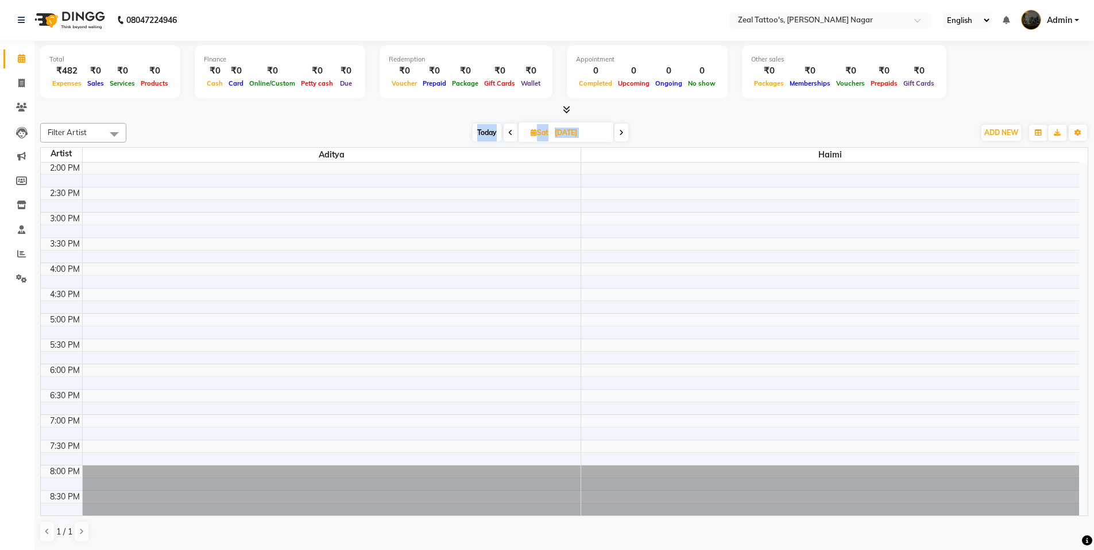
click at [622, 130] on icon at bounding box center [621, 132] width 5 height 7
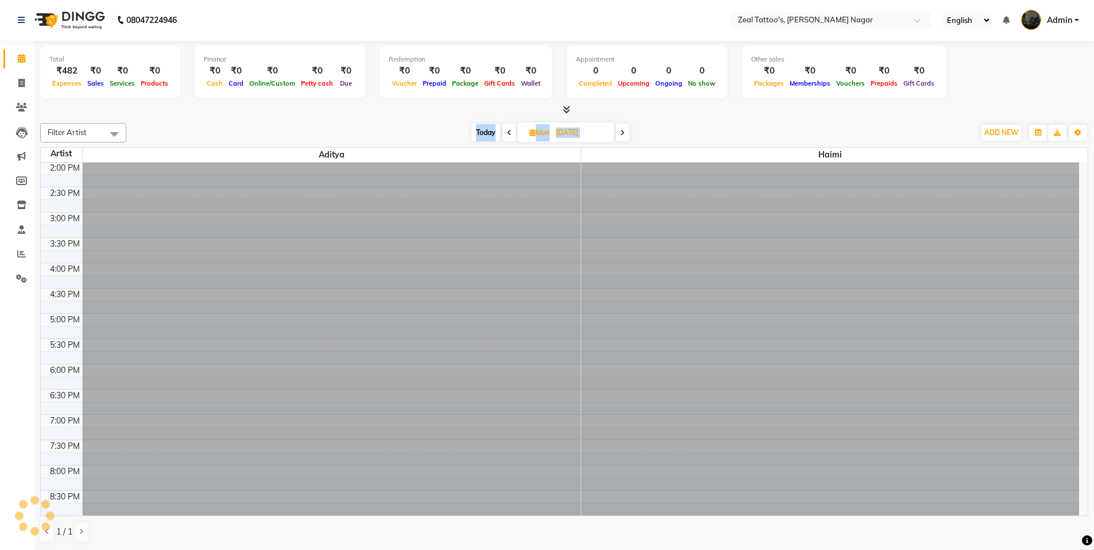
click at [622, 130] on icon at bounding box center [622, 132] width 5 height 7
click at [622, 130] on icon at bounding box center [621, 132] width 5 height 7
click at [622, 130] on icon at bounding box center [623, 132] width 5 height 7
click at [622, 130] on icon at bounding box center [622, 132] width 5 height 7
click at [622, 130] on icon at bounding box center [620, 132] width 5 height 7
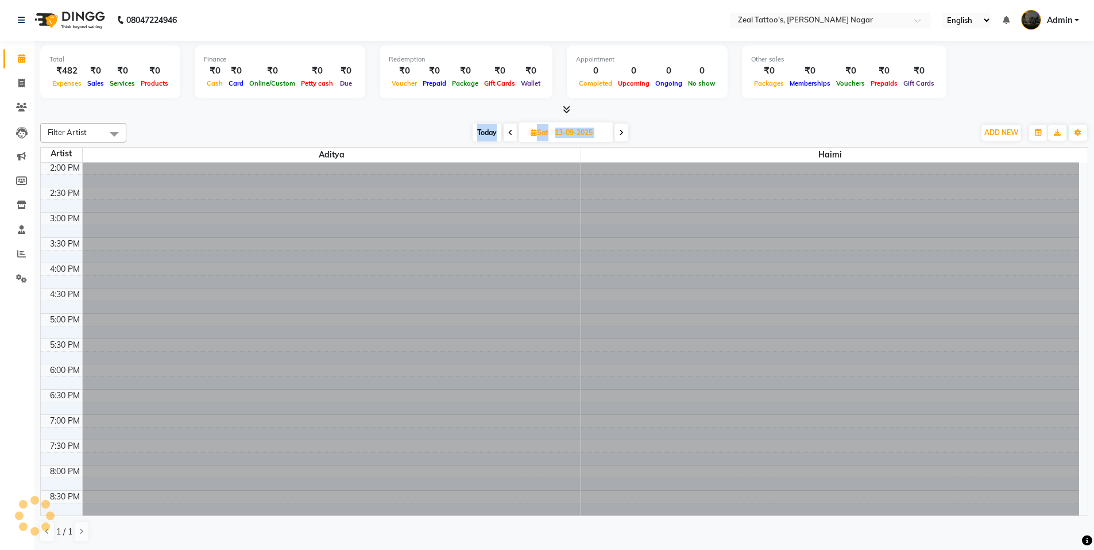
click at [622, 130] on icon at bounding box center [621, 132] width 5 height 7
click at [622, 130] on icon at bounding box center [622, 132] width 5 height 7
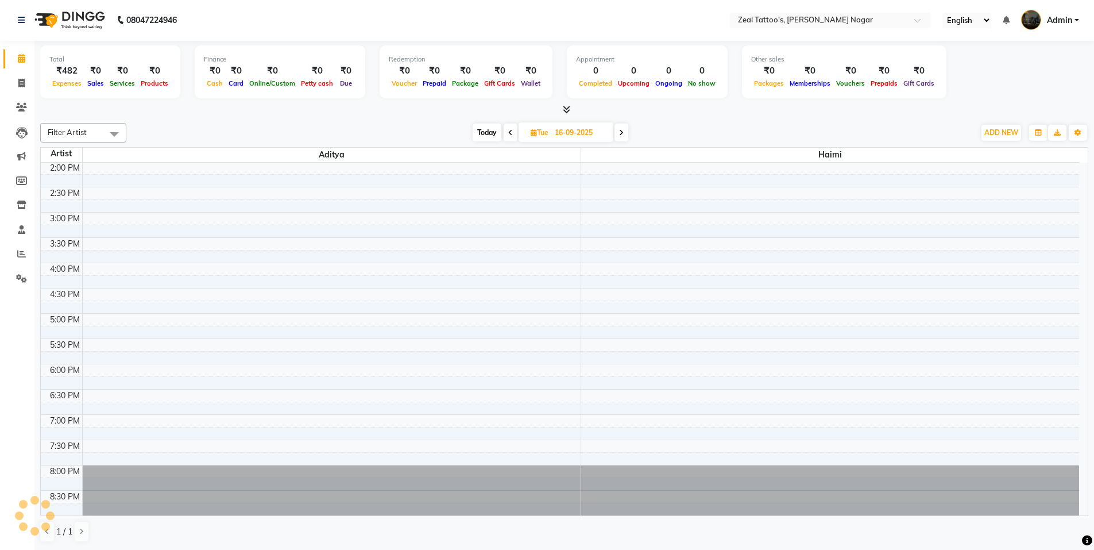
click at [622, 130] on icon at bounding box center [621, 132] width 5 height 7
click at [622, 130] on icon at bounding box center [623, 132] width 5 height 7
click at [622, 130] on icon at bounding box center [622, 132] width 5 height 7
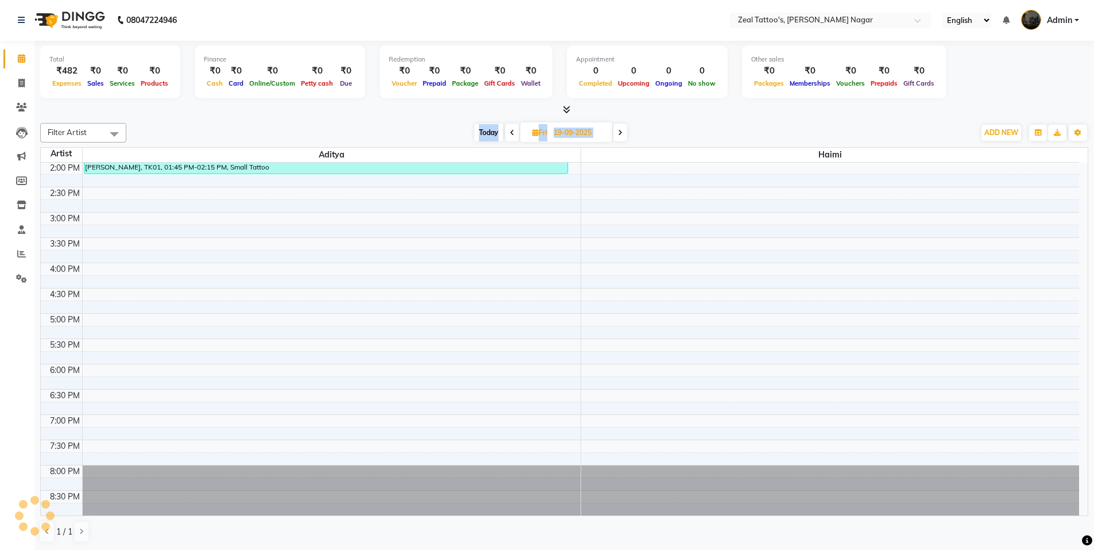
click at [622, 130] on icon at bounding box center [620, 132] width 5 height 7
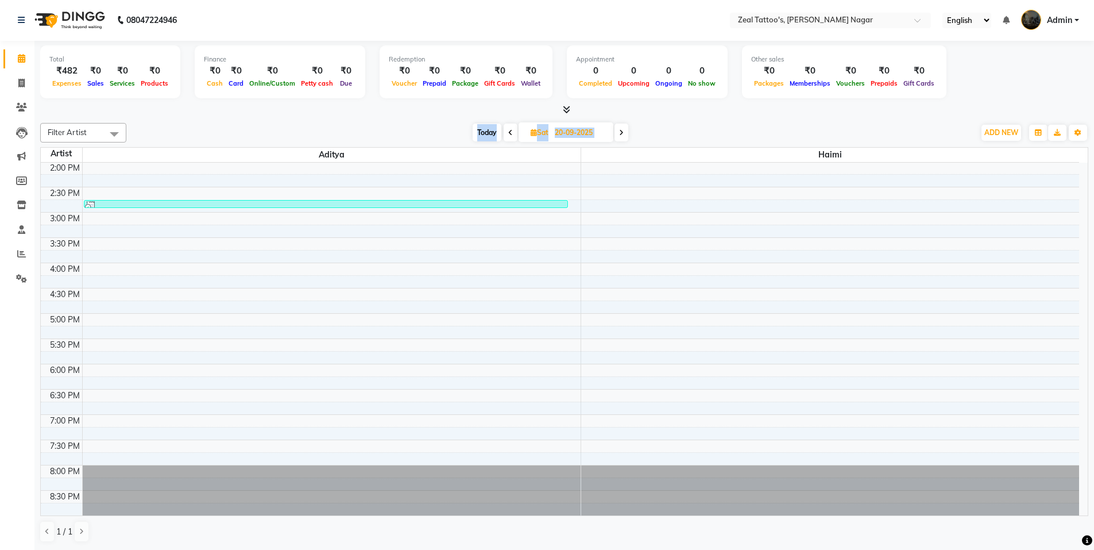
click at [622, 130] on icon at bounding box center [621, 132] width 5 height 7
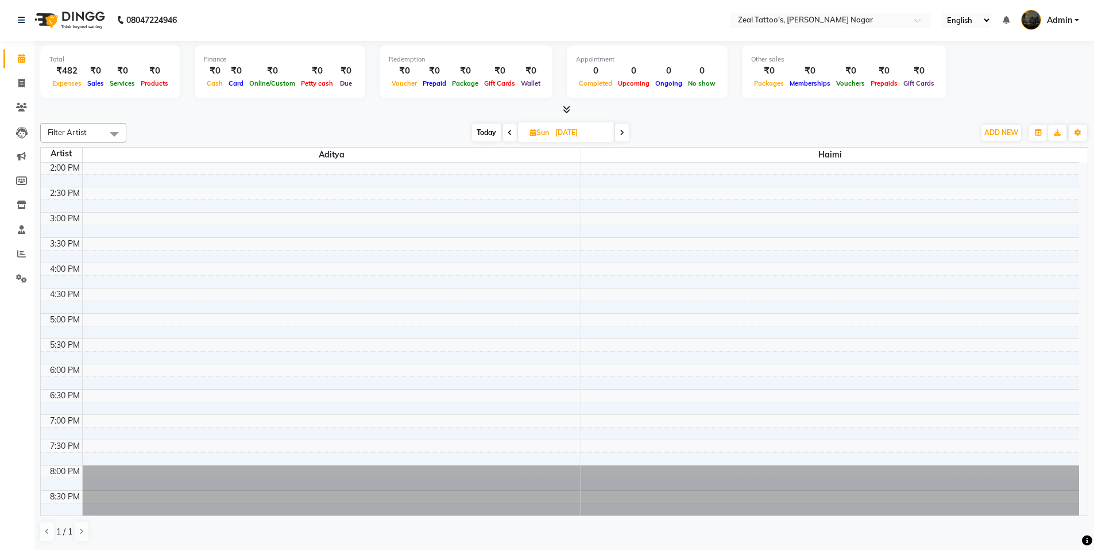
click at [622, 130] on icon at bounding box center [622, 132] width 5 height 7
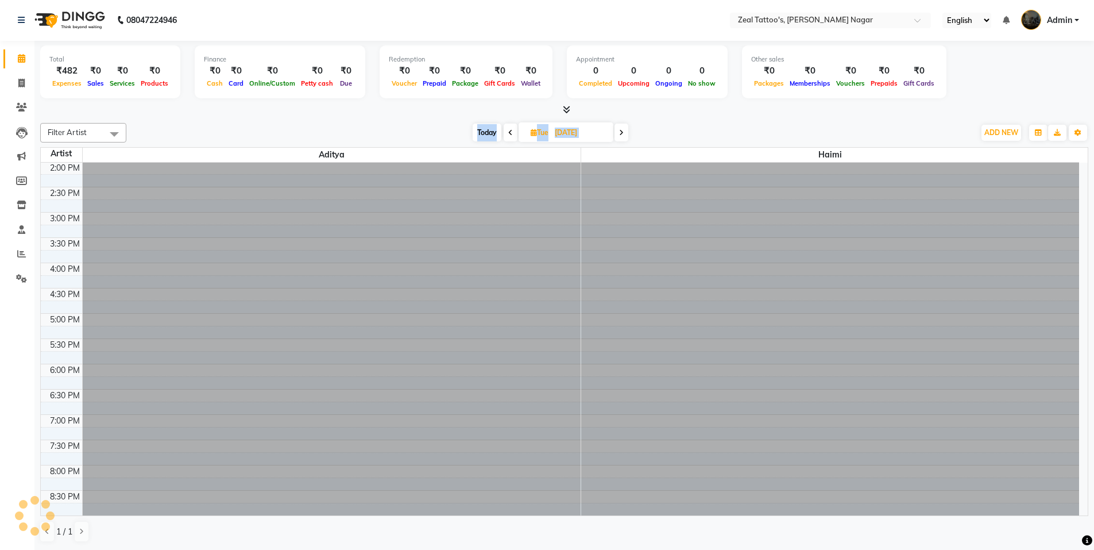
scroll to position [304, 0]
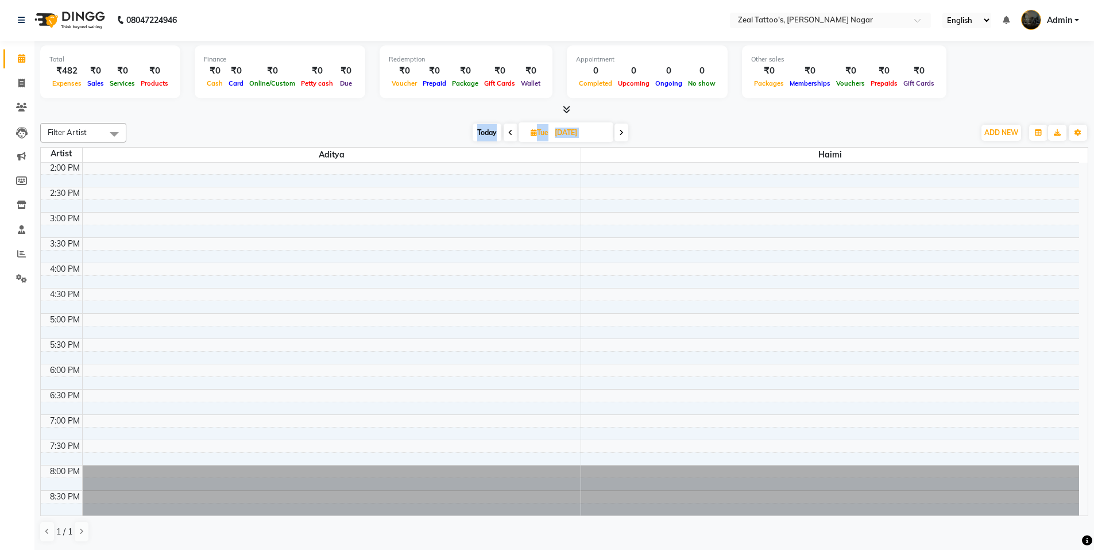
click at [622, 130] on icon at bounding box center [621, 132] width 5 height 7
click at [622, 130] on icon at bounding box center [623, 132] width 5 height 7
click at [514, 132] on span at bounding box center [511, 132] width 14 height 18
click at [513, 132] on span at bounding box center [509, 132] width 14 height 18
click at [513, 132] on span at bounding box center [511, 132] width 14 height 18
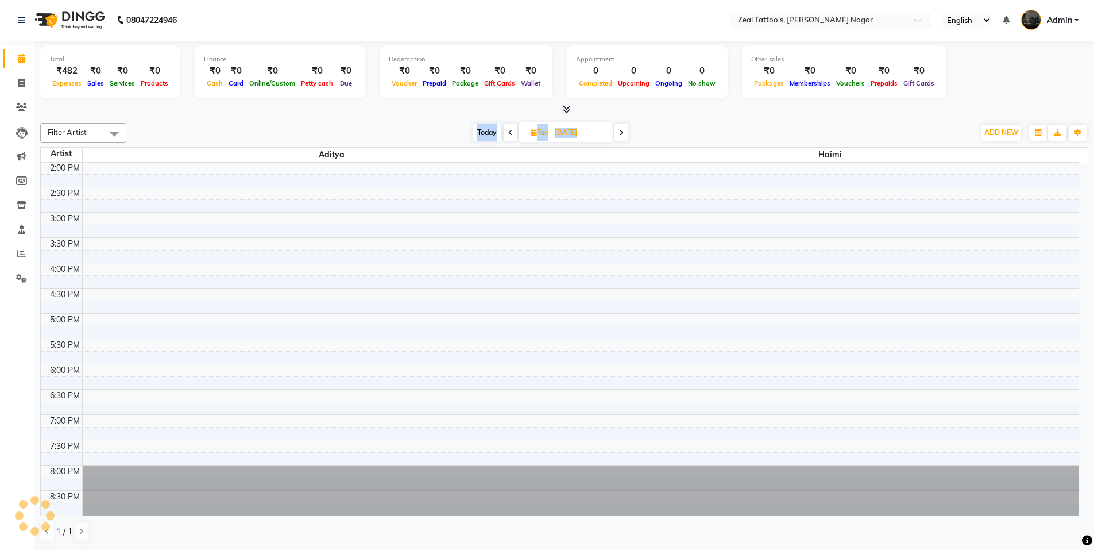
scroll to position [0, 0]
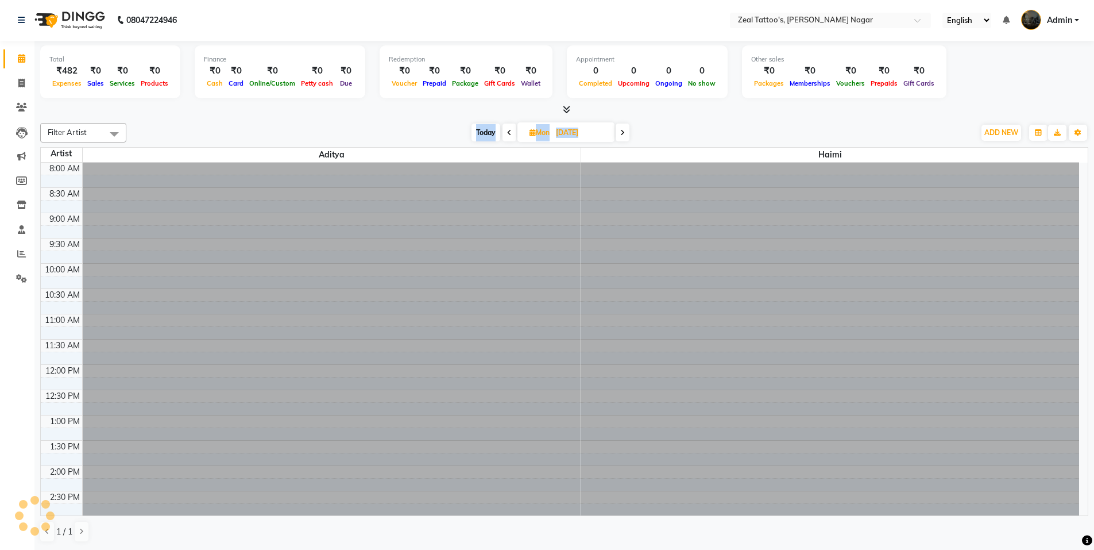
click at [513, 132] on span at bounding box center [510, 132] width 14 height 18
type input "20-09-2025"
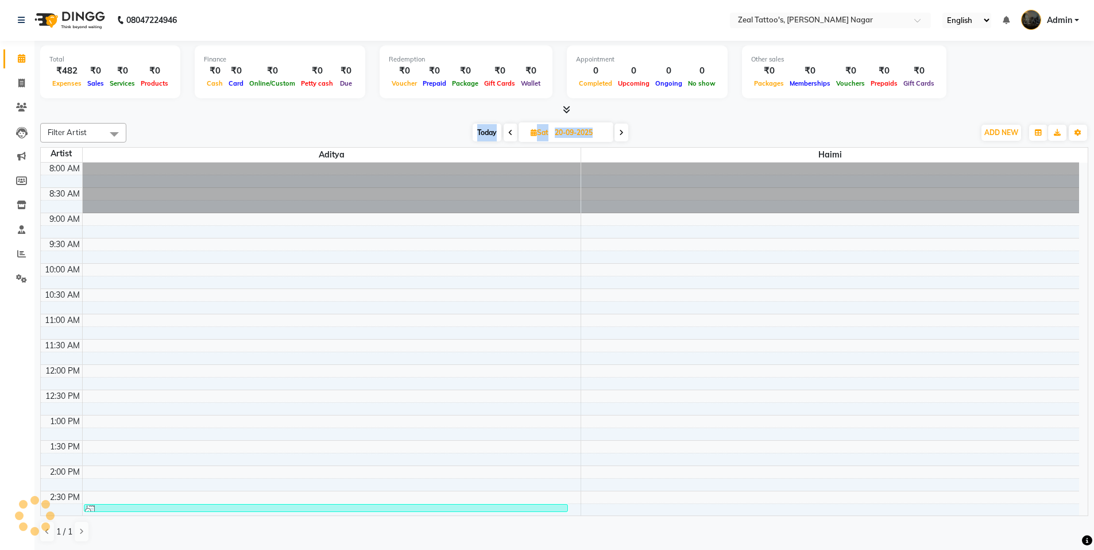
scroll to position [304, 0]
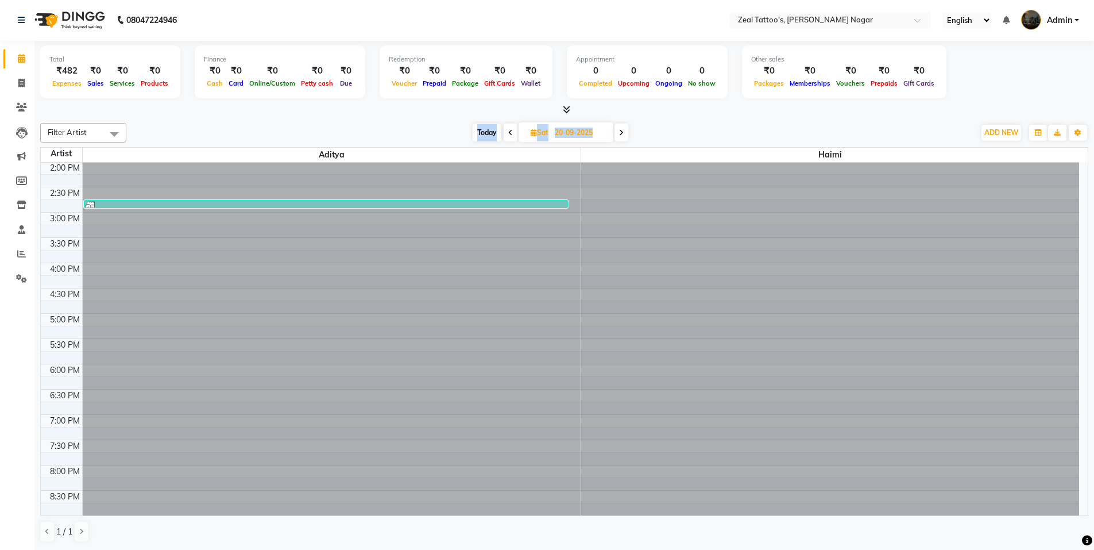
drag, startPoint x: 567, startPoint y: 130, endPoint x: 575, endPoint y: 133, distance: 8.4
click at [567, 130] on input "20-09-2025" at bounding box center [579, 132] width 57 height 17
select select "9"
select select "2025"
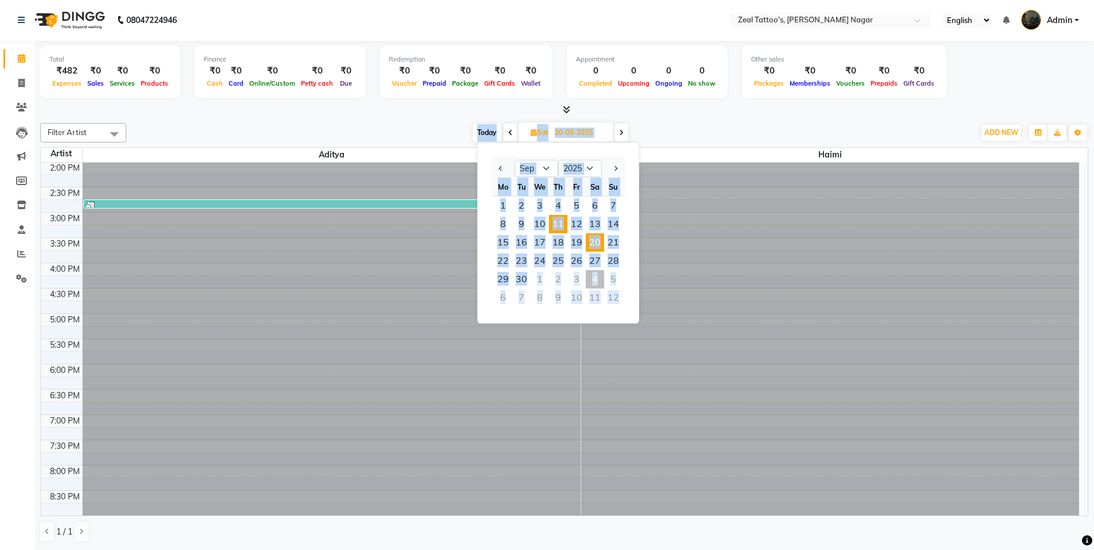
click at [560, 223] on span "11" at bounding box center [558, 224] width 18 height 18
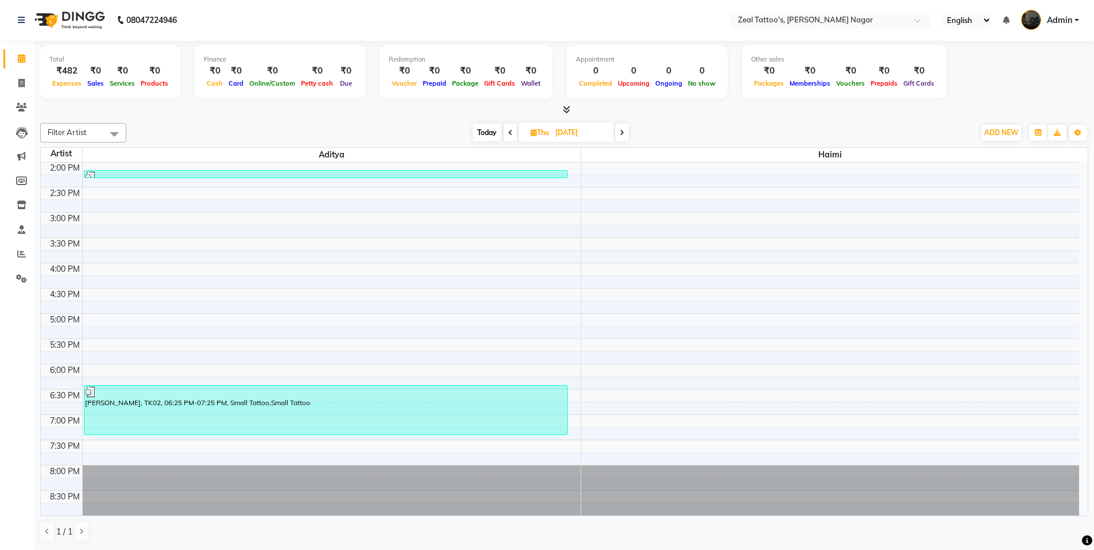
click at [511, 134] on icon at bounding box center [510, 132] width 5 height 7
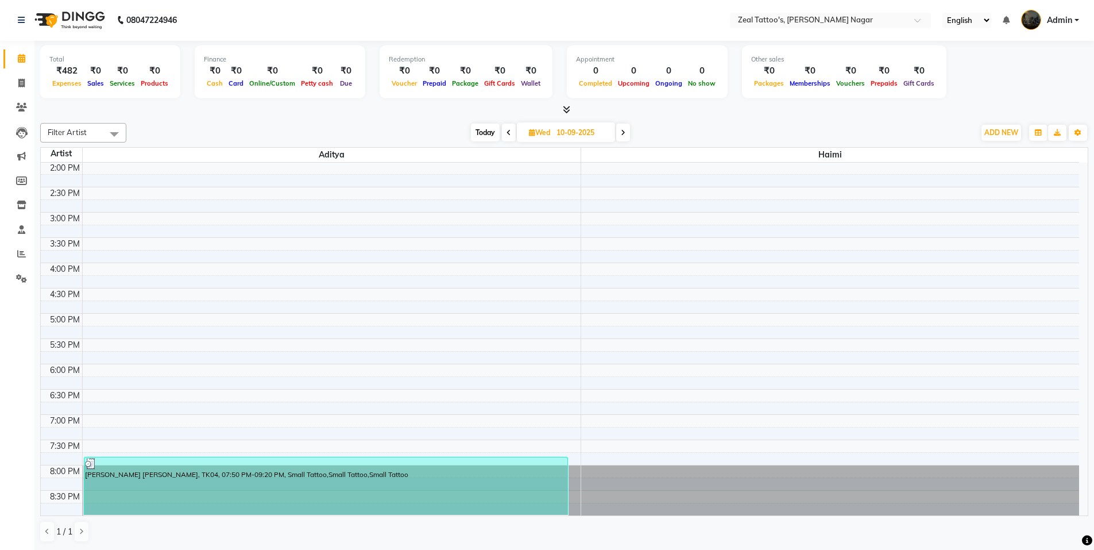
click at [500, 134] on div "[DATE] [DATE]" at bounding box center [550, 132] width 161 height 17
click at [507, 131] on icon at bounding box center [509, 132] width 5 height 7
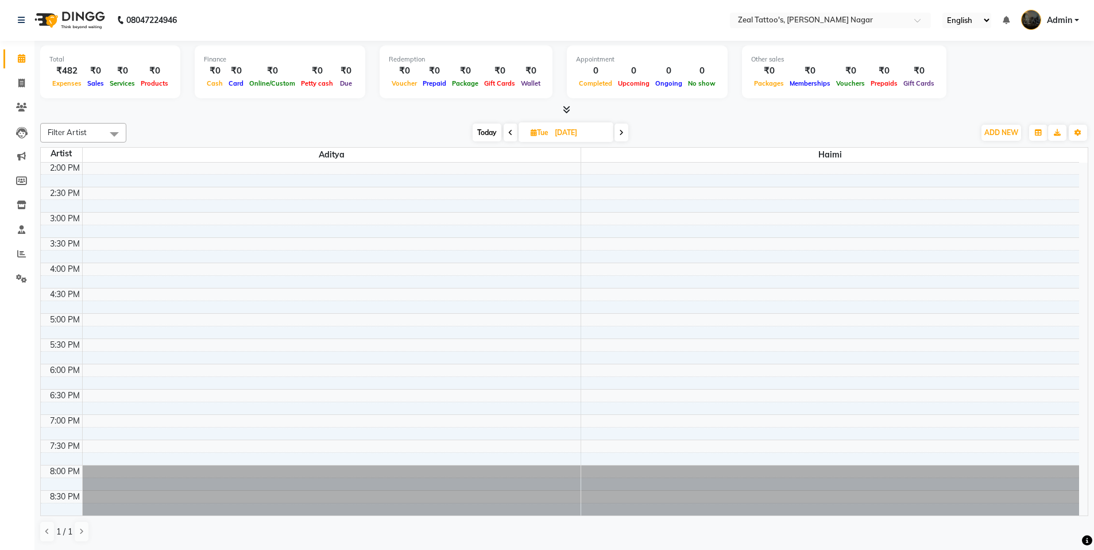
click at [508, 131] on icon at bounding box center [510, 132] width 5 height 7
click at [507, 131] on icon at bounding box center [509, 132] width 5 height 7
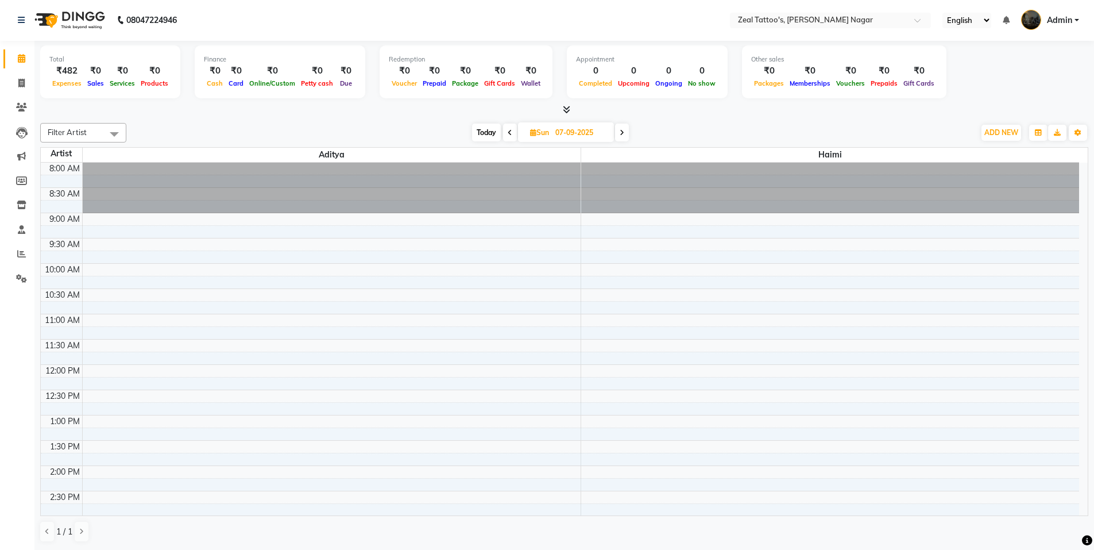
scroll to position [0, 0]
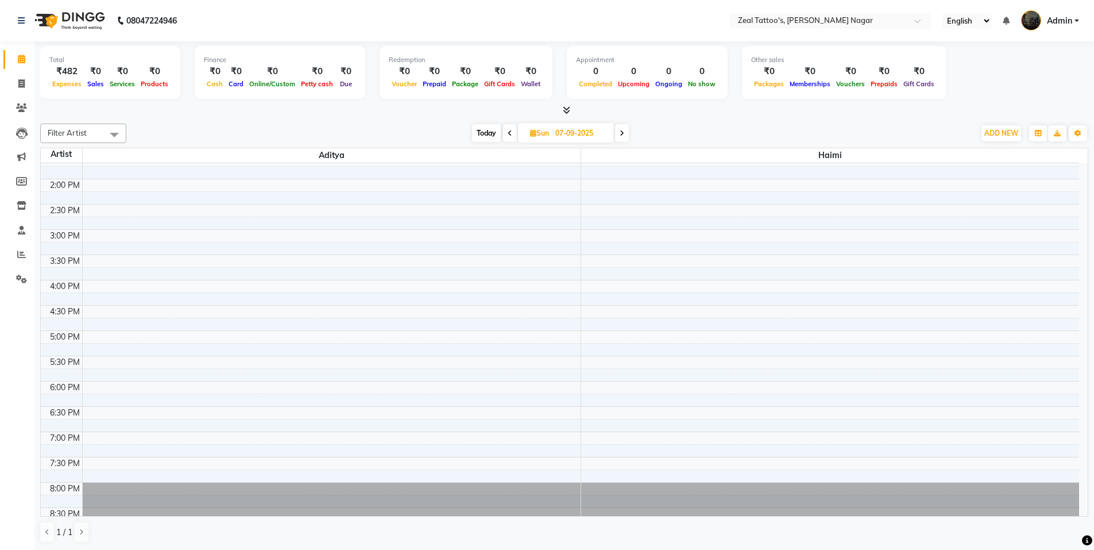
click at [512, 128] on span at bounding box center [510, 133] width 14 height 18
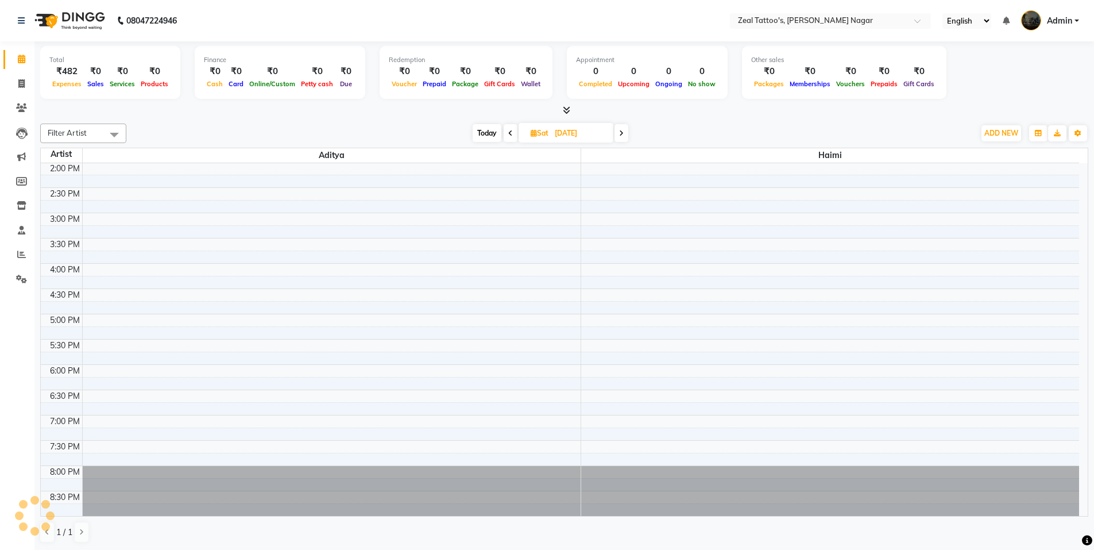
click at [510, 132] on icon at bounding box center [510, 133] width 5 height 7
click at [510, 132] on icon at bounding box center [512, 133] width 5 height 7
click at [510, 132] on icon at bounding box center [510, 133] width 5 height 7
click at [510, 132] on icon at bounding box center [509, 133] width 5 height 7
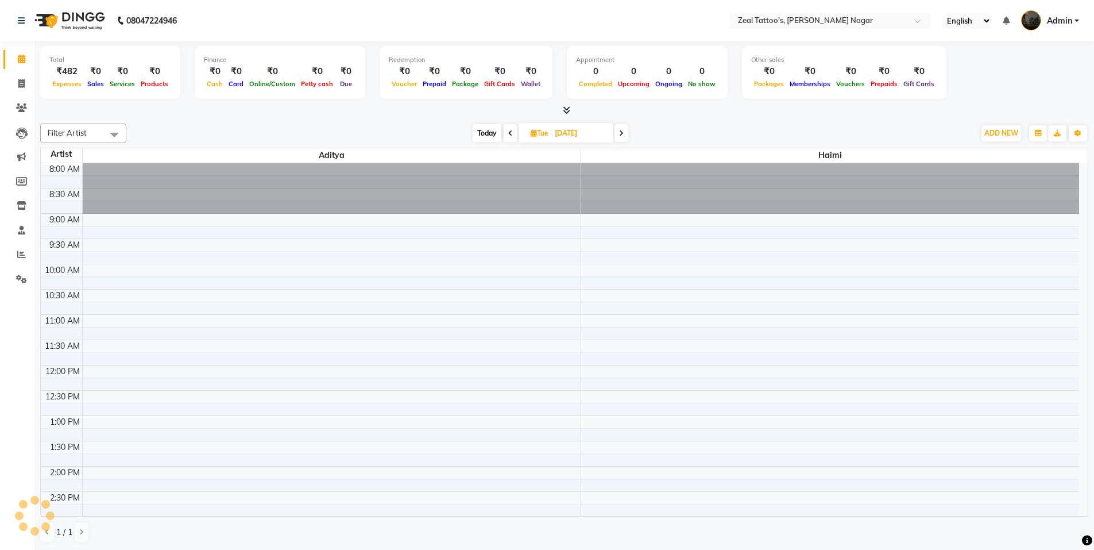
scroll to position [0, 0]
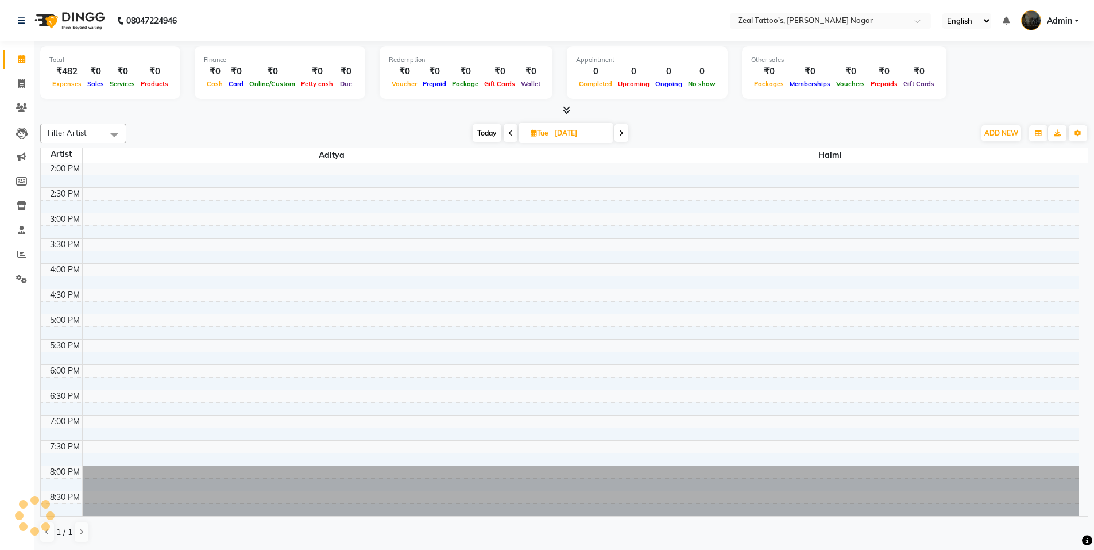
click at [510, 132] on icon at bounding box center [510, 133] width 5 height 7
type input "01-09-2025"
click at [96, 130] on span "Filter Artist" at bounding box center [83, 133] width 86 height 20
click at [78, 187] on div "Aditya" at bounding box center [84, 186] width 74 height 12
checkbox input "true"
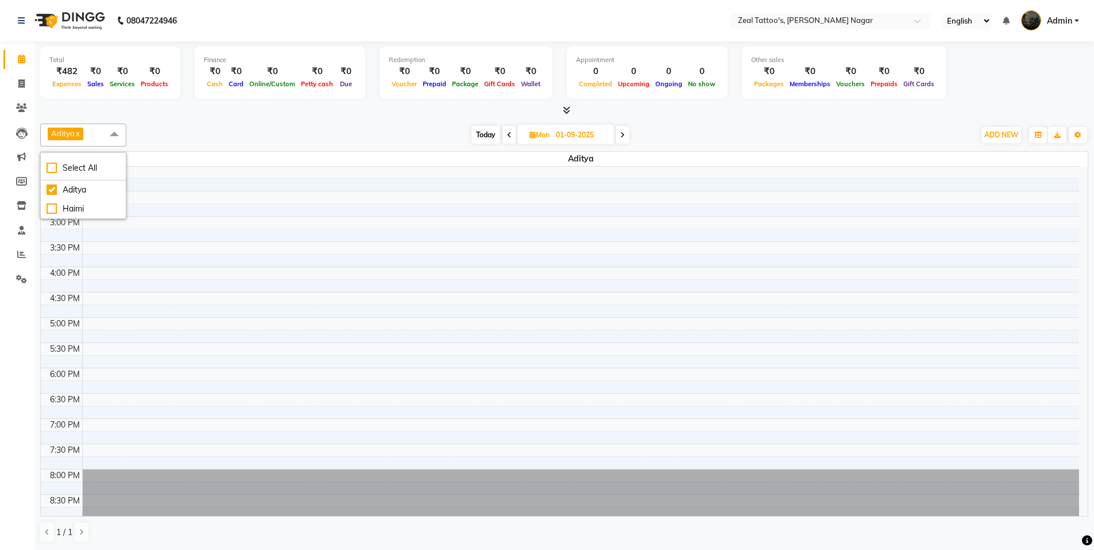
click at [195, 135] on div "[DATE] [DATE]" at bounding box center [550, 134] width 837 height 17
click at [623, 134] on icon at bounding box center [622, 135] width 5 height 7
click at [623, 134] on icon at bounding box center [621, 135] width 5 height 7
click at [623, 134] on icon at bounding box center [623, 135] width 5 height 7
click at [623, 134] on icon at bounding box center [622, 135] width 5 height 7
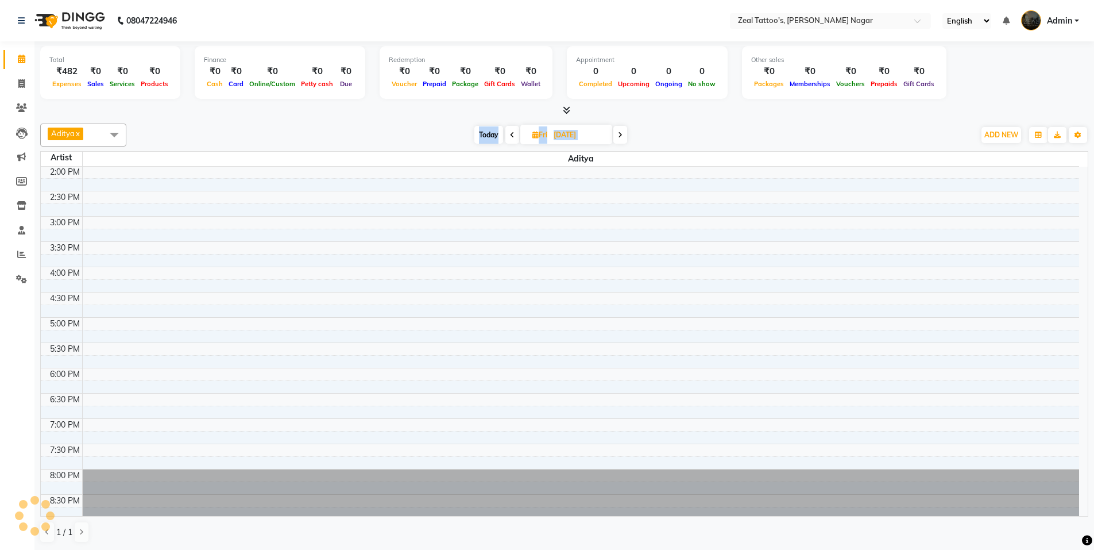
click at [623, 134] on icon at bounding box center [620, 135] width 5 height 7
click at [623, 134] on icon at bounding box center [621, 135] width 5 height 7
click at [623, 134] on icon at bounding box center [622, 135] width 5 height 7
click at [623, 134] on icon at bounding box center [621, 135] width 5 height 7
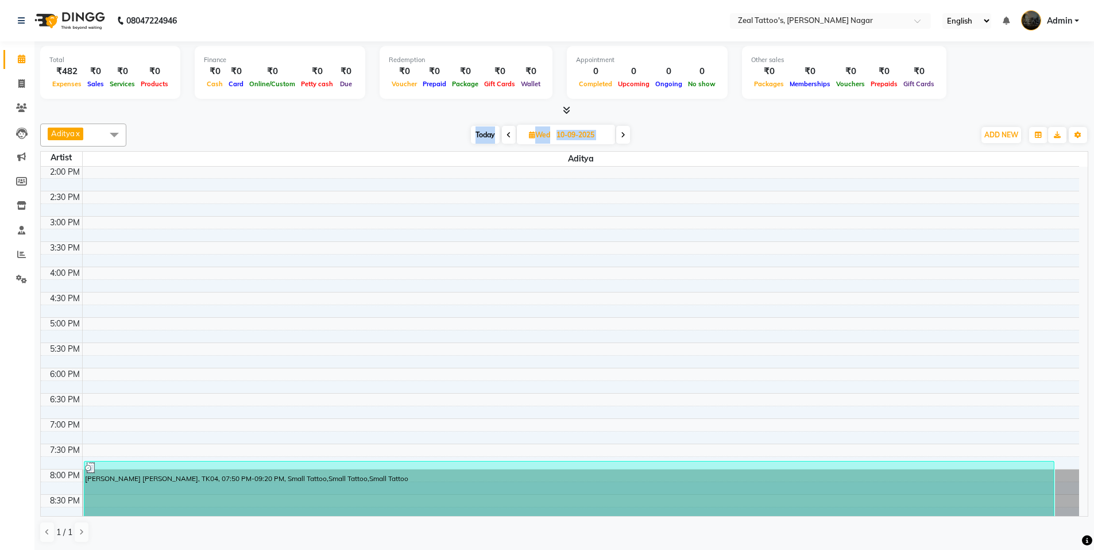
click at [623, 134] on icon at bounding box center [623, 135] width 5 height 7
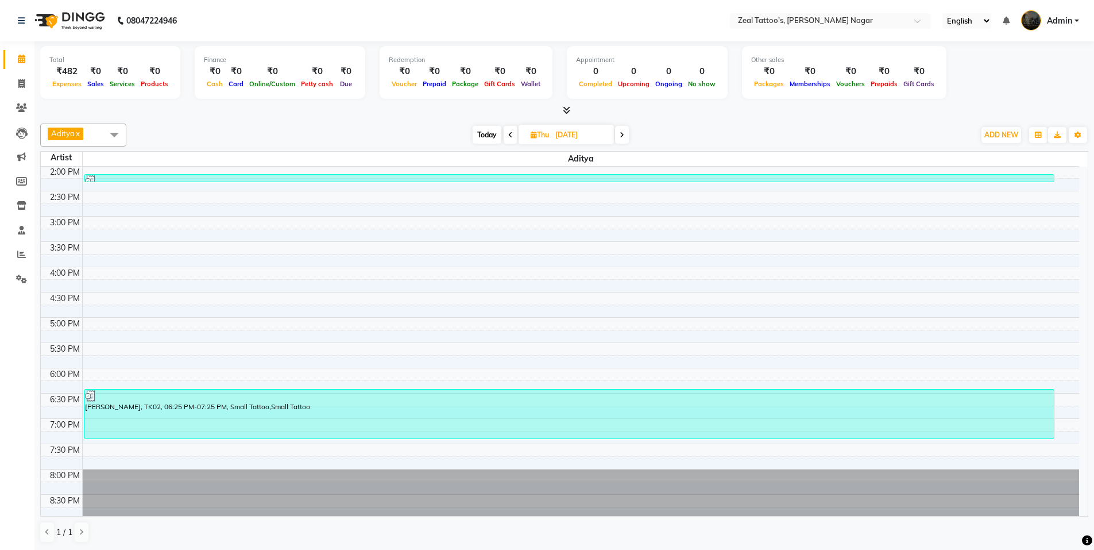
click at [623, 134] on icon at bounding box center [622, 135] width 5 height 7
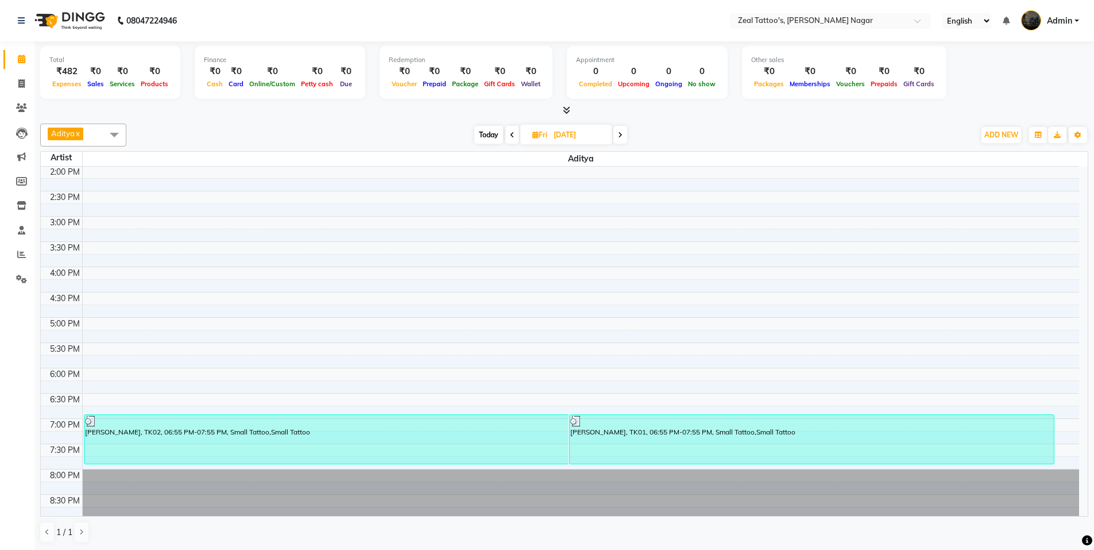
click at [623, 134] on icon at bounding box center [620, 135] width 5 height 7
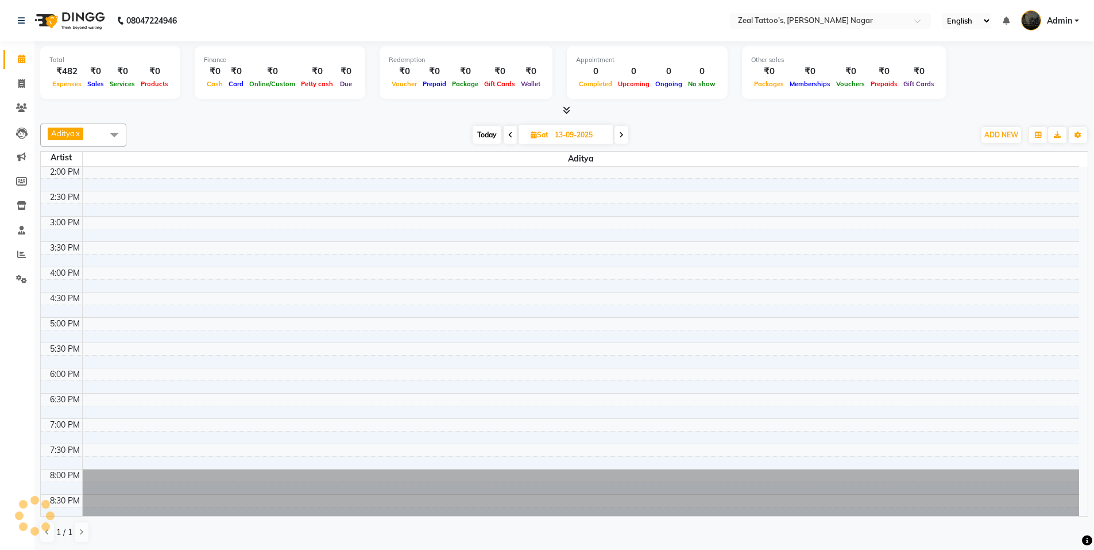
click at [623, 134] on icon at bounding box center [621, 135] width 5 height 7
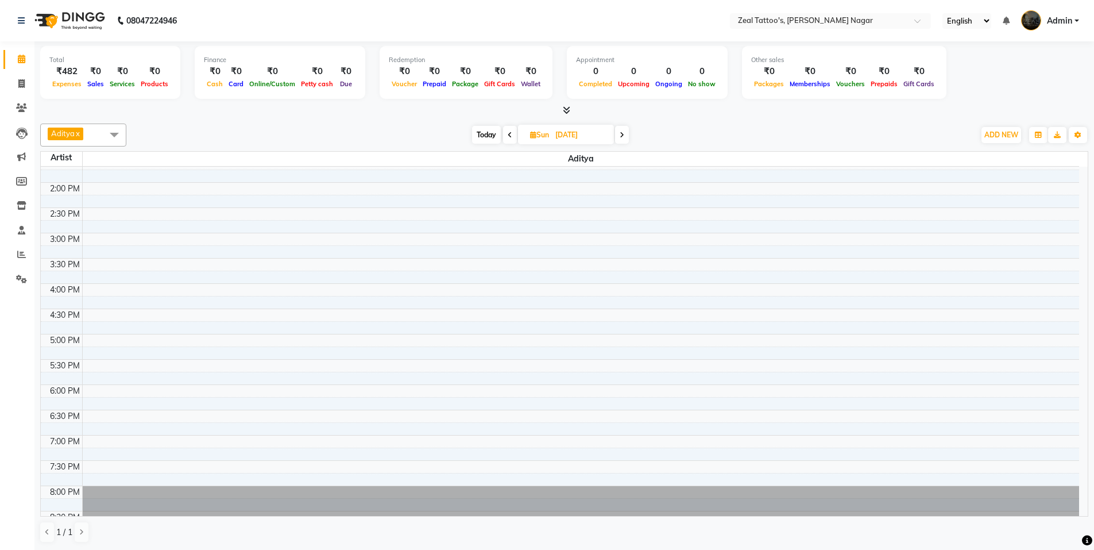
click at [620, 136] on span at bounding box center [622, 135] width 14 height 18
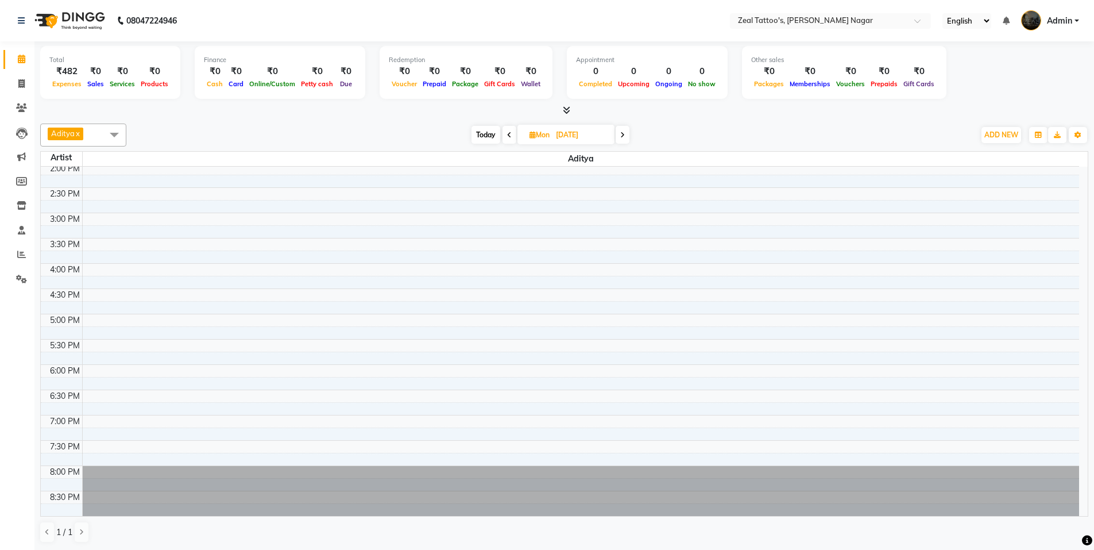
click at [622, 136] on icon at bounding box center [622, 135] width 5 height 7
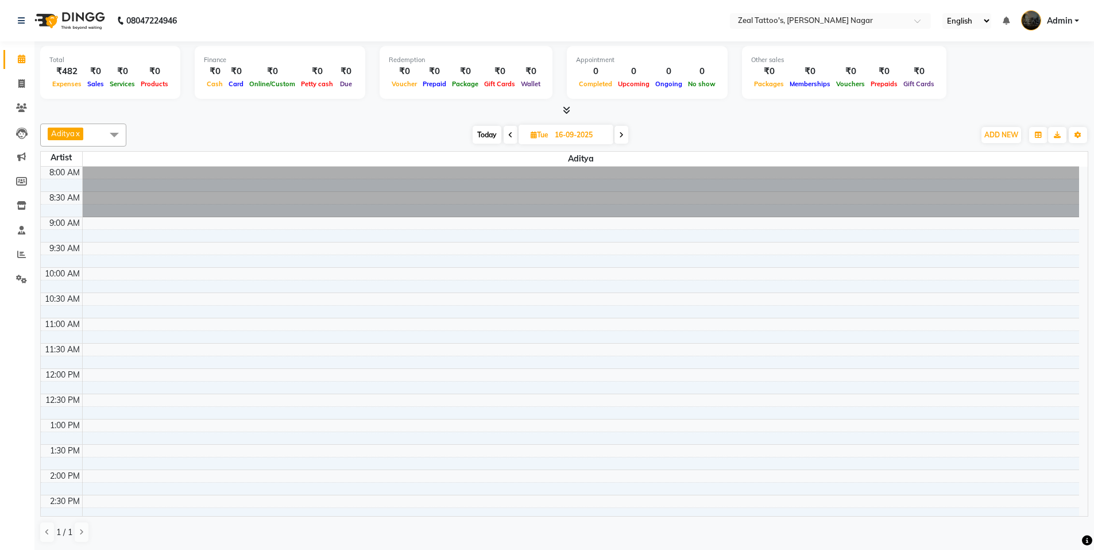
click at [625, 134] on span at bounding box center [622, 135] width 14 height 18
click at [625, 128] on span at bounding box center [623, 135] width 14 height 18
click at [620, 133] on span at bounding box center [622, 135] width 14 height 18
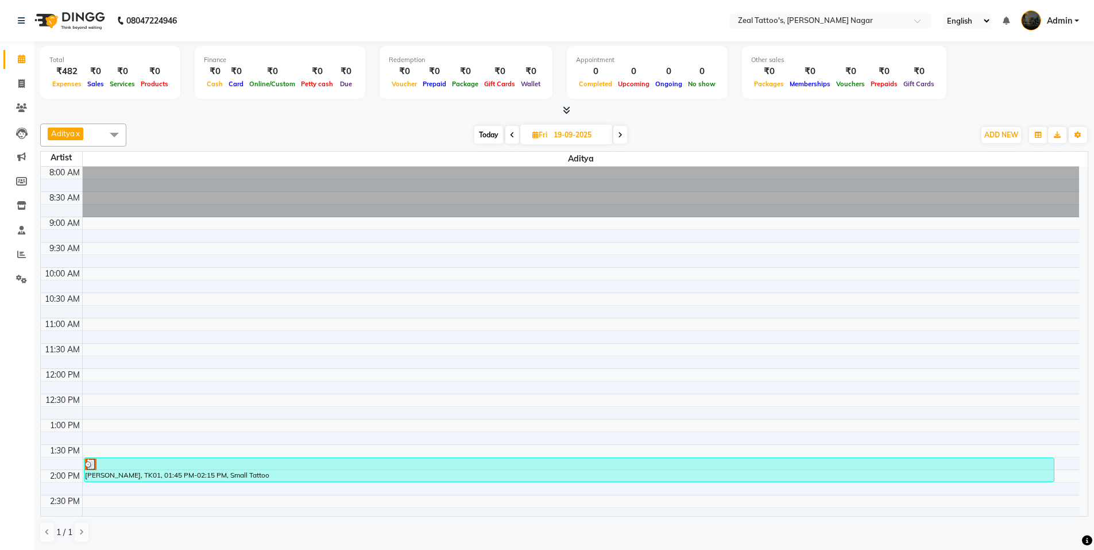
click at [622, 130] on span at bounding box center [620, 135] width 14 height 18
type input "20-09-2025"
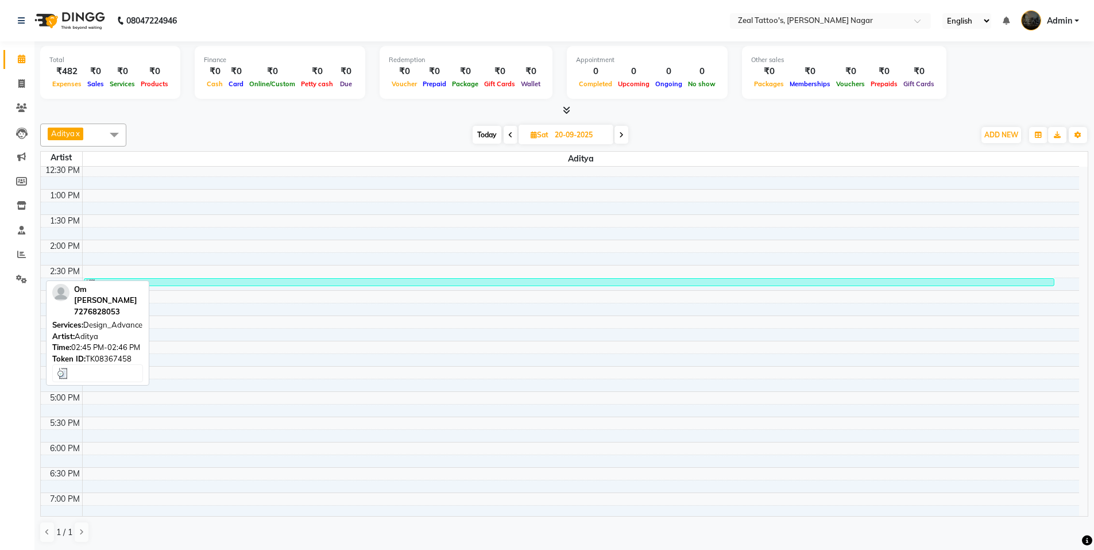
click at [224, 282] on div at bounding box center [569, 284] width 968 height 11
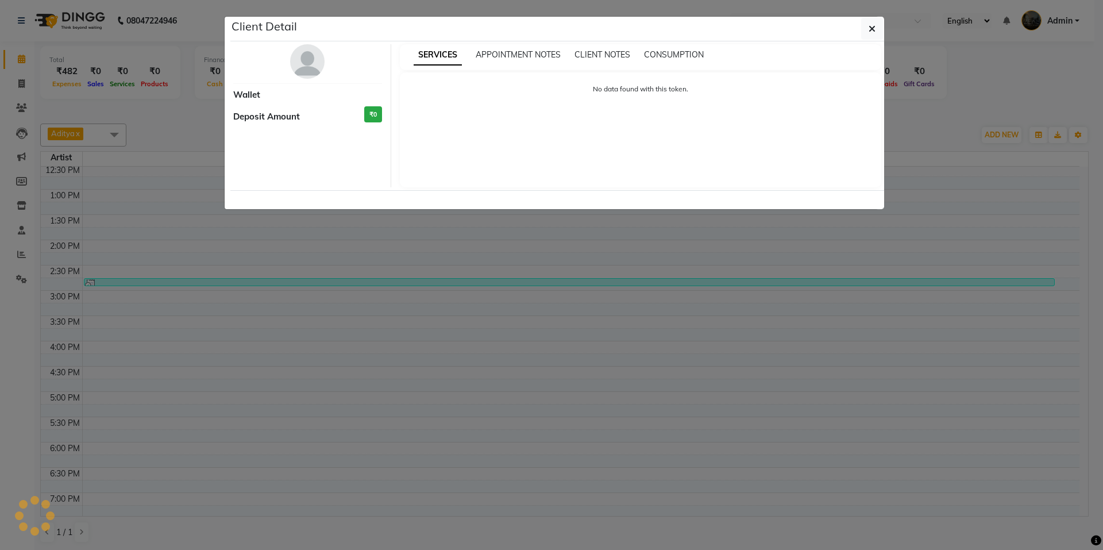
select select "3"
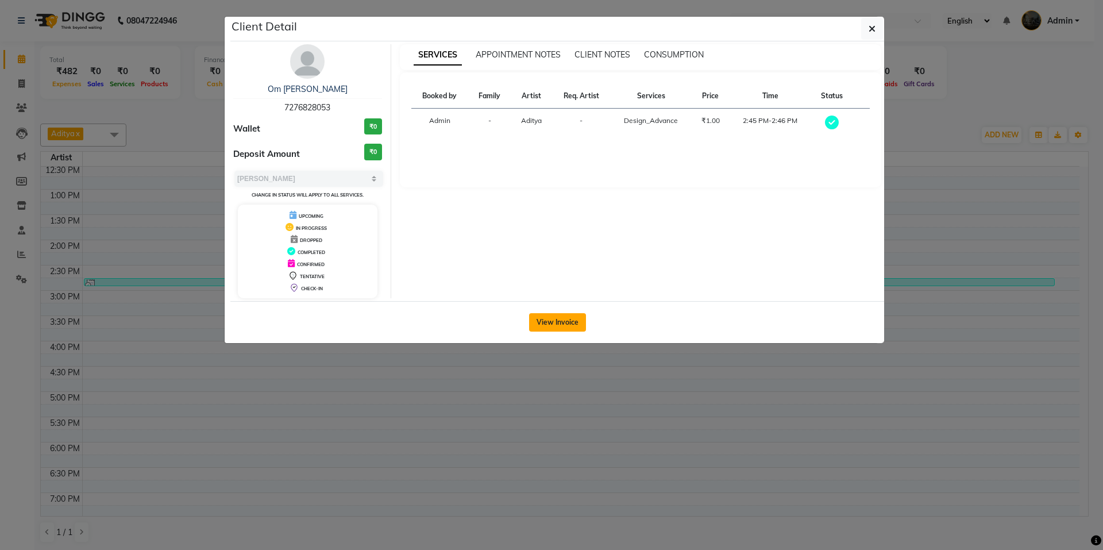
click at [562, 319] on button "View Invoice" at bounding box center [557, 322] width 57 height 18
